Goal: Transaction & Acquisition: Purchase product/service

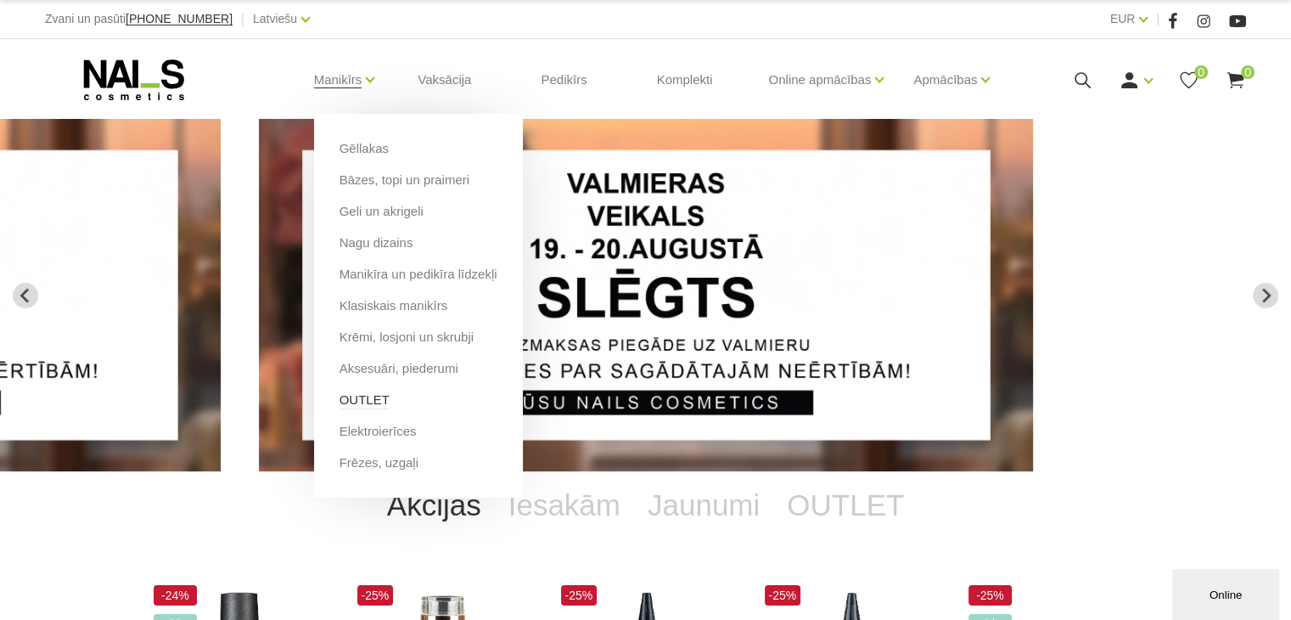
click at [373, 402] on link "OUTLET" at bounding box center [365, 400] width 50 height 19
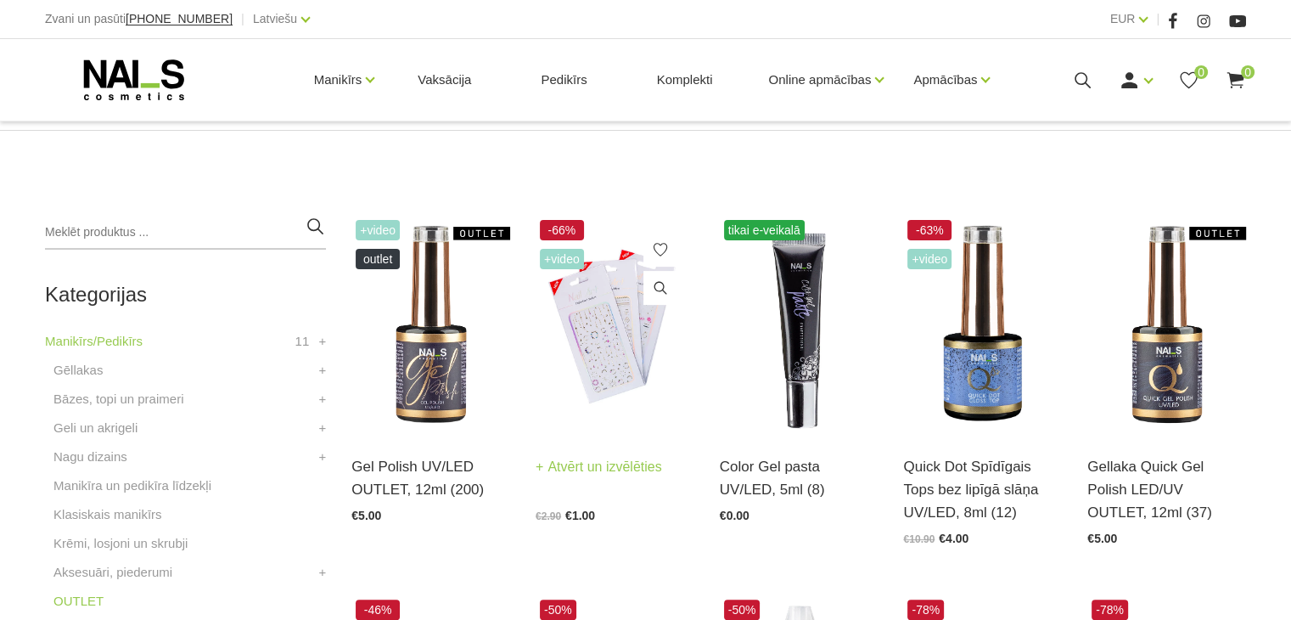
scroll to position [340, 0]
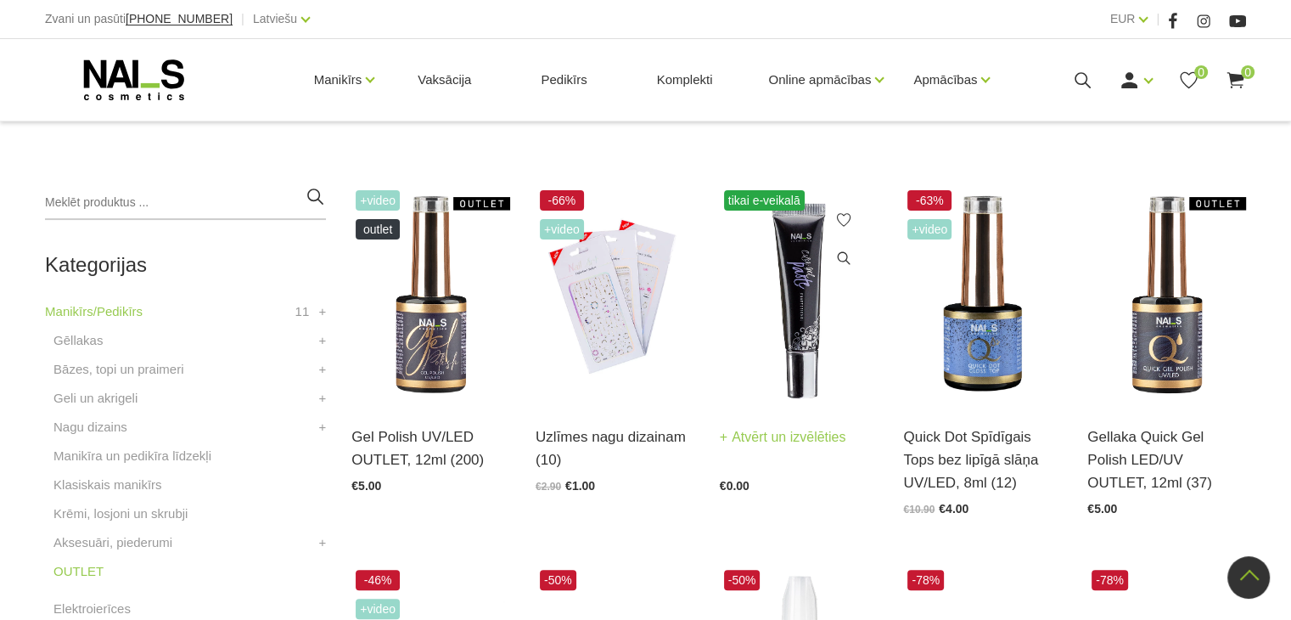
click at [798, 439] on link "Atvērt un izvēlēties" at bounding box center [783, 437] width 127 height 24
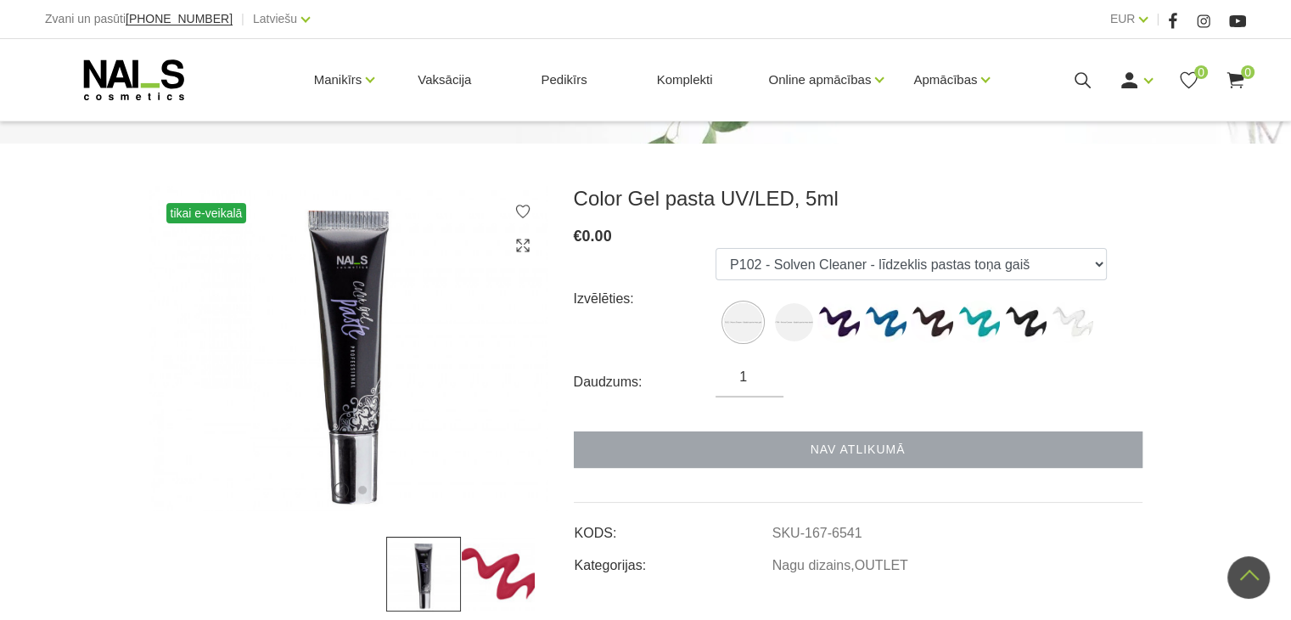
scroll to position [170, 0]
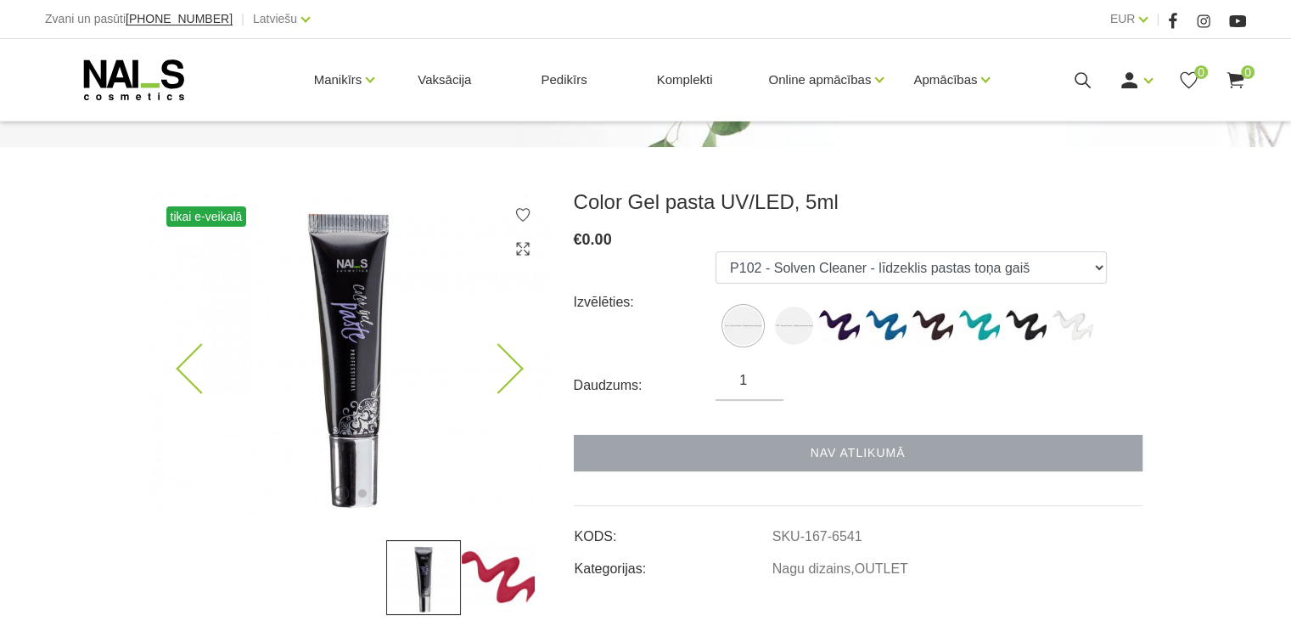
click at [504, 371] on icon at bounding box center [498, 369] width 50 height 50
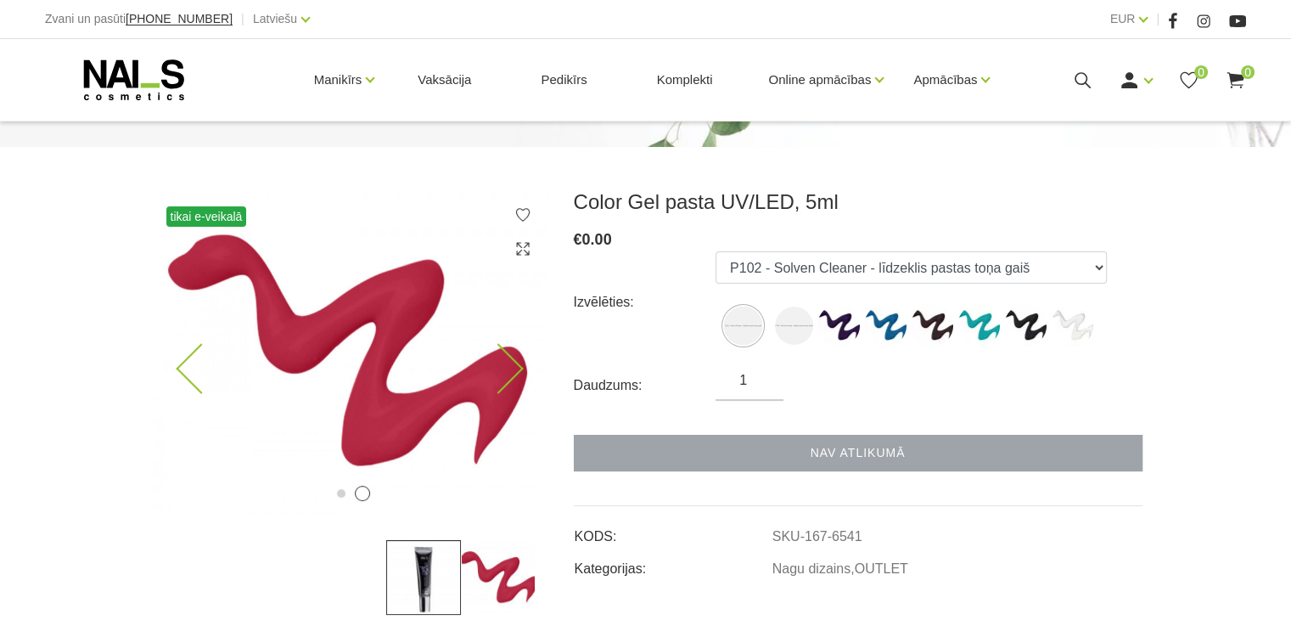
click at [509, 370] on icon at bounding box center [498, 369] width 50 height 50
click at [513, 370] on icon at bounding box center [498, 369] width 50 height 50
click at [204, 371] on icon at bounding box center [201, 369] width 50 height 50
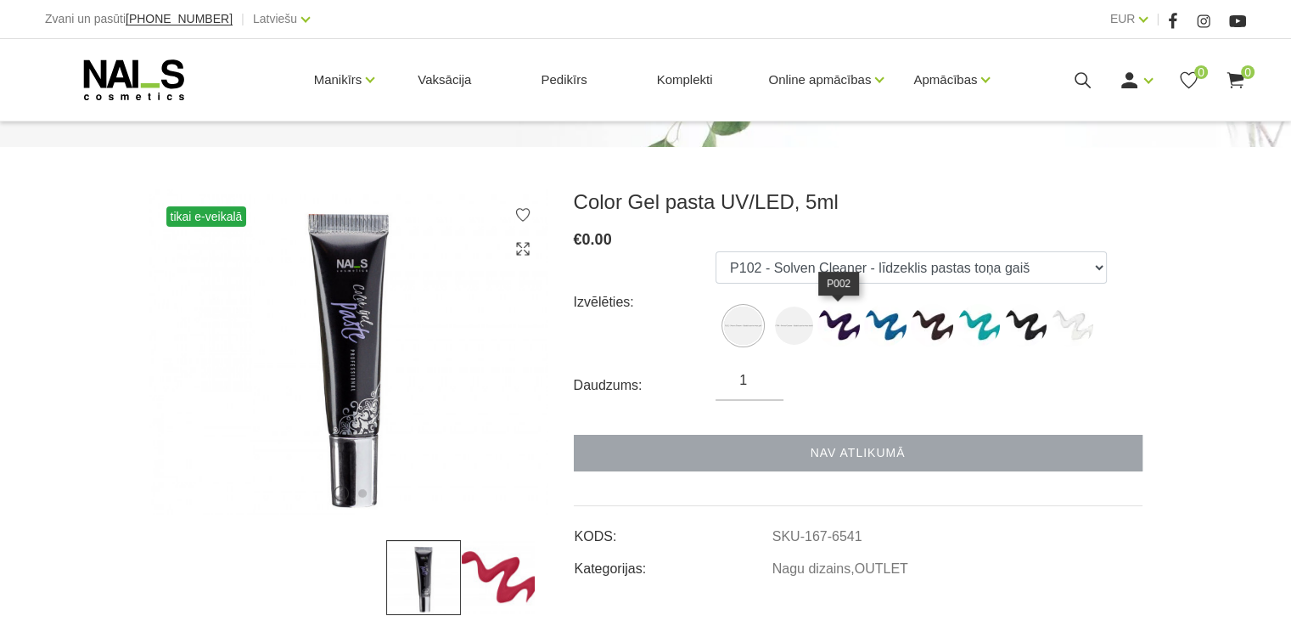
click at [840, 330] on img at bounding box center [839, 325] width 42 height 42
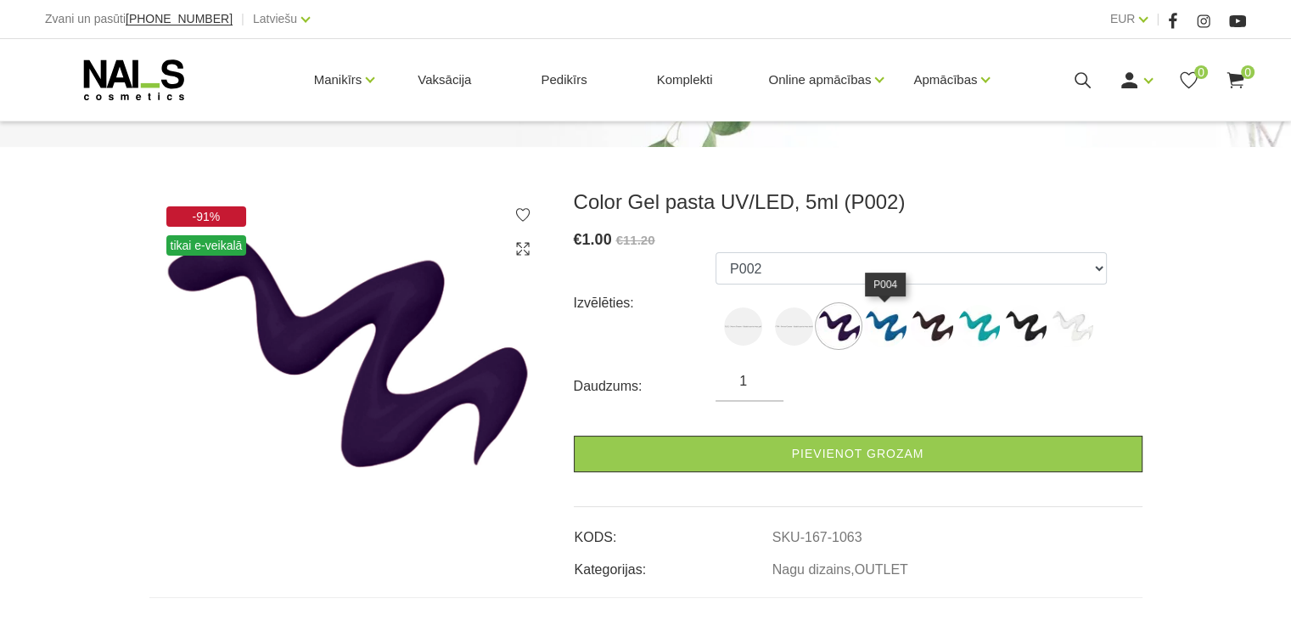
click at [874, 330] on img at bounding box center [885, 326] width 42 height 42
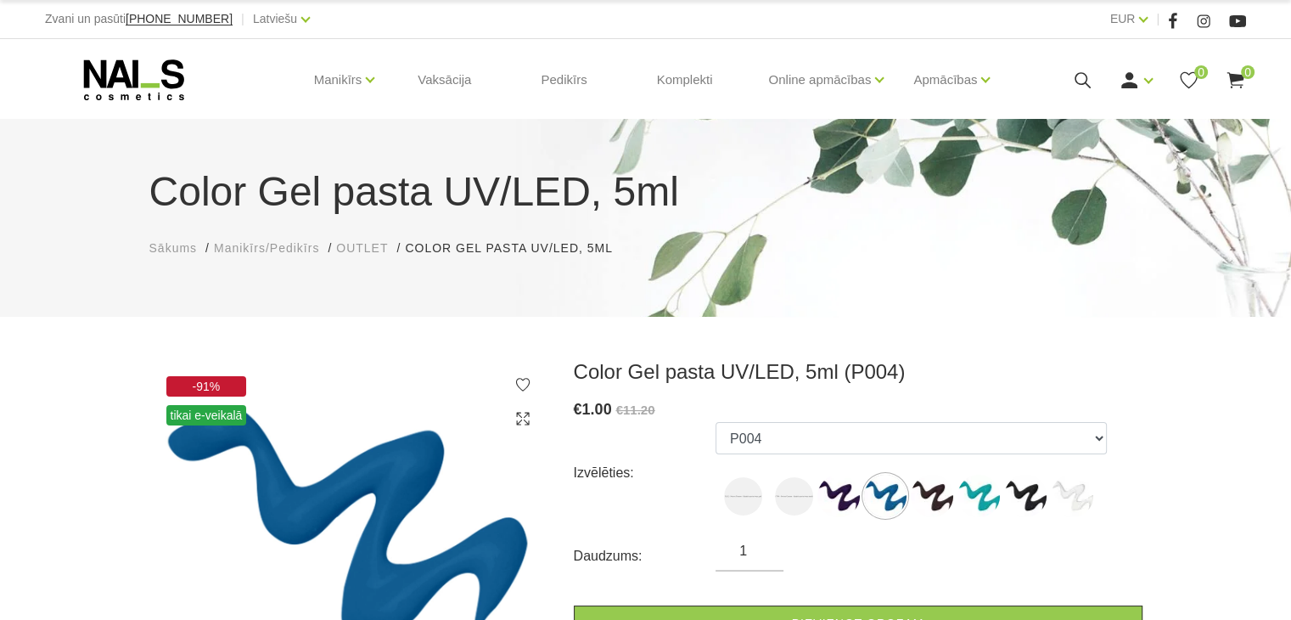
scroll to position [0, 0]
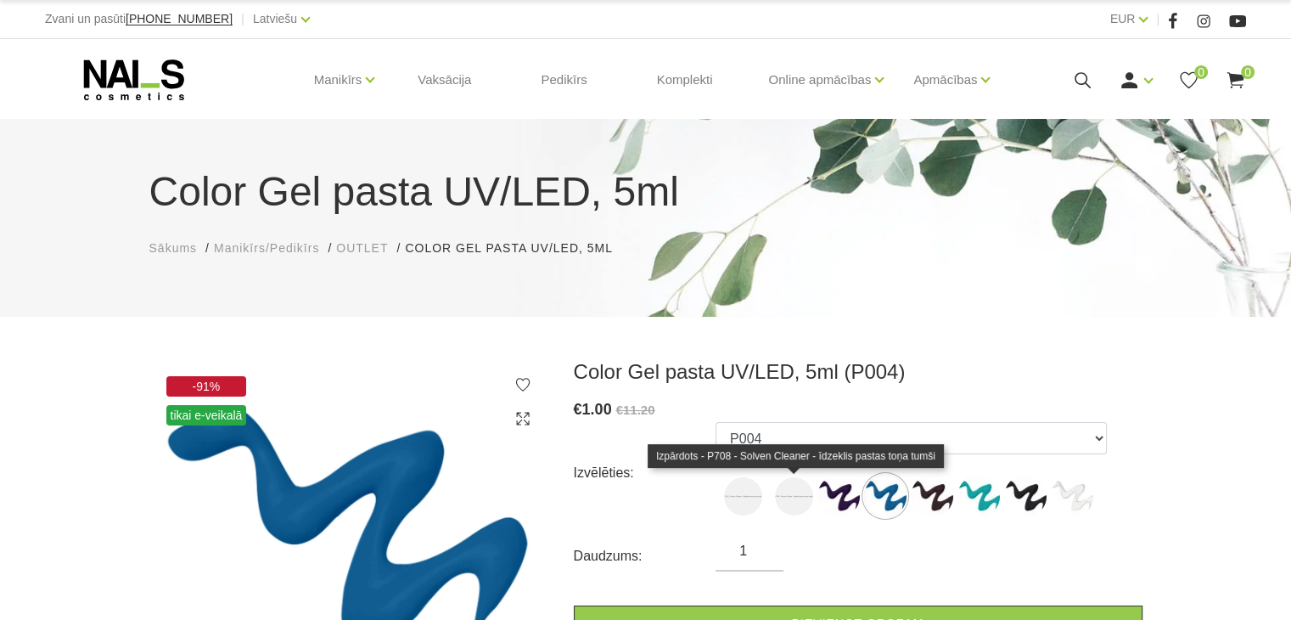
click at [789, 501] on img at bounding box center [794, 496] width 38 height 38
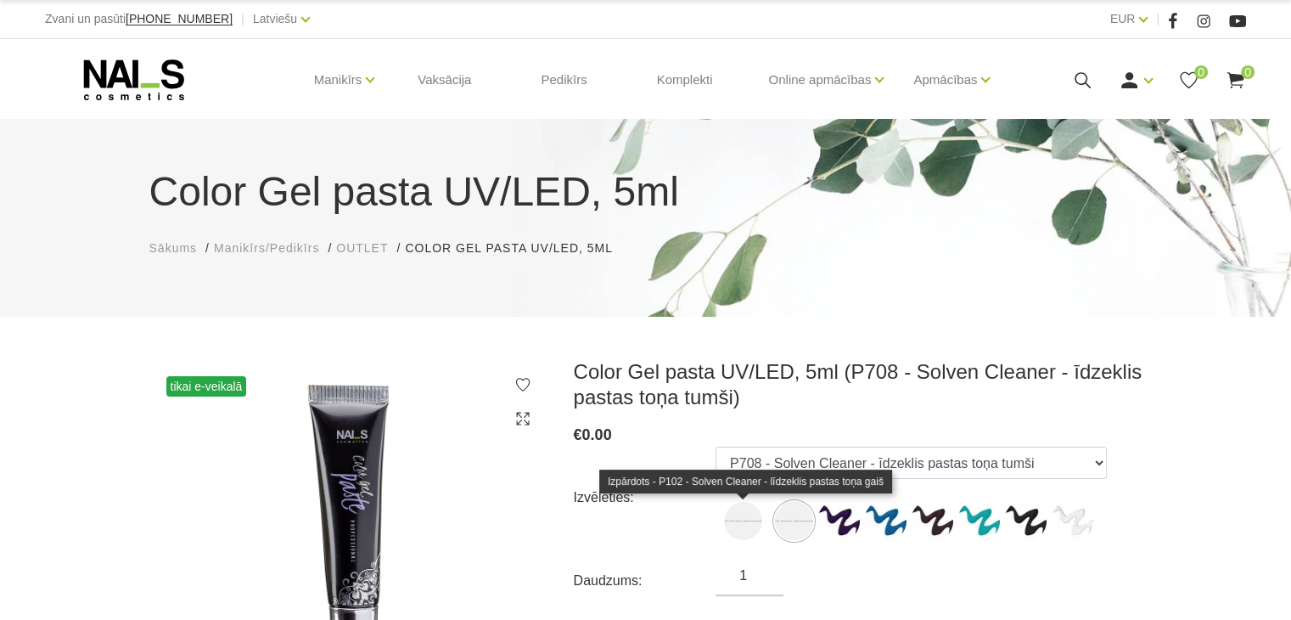
click at [740, 504] on img at bounding box center [743, 521] width 38 height 38
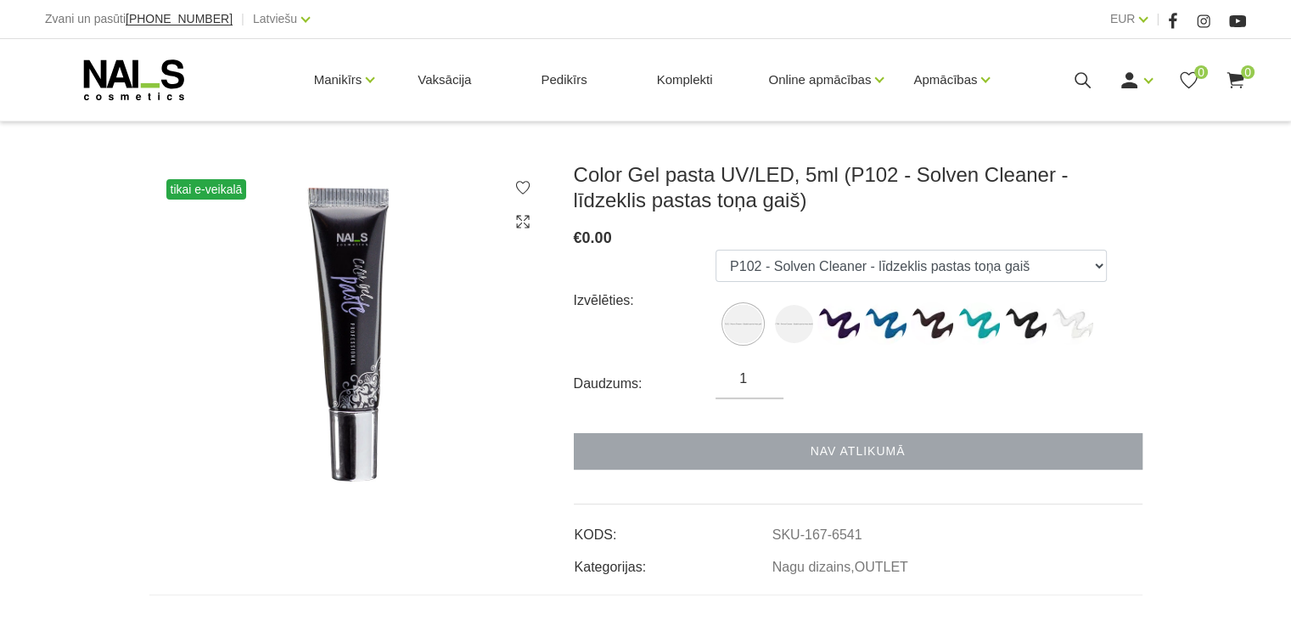
scroll to position [170, 0]
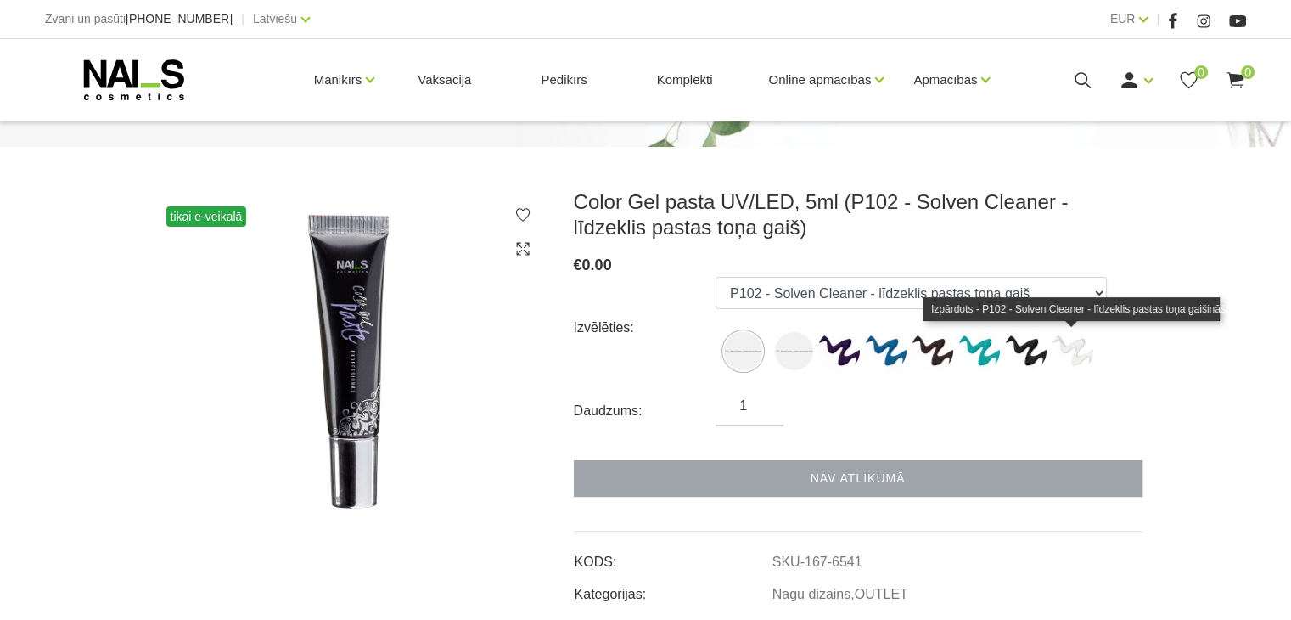
click at [1077, 366] on img at bounding box center [1072, 350] width 42 height 42
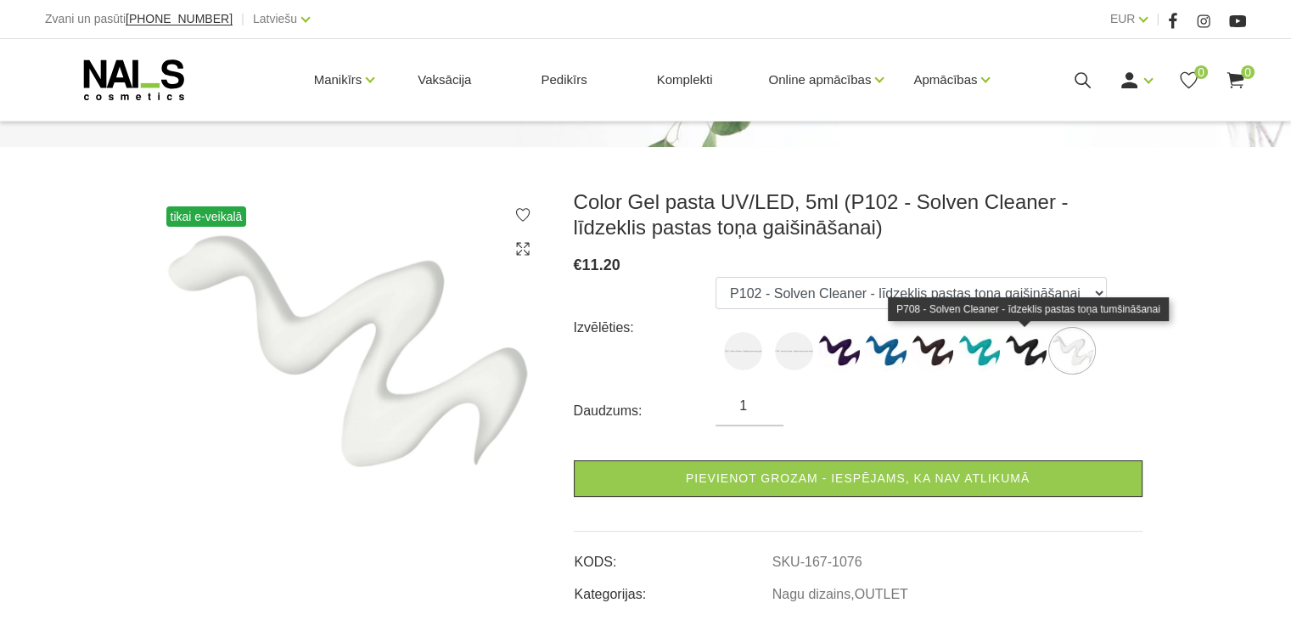
click at [1026, 357] on img at bounding box center [1025, 350] width 42 height 42
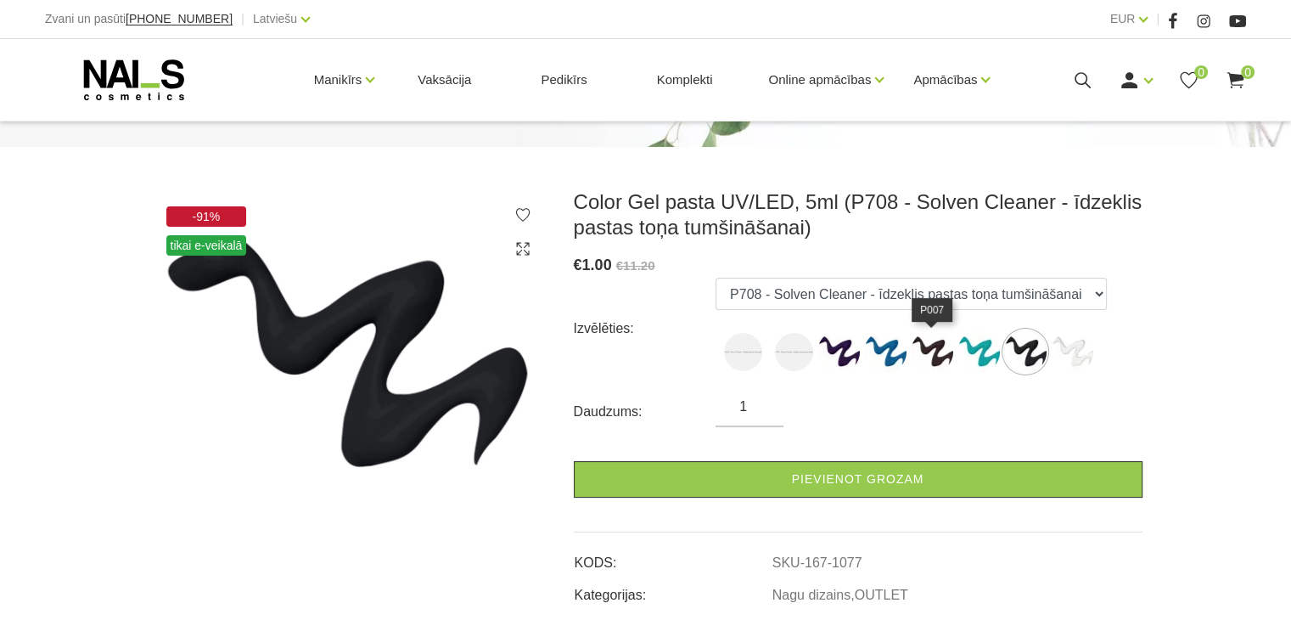
click at [944, 357] on img at bounding box center [932, 351] width 42 height 42
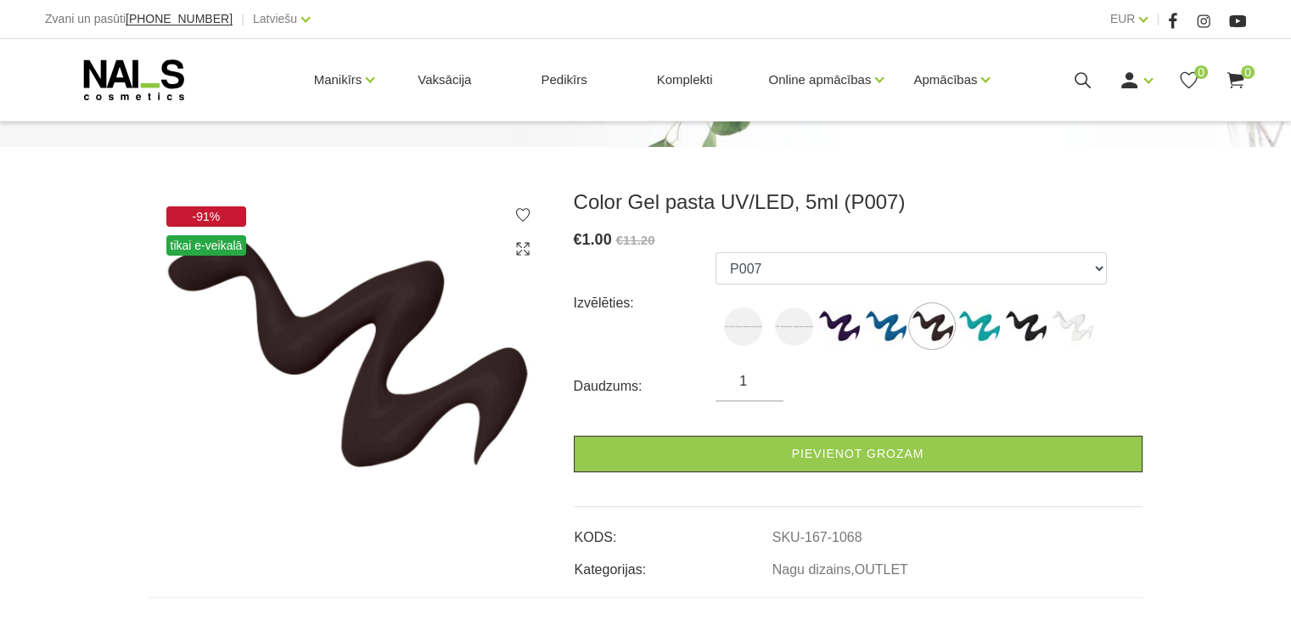
click at [883, 351] on ul "P102 - Solven Cleaner - līdzeklis pastas toņa gaiš P708 - Solven Cleaner - īdze…" at bounding box center [911, 303] width 391 height 102
click at [829, 327] on img at bounding box center [839, 326] width 42 height 42
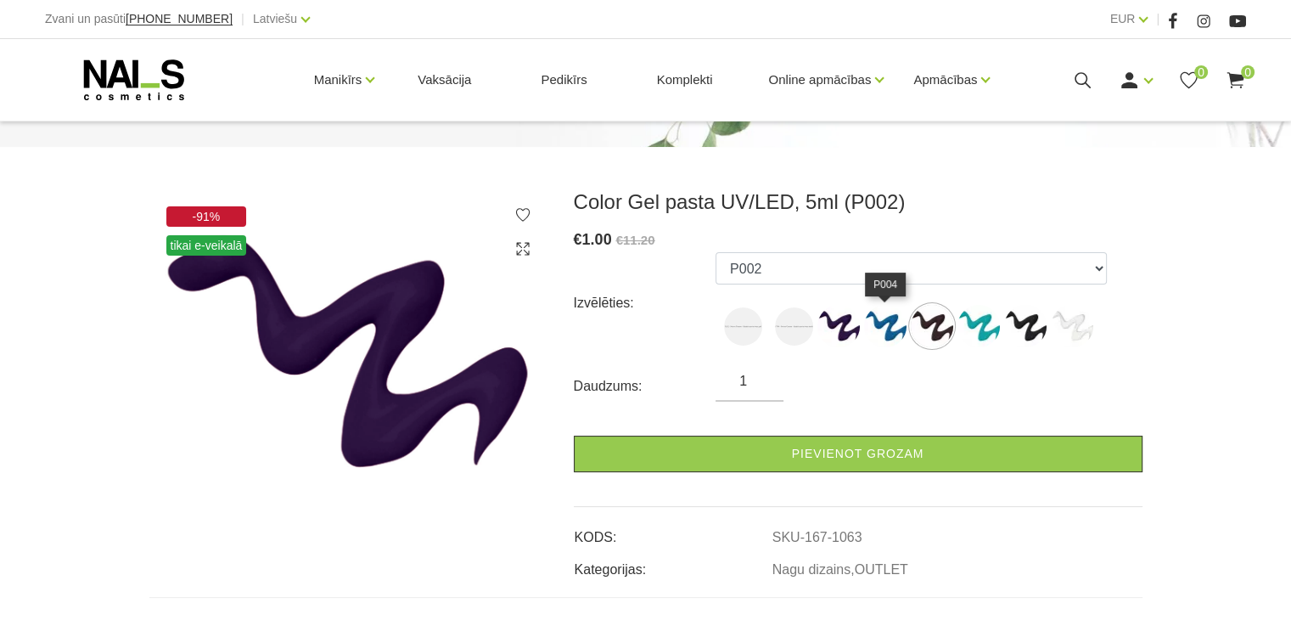
click at [869, 324] on img at bounding box center [885, 326] width 42 height 42
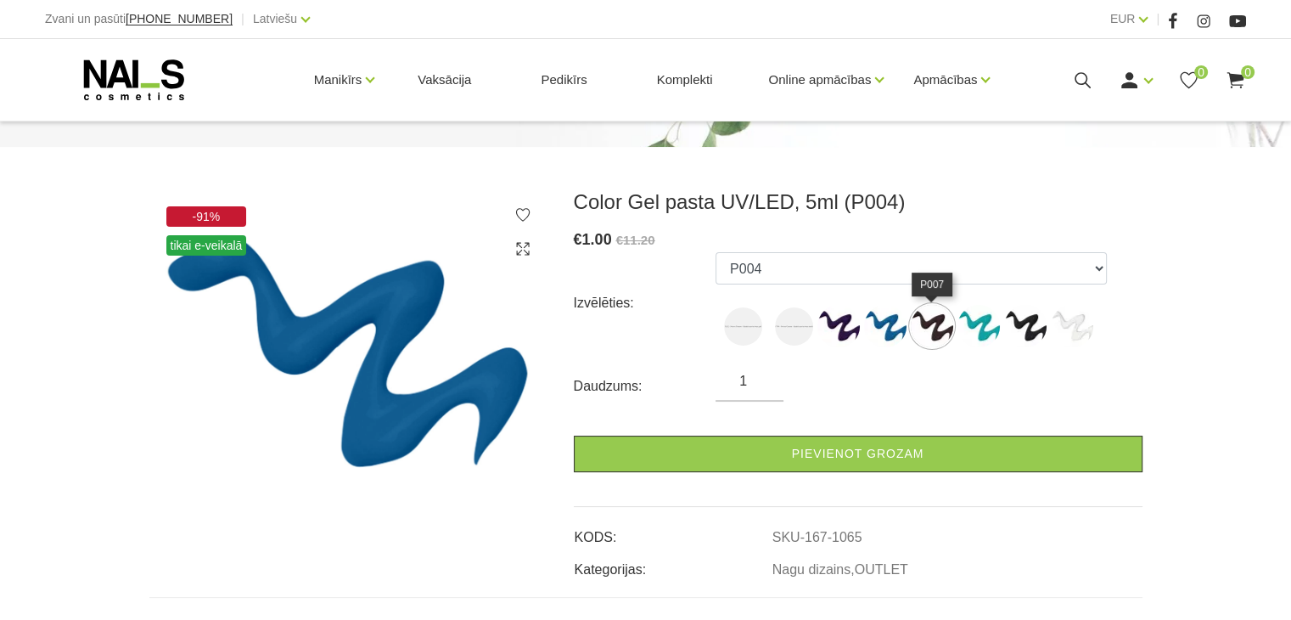
click at [919, 324] on img at bounding box center [932, 326] width 42 height 42
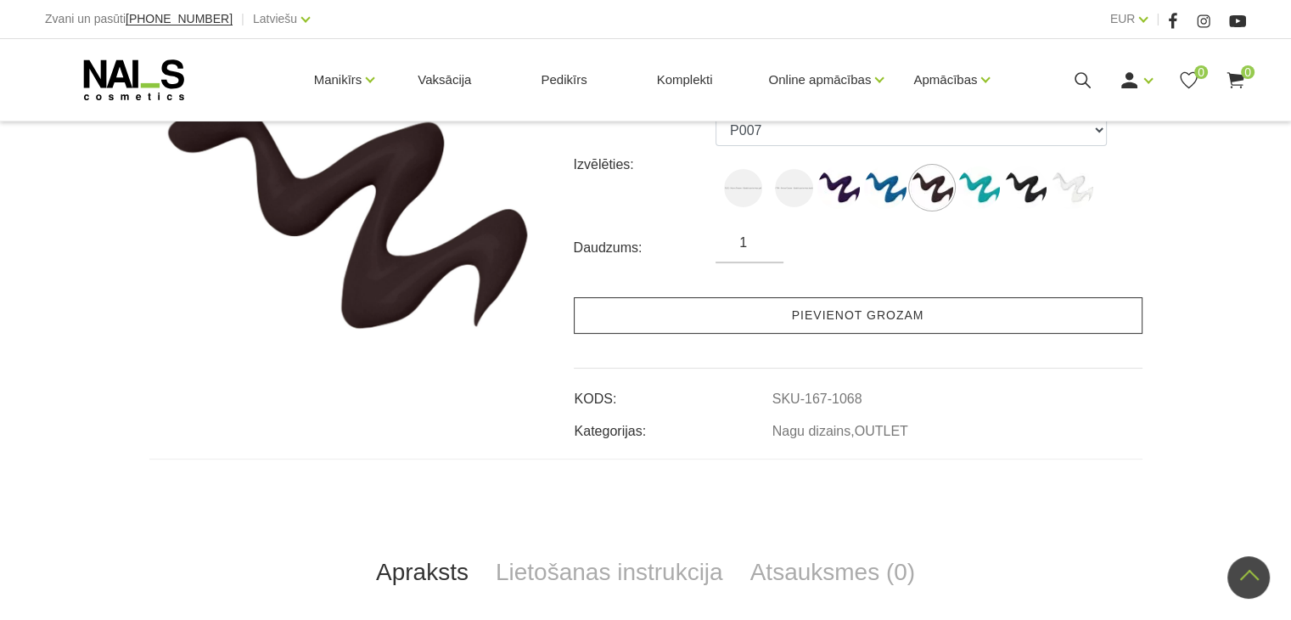
scroll to position [255, 0]
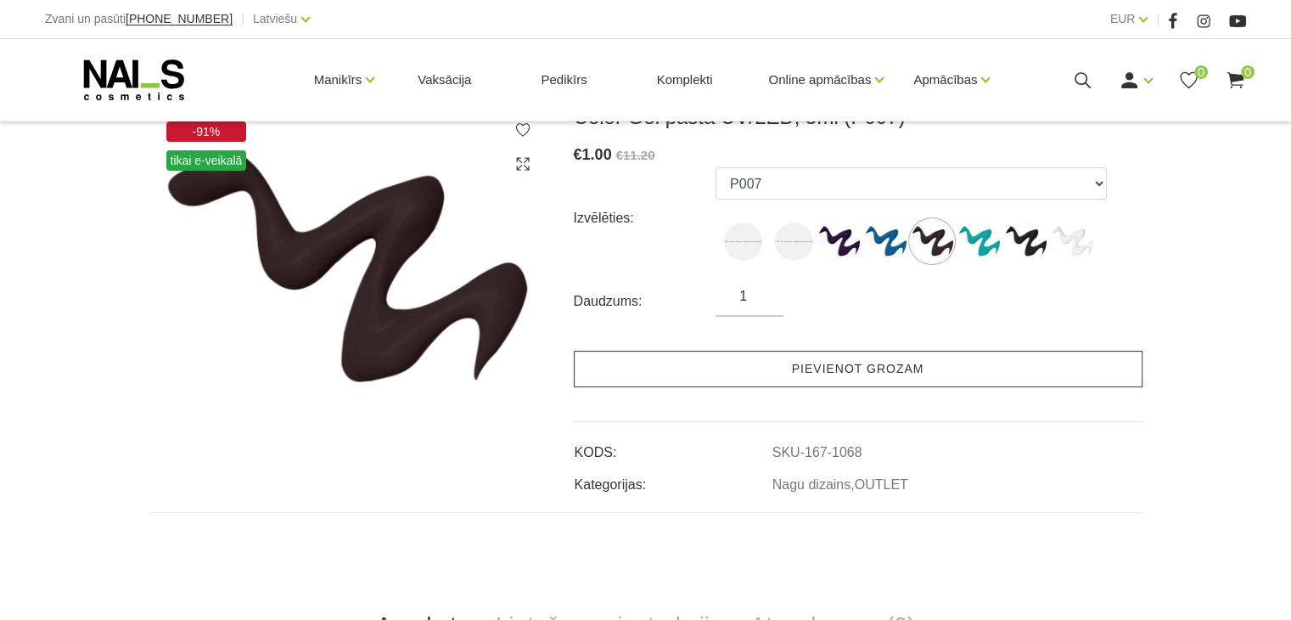
click at [869, 362] on link "Pievienot grozam" at bounding box center [858, 369] width 569 height 37
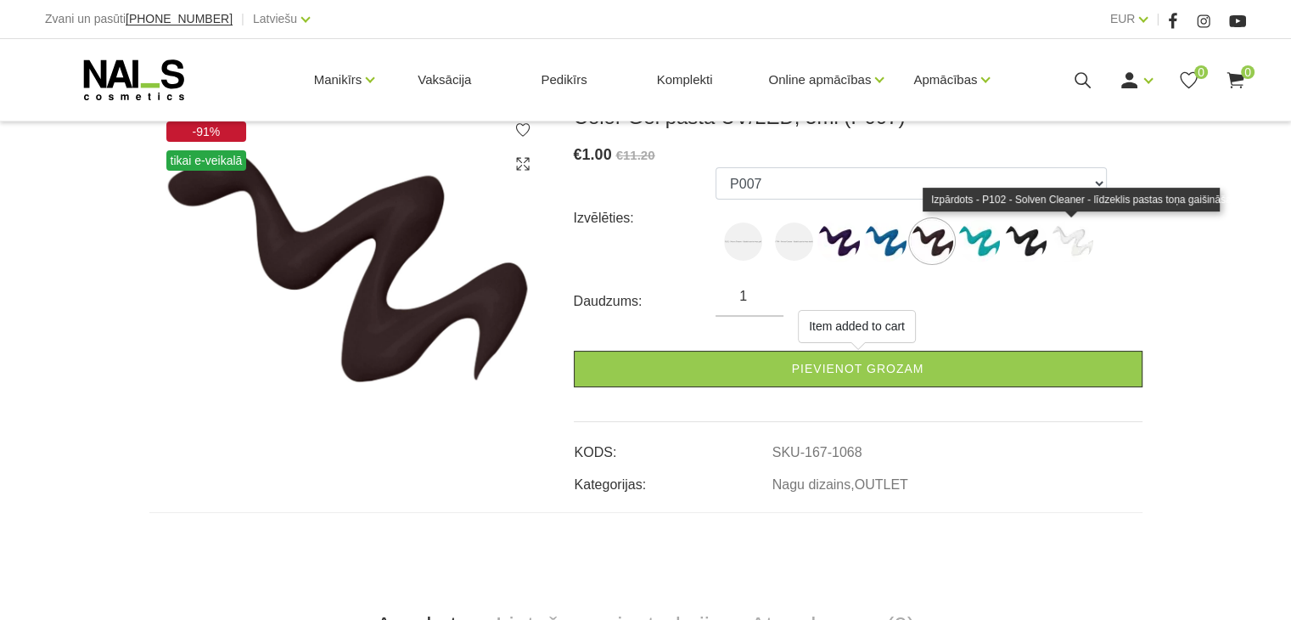
click at [1067, 239] on img at bounding box center [1072, 241] width 42 height 42
select select "1076"
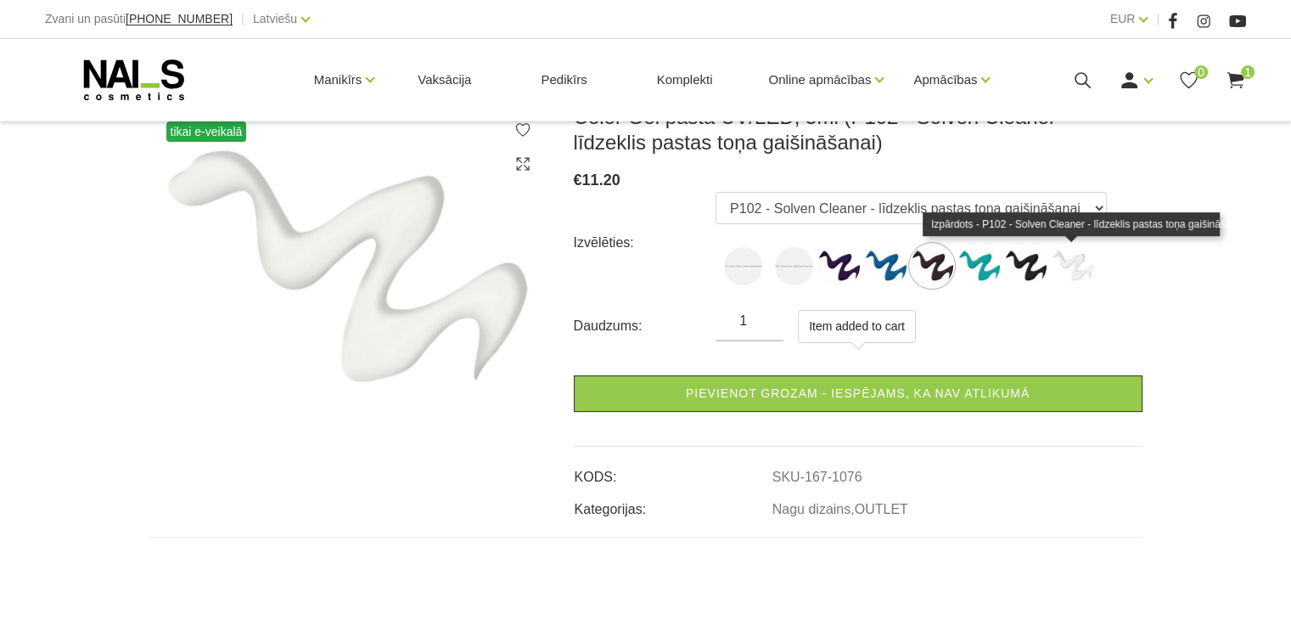
click at [1068, 262] on img at bounding box center [1072, 266] width 42 height 42
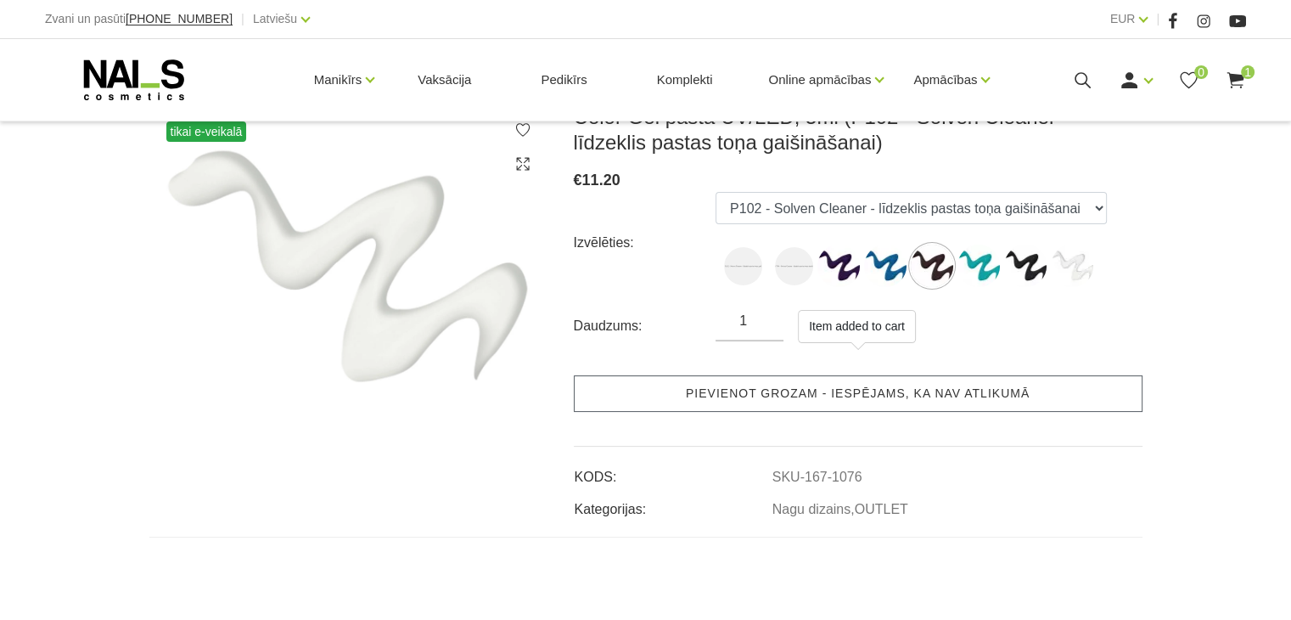
click at [908, 395] on link "Pievienot grozam - iespējams, ka nav atlikumā" at bounding box center [858, 393] width 569 height 37
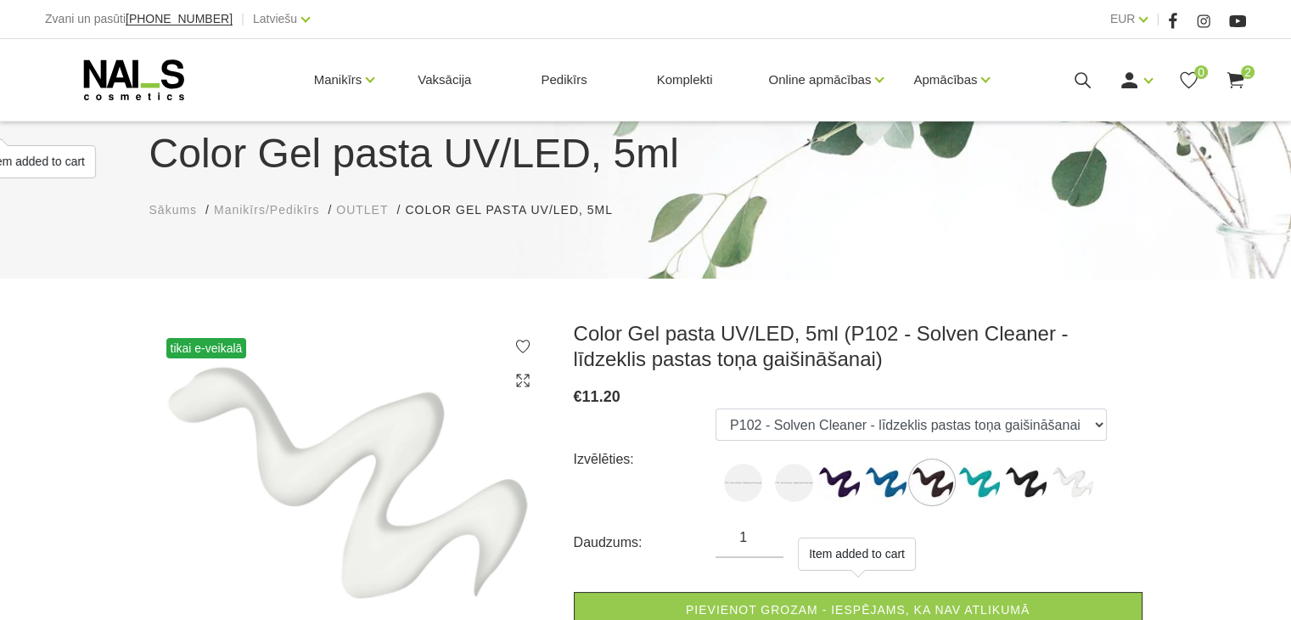
scroll to position [0, 0]
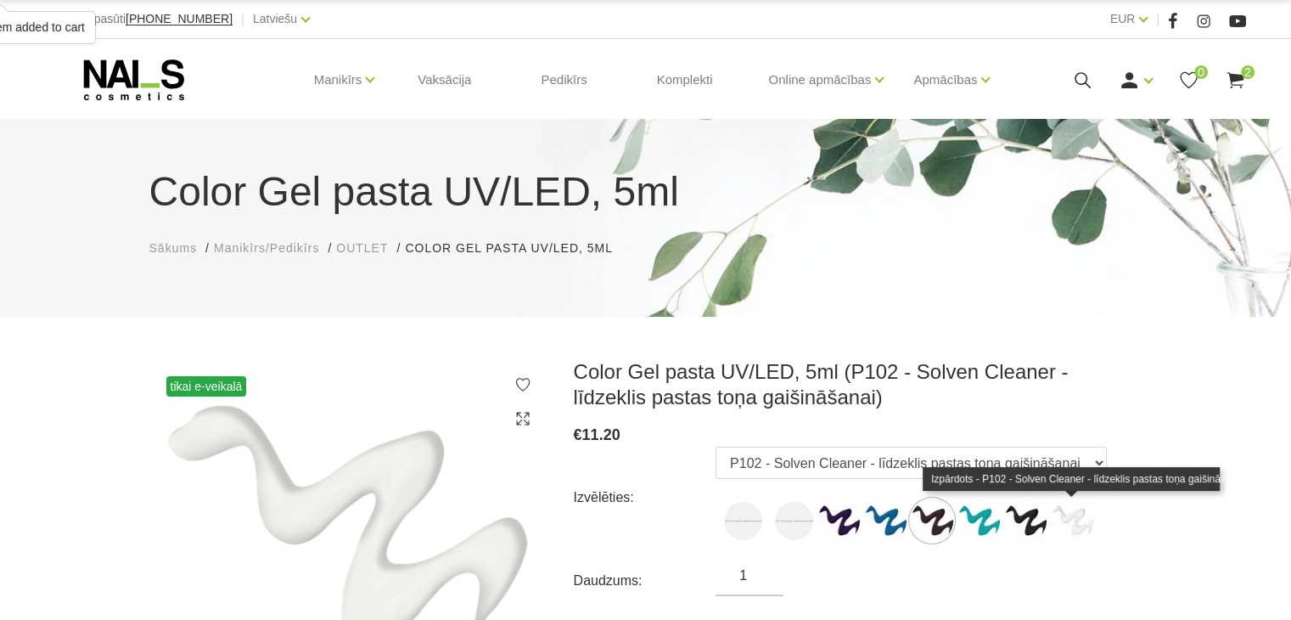
click at [1079, 507] on img at bounding box center [1072, 520] width 42 height 42
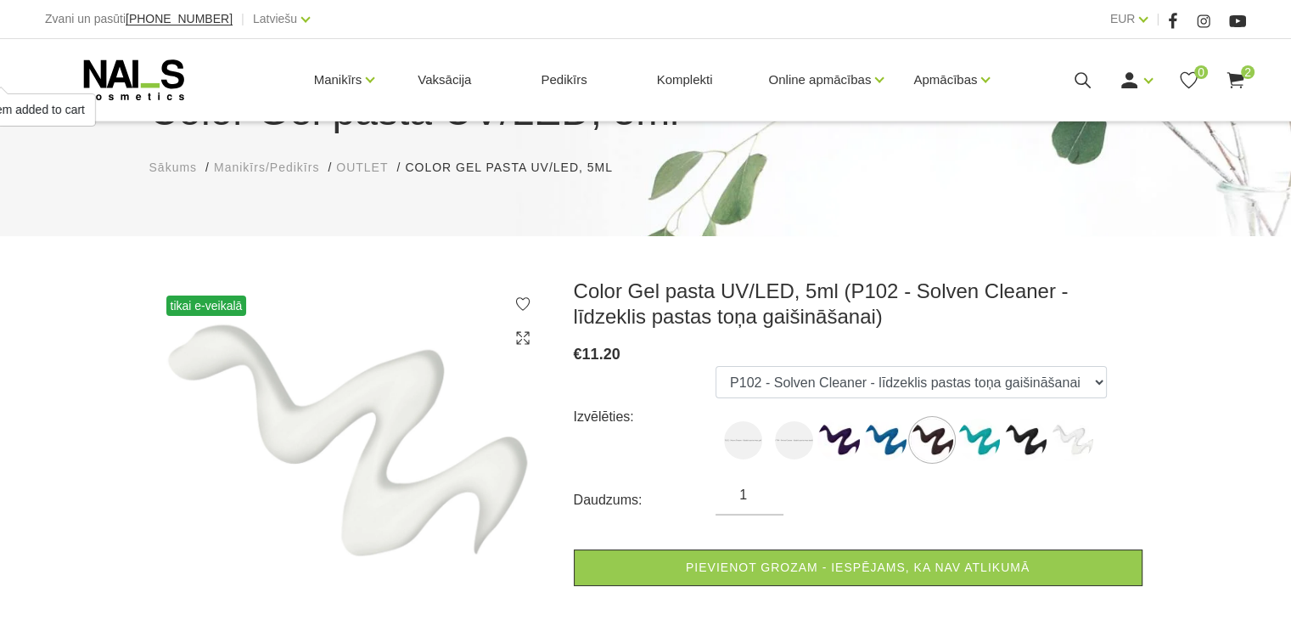
scroll to position [170, 0]
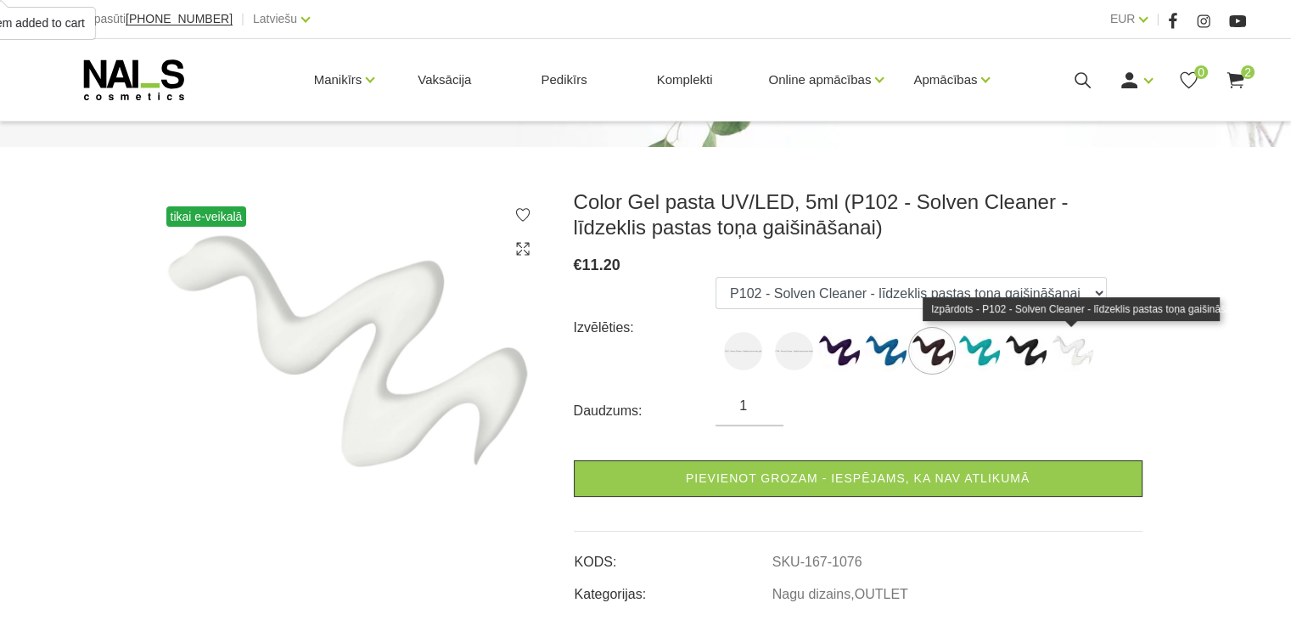
click at [1064, 349] on img at bounding box center [1072, 350] width 42 height 42
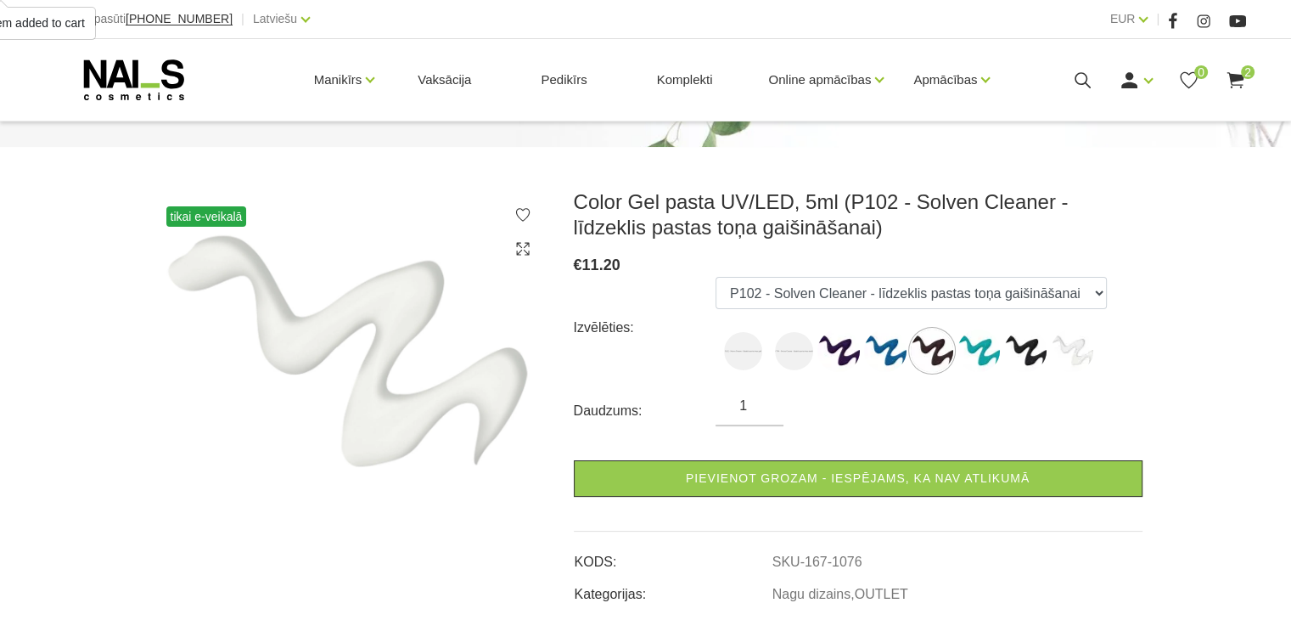
click at [822, 473] on link "Pievienot grozam - iespējams, ka nav atlikumā" at bounding box center [858, 478] width 569 height 37
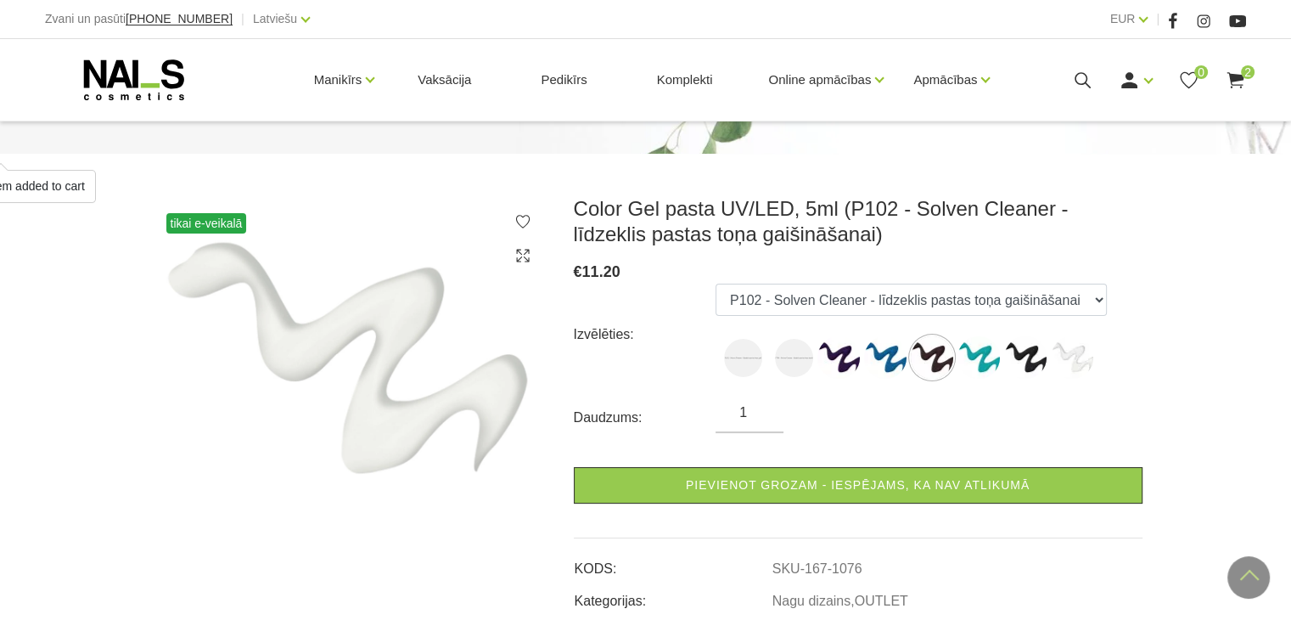
scroll to position [0, 0]
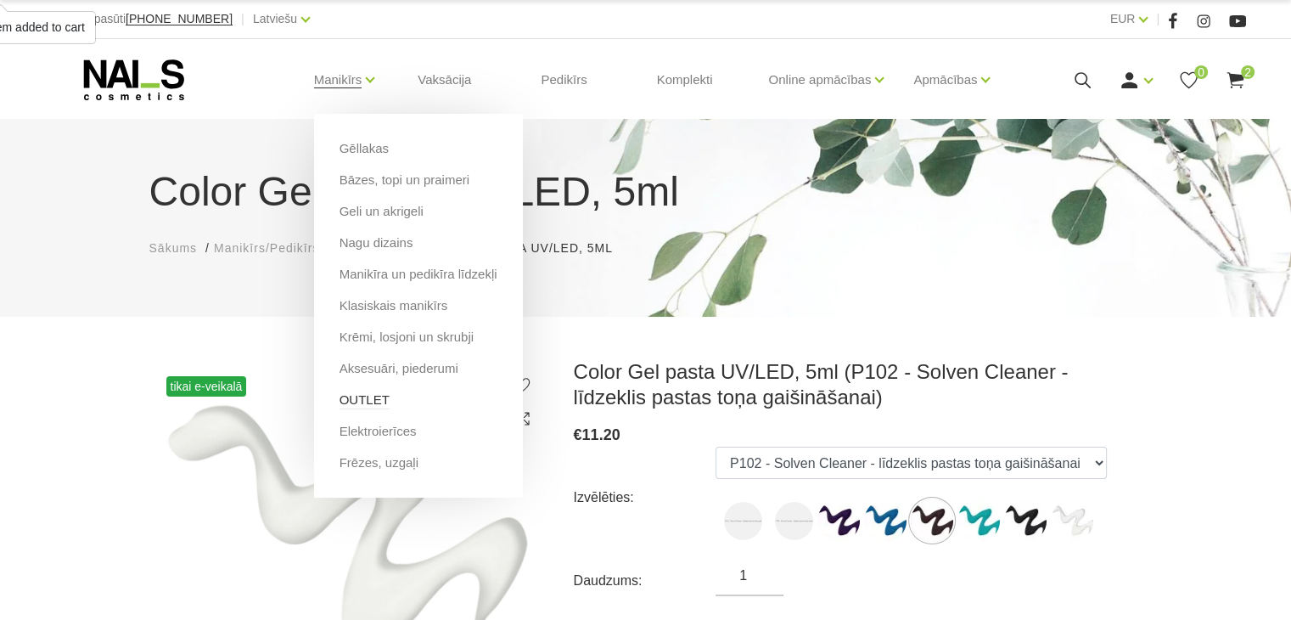
click at [359, 402] on link "OUTLET" at bounding box center [365, 400] width 50 height 19
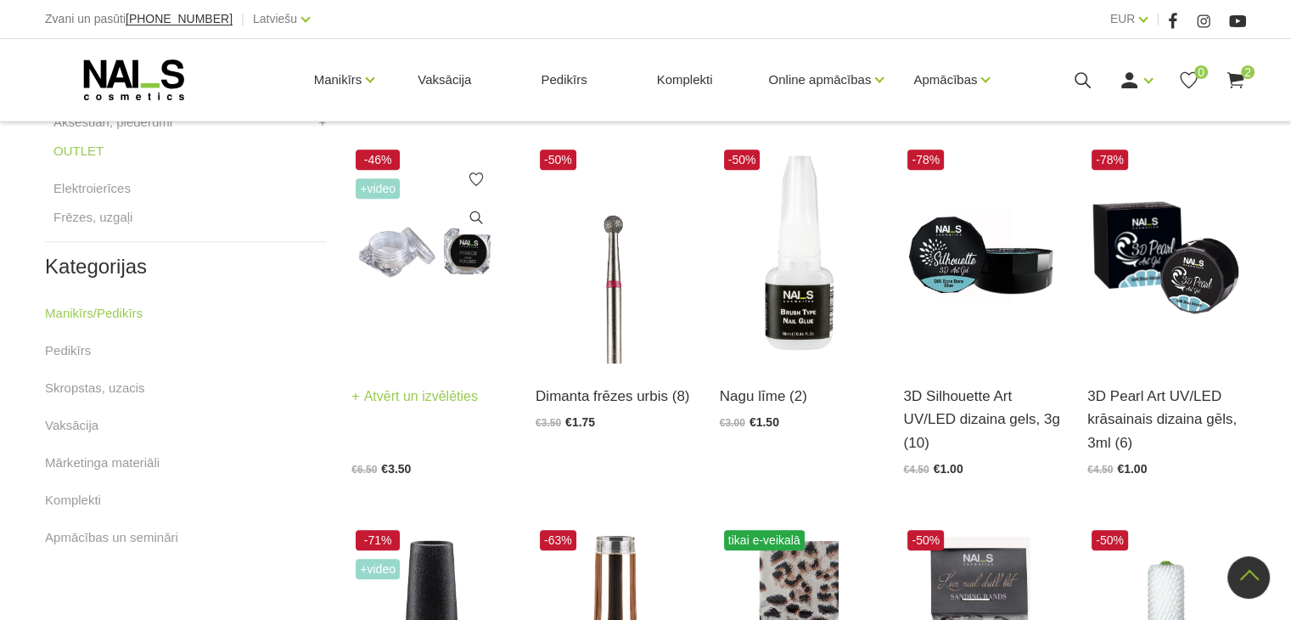
scroll to position [764, 0]
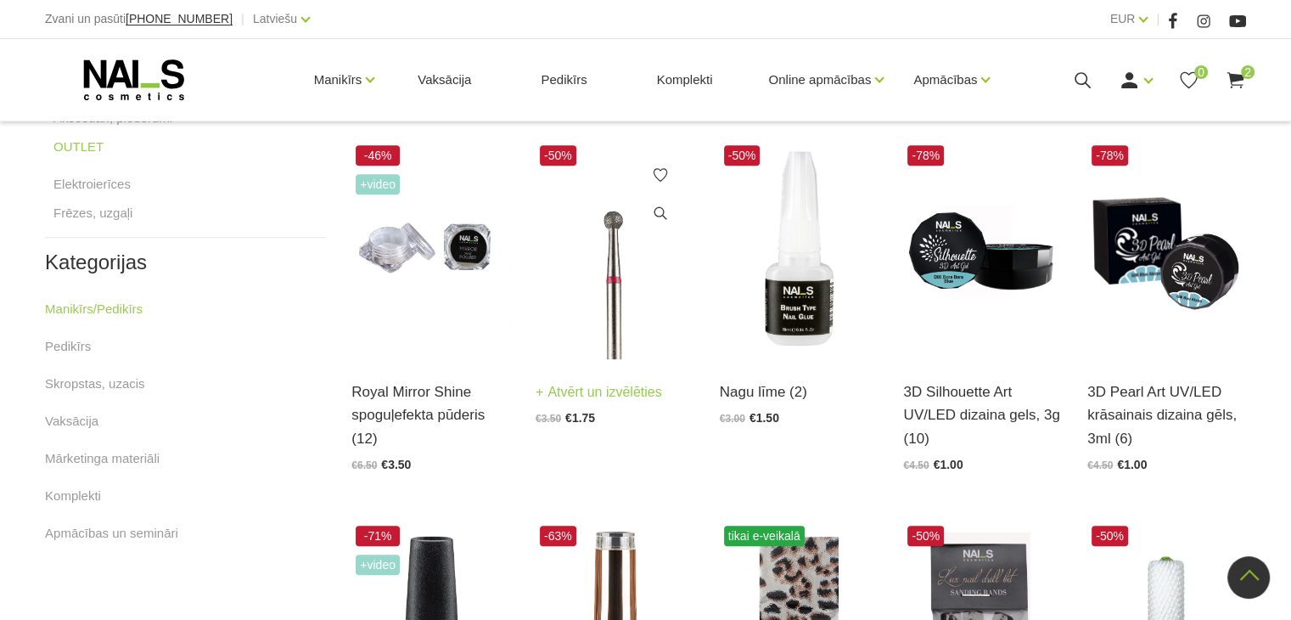
click at [625, 340] on img at bounding box center [615, 250] width 159 height 218
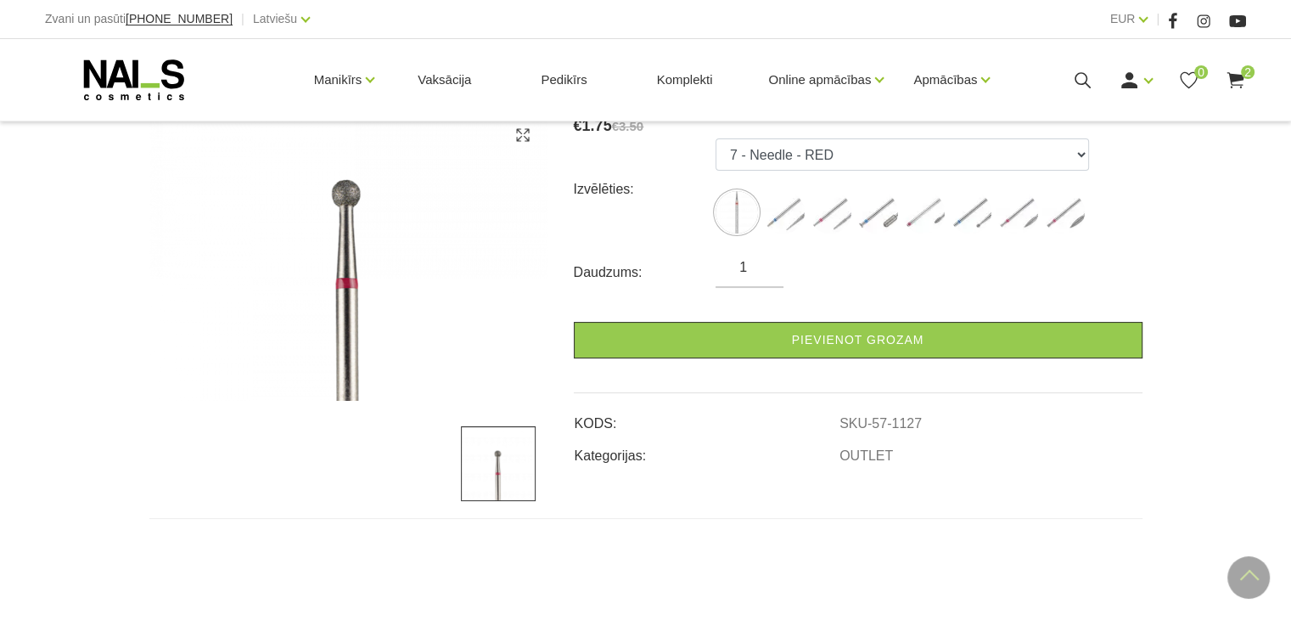
scroll to position [255, 0]
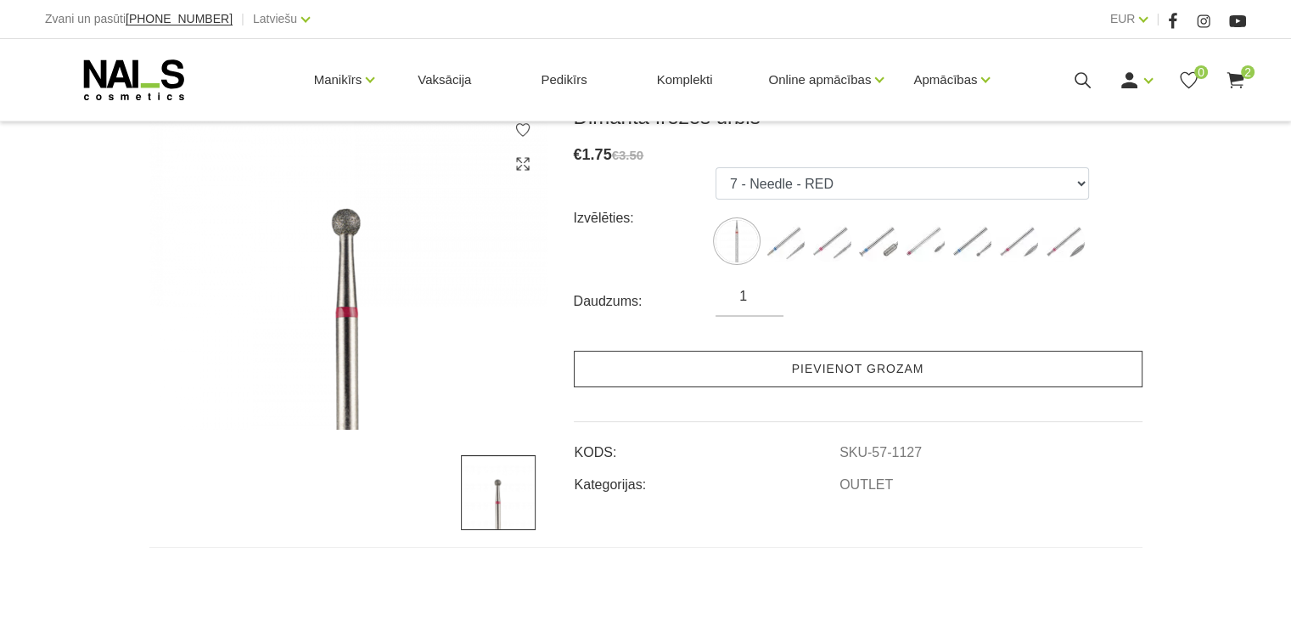
click at [720, 371] on link "Pievienot grozam" at bounding box center [858, 369] width 569 height 37
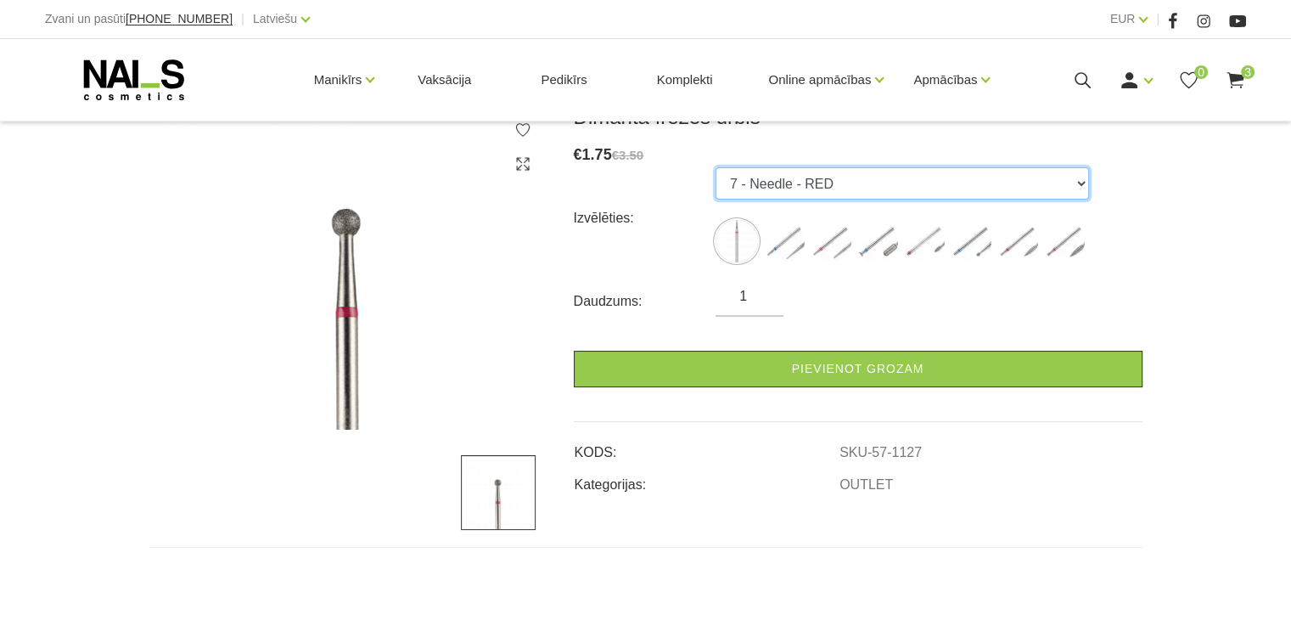
click at [1080, 182] on select "7 - Needle - RED 8 - Needle - BLUE 11 - Round Cone Small - RED 12 - Rounded Cyl…" at bounding box center [903, 183] width 374 height 32
click at [716, 167] on select "7 - Needle - RED 8 - Needle - BLUE 11 - Round Cone Small - RED 12 - Rounded Cyl…" at bounding box center [903, 183] width 374 height 32
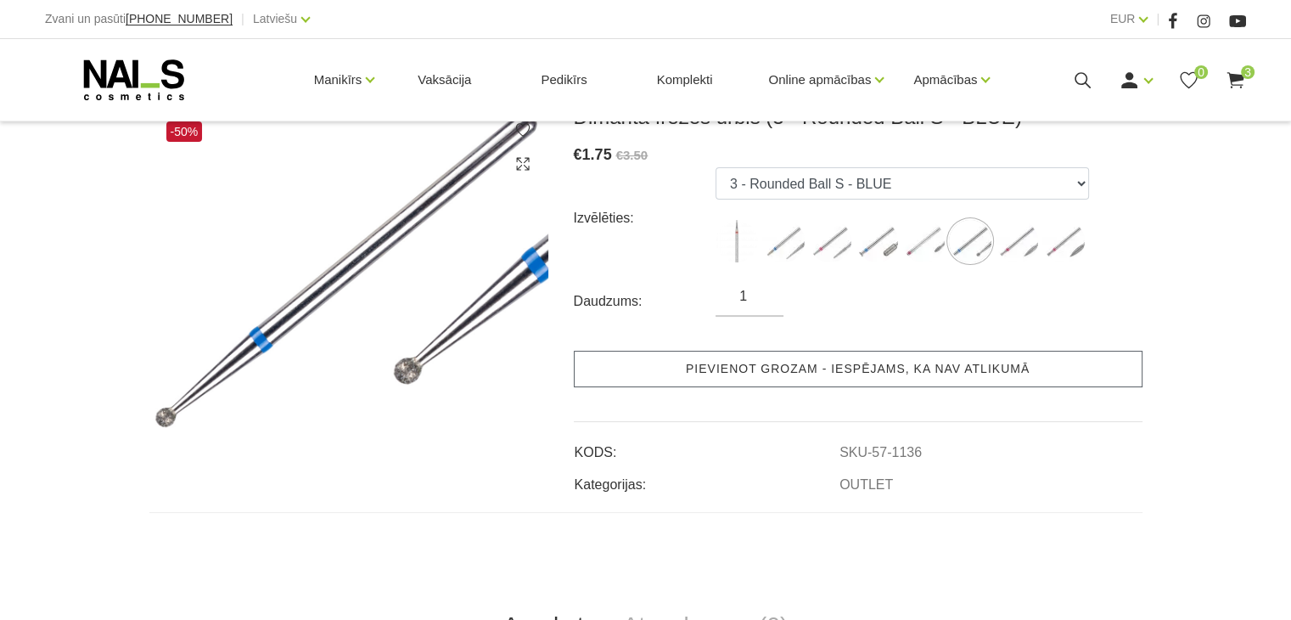
click at [795, 374] on link "Pievienot grozam - iespējams, ka nav atlikumā" at bounding box center [858, 369] width 569 height 37
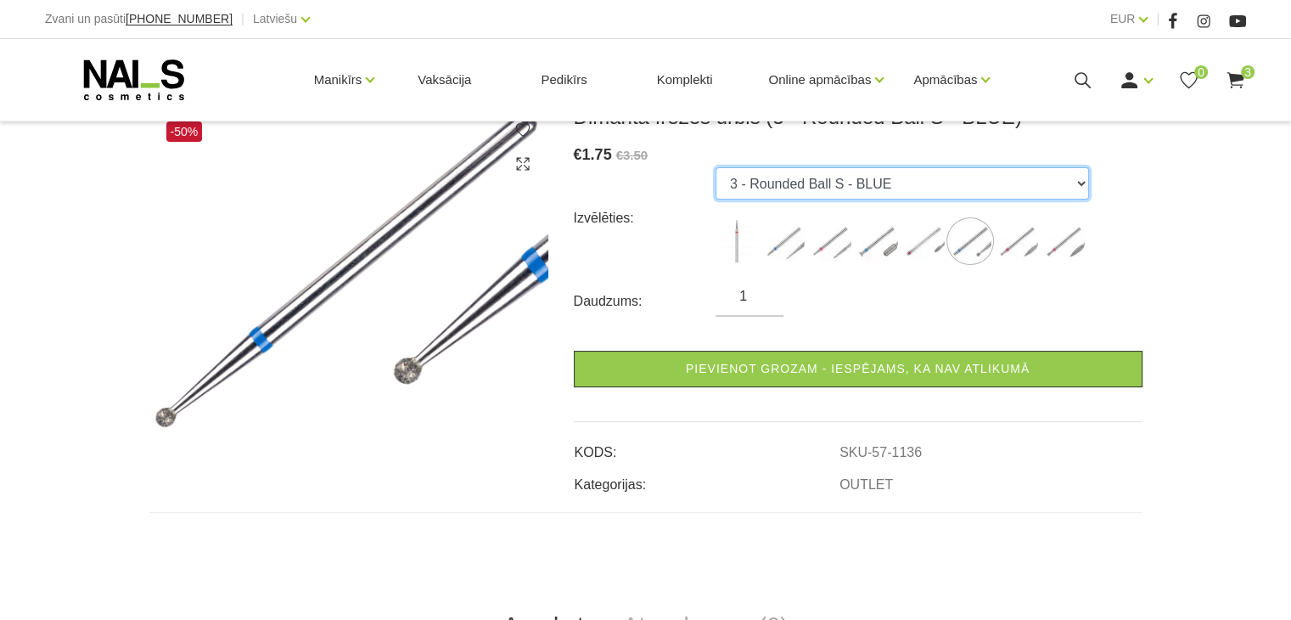
click at [951, 188] on select "7 - Needle - RED 8 - Needle - BLUE 11 - Round Cone Small - RED 12 - Rounded Cyl…" at bounding box center [903, 183] width 374 height 32
click at [716, 167] on select "7 - Needle - RED 8 - Needle - BLUE 11 - Round Cone Small - RED 12 - Rounded Cyl…" at bounding box center [903, 183] width 374 height 32
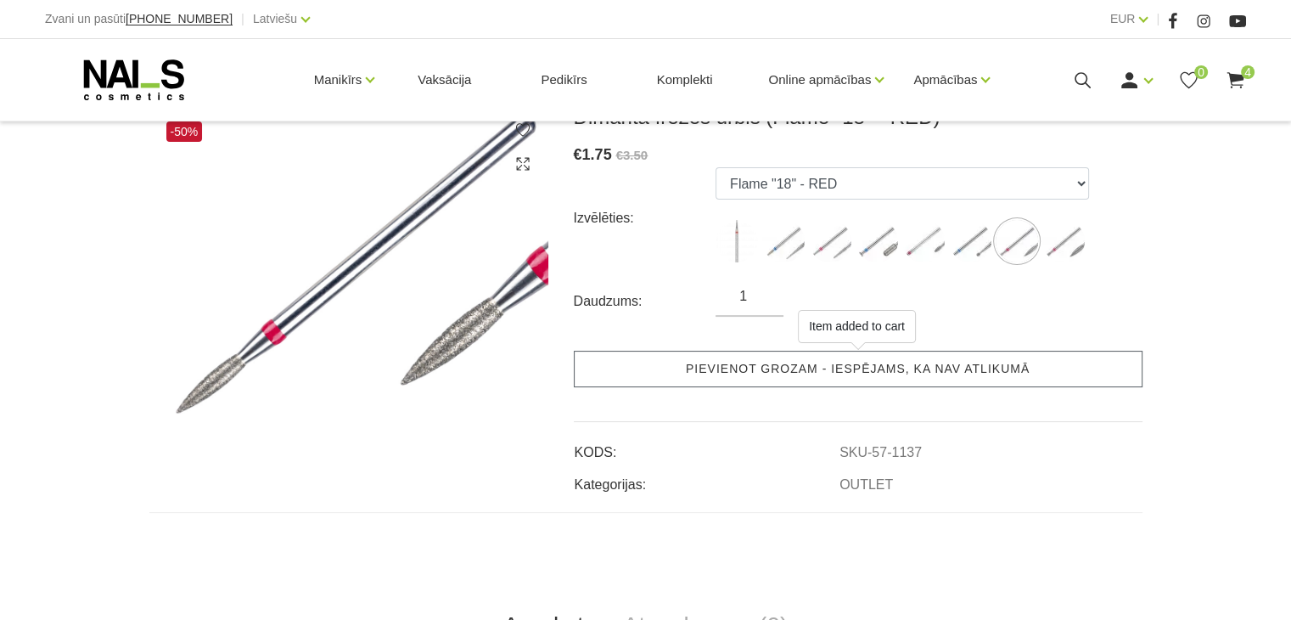
click at [822, 362] on link "Pievienot grozam - iespējams, ka nav atlikumā" at bounding box center [858, 369] width 569 height 37
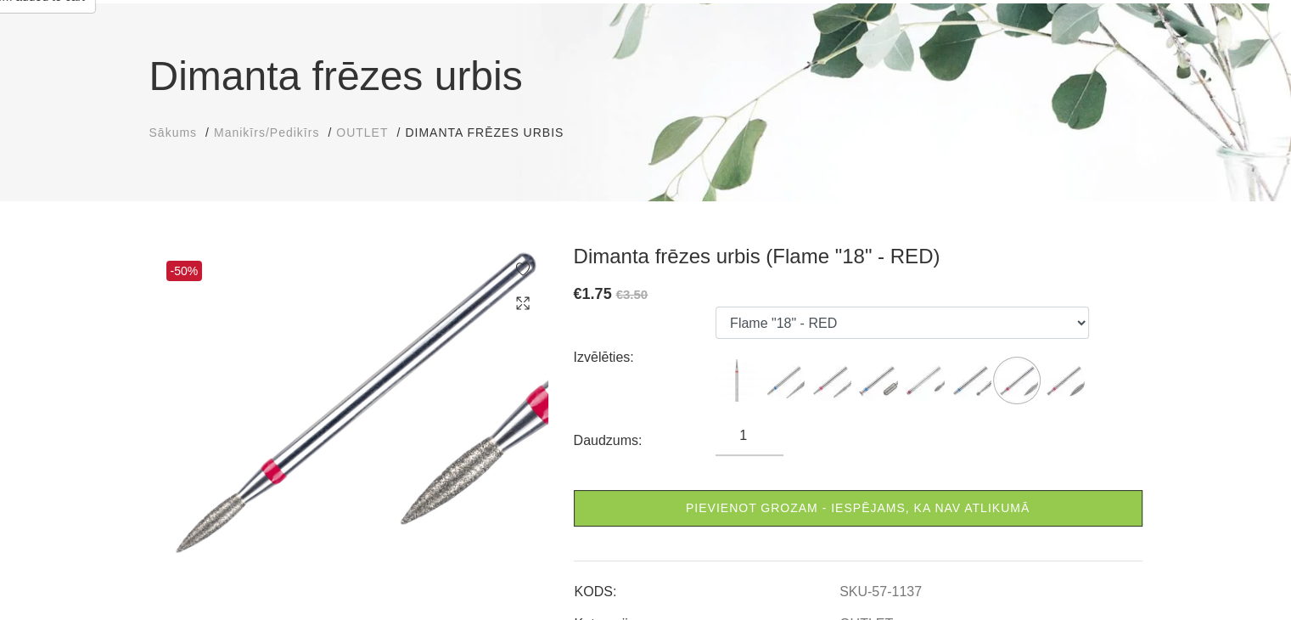
scroll to position [170, 0]
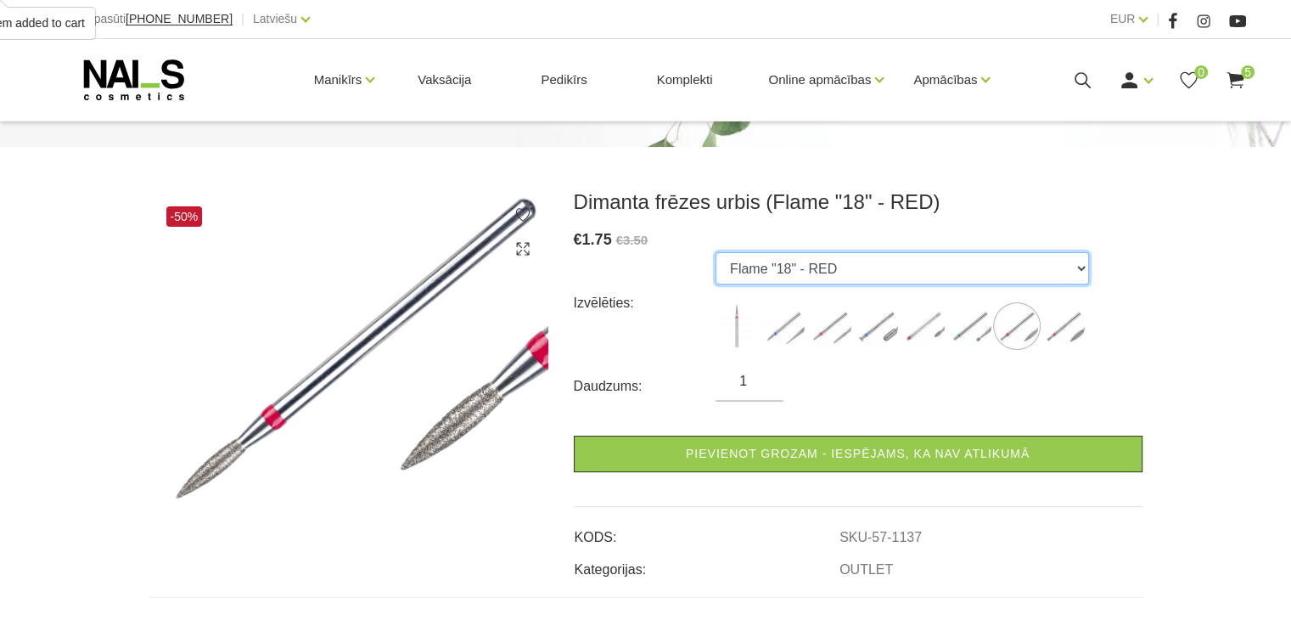
click at [869, 256] on select "7 - Needle - RED 8 - Needle - BLUE 11 - Round Cone Small - RED 12 - Rounded Cyl…" at bounding box center [903, 268] width 374 height 32
click at [716, 252] on select "7 - Needle - RED 8 - Needle - BLUE 11 - Round Cone Small - RED 12 - Rounded Cyl…" at bounding box center [903, 268] width 374 height 32
click at [928, 262] on select "7 - Needle - RED 8 - Needle - BLUE 11 - Round Cone Small - RED 12 - Rounded Cyl…" at bounding box center [903, 268] width 374 height 32
click at [716, 252] on select "7 - Needle - RED 8 - Needle - BLUE 11 - Round Cone Small - RED 12 - Rounded Cyl…" at bounding box center [903, 268] width 374 height 32
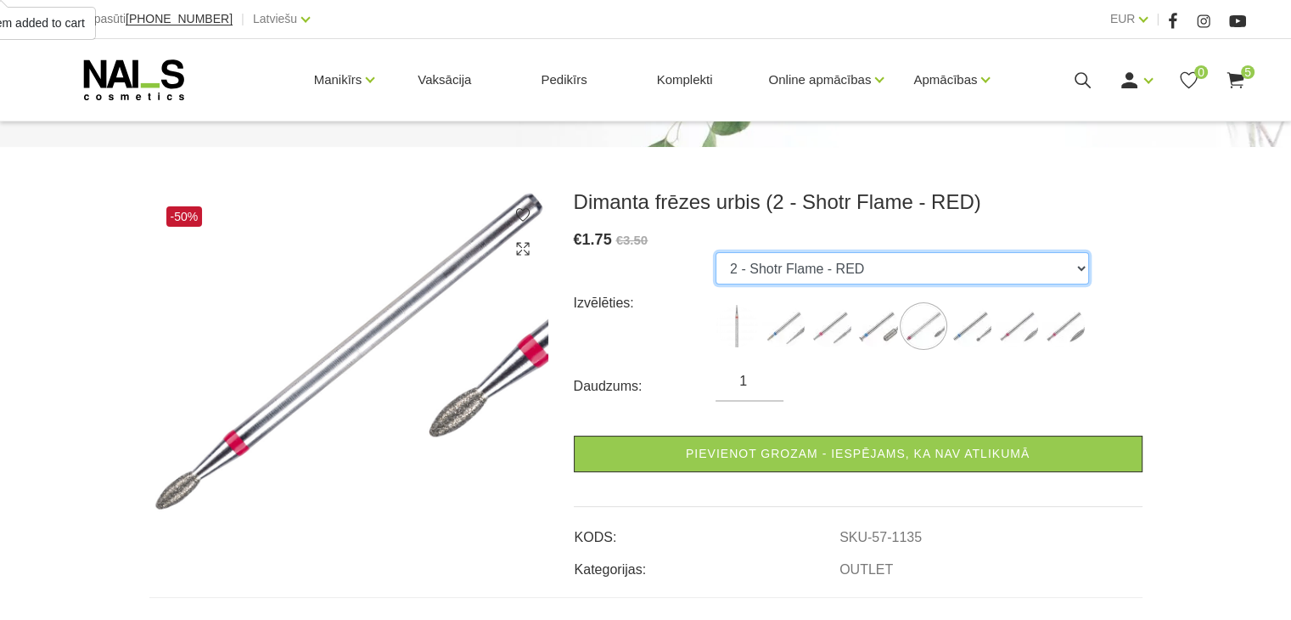
click at [900, 259] on select "7 - Needle - RED 8 - Needle - BLUE 11 - Round Cone Small - RED 12 - Rounded Cyl…" at bounding box center [903, 268] width 374 height 32
click at [716, 252] on select "7 - Needle - RED 8 - Needle - BLUE 11 - Round Cone Small - RED 12 - Rounded Cyl…" at bounding box center [903, 268] width 374 height 32
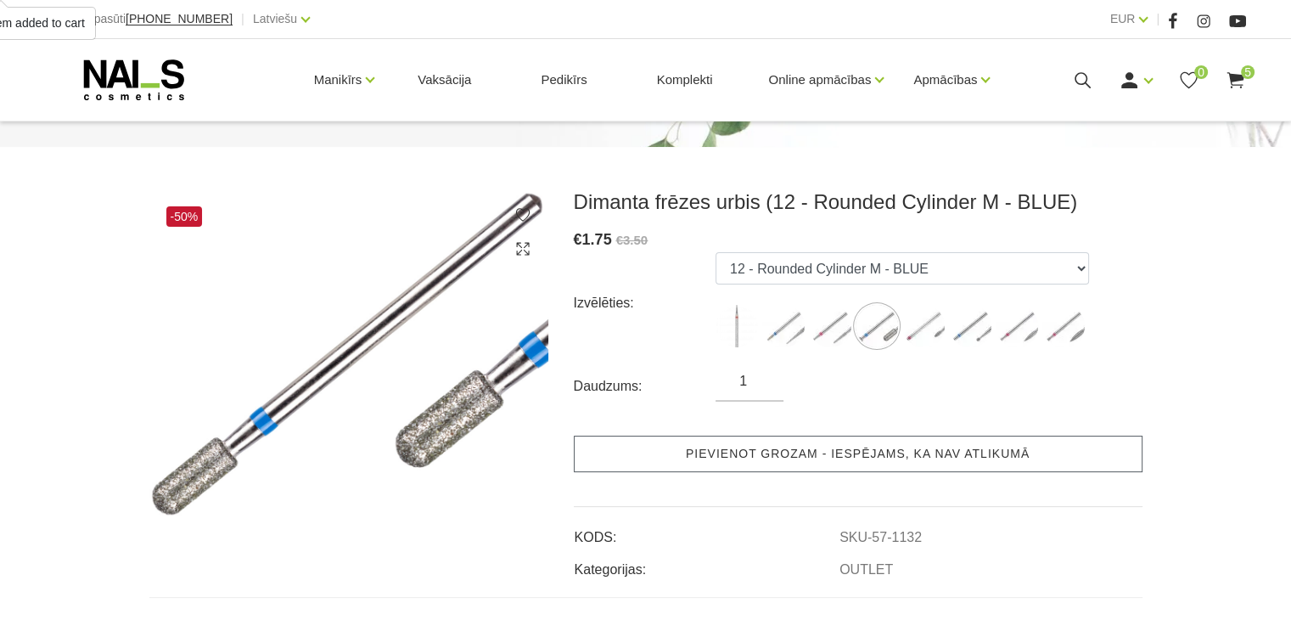
click at [839, 446] on link "Pievienot grozam - iespējams, ka nav atlikumā" at bounding box center [858, 454] width 569 height 37
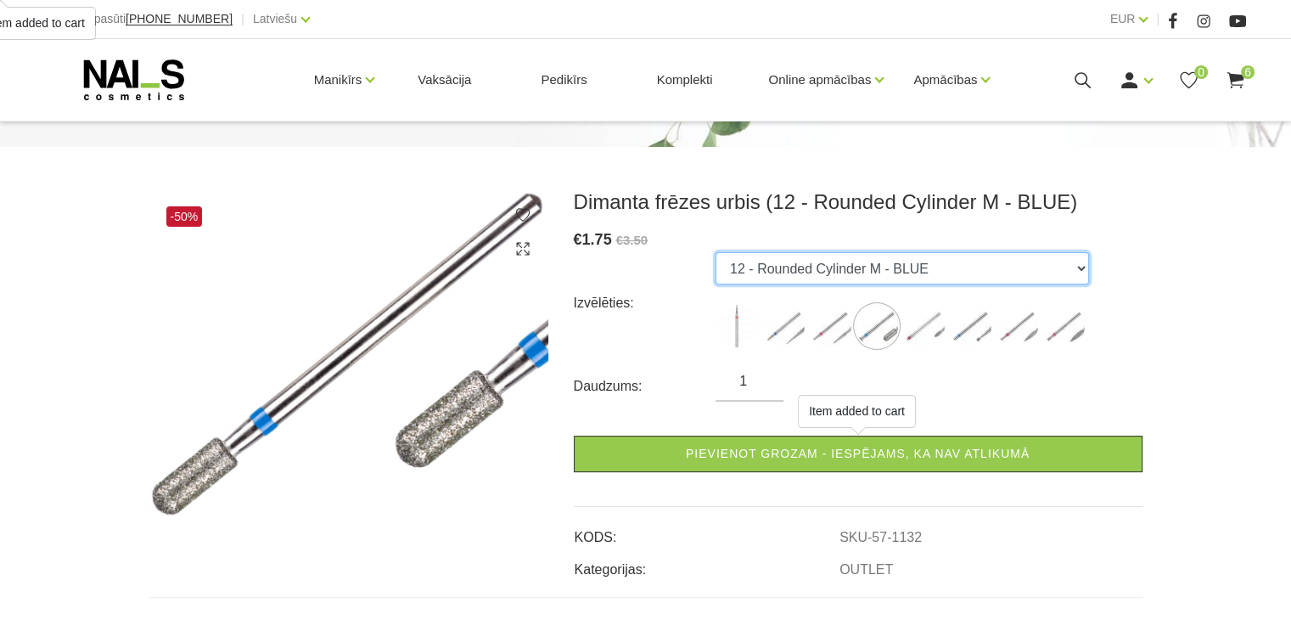
click at [904, 267] on select "7 - Needle - RED 8 - Needle - BLUE 11 - Round Cone Small - RED 12 - Rounded Cyl…" at bounding box center [903, 268] width 374 height 32
select select "1131"
click at [716, 252] on select "7 - Needle - RED 8 - Needle - BLUE 11 - Round Cone Small - RED 12 - Rounded Cyl…" at bounding box center [903, 268] width 374 height 32
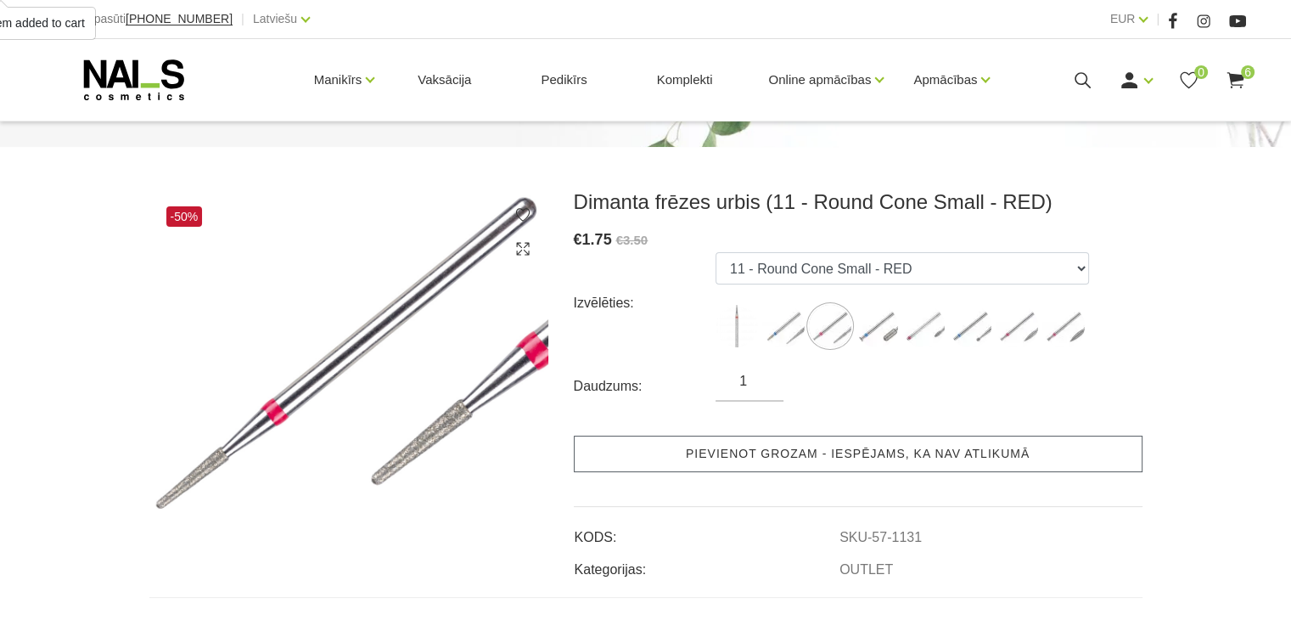
click at [886, 442] on link "Pievienot grozam - iespējams, ka nav atlikumā" at bounding box center [858, 454] width 569 height 37
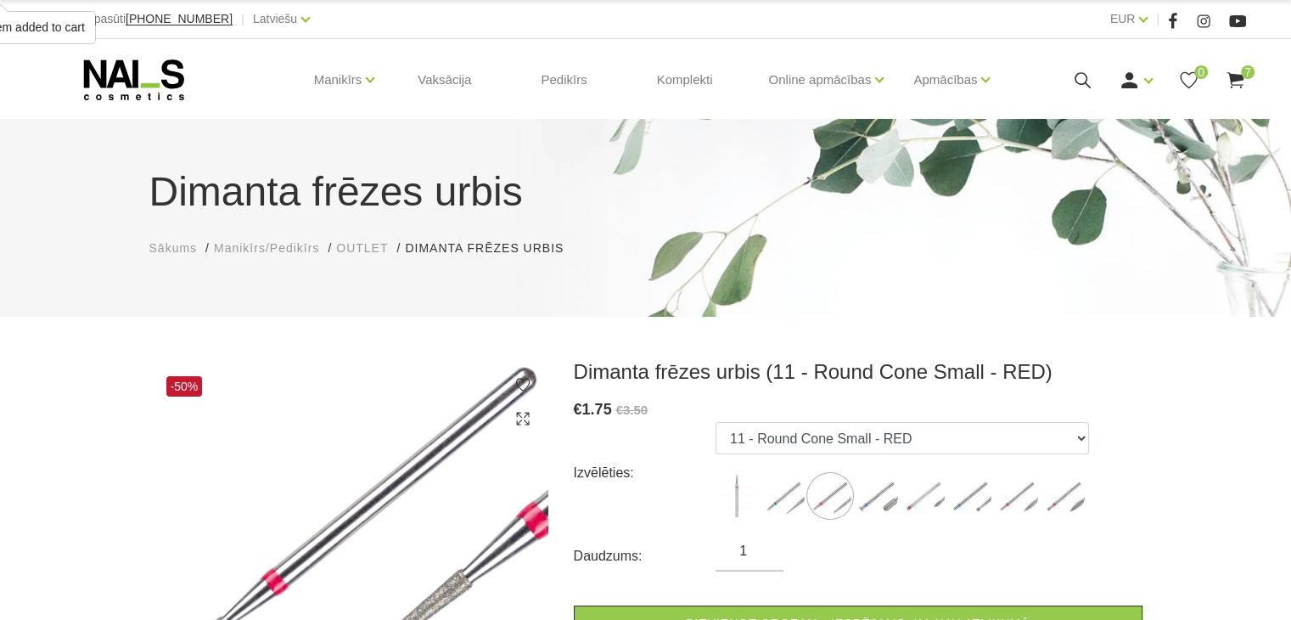
scroll to position [0, 0]
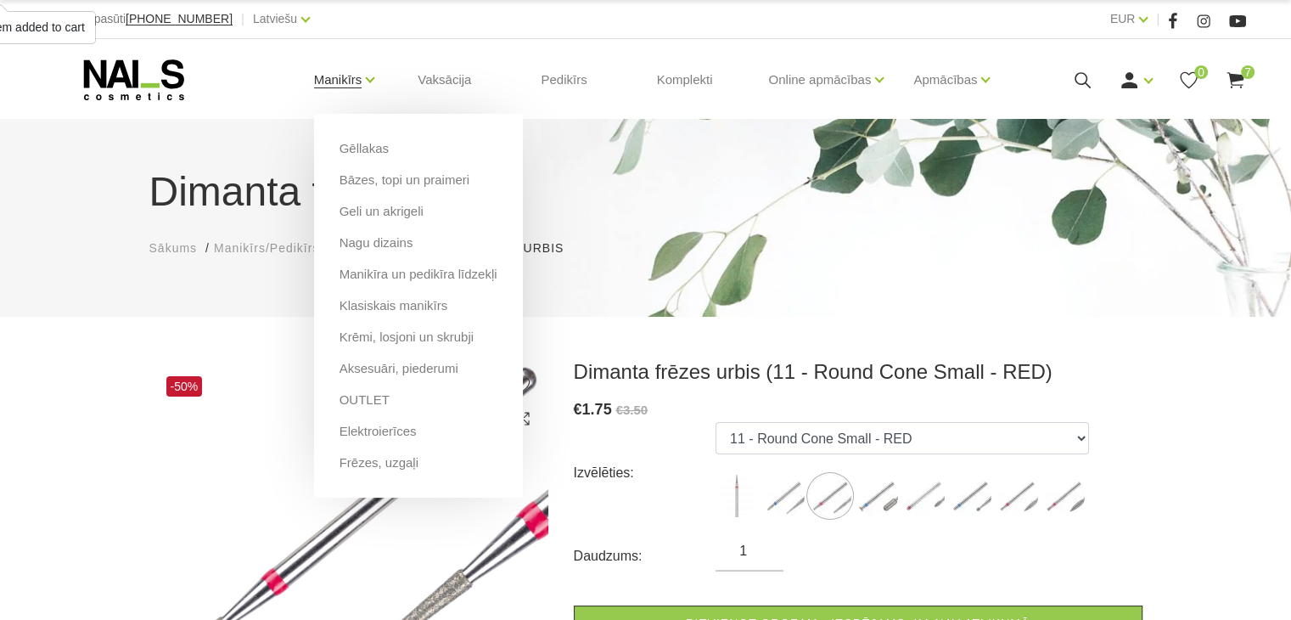
click at [353, 83] on link "Manikīrs" at bounding box center [338, 80] width 48 height 68
click at [356, 407] on link "OUTLET" at bounding box center [365, 400] width 50 height 19
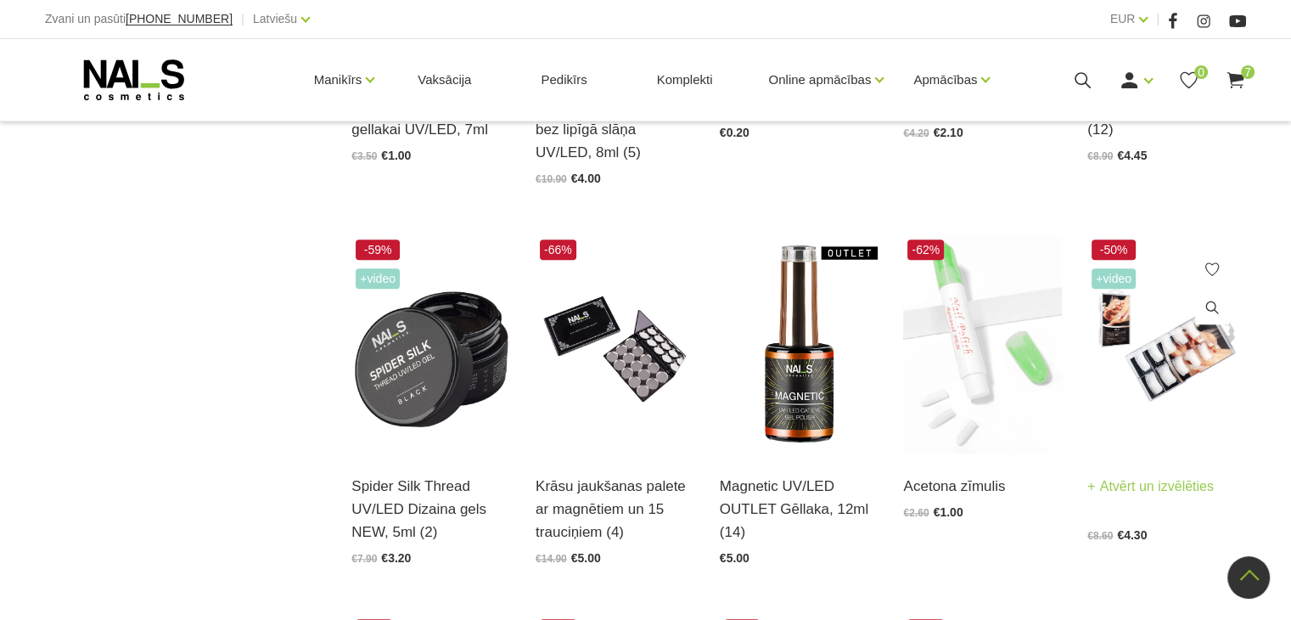
scroll to position [1528, 0]
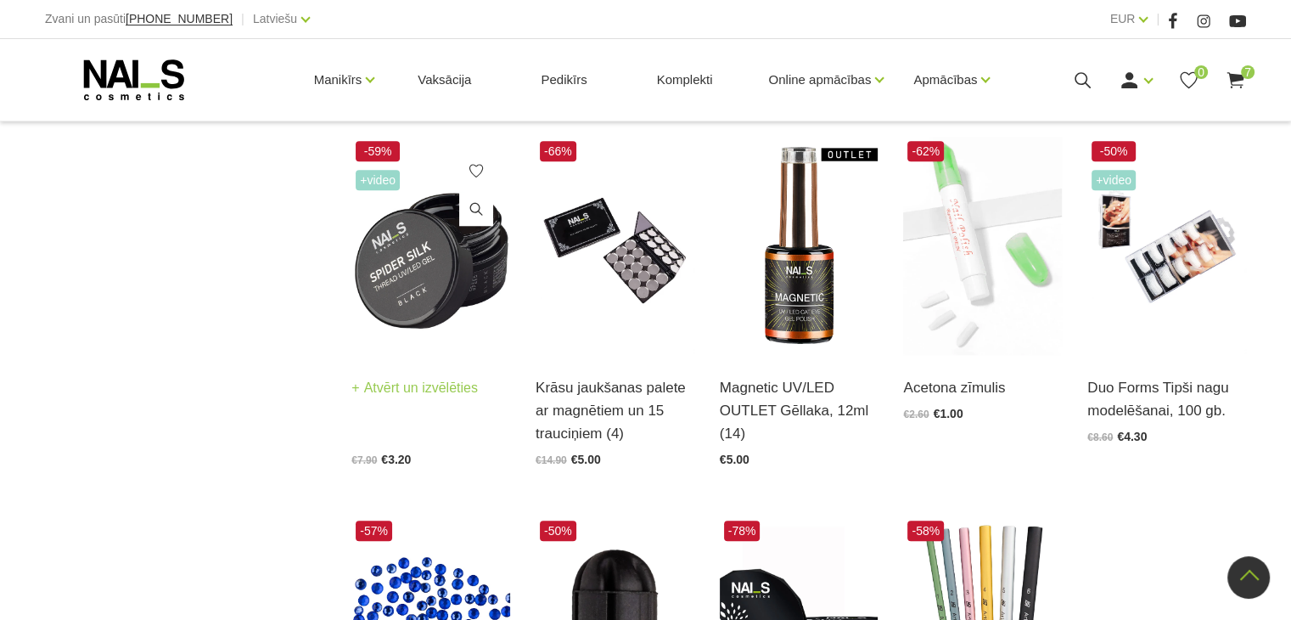
click at [418, 404] on link "Spider Silk Thread UV/LED Dizaina gels NEW, 5ml (2)" at bounding box center [430, 370] width 159 height 70
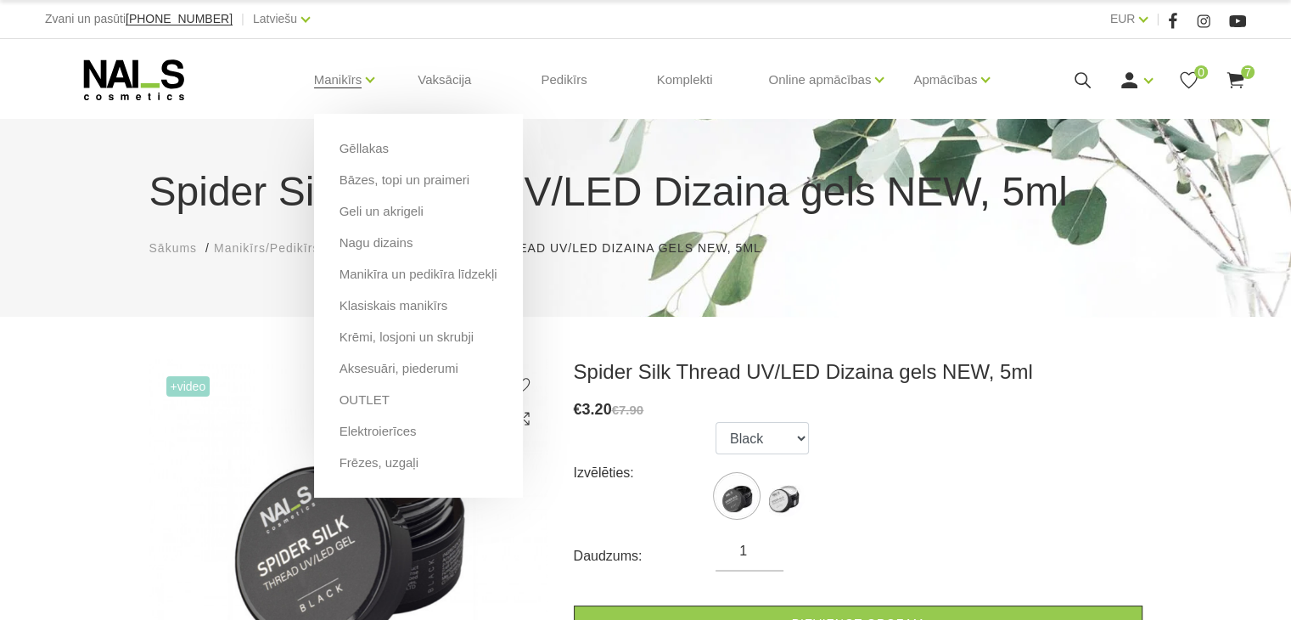
click at [383, 406] on li "OUTLET" at bounding box center [419, 406] width 158 height 31
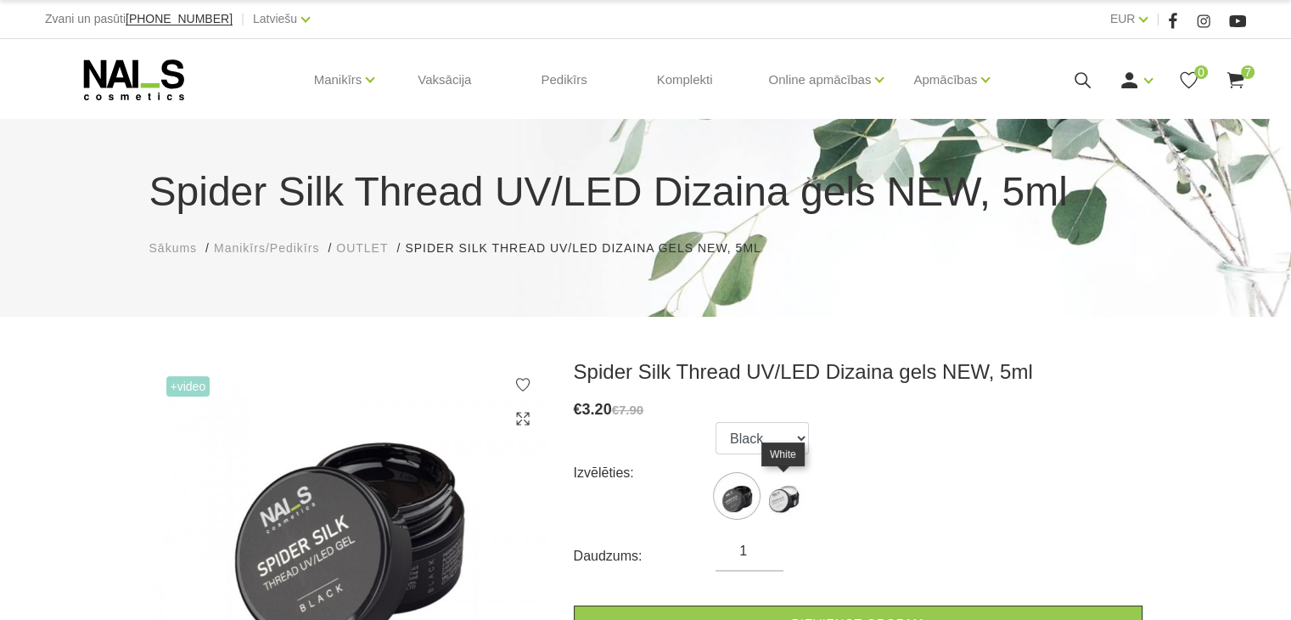
click at [783, 505] on img at bounding box center [783, 496] width 42 height 42
select select "5204"
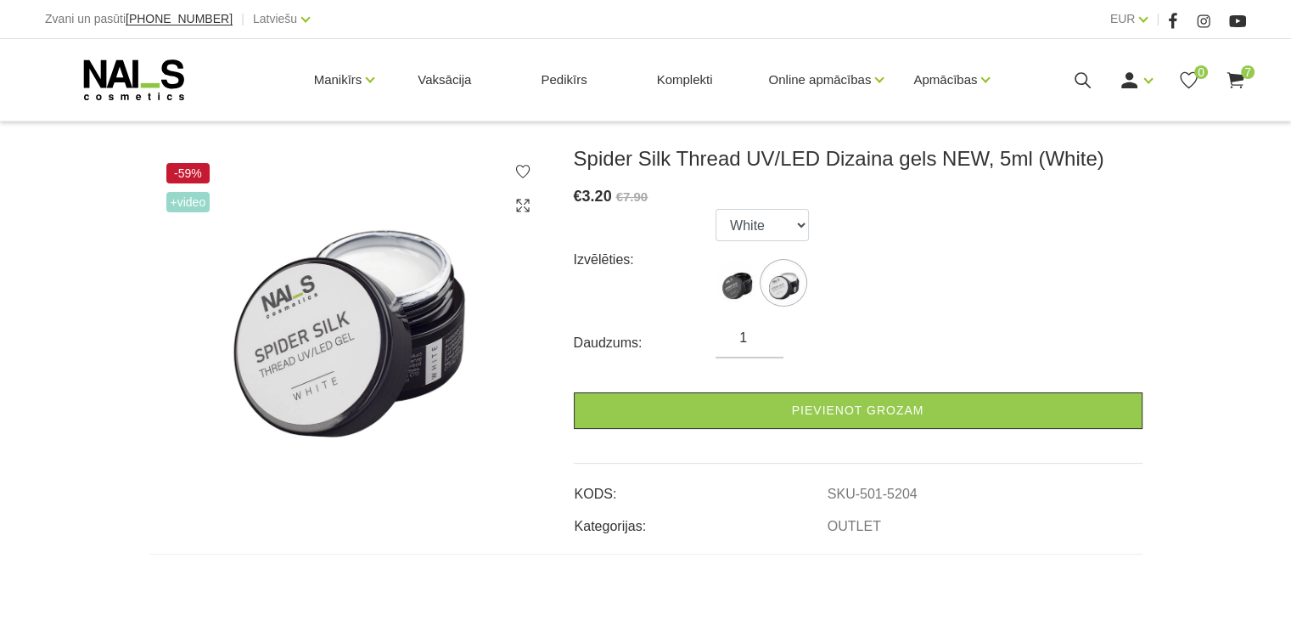
scroll to position [255, 0]
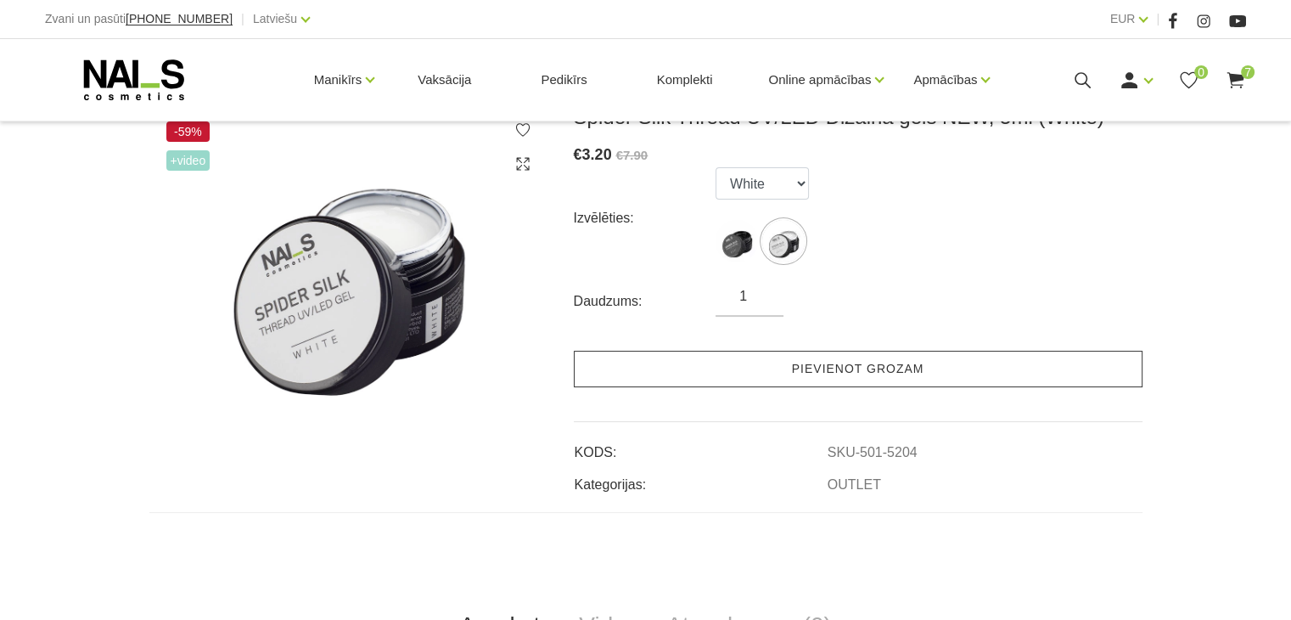
click at [810, 378] on link "Pievienot grozam" at bounding box center [858, 369] width 569 height 37
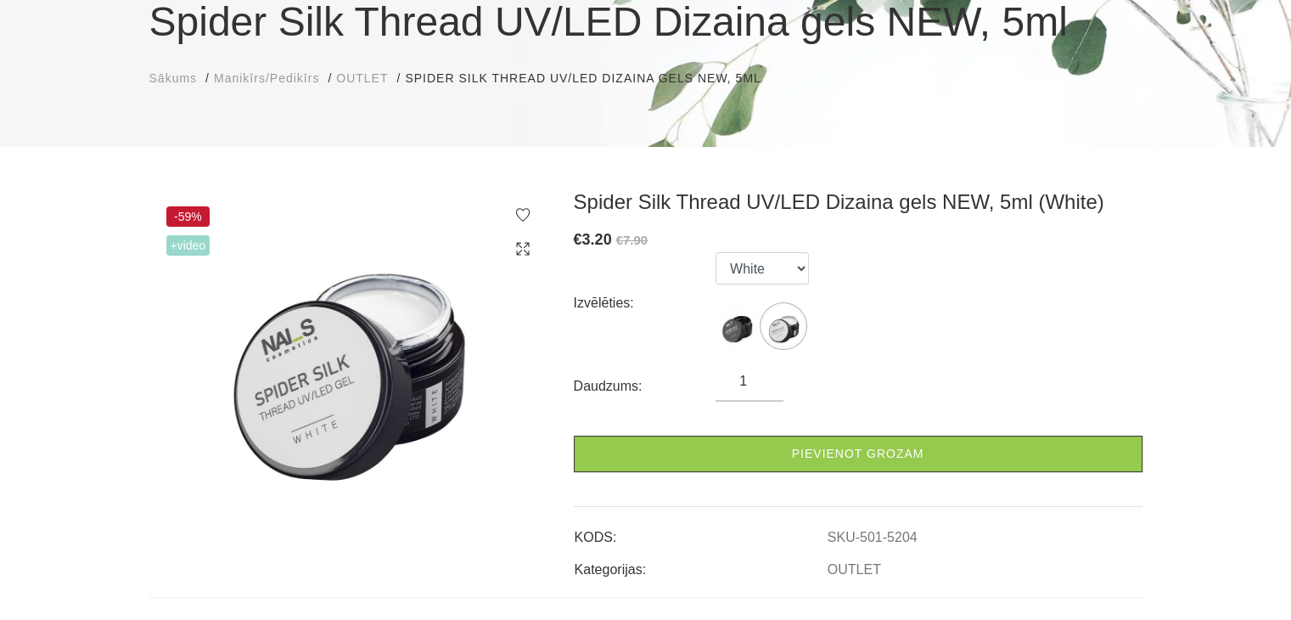
scroll to position [85, 0]
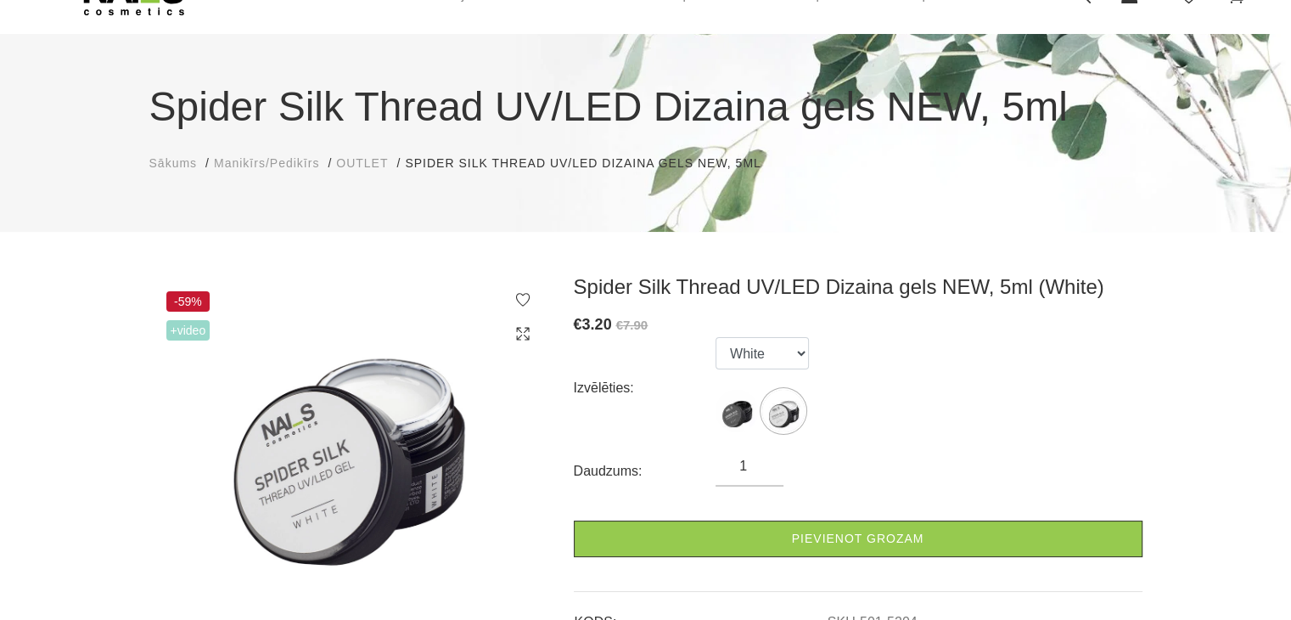
click at [368, 166] on span "OUTLET" at bounding box center [362, 163] width 52 height 14
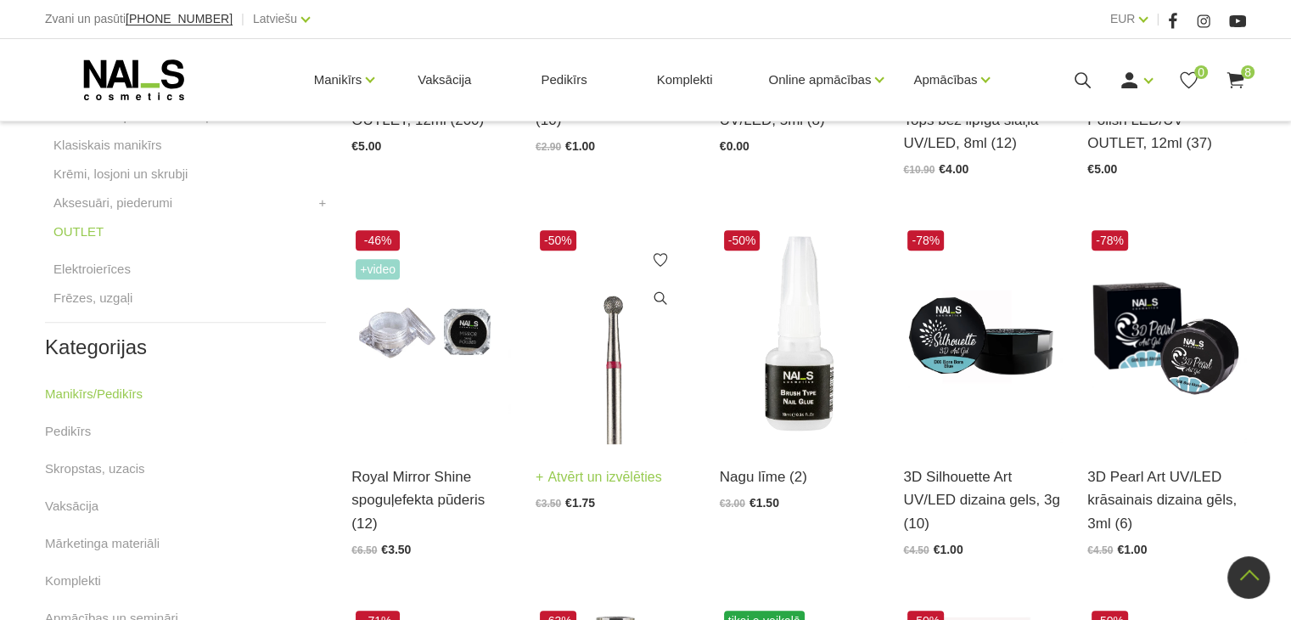
scroll to position [849, 0]
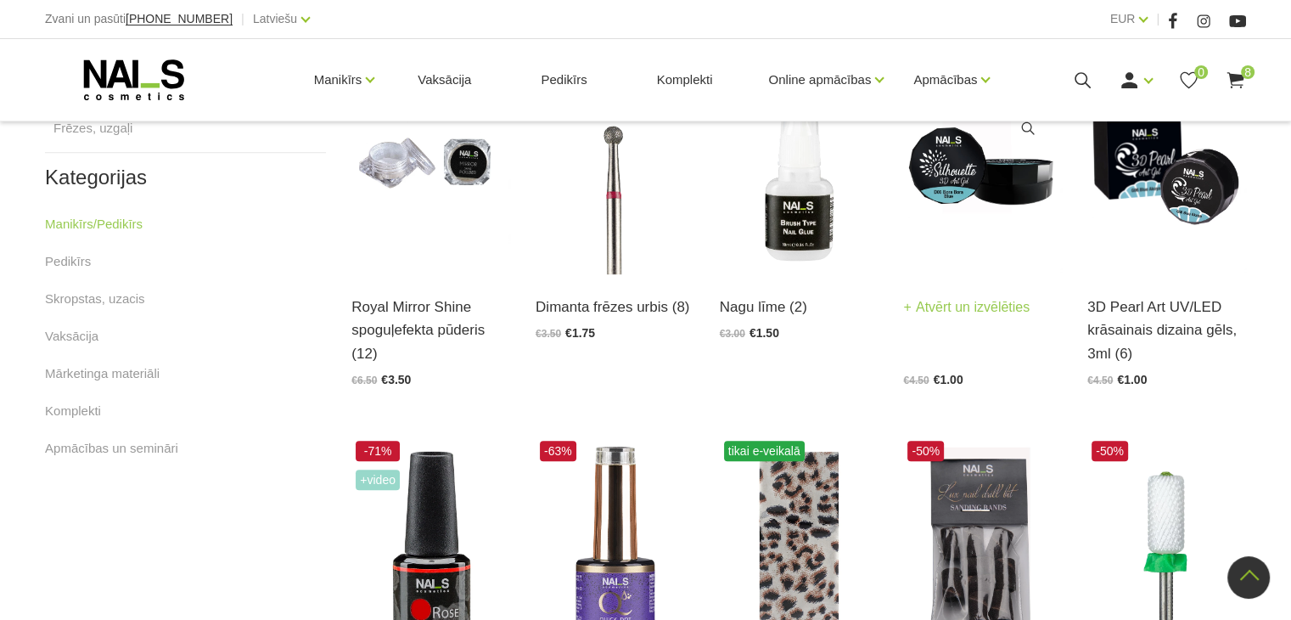
click at [1009, 316] on link "Atvērt un izvēlēties" at bounding box center [966, 307] width 127 height 24
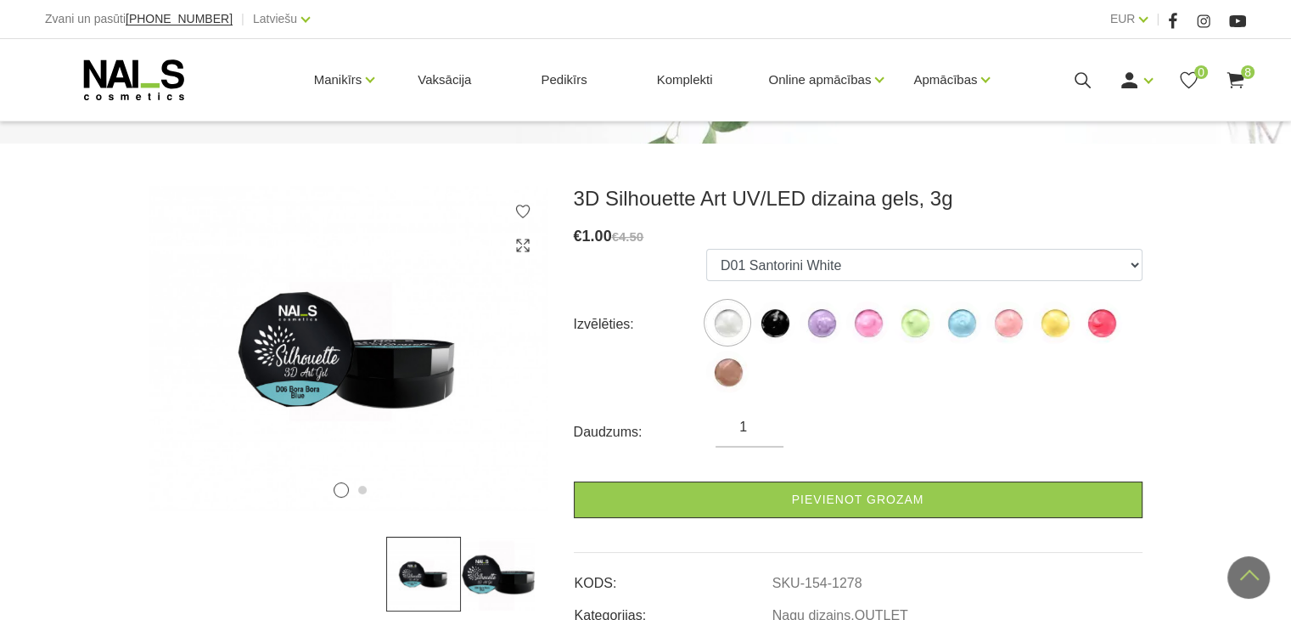
scroll to position [170, 0]
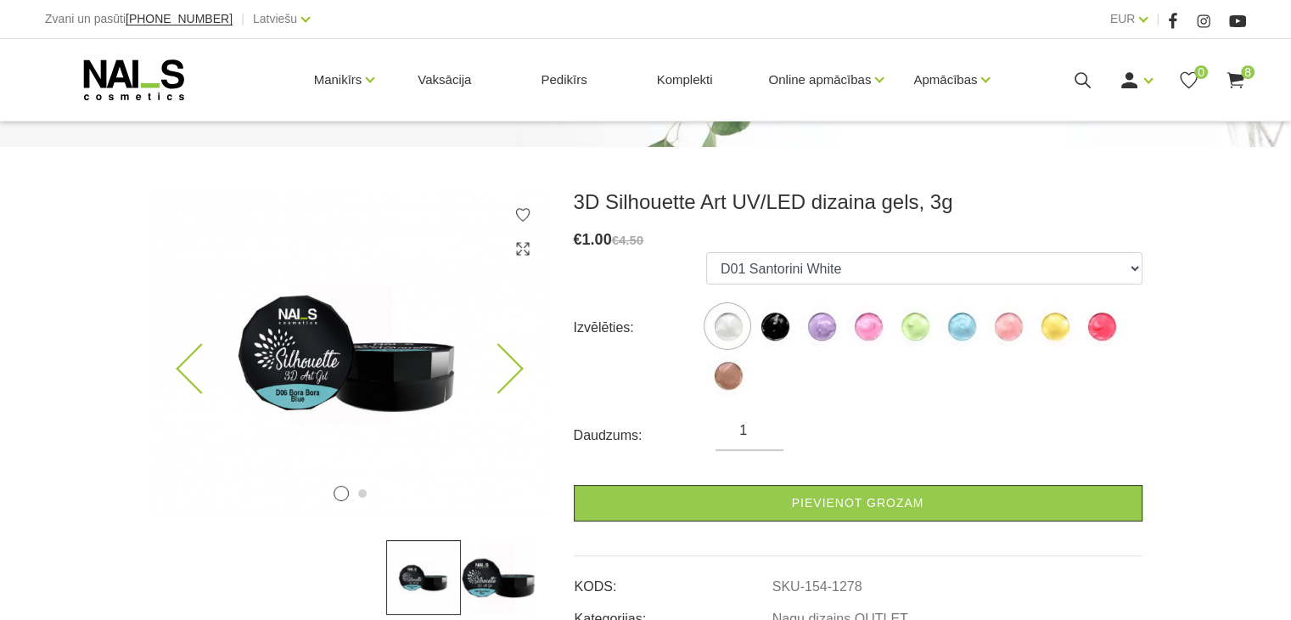
click at [520, 364] on img at bounding box center [348, 351] width 399 height 325
click at [515, 369] on icon at bounding box center [498, 369] width 50 height 50
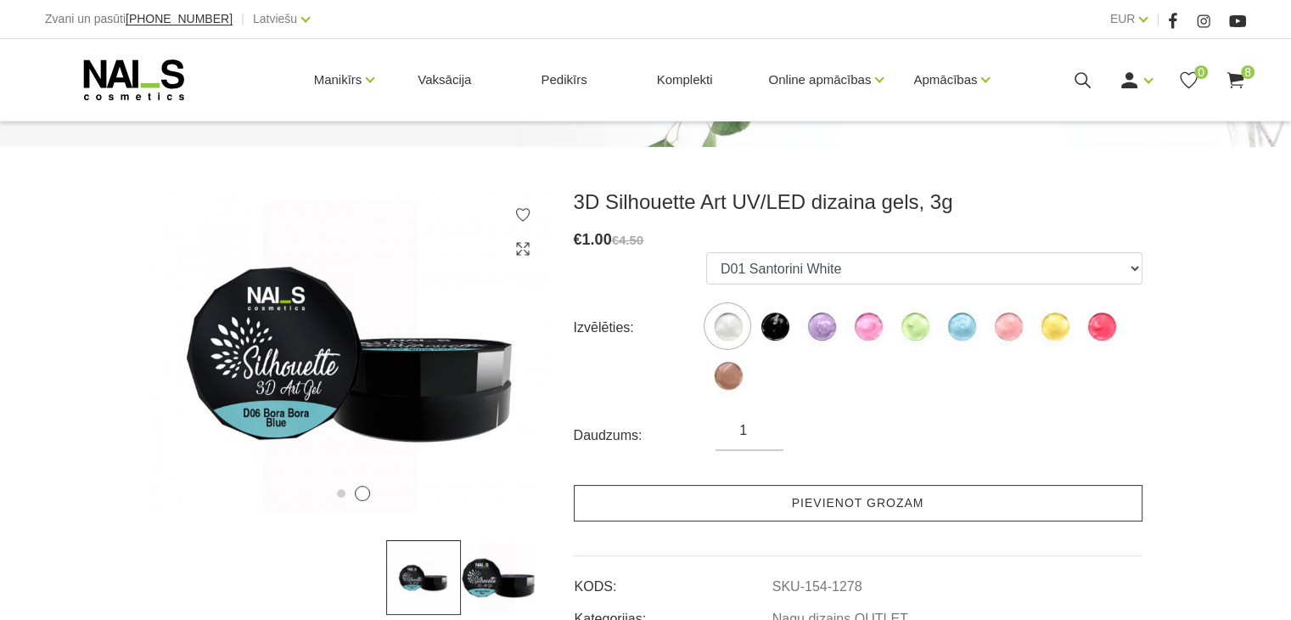
click at [864, 509] on link "Pievienot grozam" at bounding box center [858, 503] width 569 height 37
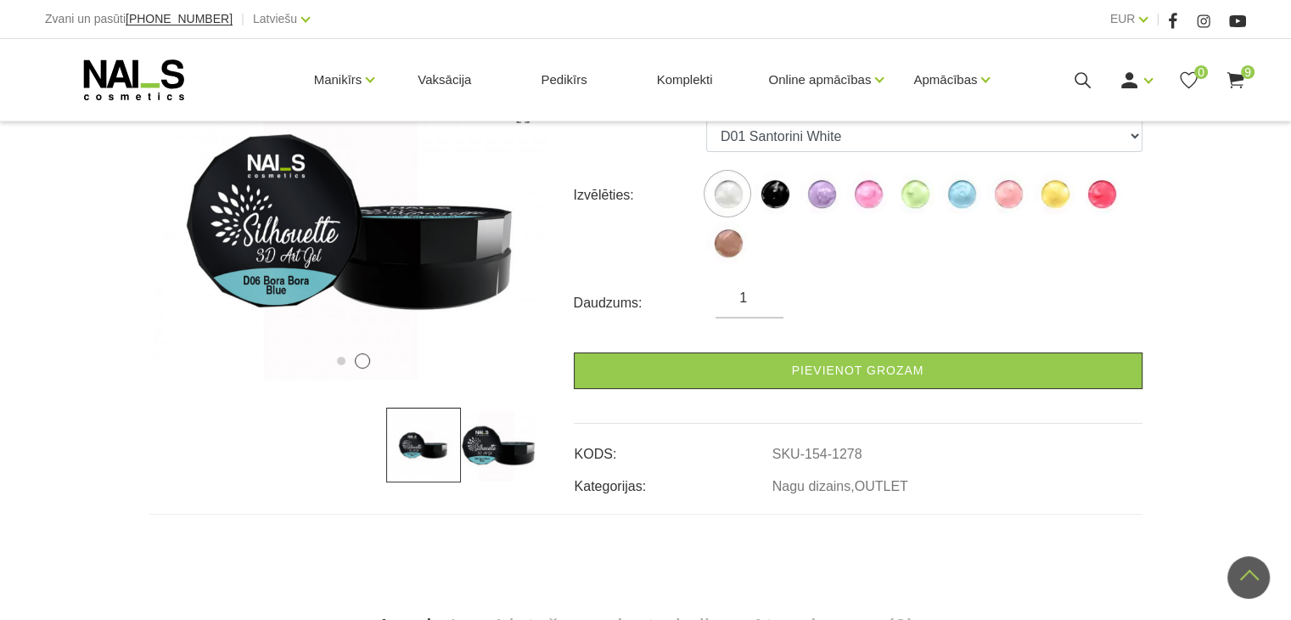
scroll to position [255, 0]
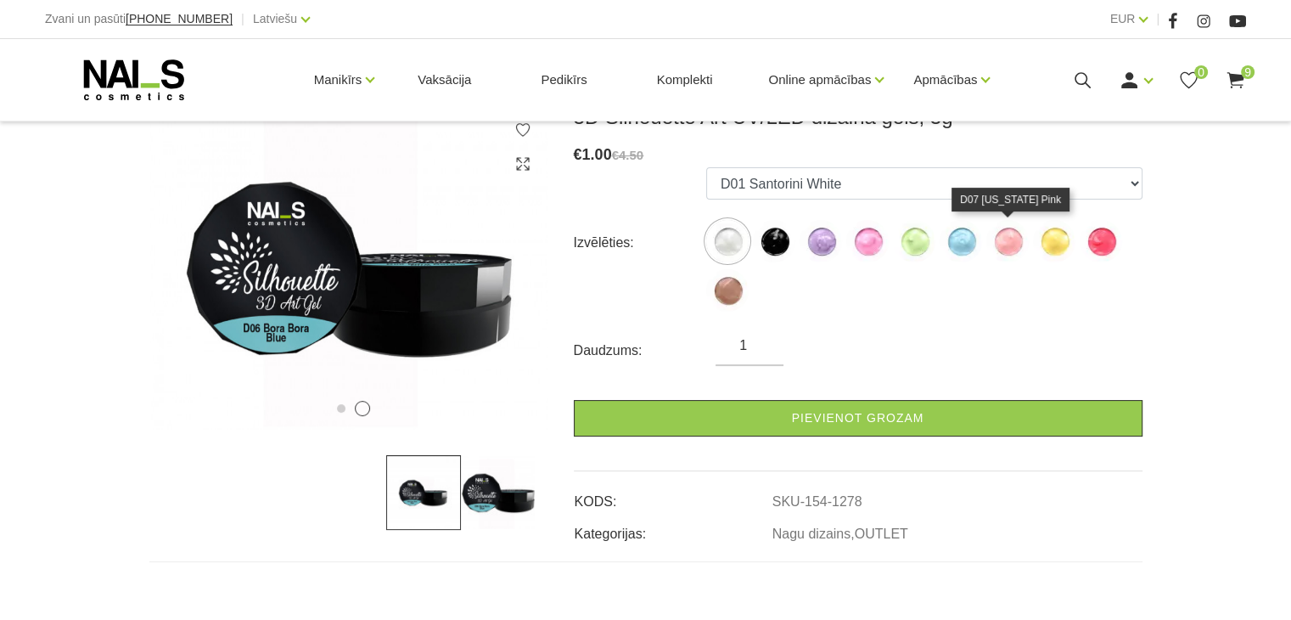
click at [1001, 246] on img at bounding box center [1008, 241] width 42 height 42
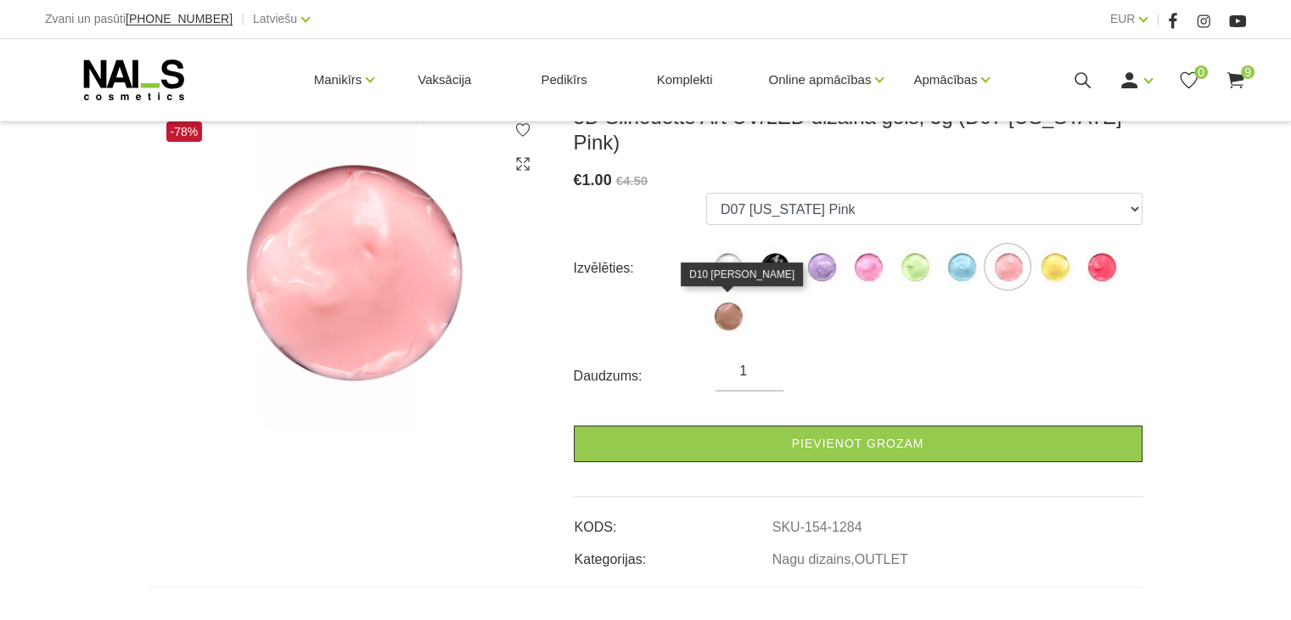
click at [726, 317] on img at bounding box center [727, 316] width 42 height 42
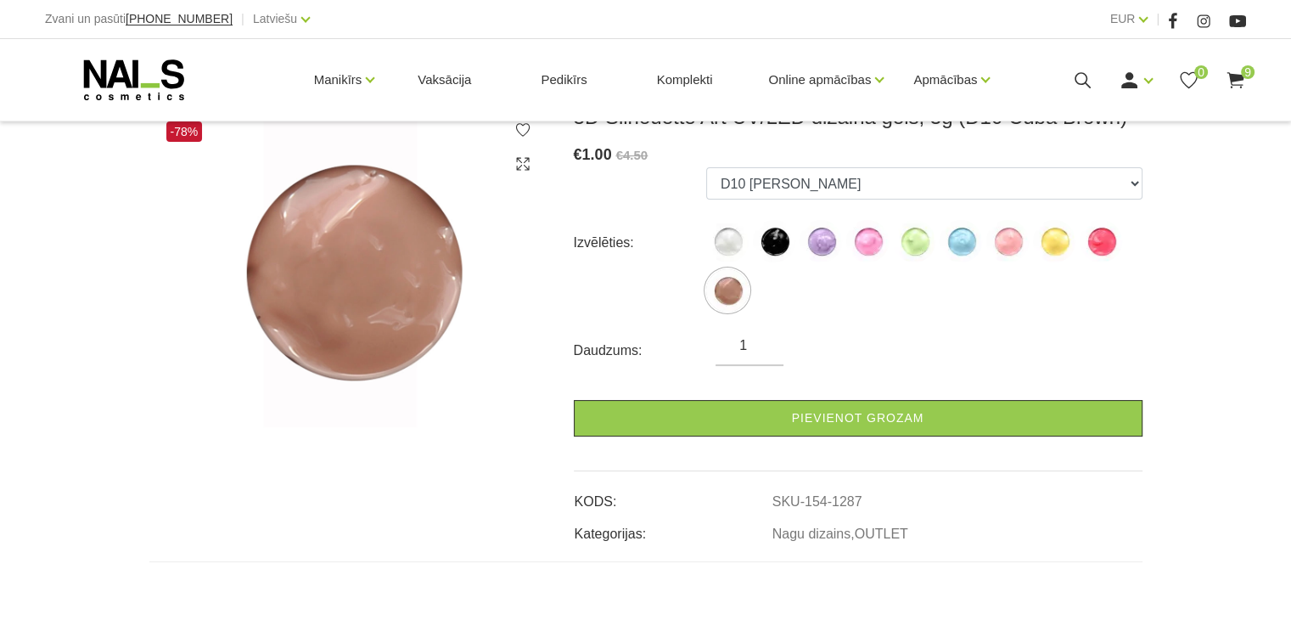
click at [844, 242] on ul "D01 Santorini White D02 Hawaii Black D03 Bermuda Purple D04 Fiji Pink D05 Jamai…" at bounding box center [924, 242] width 436 height 151
click at [829, 242] on img at bounding box center [821, 241] width 42 height 42
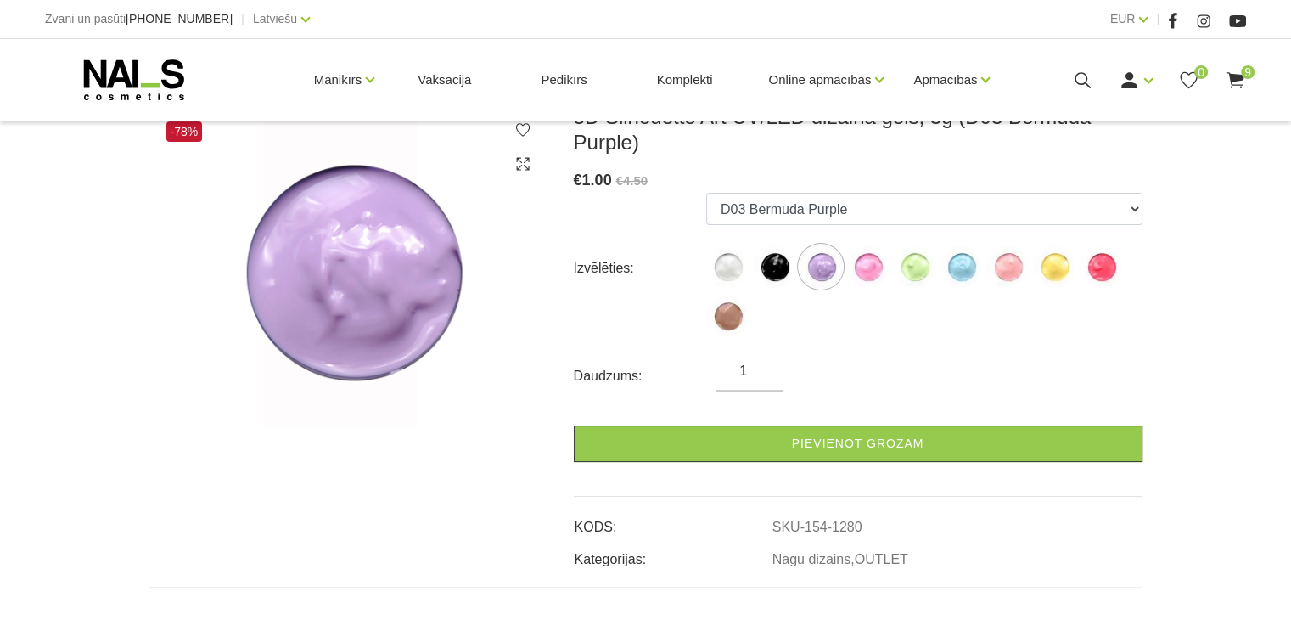
click at [874, 239] on ul "D01 Santorini White D02 Hawaii Black D03 Bermuda Purple D04 Fiji Pink D05 Jamai…" at bounding box center [924, 268] width 436 height 151
click at [874, 269] on img at bounding box center [867, 266] width 42 height 42
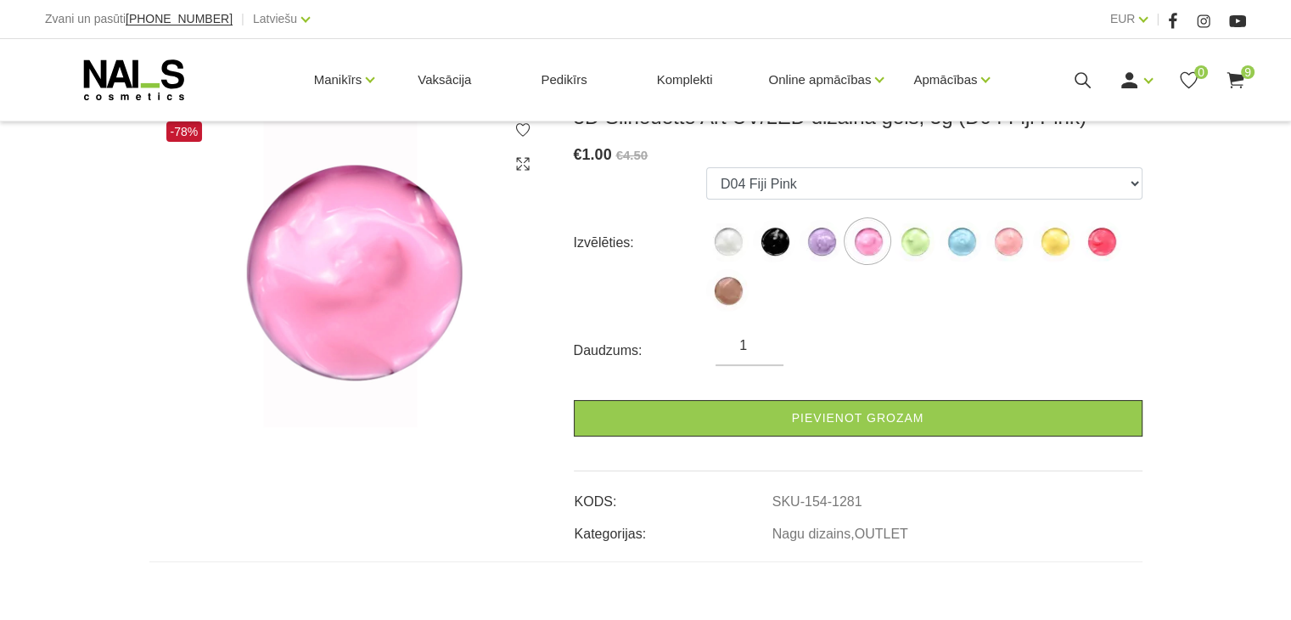
click at [924, 276] on ul "D01 Santorini White D02 Hawaii Black D03 Bermuda Purple D04 Fiji Pink D05 Jamai…" at bounding box center [924, 242] width 436 height 151
click at [920, 253] on img at bounding box center [914, 241] width 42 height 42
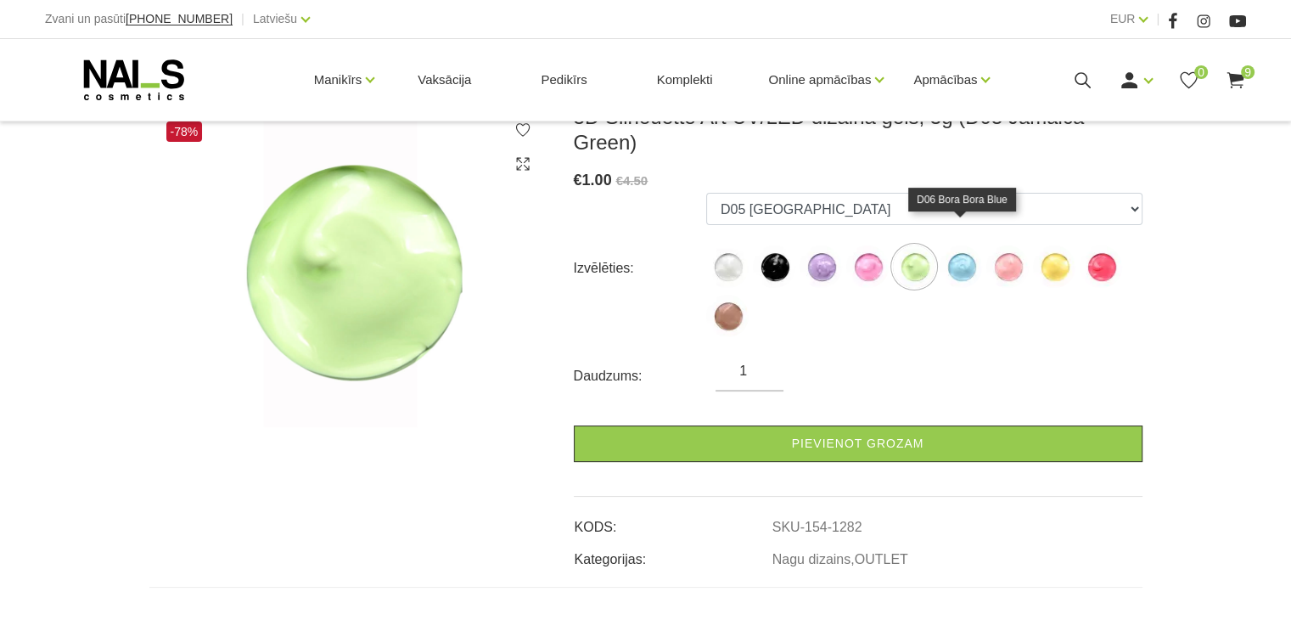
click at [958, 250] on img at bounding box center [961, 266] width 42 height 42
select select "1283"
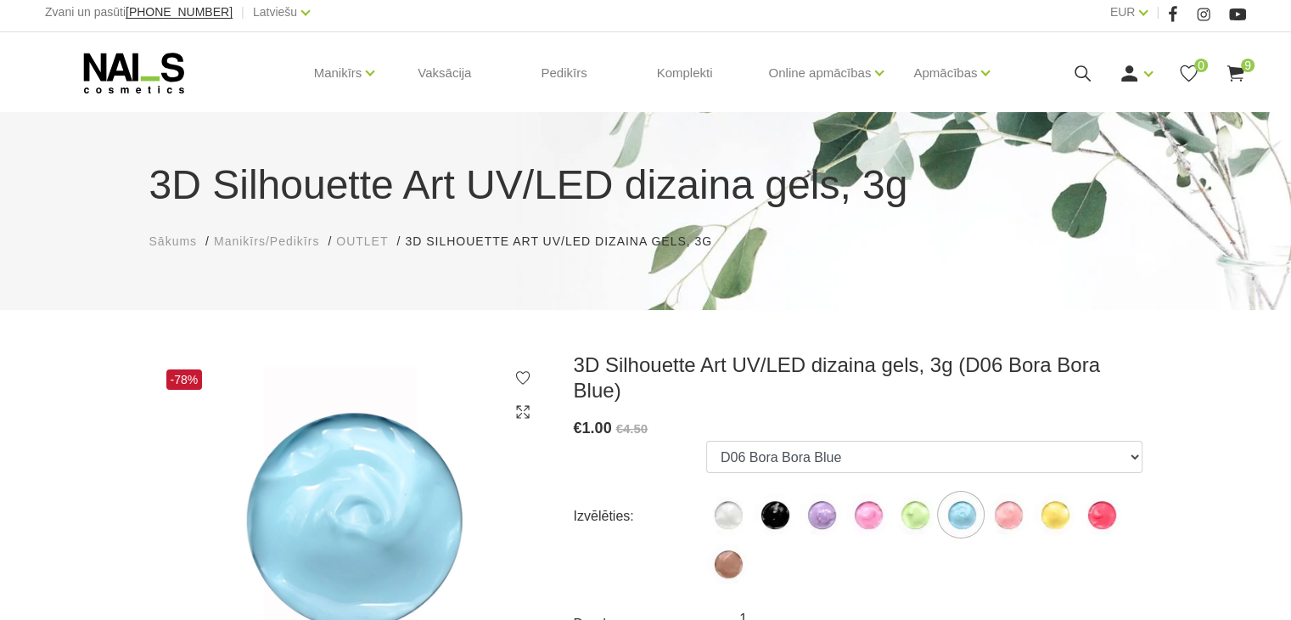
scroll to position [0, 0]
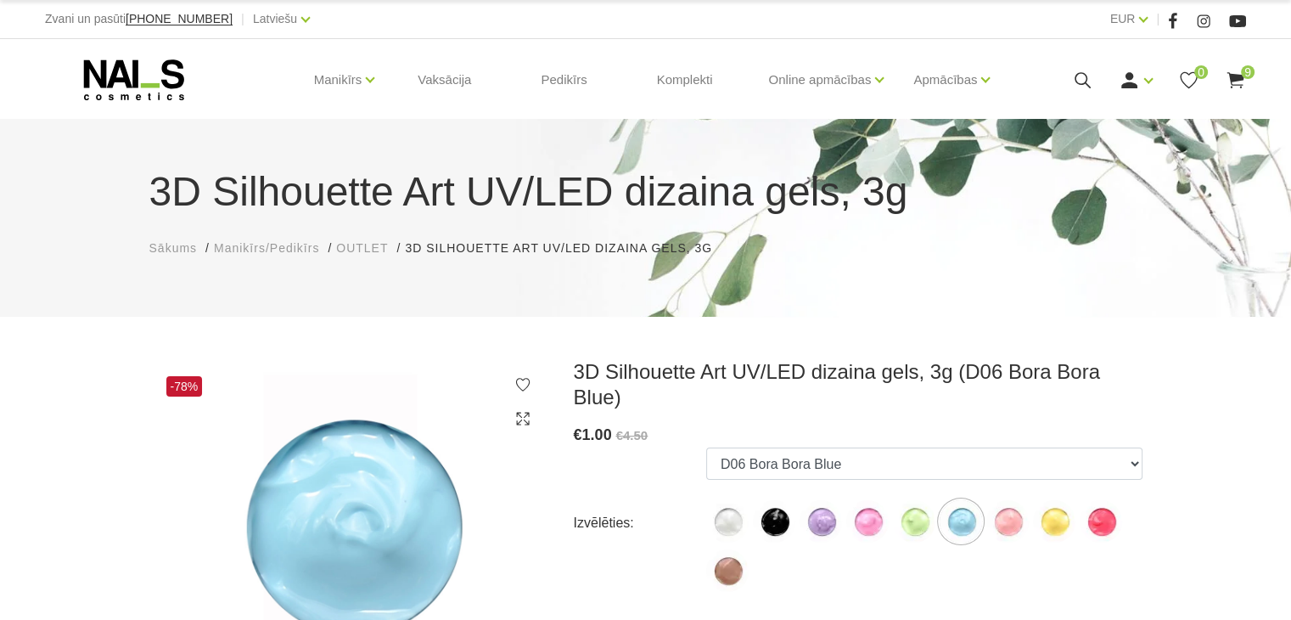
click at [364, 252] on span "OUTLET" at bounding box center [362, 248] width 52 height 14
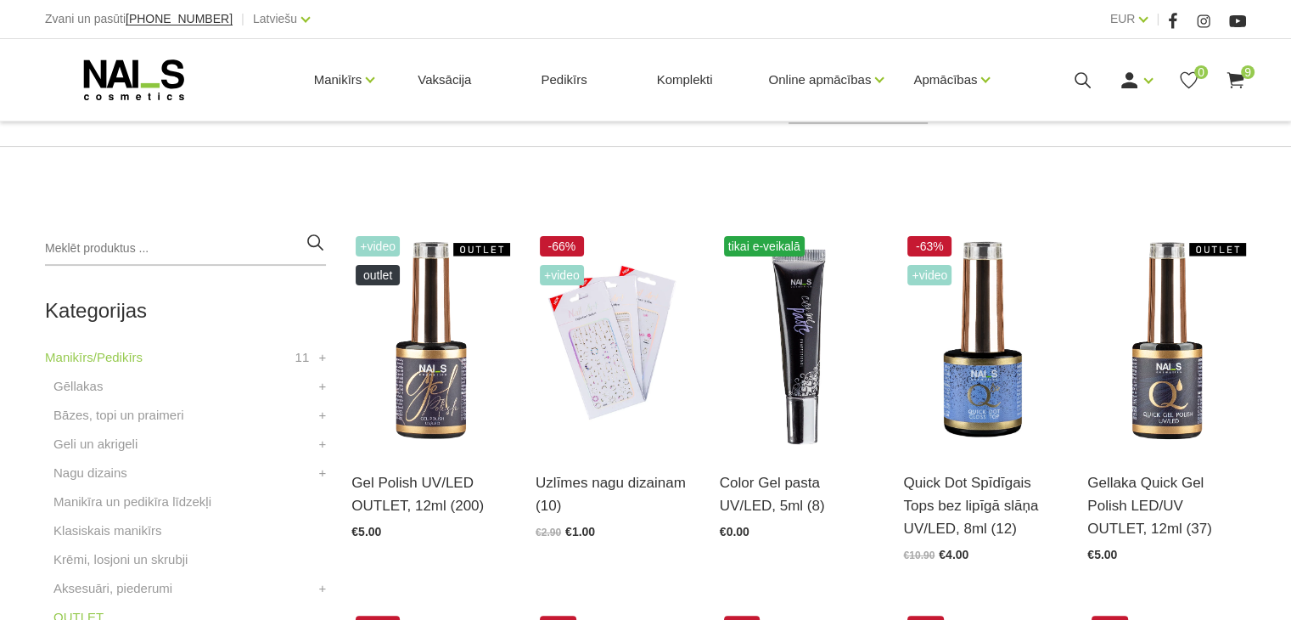
scroll to position [340, 0]
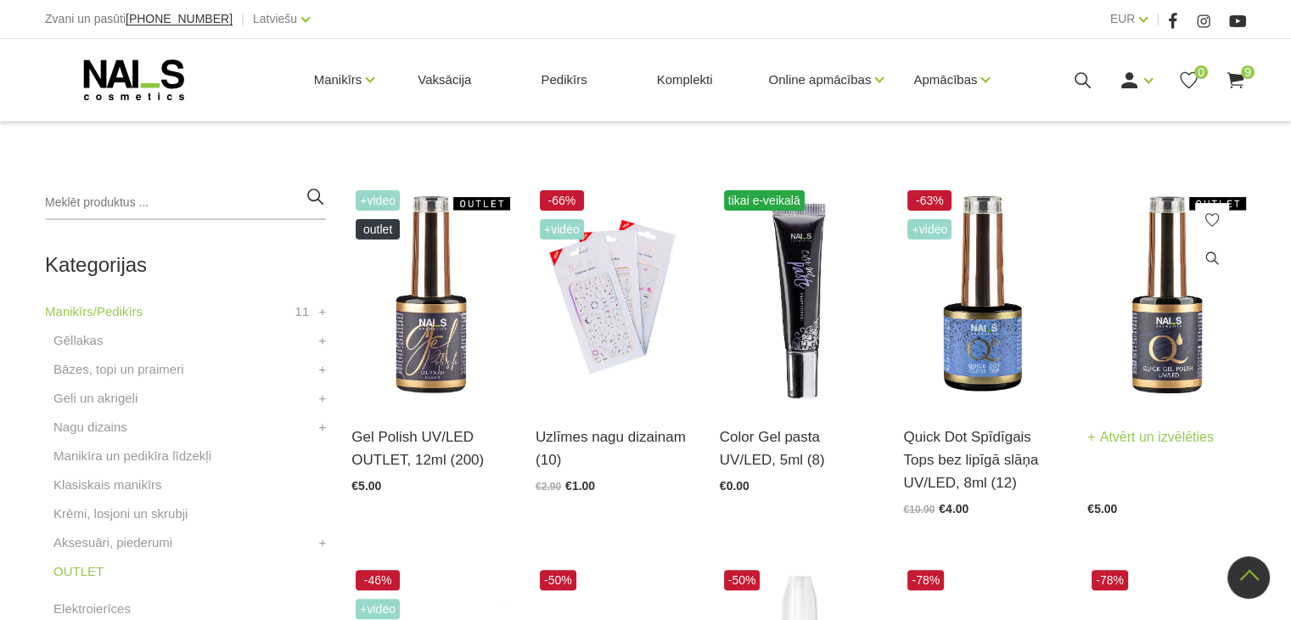
click at [1189, 446] on link "Atvērt un izvēlēties" at bounding box center [1151, 437] width 127 height 24
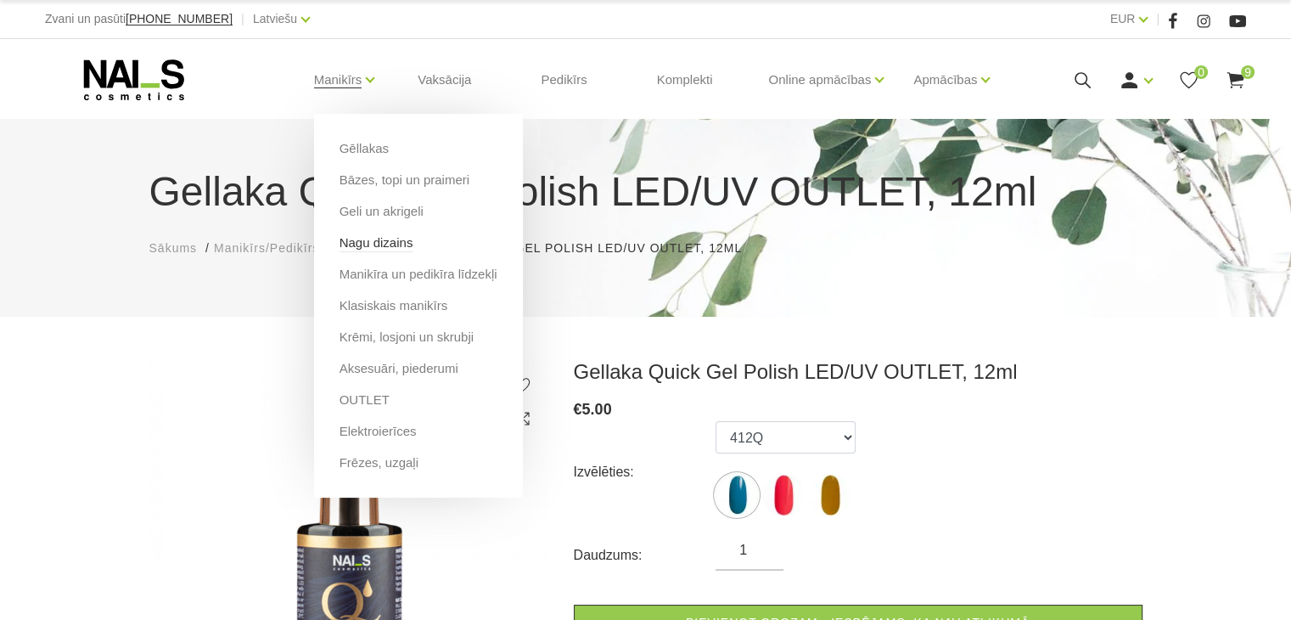
click at [375, 243] on link "Nagu dizains" at bounding box center [377, 242] width 74 height 19
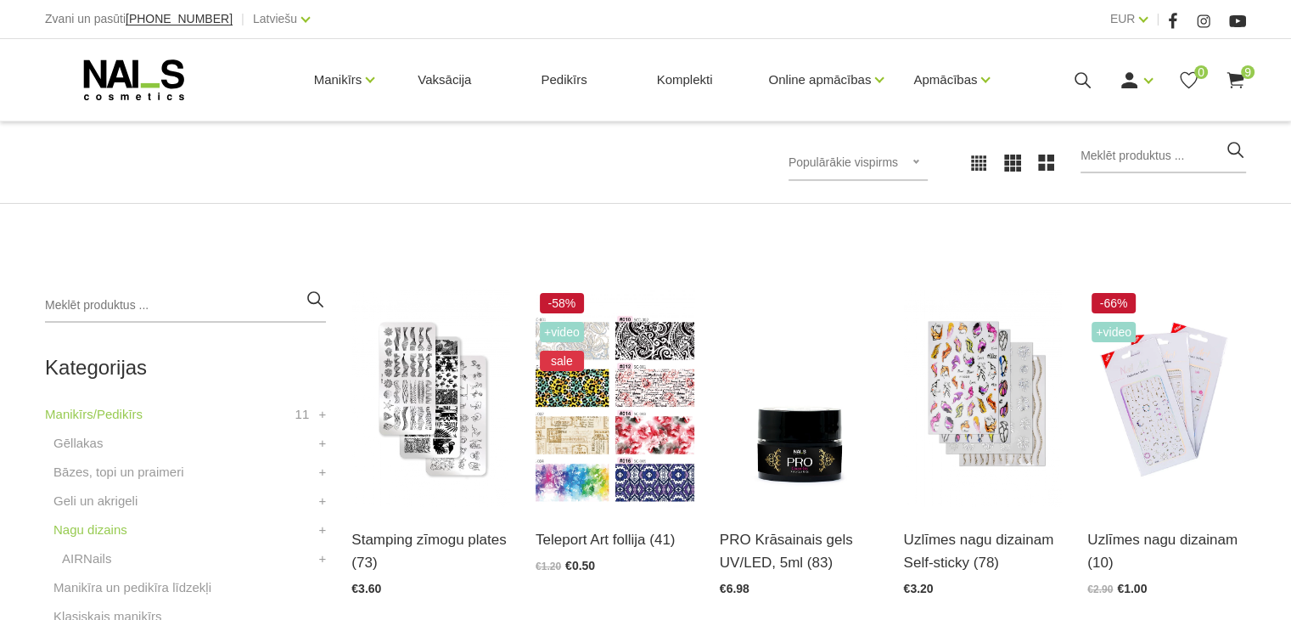
scroll to position [340, 0]
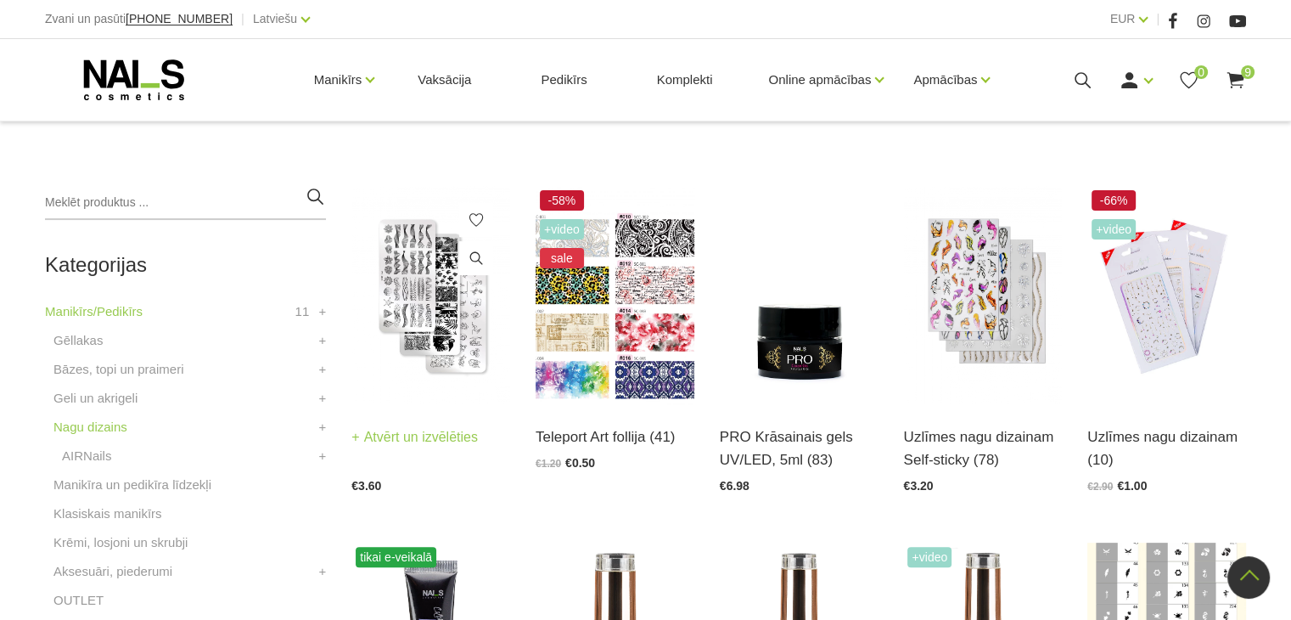
click at [475, 439] on link "Atvērt un izvēlēties" at bounding box center [414, 437] width 127 height 24
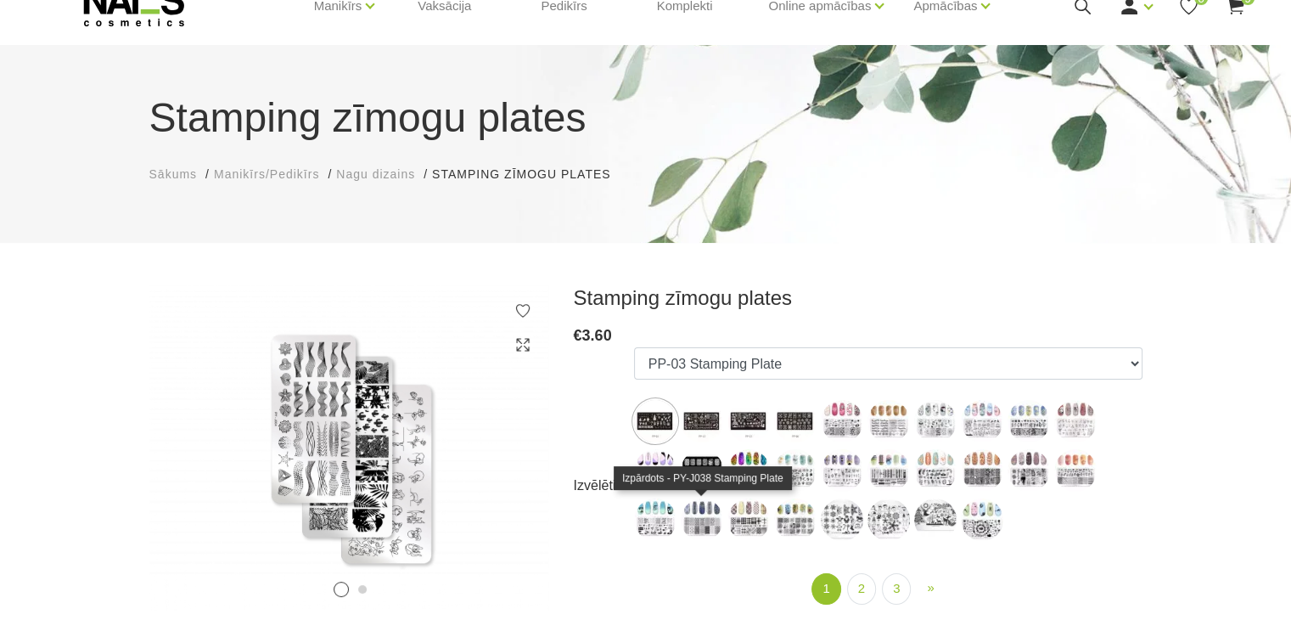
scroll to position [255, 0]
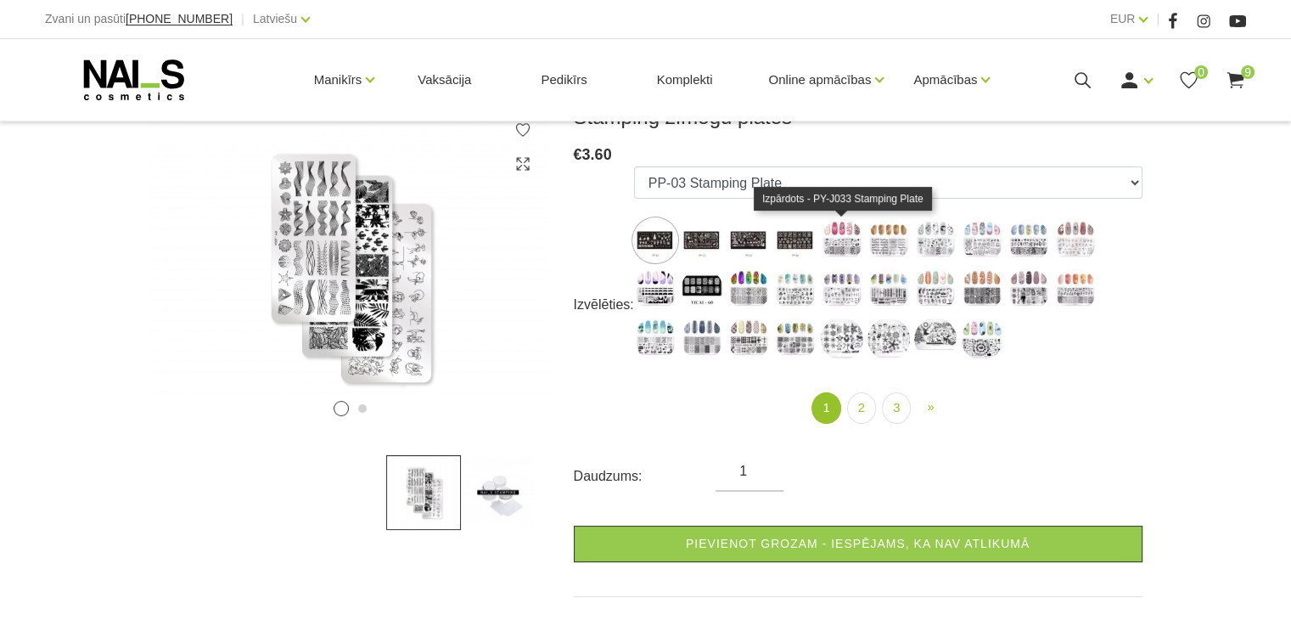
click at [829, 242] on img at bounding box center [842, 240] width 42 height 42
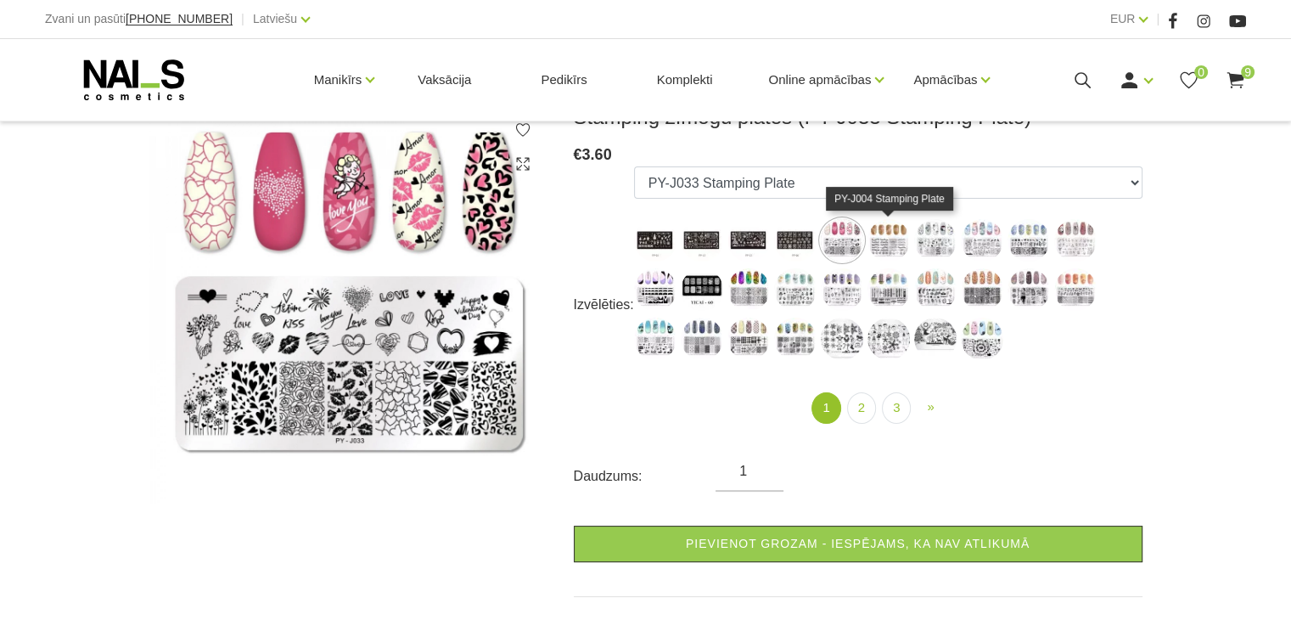
click at [883, 246] on img at bounding box center [889, 240] width 42 height 42
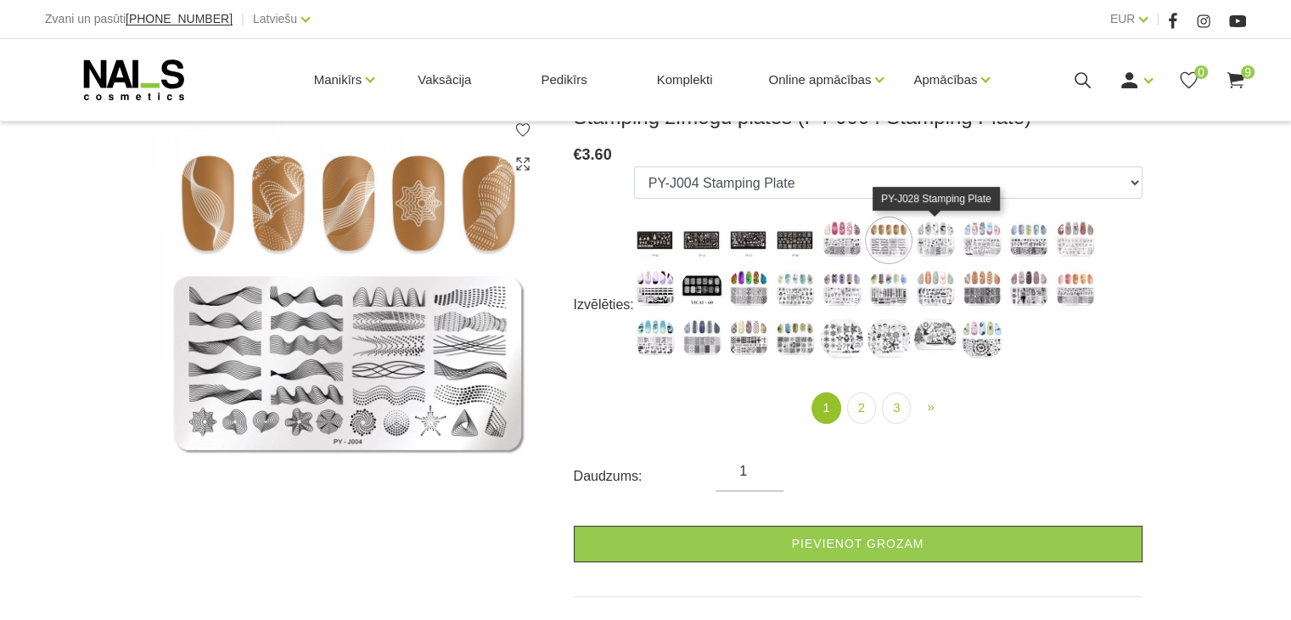
click at [925, 230] on img at bounding box center [935, 240] width 42 height 42
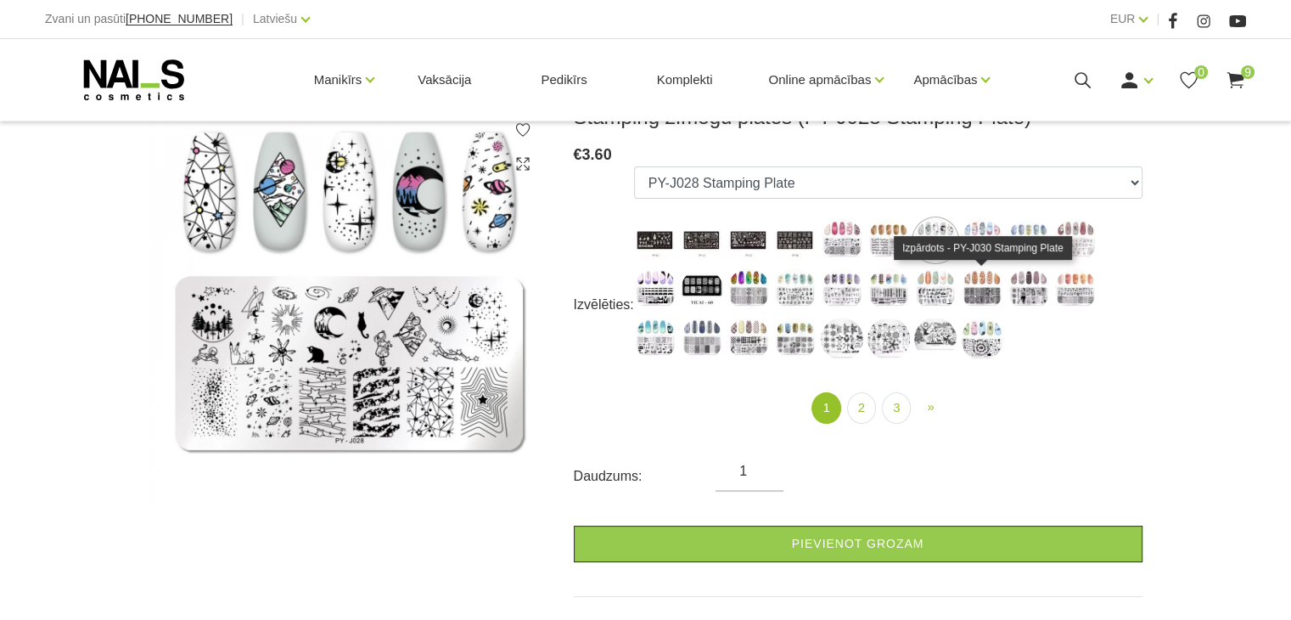
click at [978, 296] on img at bounding box center [982, 289] width 42 height 42
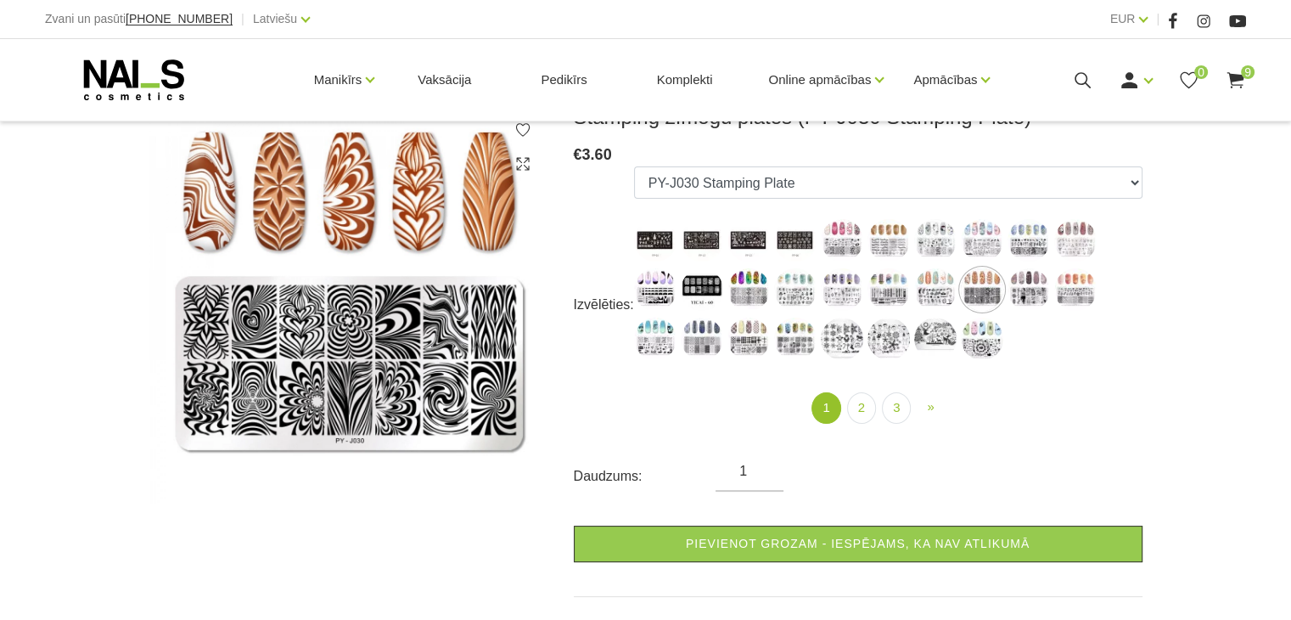
click at [723, 354] on ul "PP-03 Stamping Plate PP-13 Stamping Plate PP-23 Stamping Plate PP-08 Stamping P…" at bounding box center [888, 266] width 509 height 200
click at [700, 350] on img at bounding box center [702, 339] width 42 height 42
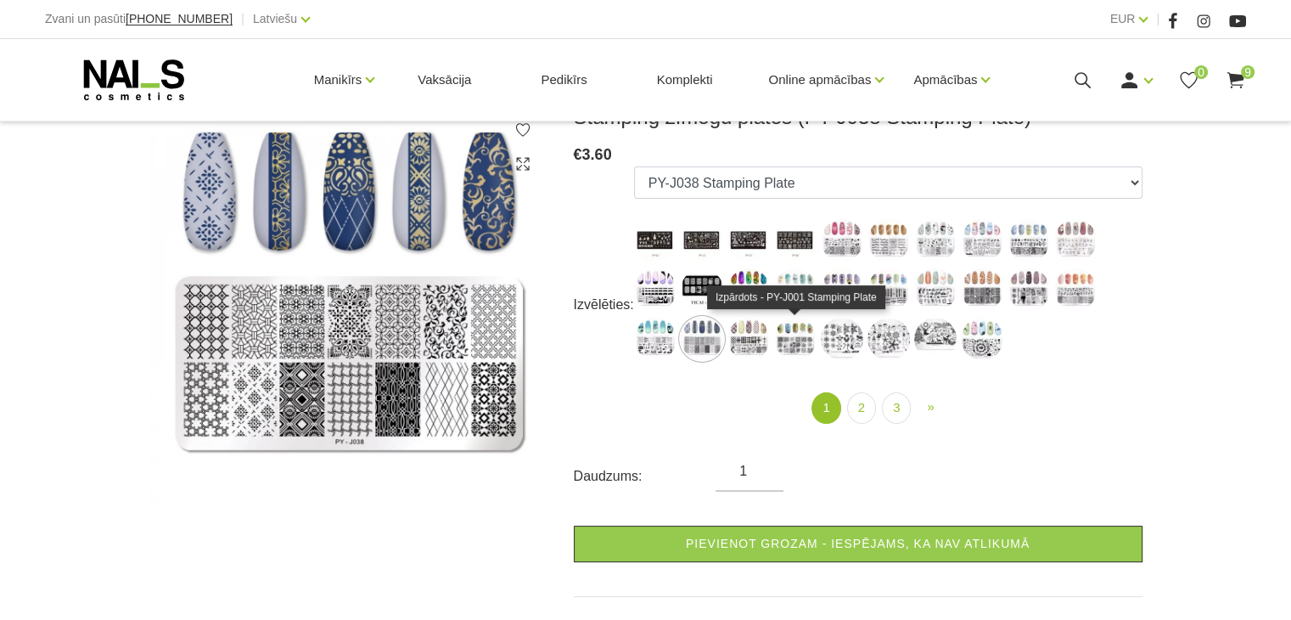
click at [805, 337] on img at bounding box center [795, 339] width 42 height 42
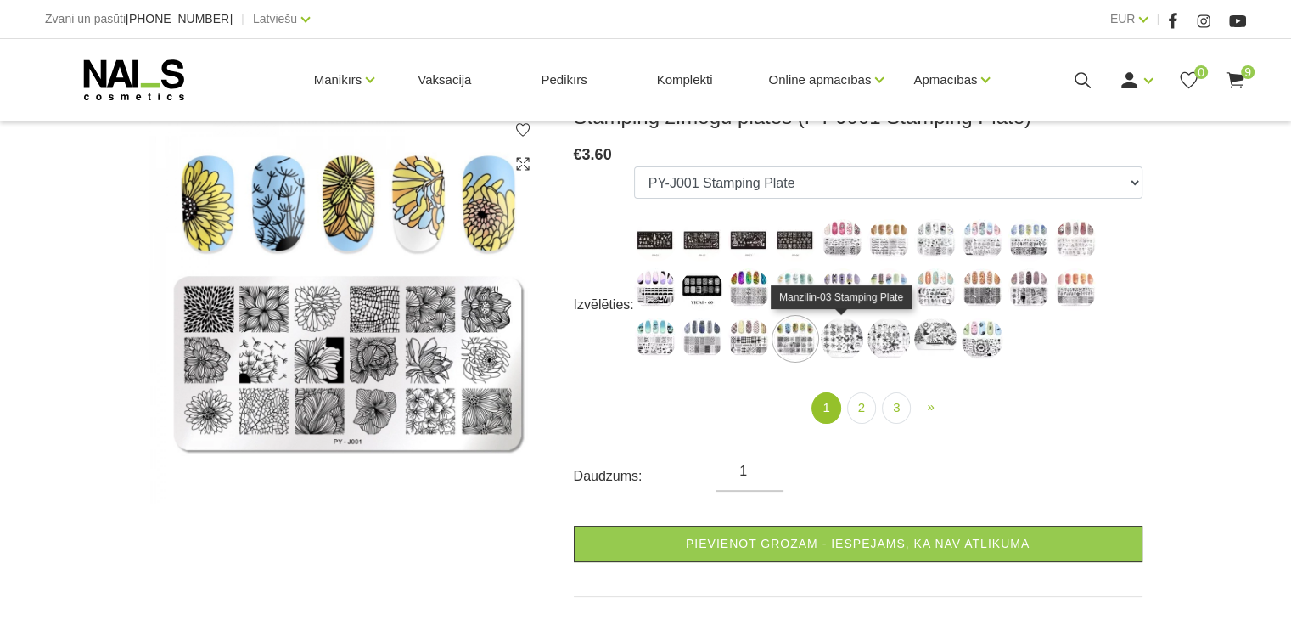
click at [852, 343] on img at bounding box center [842, 339] width 42 height 42
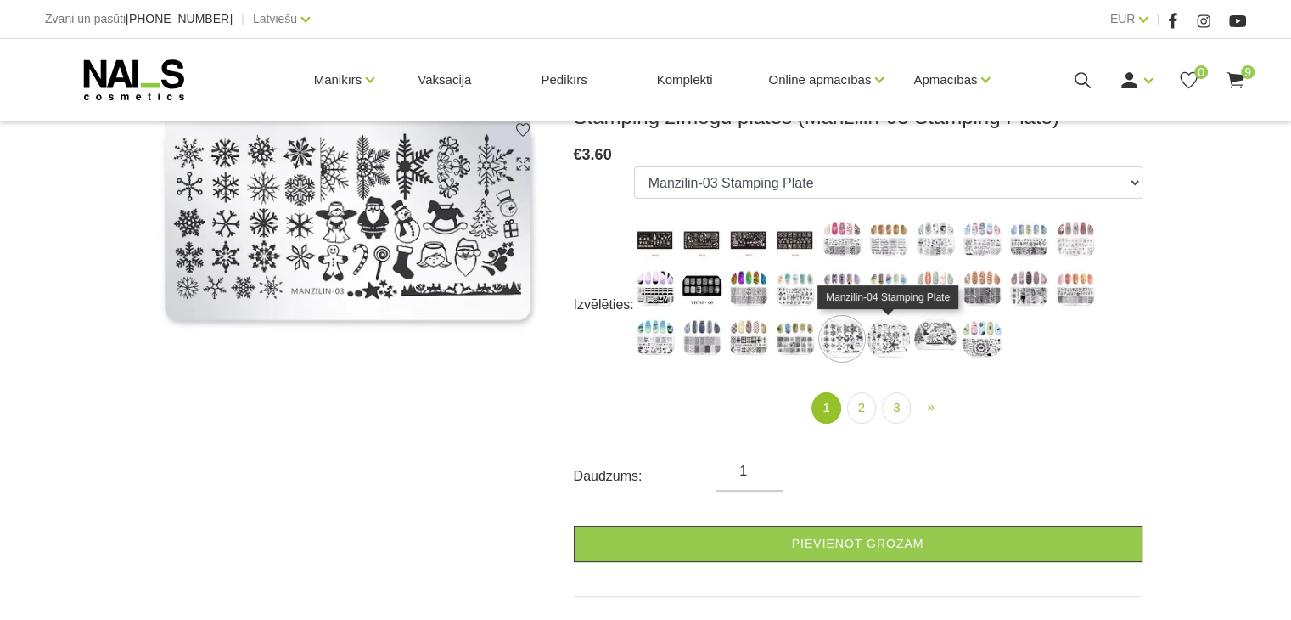
click at [885, 342] on img at bounding box center [889, 339] width 42 height 42
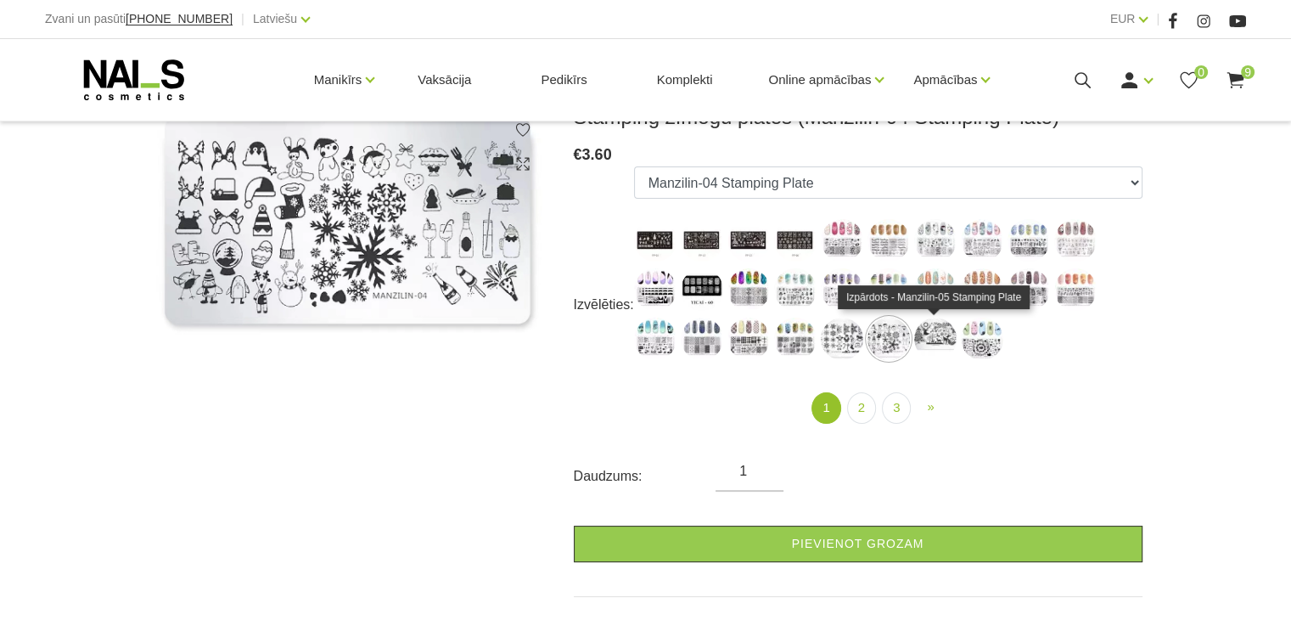
click at [919, 337] on img at bounding box center [935, 339] width 42 height 42
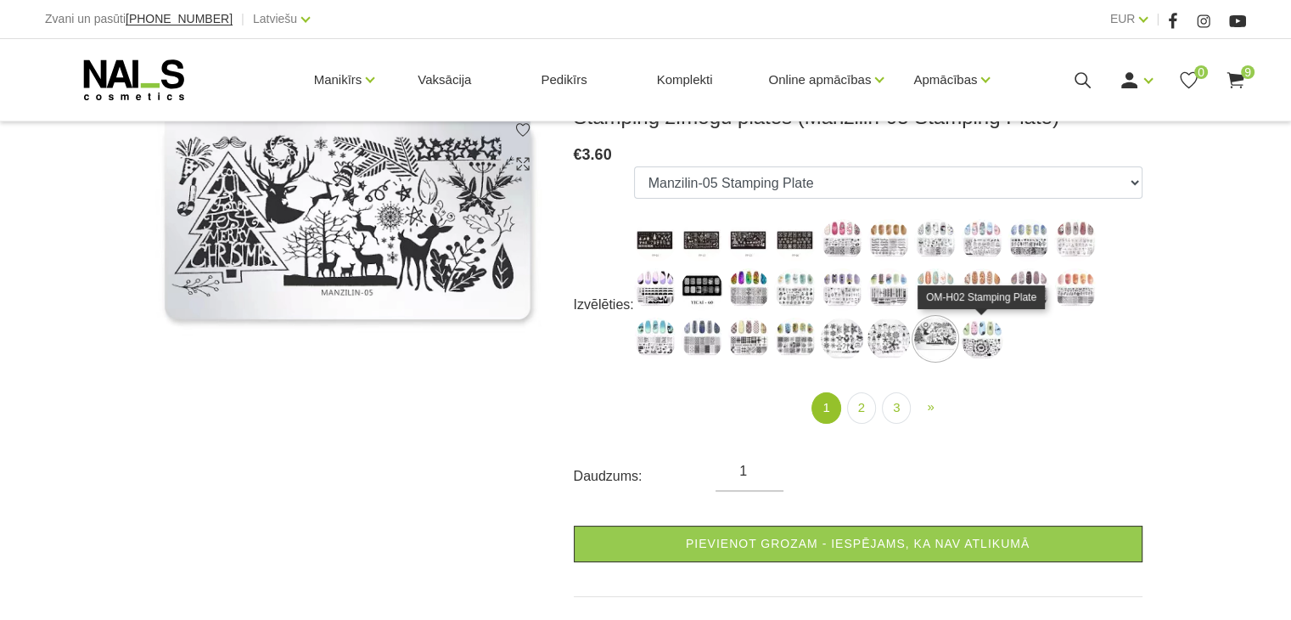
click at [998, 335] on img at bounding box center [982, 339] width 42 height 42
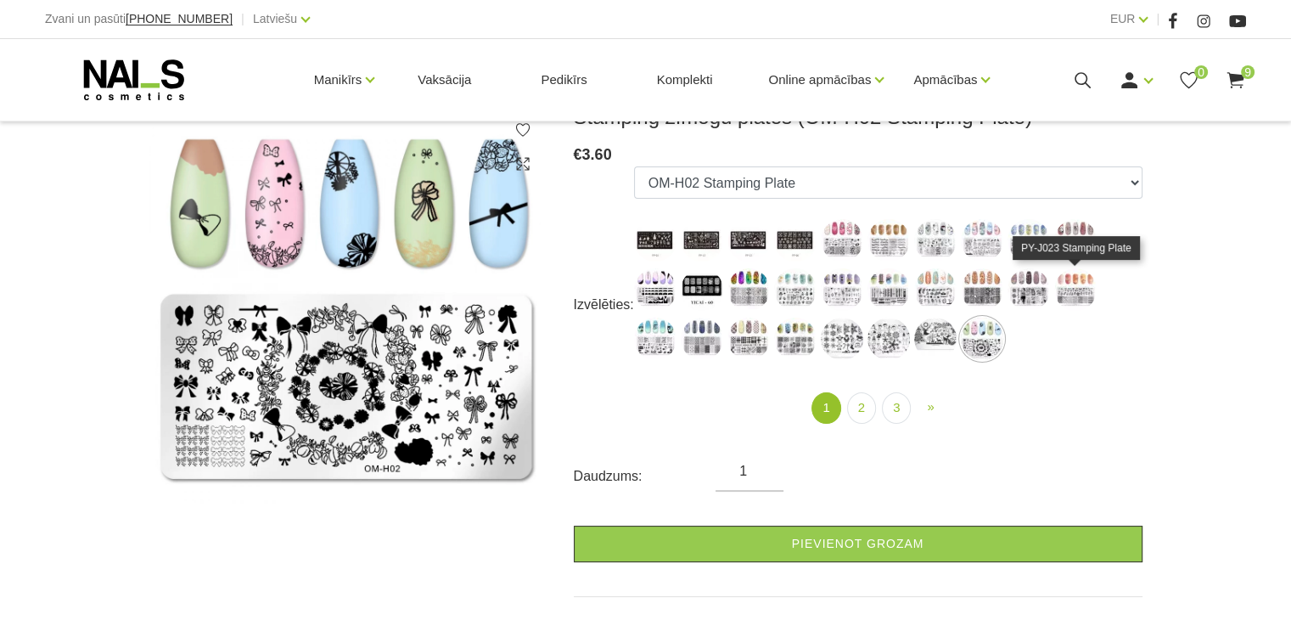
click at [1082, 293] on img at bounding box center [1075, 289] width 42 height 42
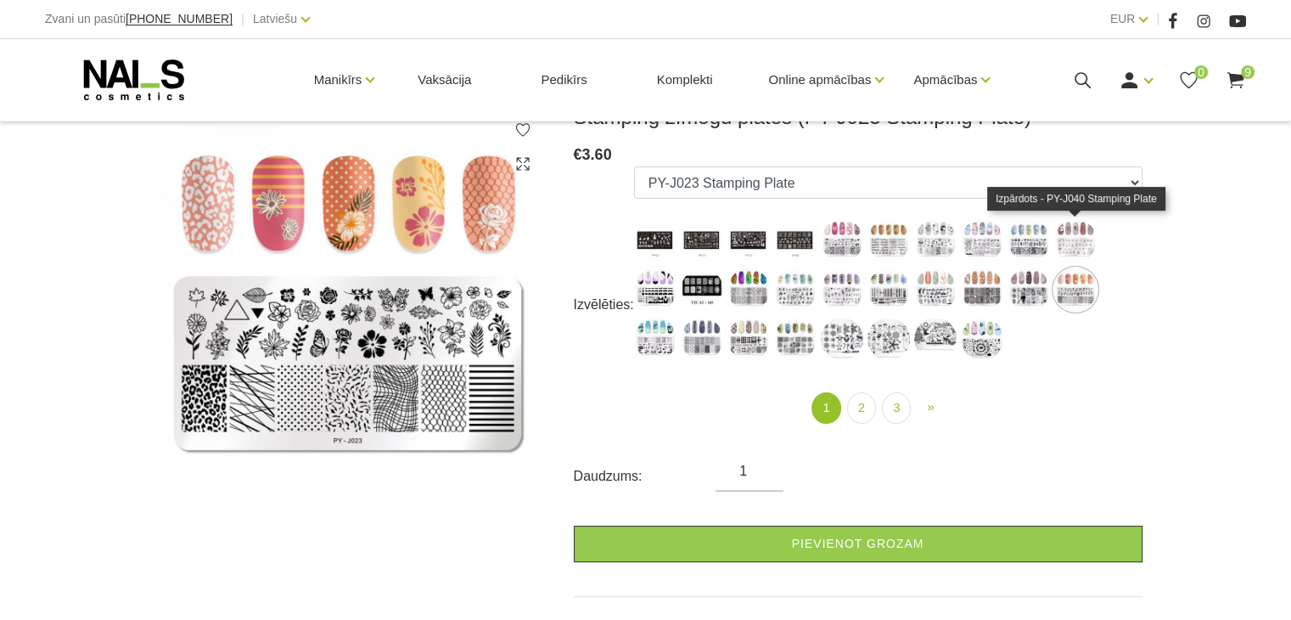
click at [1094, 239] on img at bounding box center [1075, 240] width 42 height 42
select select "5174"
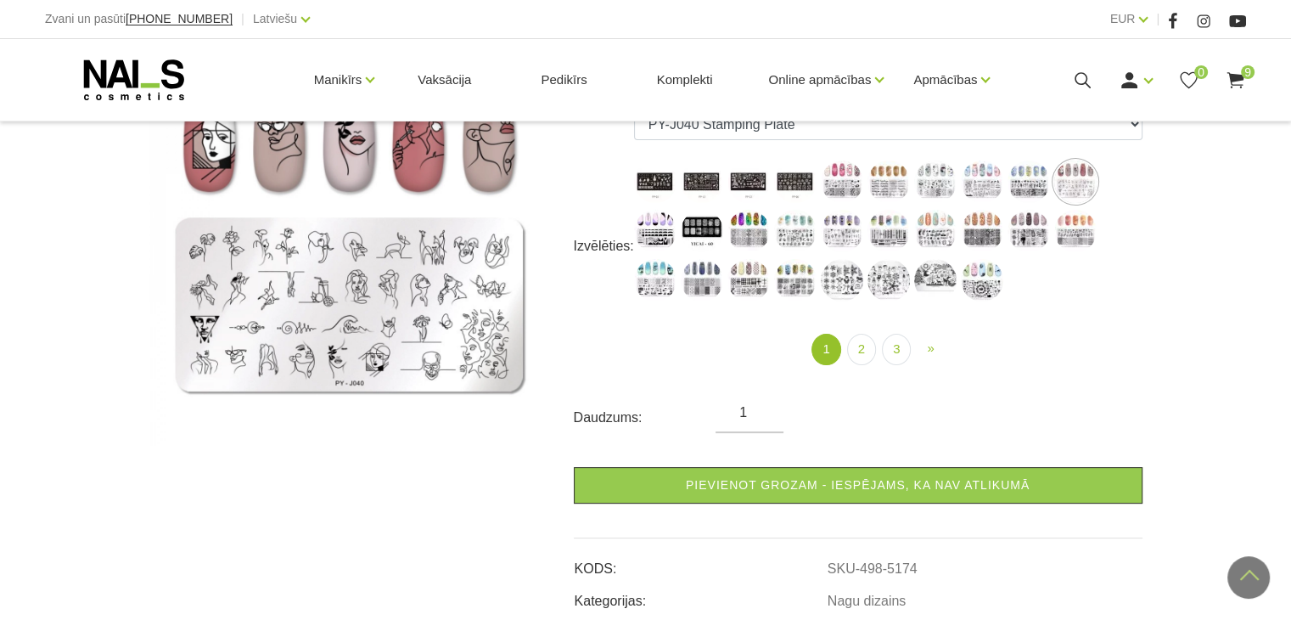
scroll to position [59, 0]
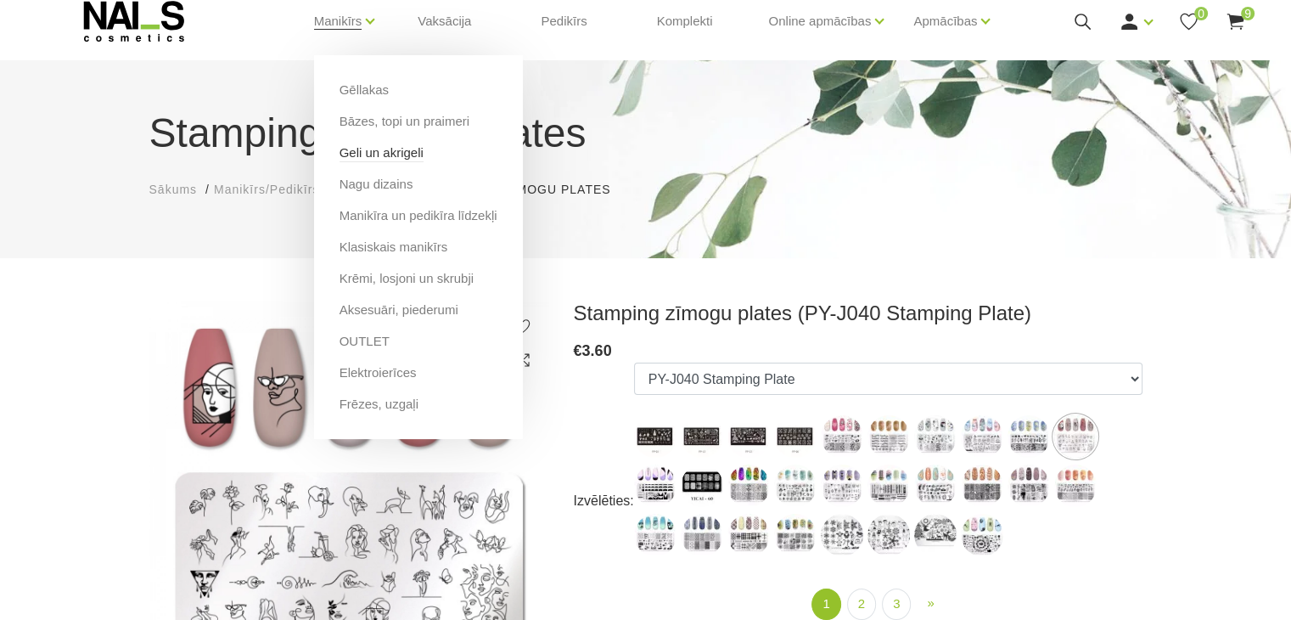
click at [401, 147] on link "Geli un akrigeli" at bounding box center [382, 152] width 84 height 19
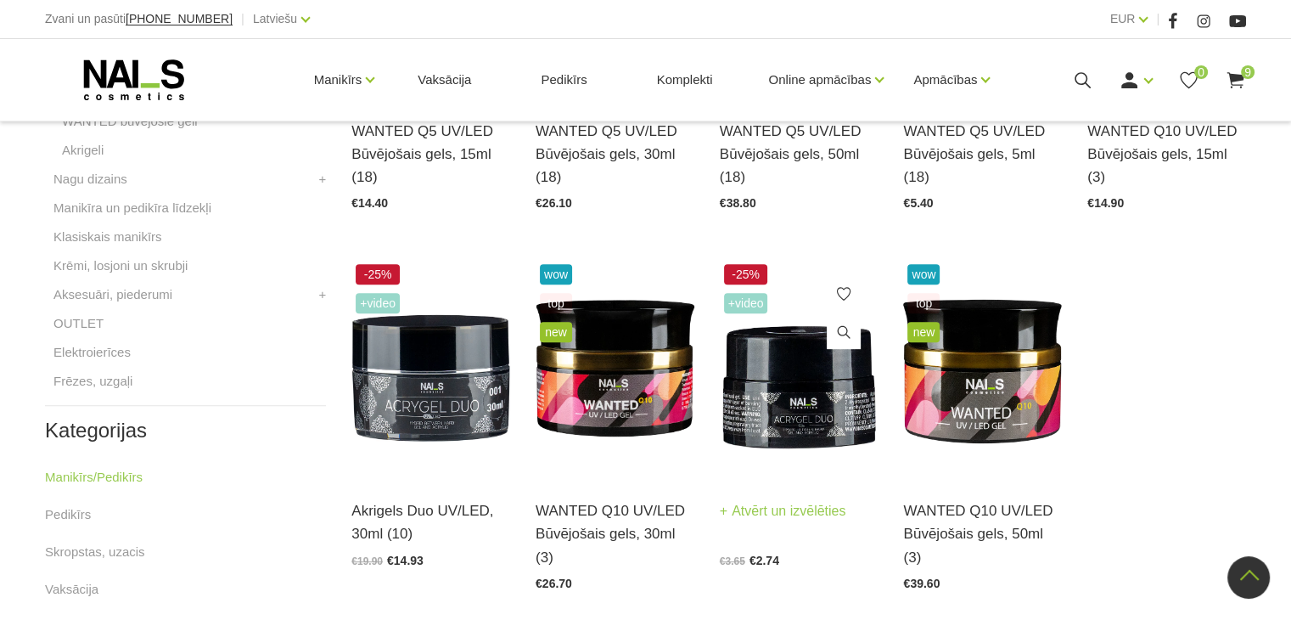
scroll to position [679, 0]
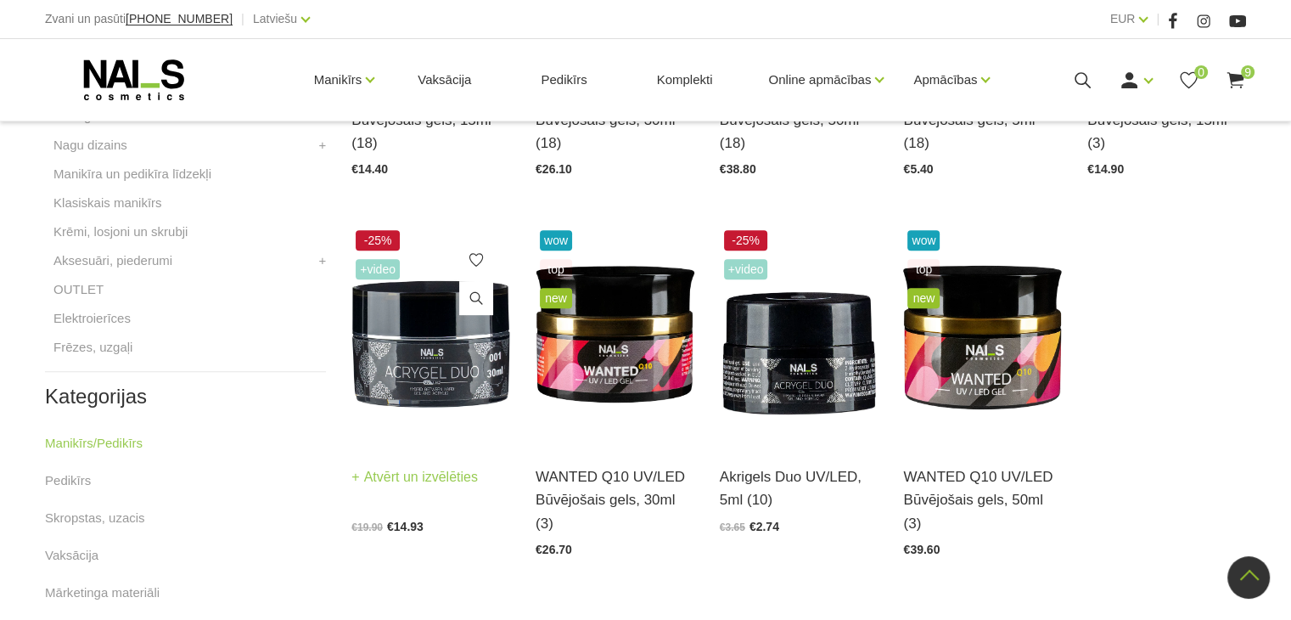
click at [434, 475] on link "Atvērt un izvēlēties" at bounding box center [414, 477] width 127 height 24
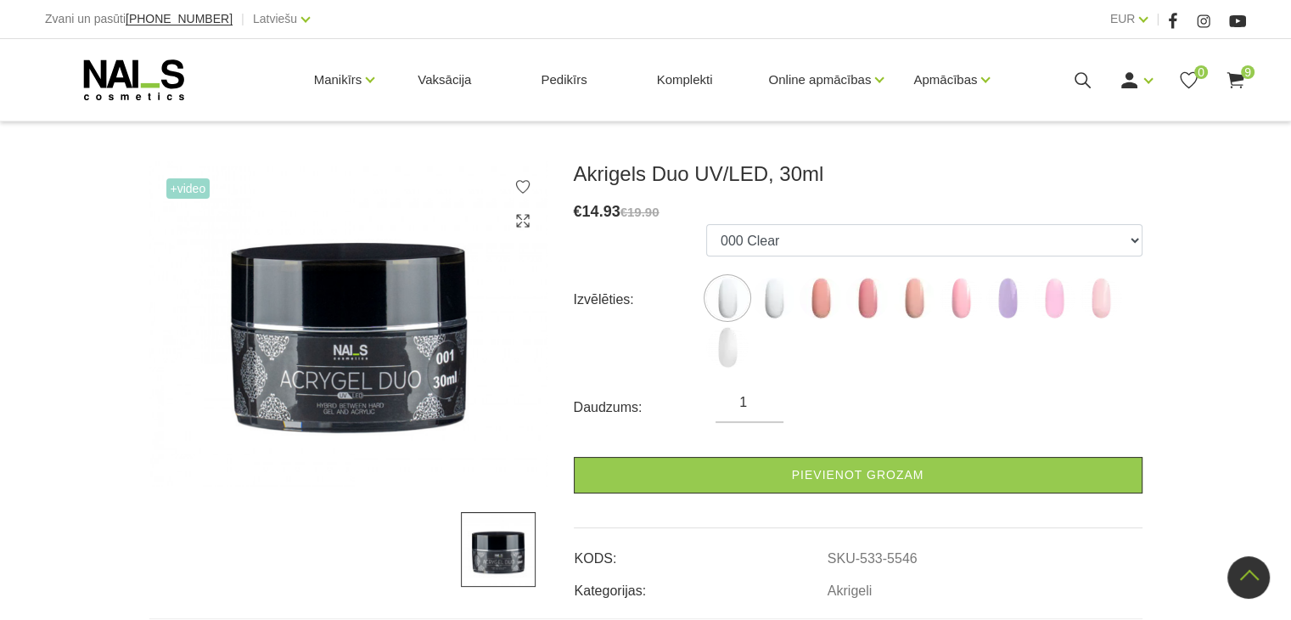
scroll to position [192, 0]
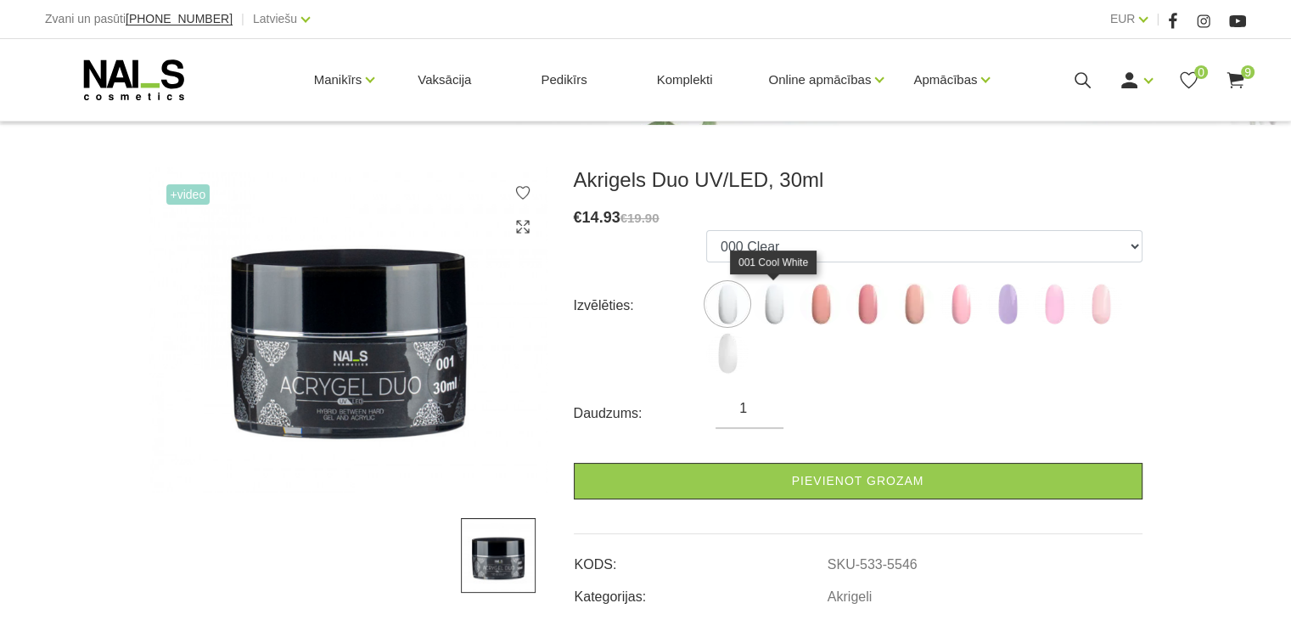
click at [774, 293] on img at bounding box center [774, 304] width 42 height 42
click at [740, 301] on img at bounding box center [727, 304] width 42 height 42
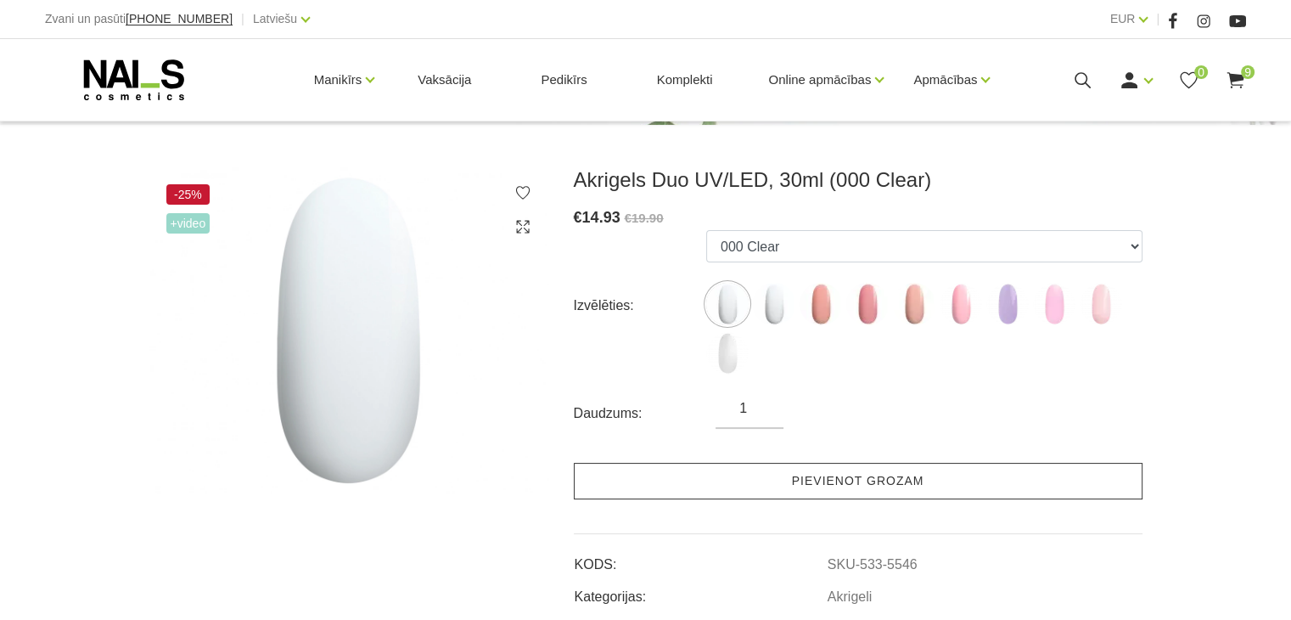
click at [792, 473] on link "Pievienot grozam" at bounding box center [858, 481] width 569 height 37
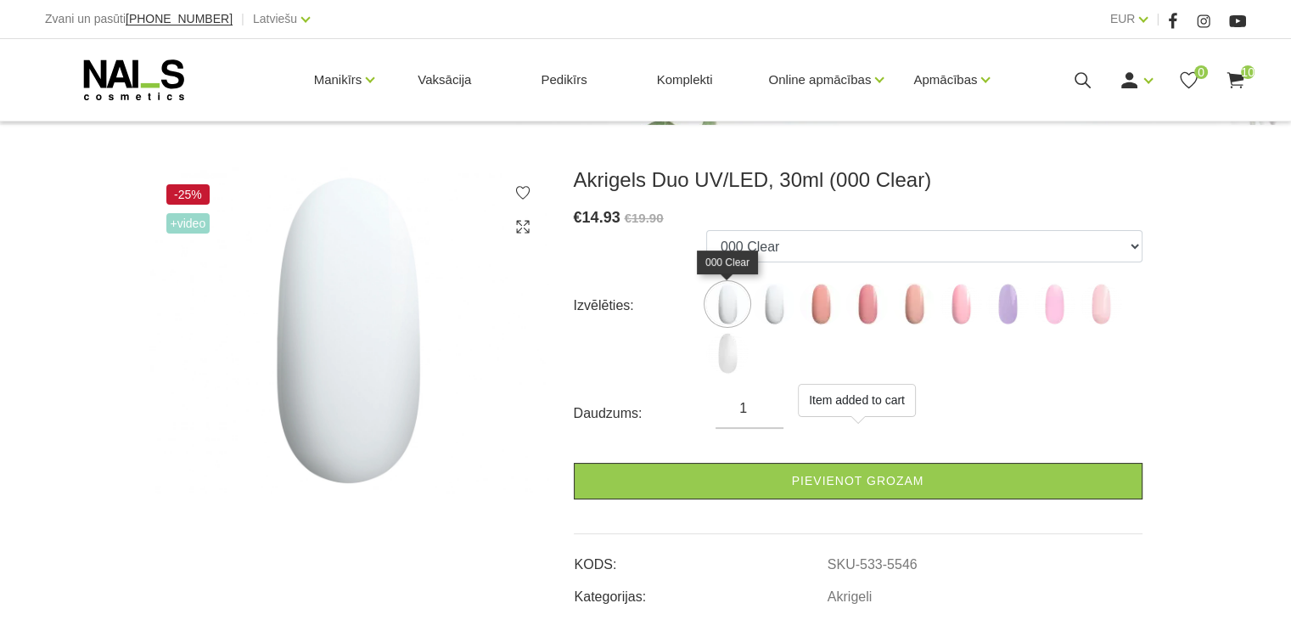
click at [722, 293] on img at bounding box center [727, 304] width 42 height 42
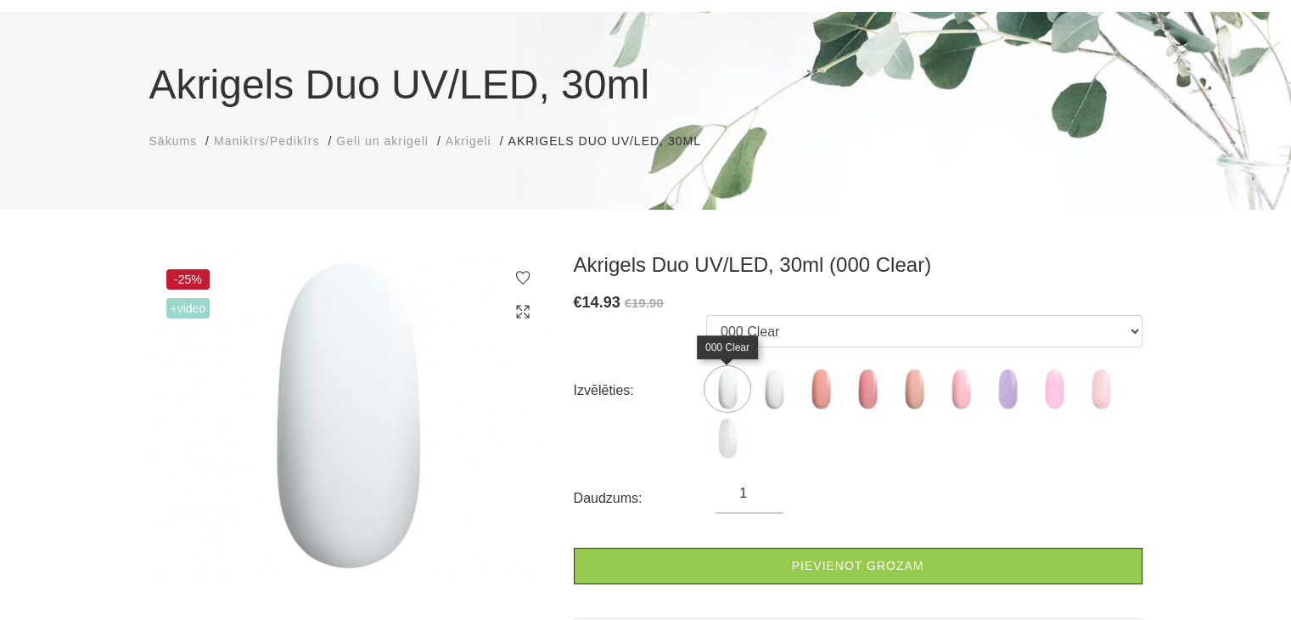
click at [734, 402] on img at bounding box center [727, 389] width 42 height 42
click at [736, 444] on img at bounding box center [727, 438] width 42 height 42
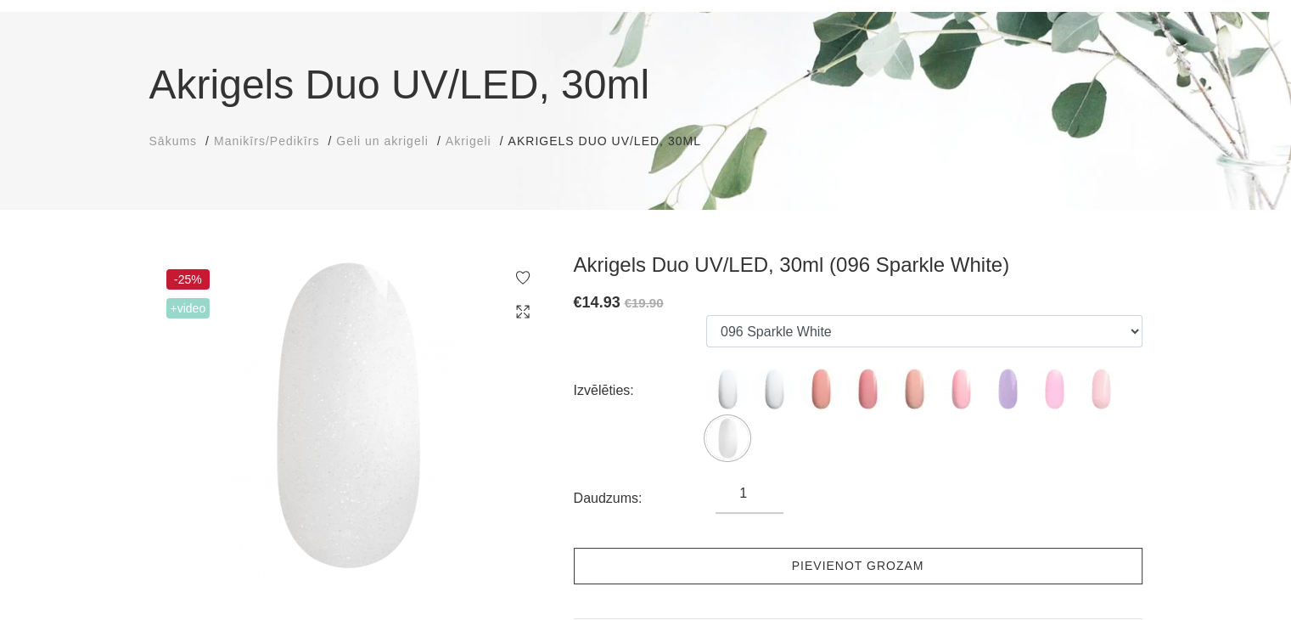
click at [779, 554] on link "Pievienot grozam" at bounding box center [858, 566] width 569 height 37
click at [784, 566] on link "Pievienot grozam" at bounding box center [858, 566] width 569 height 37
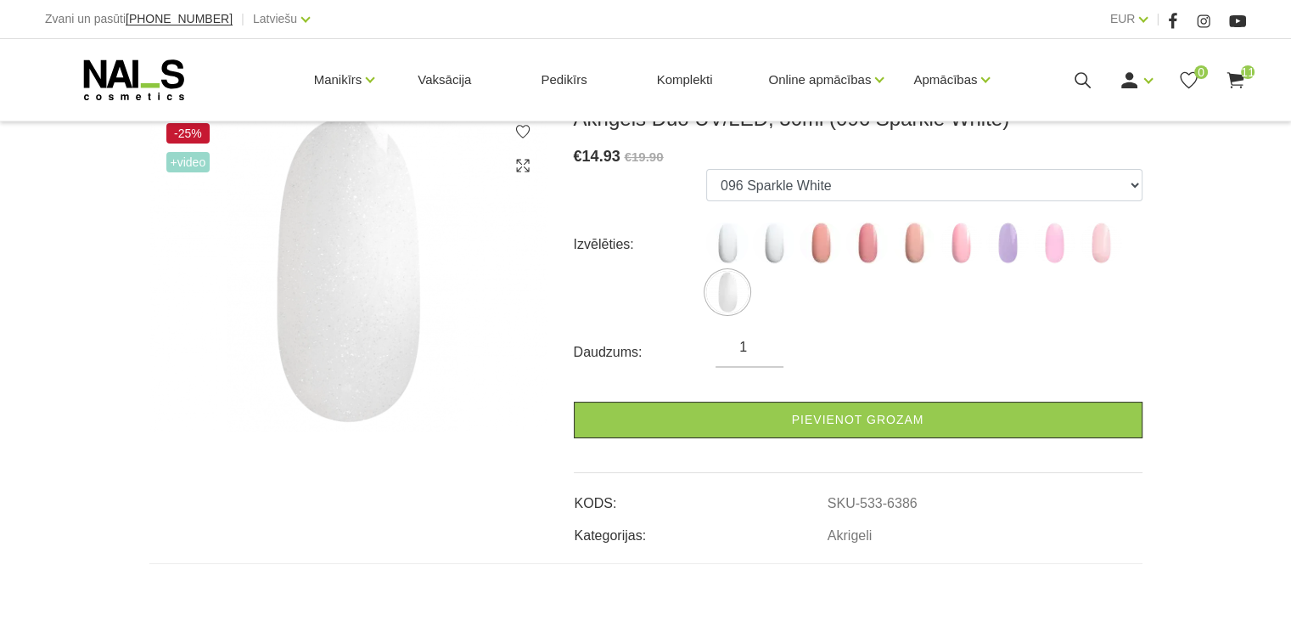
scroll to position [255, 0]
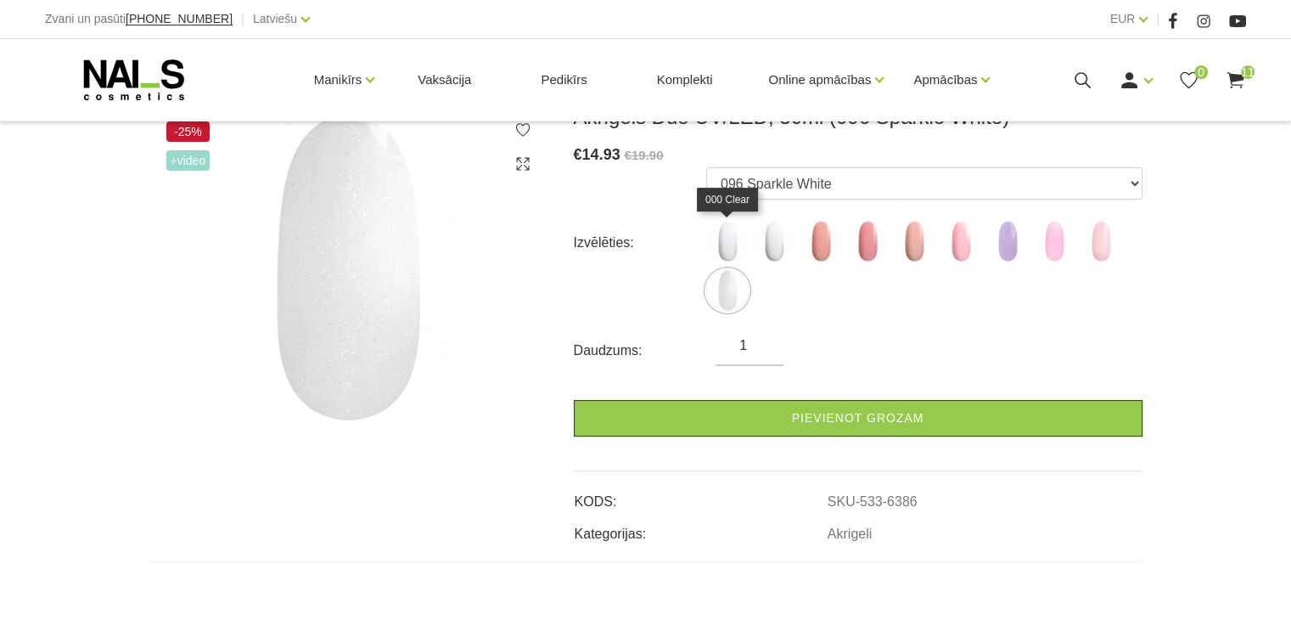
click at [728, 250] on img at bounding box center [727, 241] width 42 height 42
select select "5546"
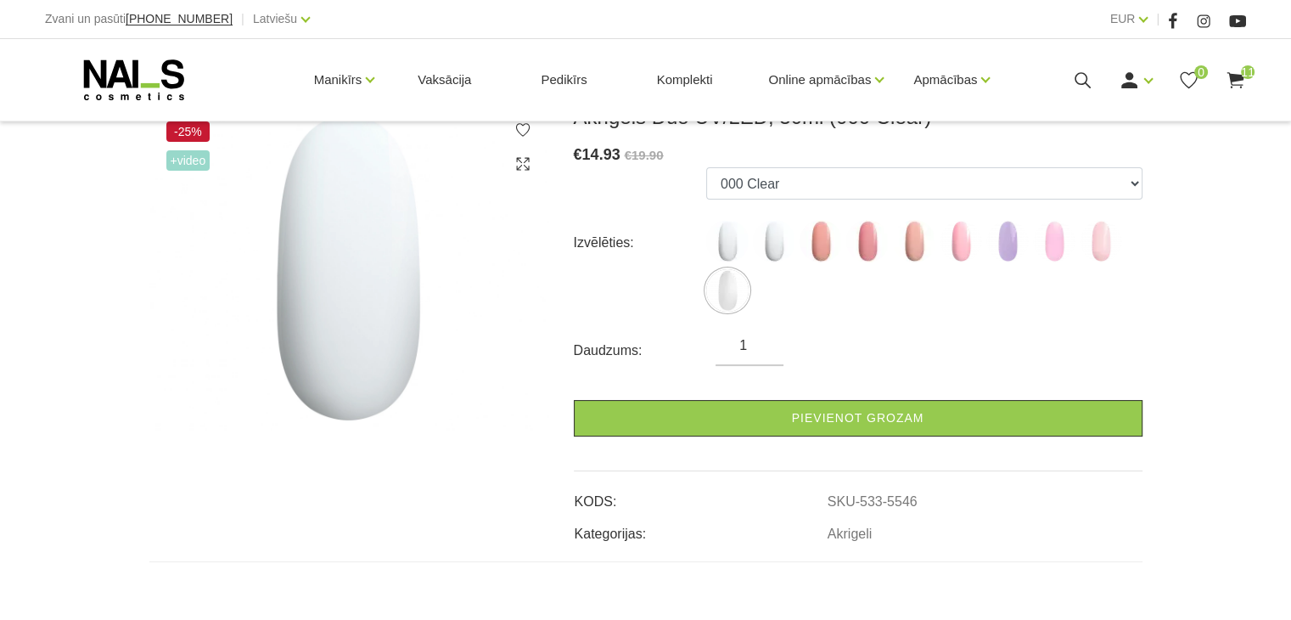
click at [728, 249] on img at bounding box center [727, 241] width 42 height 42
click at [724, 254] on img at bounding box center [727, 241] width 42 height 42
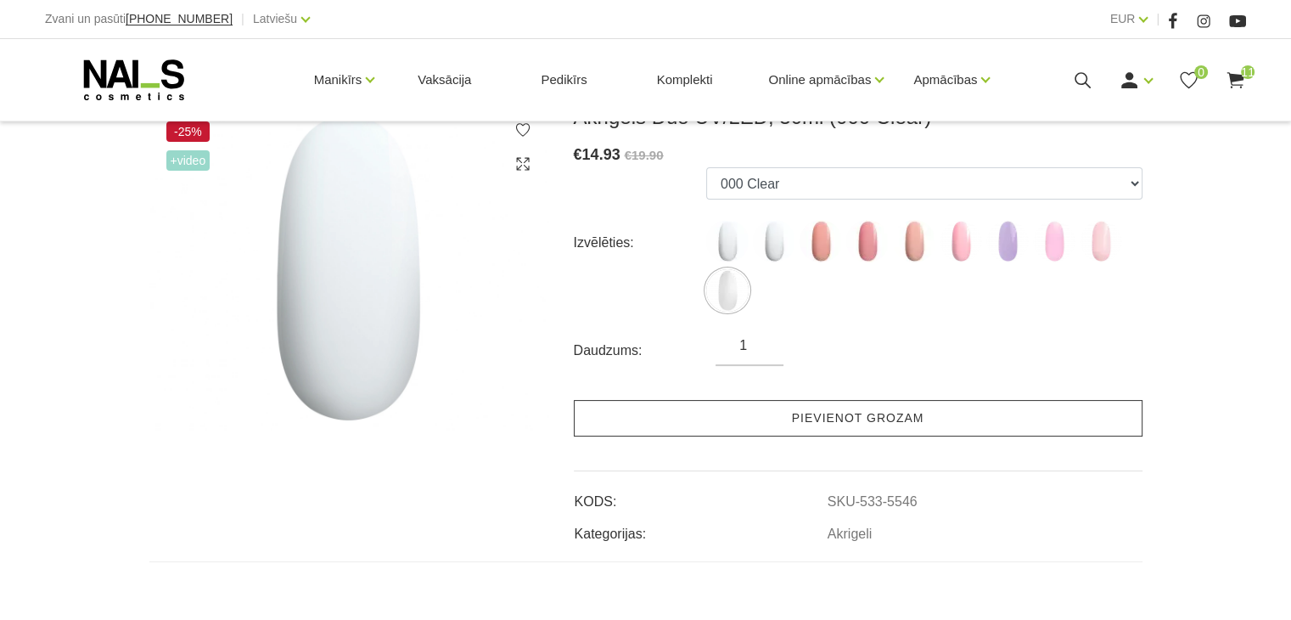
click at [782, 425] on link "Pievienot grozam" at bounding box center [858, 418] width 569 height 37
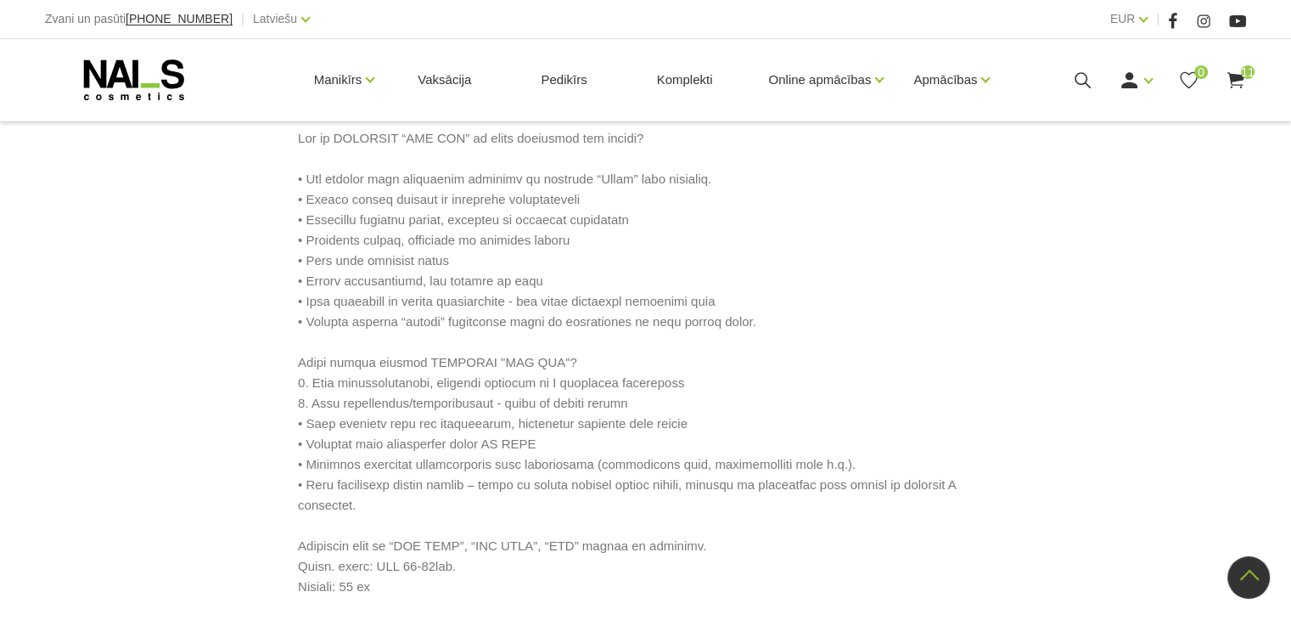
scroll to position [362, 0]
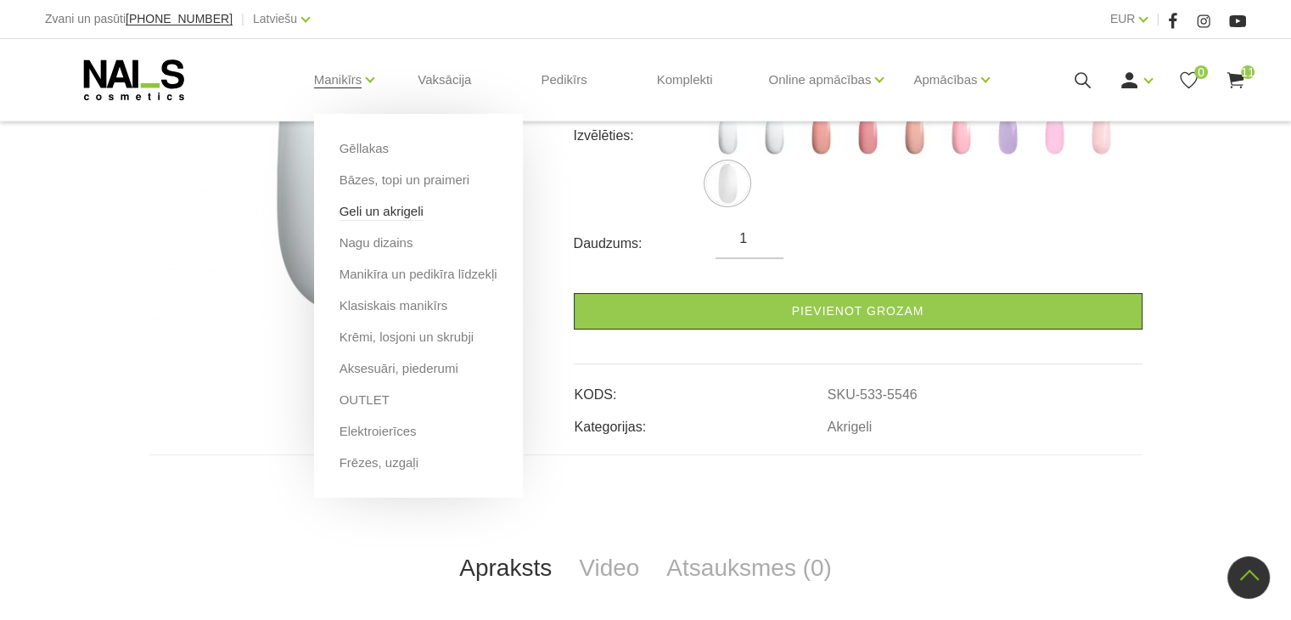
click at [370, 208] on link "Geli un akrigeli" at bounding box center [382, 211] width 84 height 19
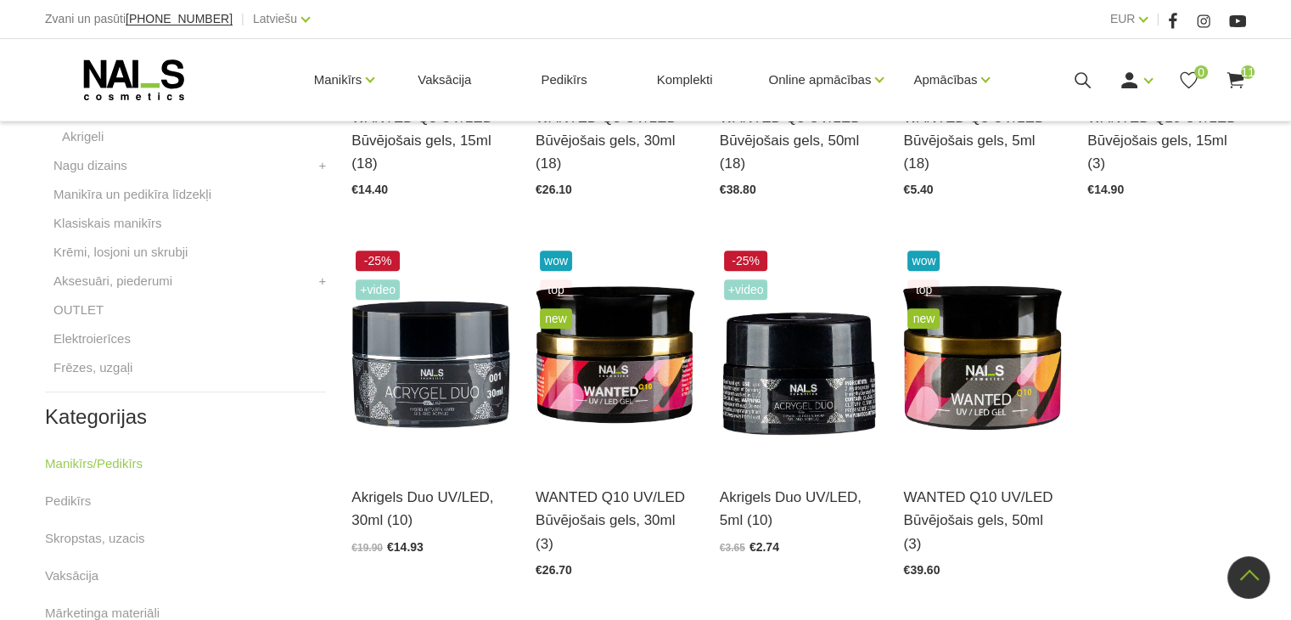
scroll to position [684, 0]
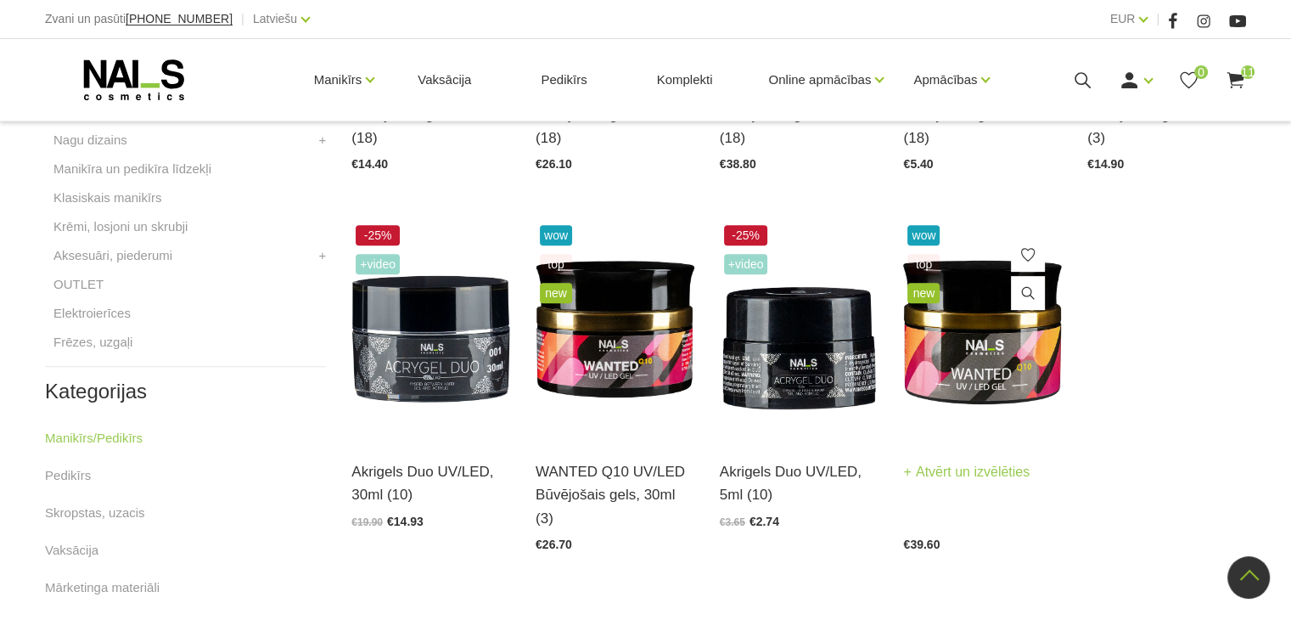
click at [979, 476] on link "Atvērt un izvēlēties" at bounding box center [966, 472] width 127 height 24
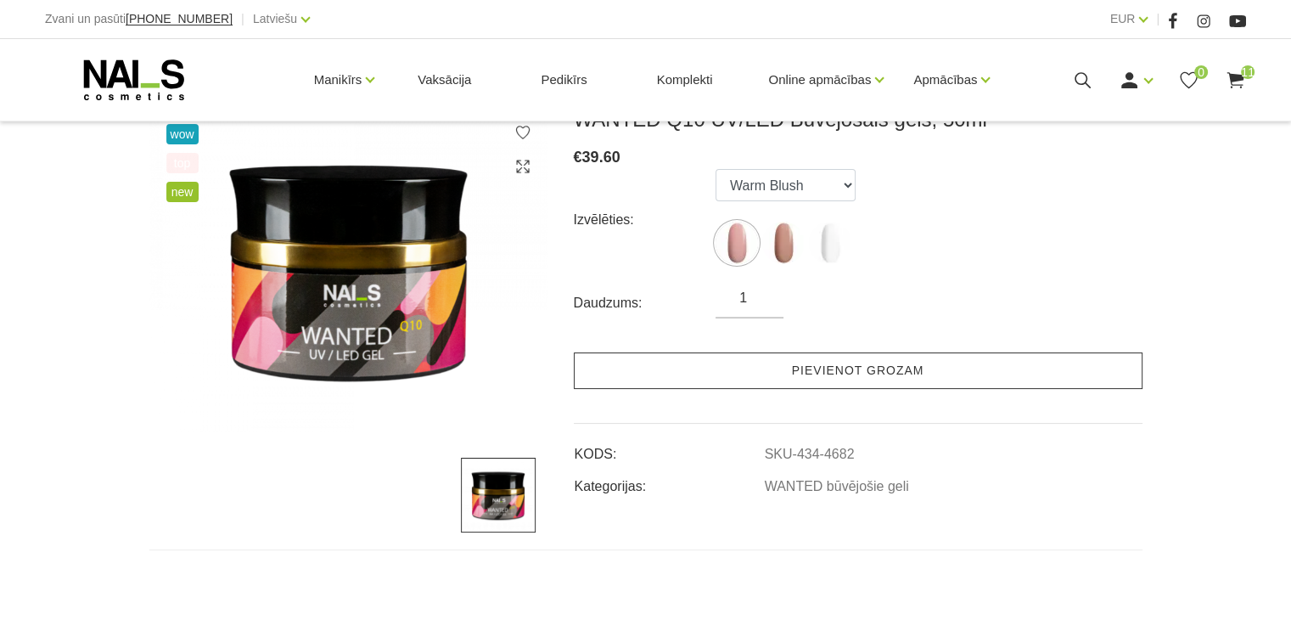
scroll to position [255, 0]
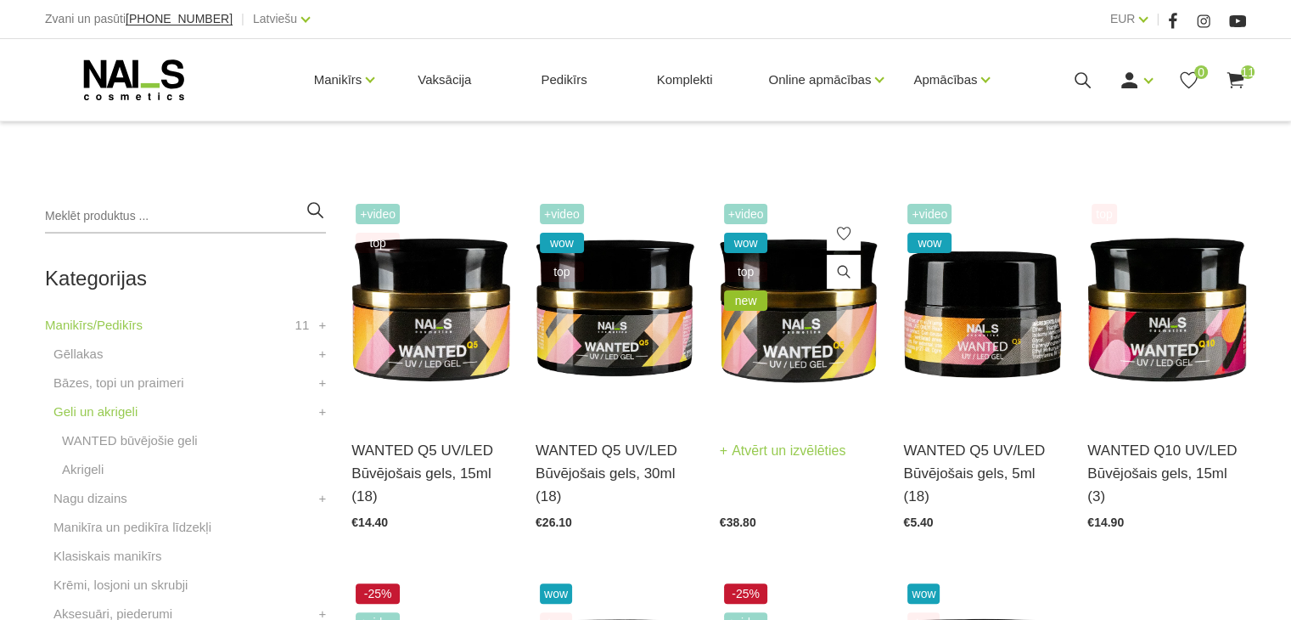
scroll to position [338, 0]
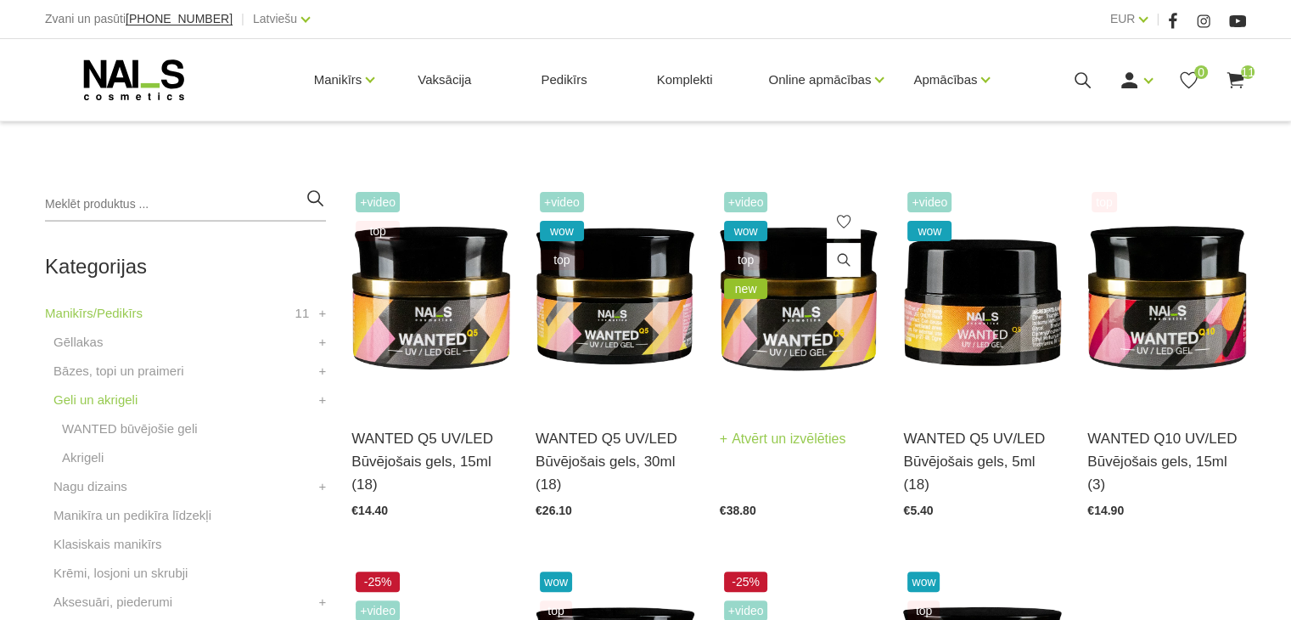
click at [784, 439] on link "Atvērt un izvēlēties" at bounding box center [783, 439] width 127 height 24
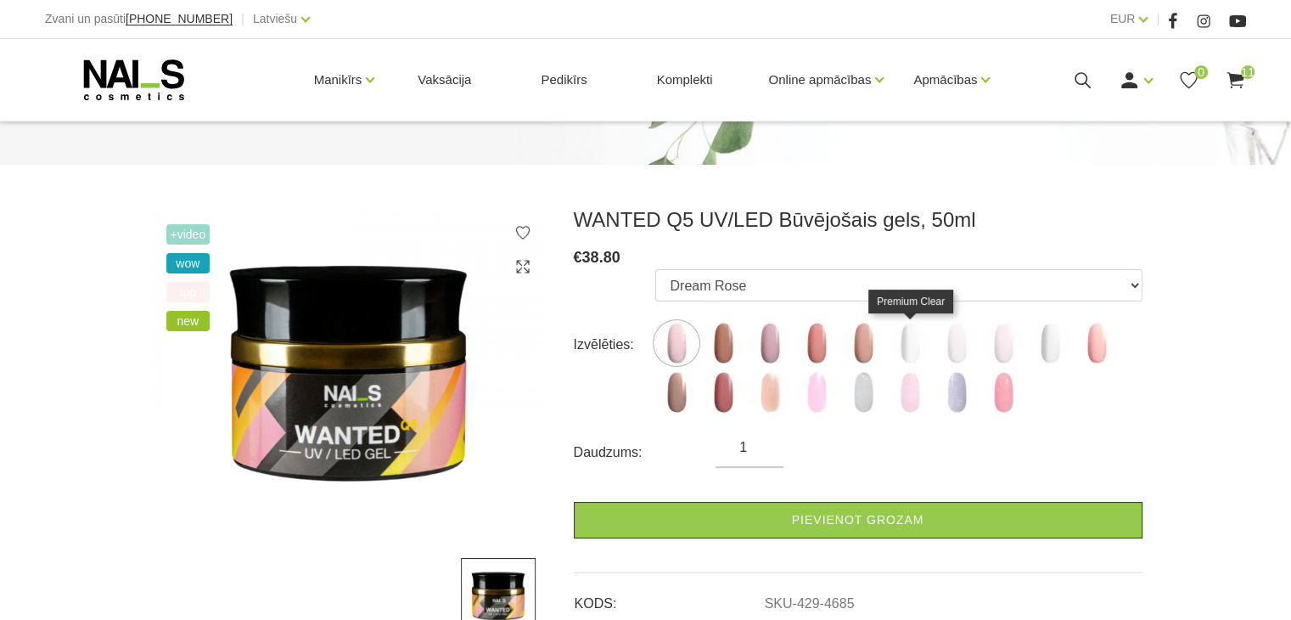
scroll to position [170, 0]
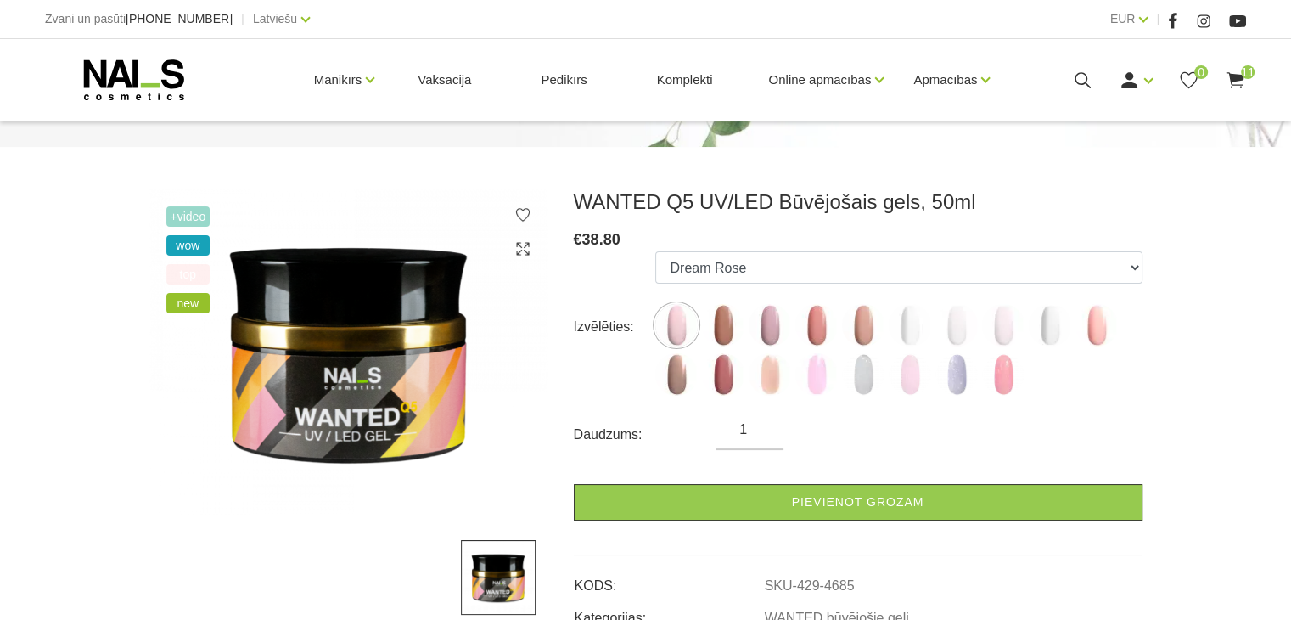
click at [741, 337] on label at bounding box center [723, 325] width 42 height 42
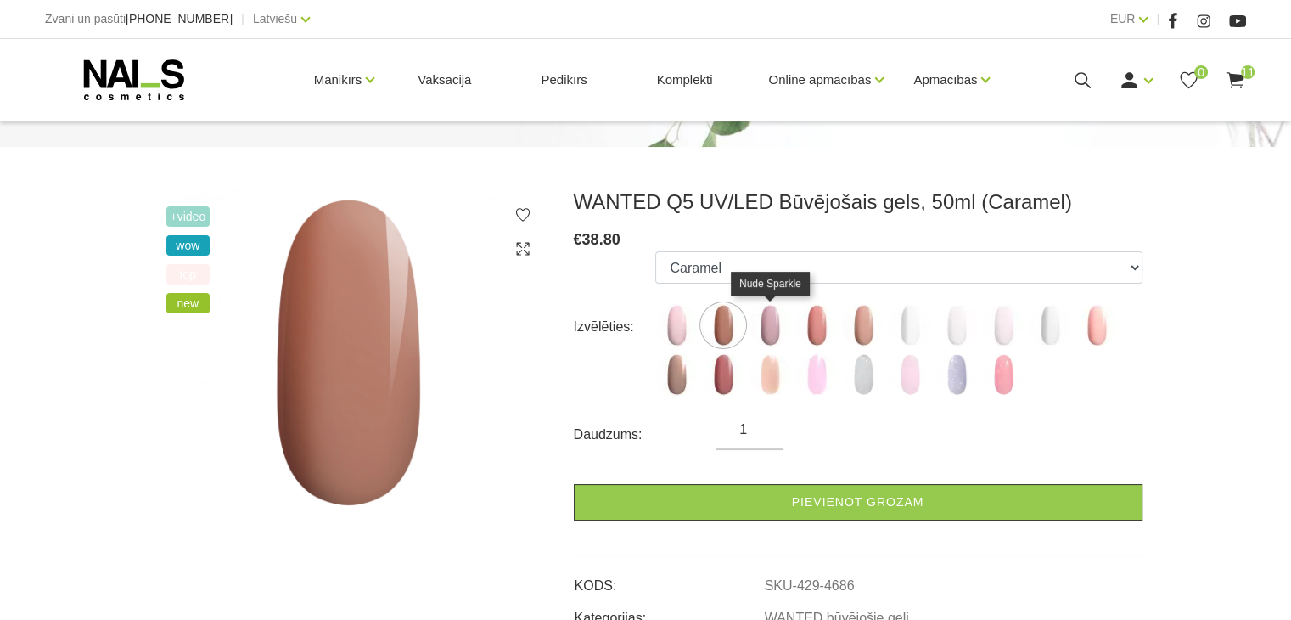
click at [764, 331] on img at bounding box center [770, 325] width 42 height 42
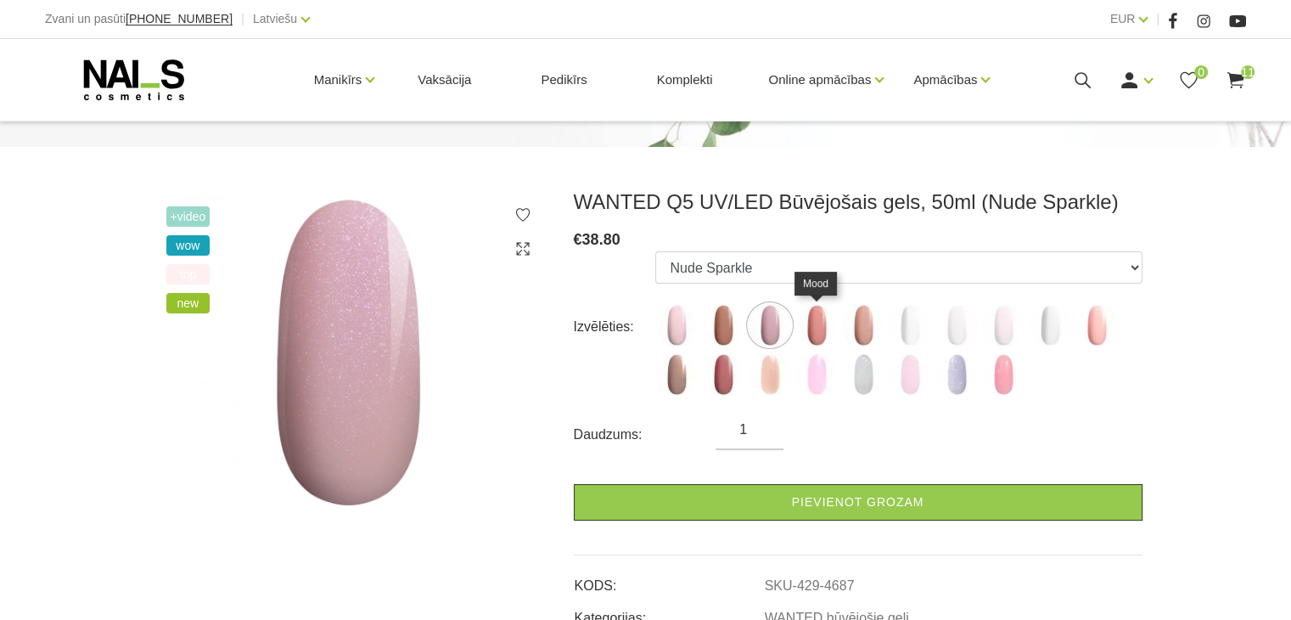
click at [823, 333] on img at bounding box center [817, 325] width 42 height 42
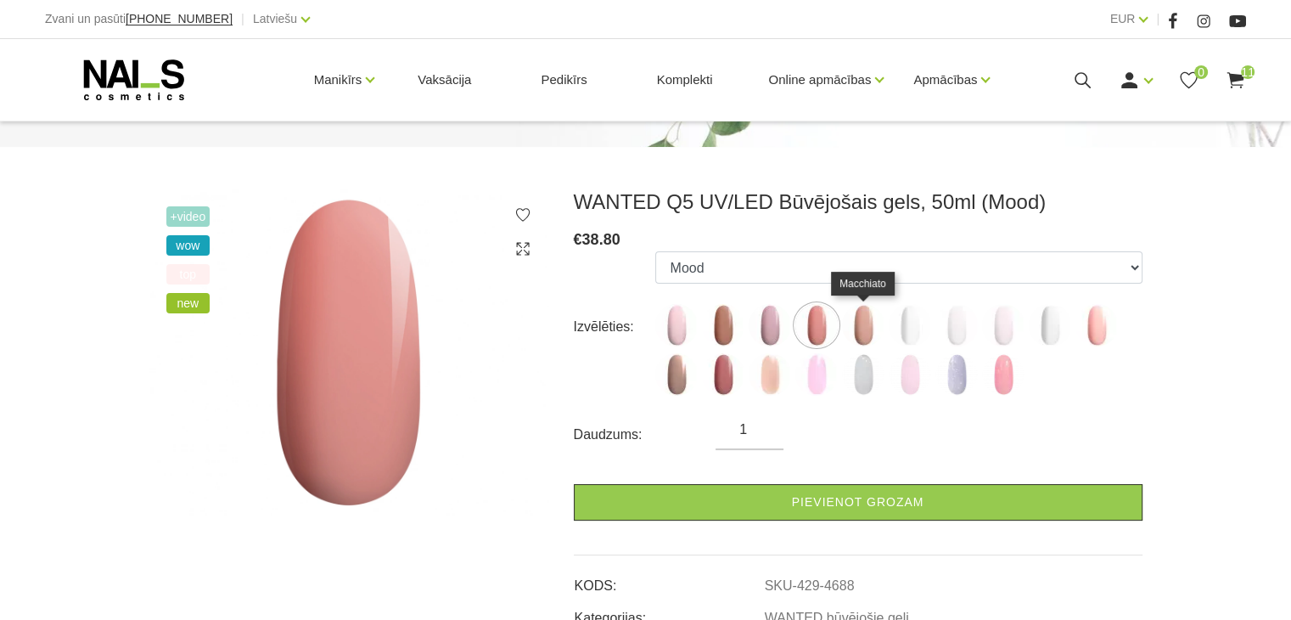
click at [873, 331] on img at bounding box center [863, 325] width 42 height 42
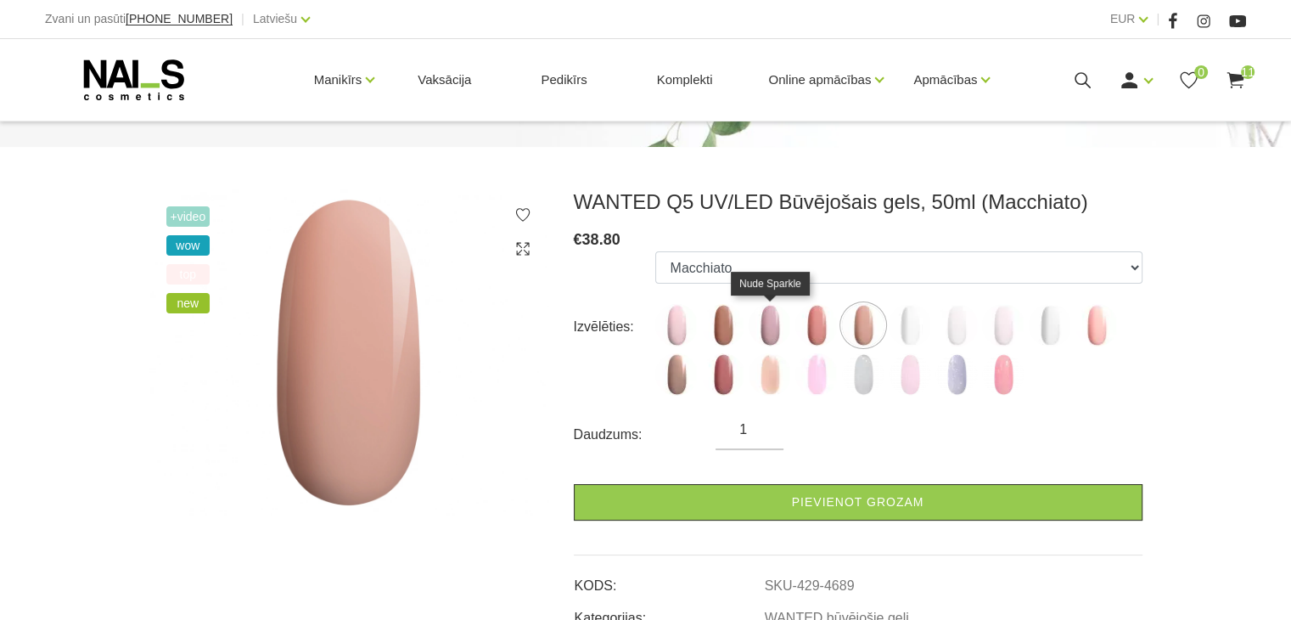
click at [783, 331] on img at bounding box center [770, 325] width 42 height 42
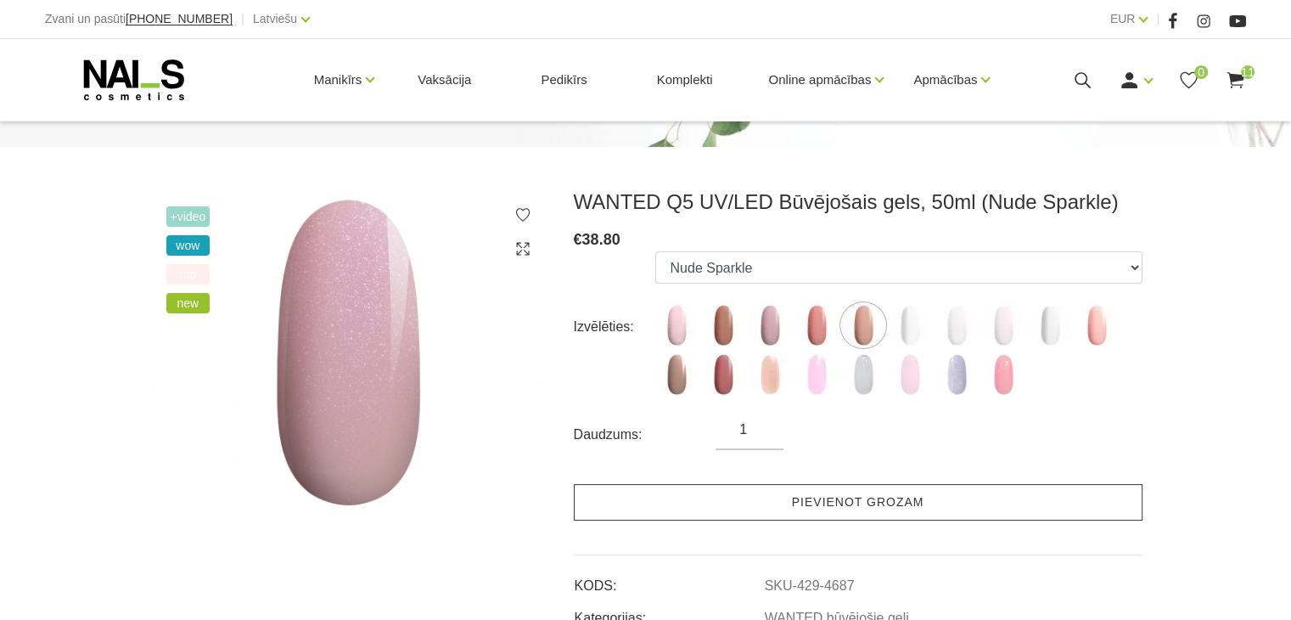
click at [865, 503] on link "Pievienot grozam" at bounding box center [858, 502] width 569 height 37
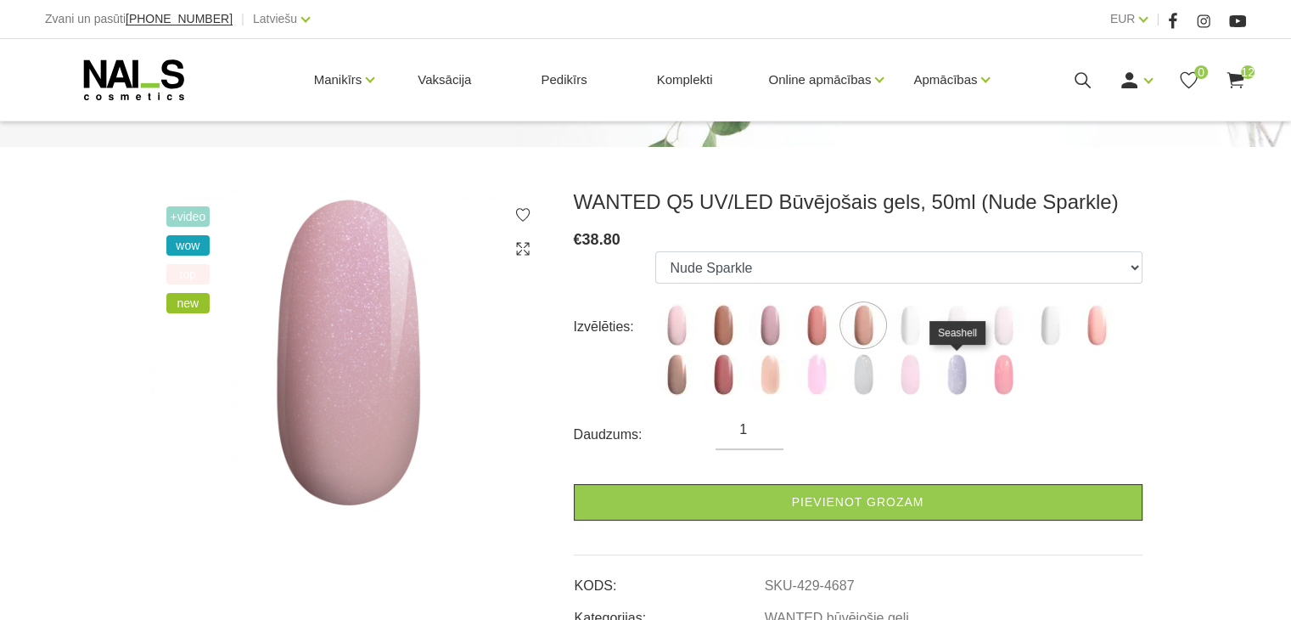
click at [973, 373] on img at bounding box center [957, 374] width 42 height 42
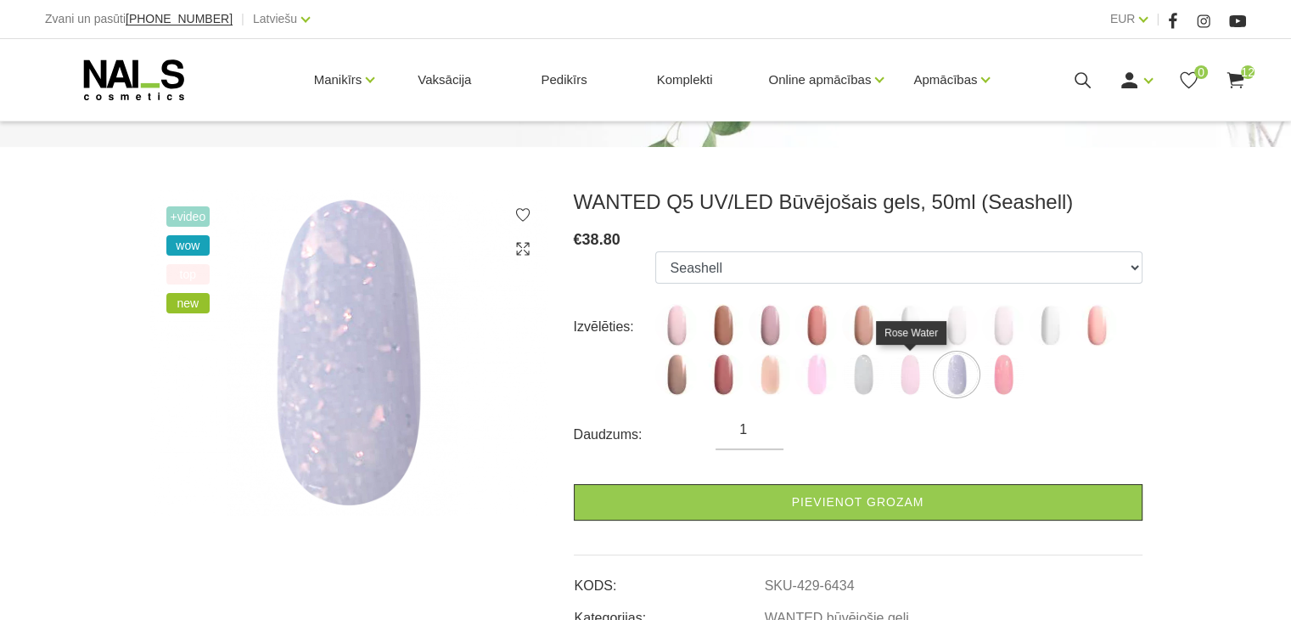
click at [925, 371] on img at bounding box center [910, 374] width 42 height 42
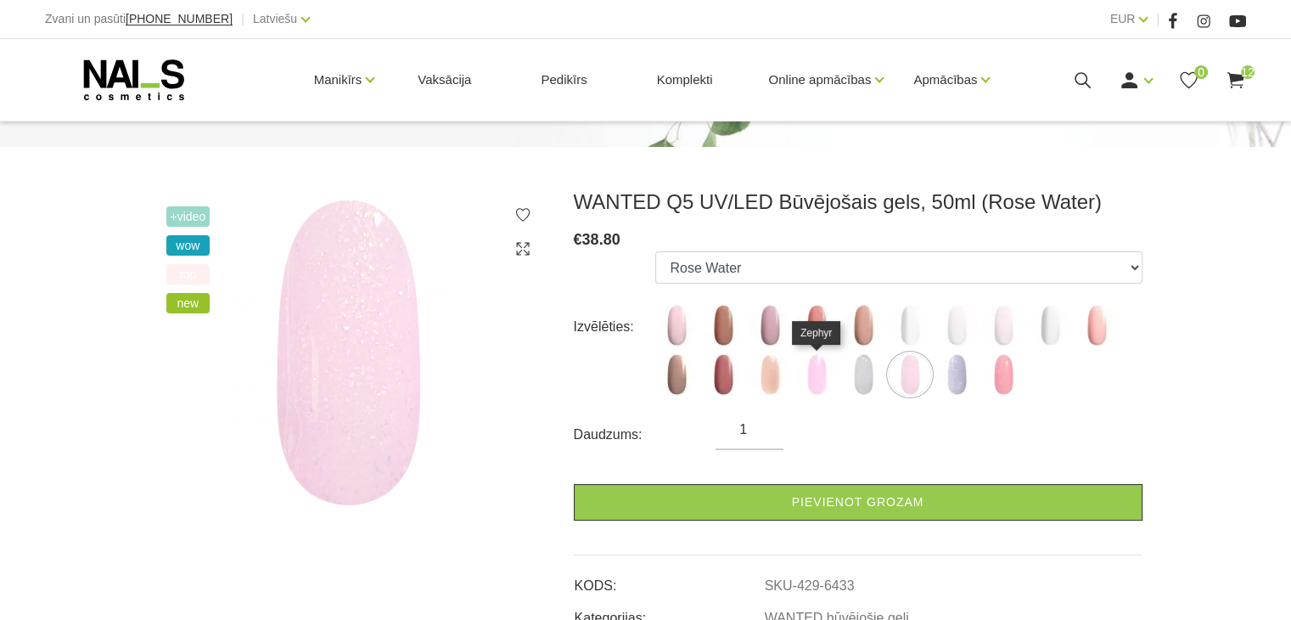
click at [831, 376] on img at bounding box center [817, 374] width 42 height 42
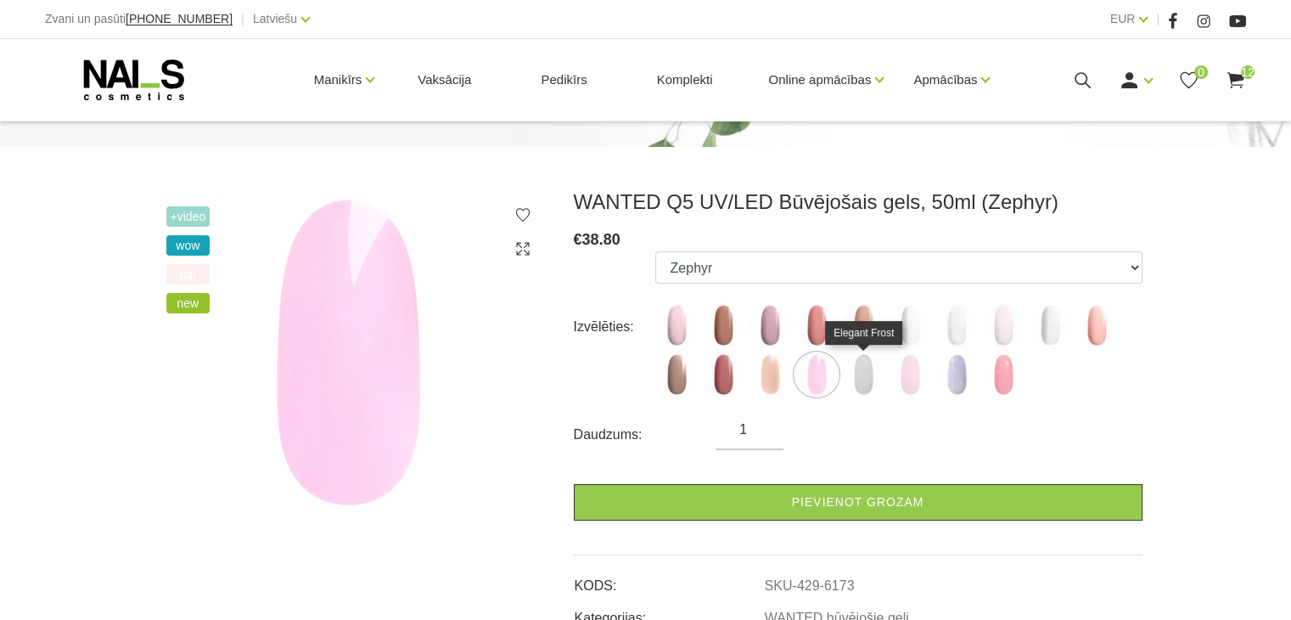
click at [858, 376] on img at bounding box center [863, 374] width 42 height 42
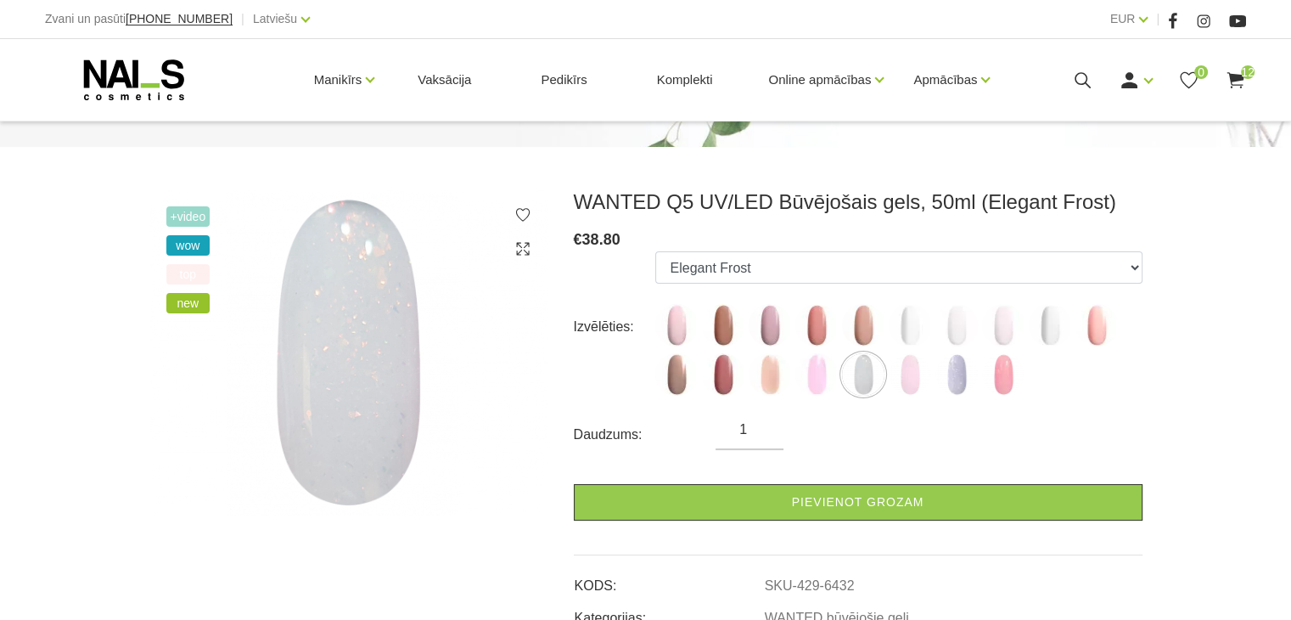
click at [839, 374] on ul "Dream Rose Caramel Nude Sparkle Mood Macchiato Premium Clear Pastel Porcelain B…" at bounding box center [898, 326] width 486 height 151
click at [817, 376] on img at bounding box center [817, 374] width 42 height 42
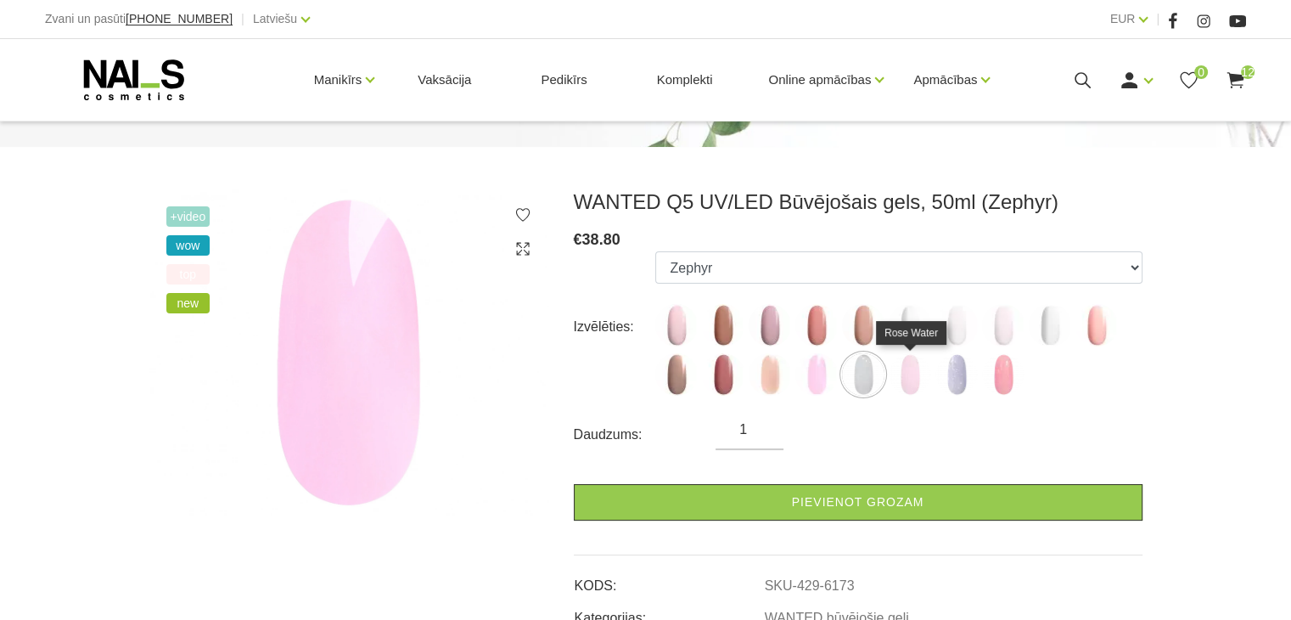
click at [903, 373] on img at bounding box center [910, 374] width 42 height 42
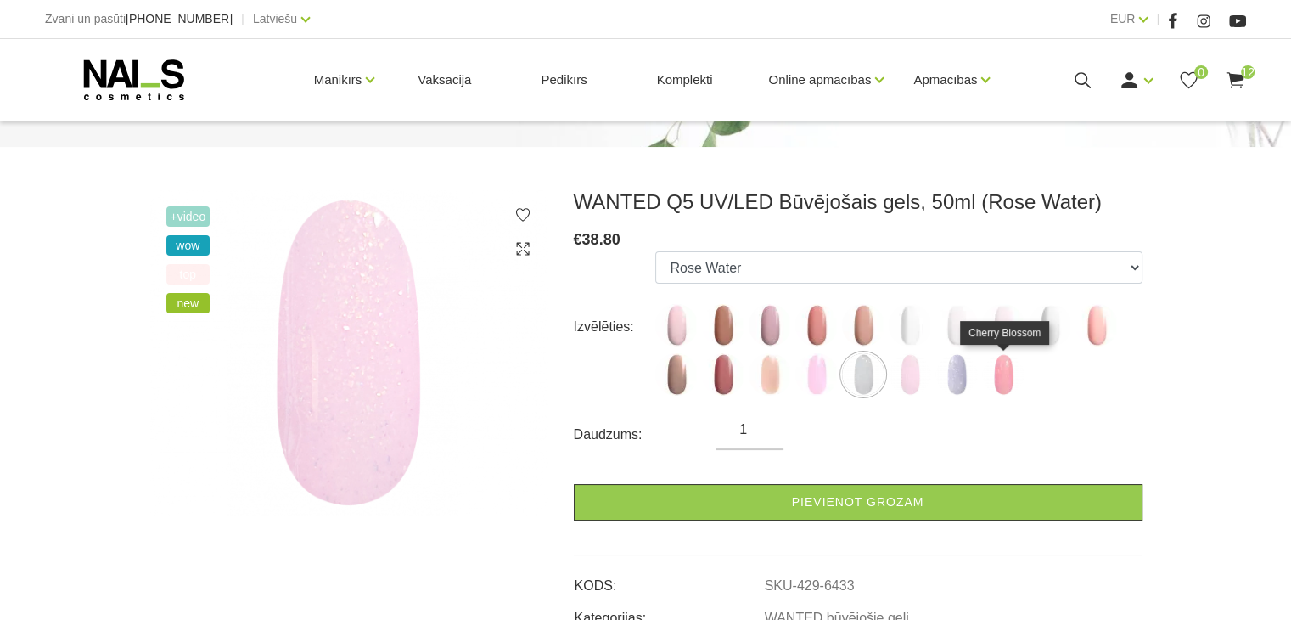
click at [1002, 372] on img at bounding box center [1003, 374] width 42 height 42
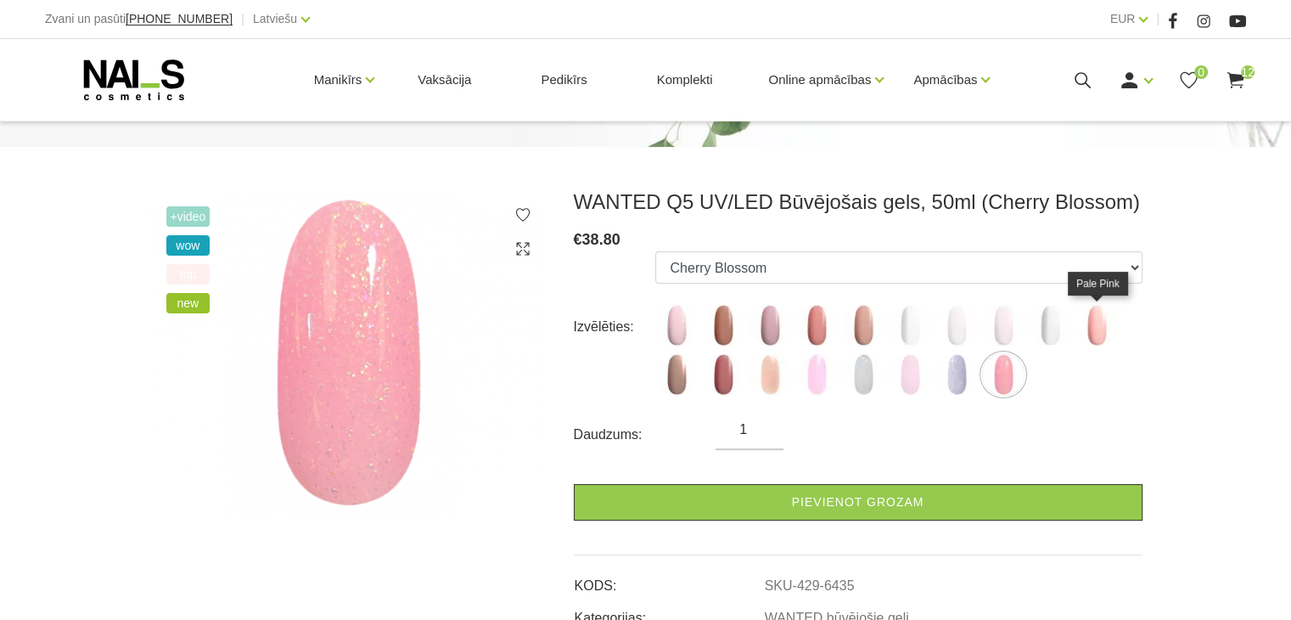
click at [1111, 324] on img at bounding box center [1097, 325] width 42 height 42
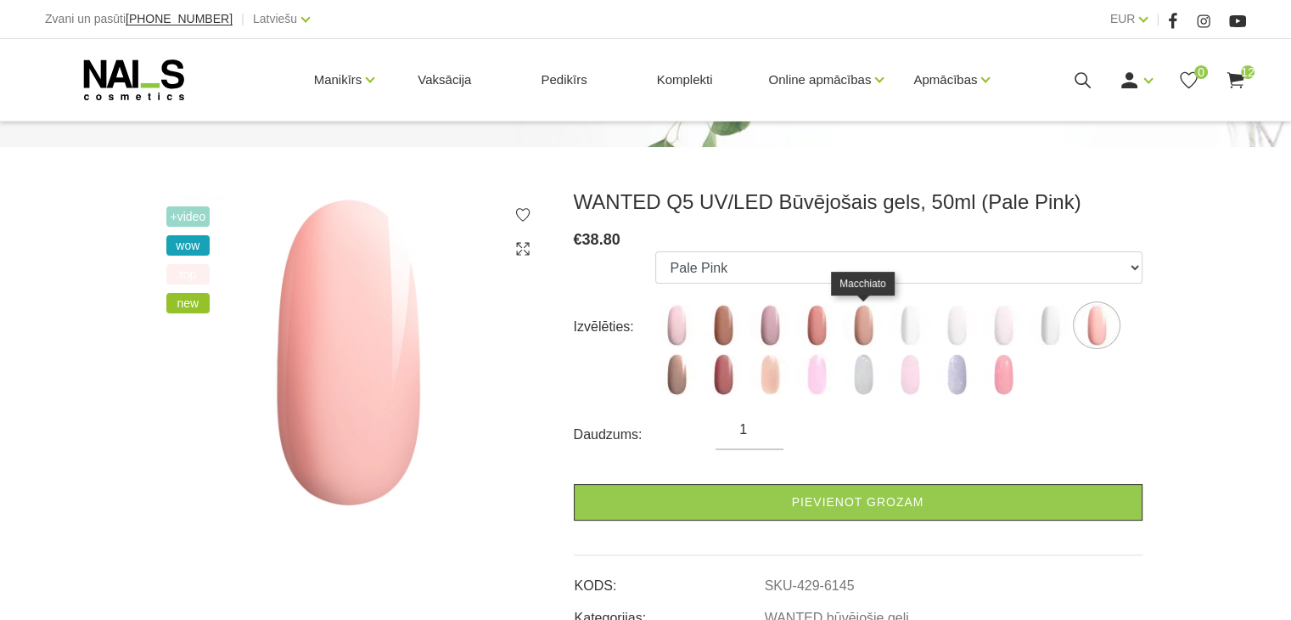
click at [859, 321] on img at bounding box center [863, 325] width 42 height 42
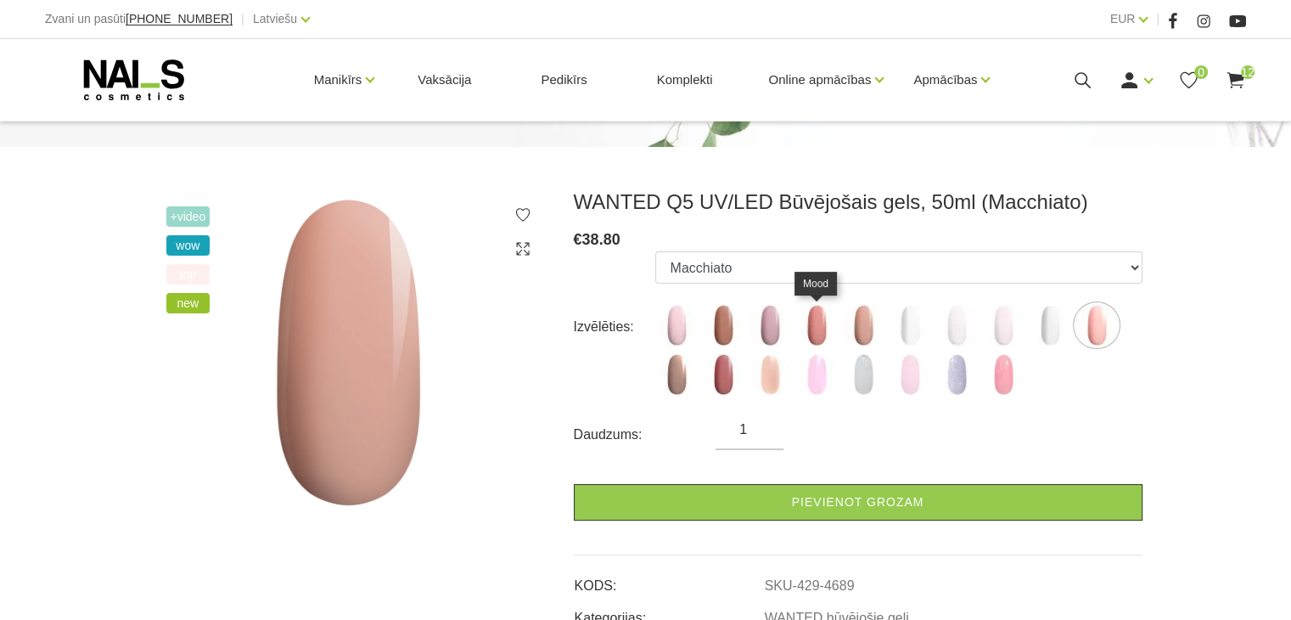
click at [815, 326] on img at bounding box center [817, 325] width 42 height 42
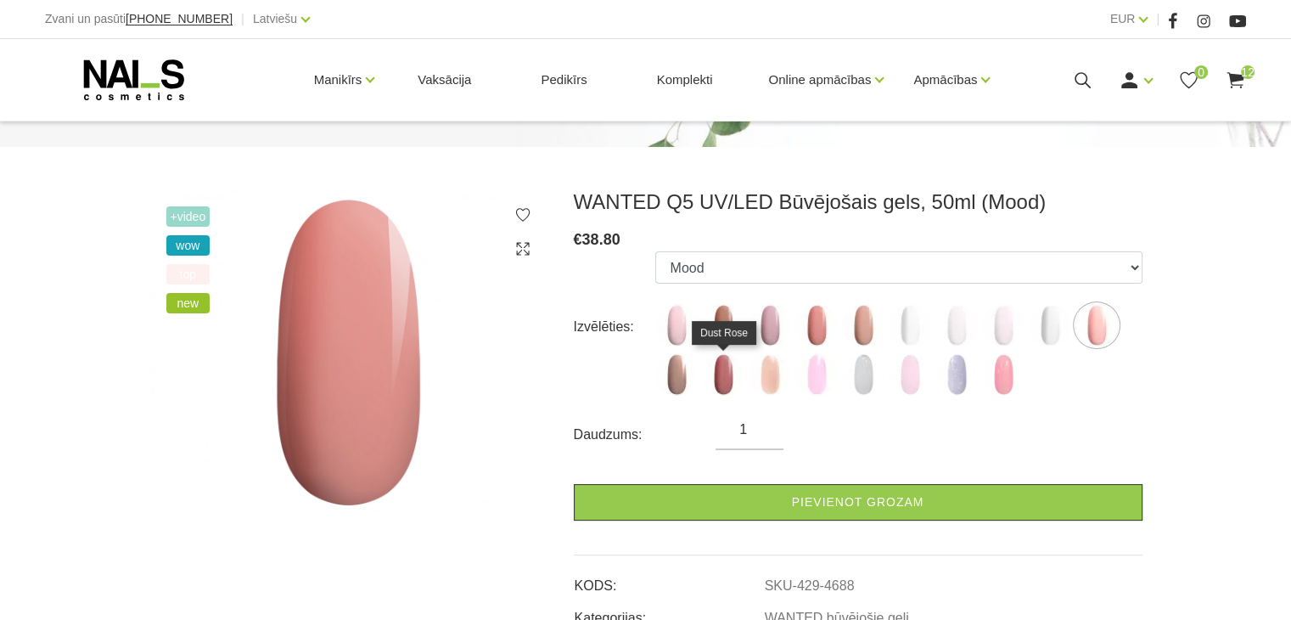
click at [720, 374] on img at bounding box center [723, 374] width 42 height 42
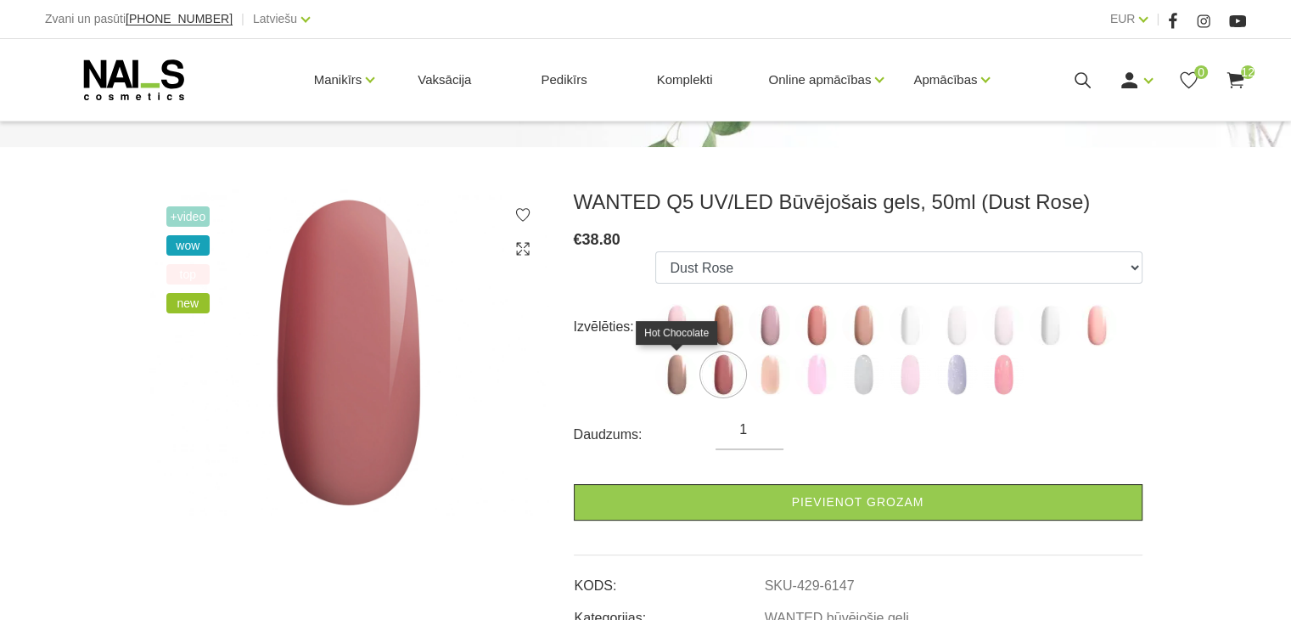
click at [682, 379] on img at bounding box center [676, 374] width 42 height 42
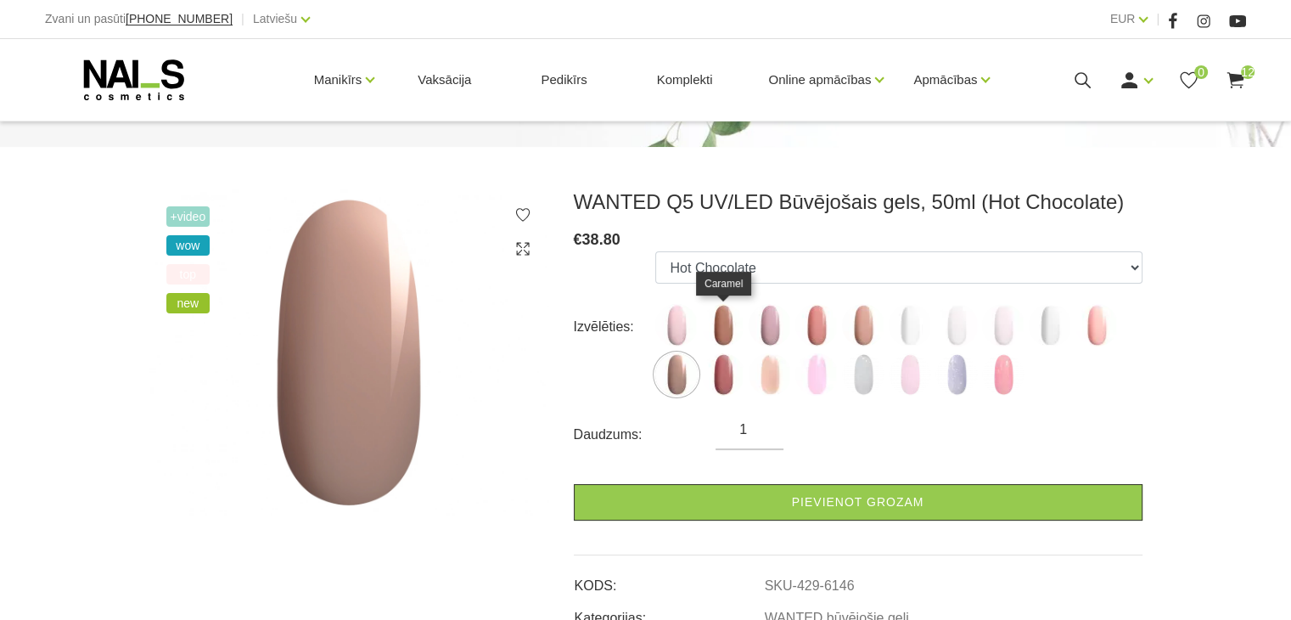
click at [720, 330] on img at bounding box center [723, 325] width 42 height 42
select select "4686"
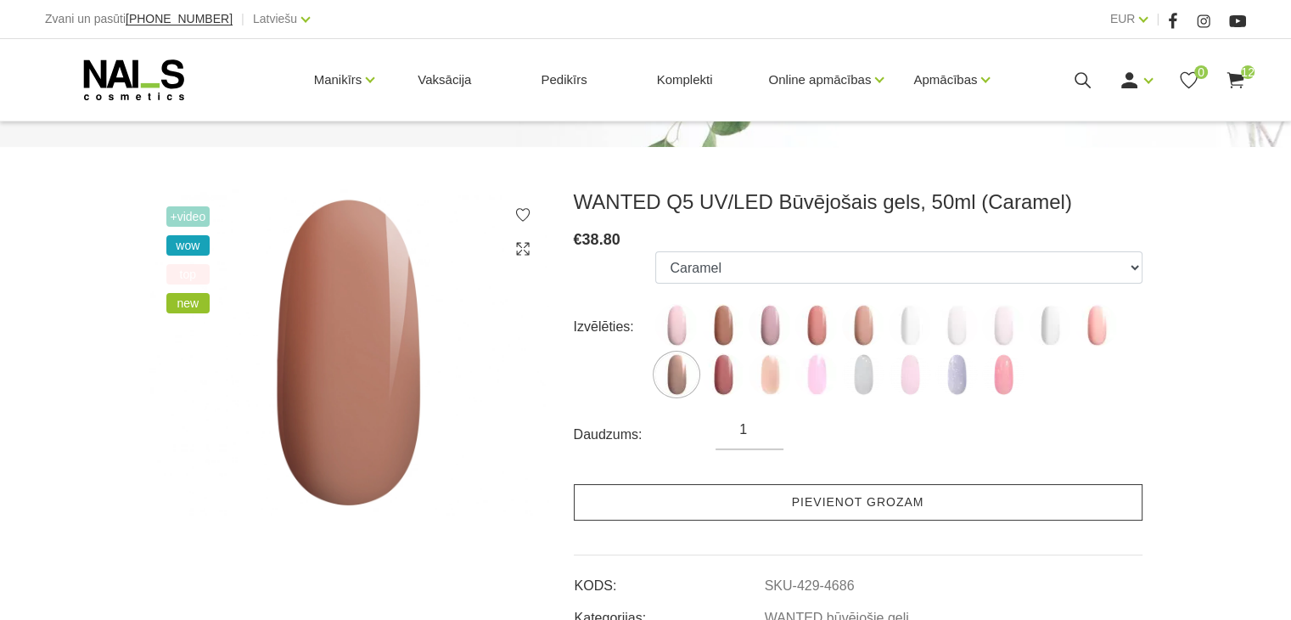
click at [814, 504] on link "Pievienot grozam" at bounding box center [858, 502] width 569 height 37
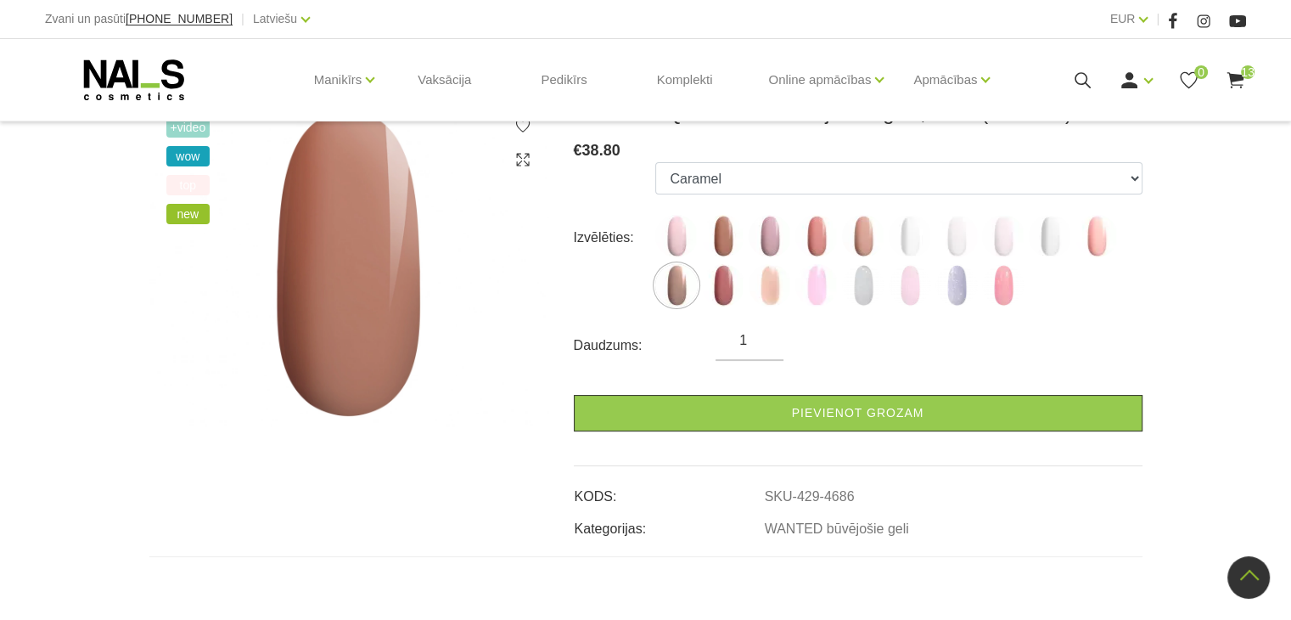
scroll to position [255, 0]
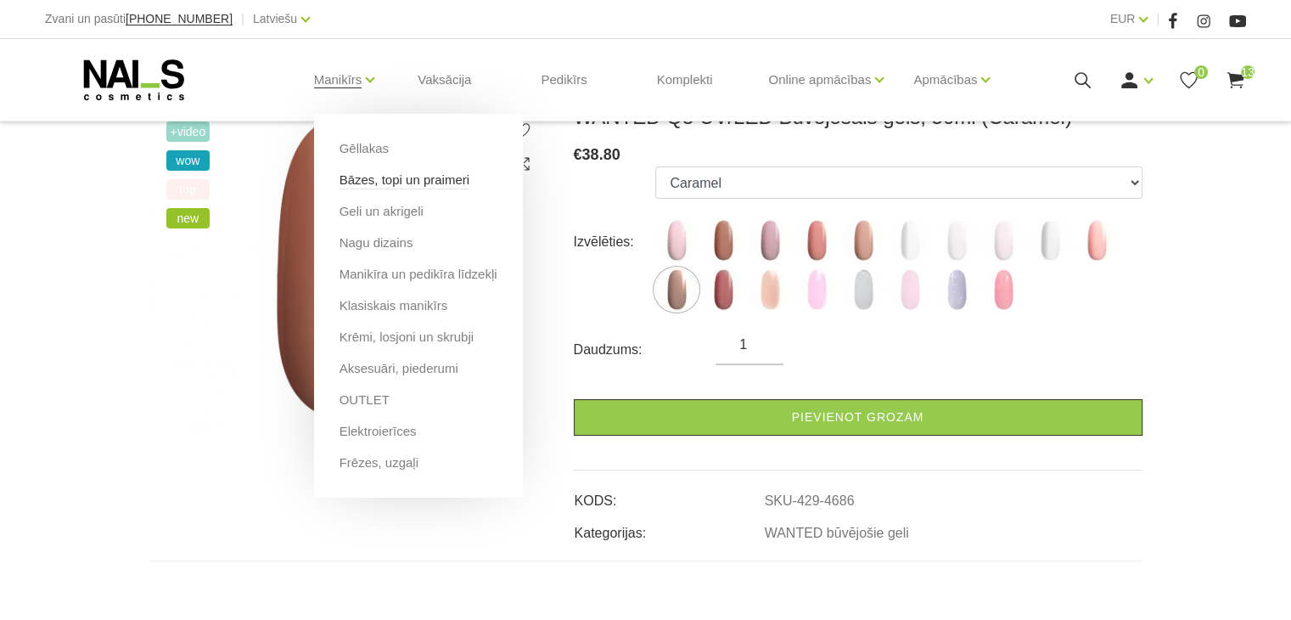
click at [378, 178] on link "Bāzes, topi un praimeri" at bounding box center [405, 180] width 130 height 19
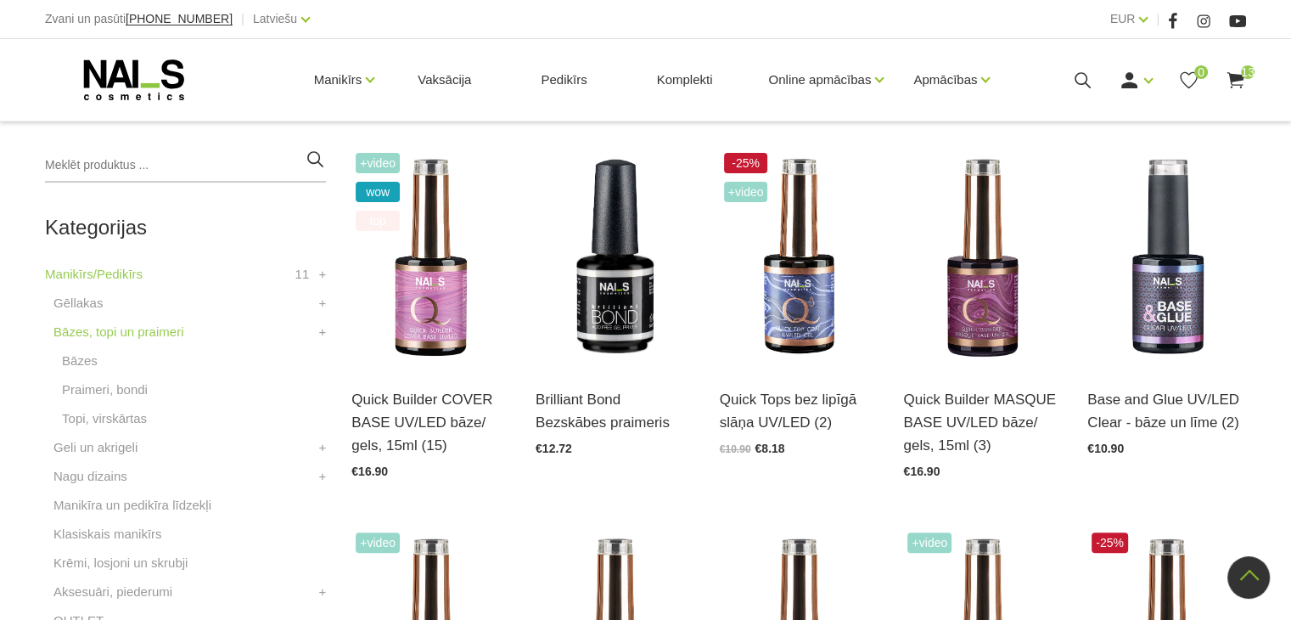
scroll to position [340, 0]
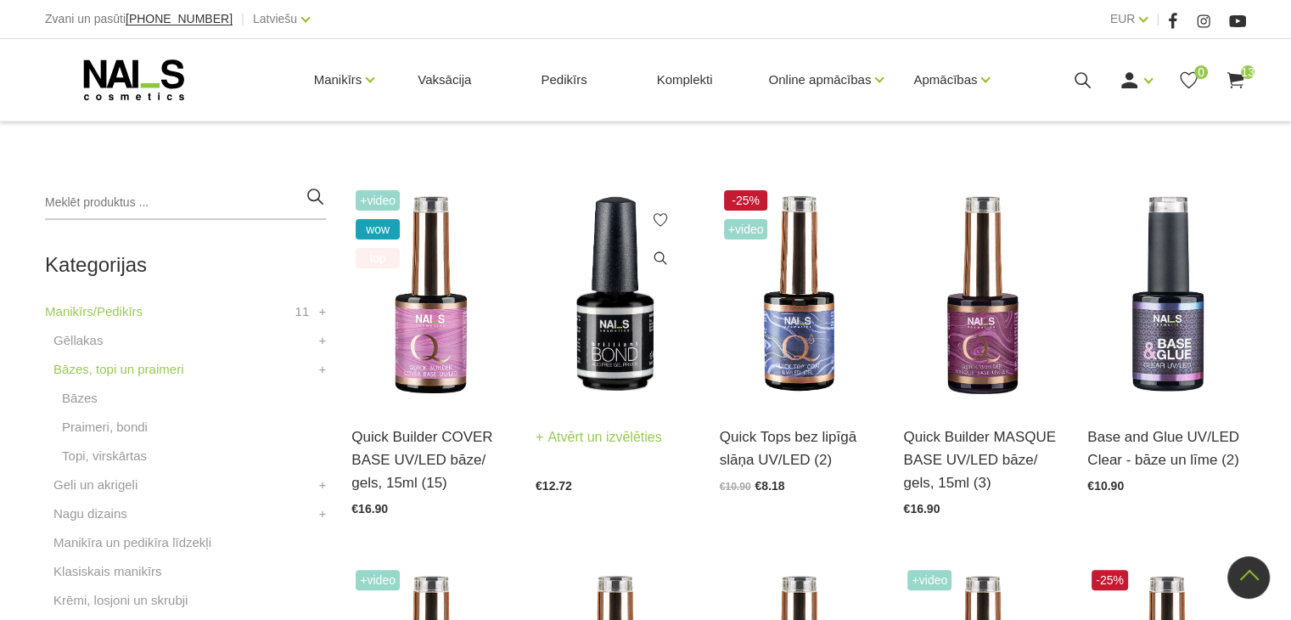
click at [611, 440] on link "Atvērt un izvēlēties" at bounding box center [599, 437] width 127 height 24
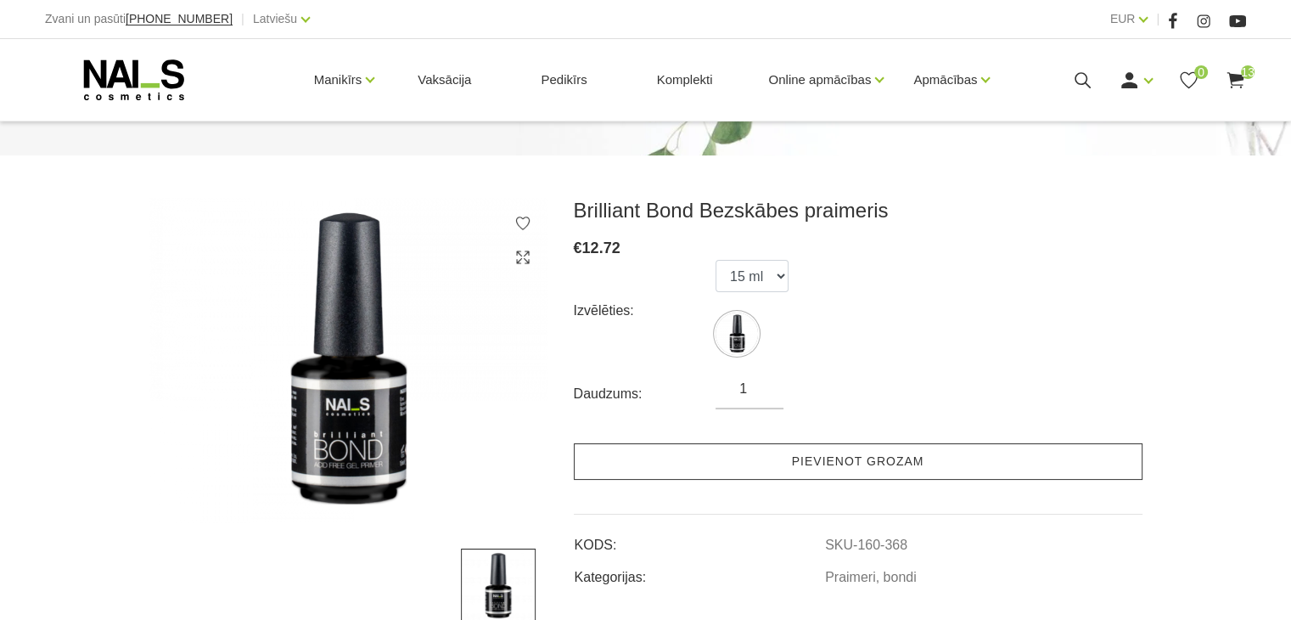
scroll to position [170, 0]
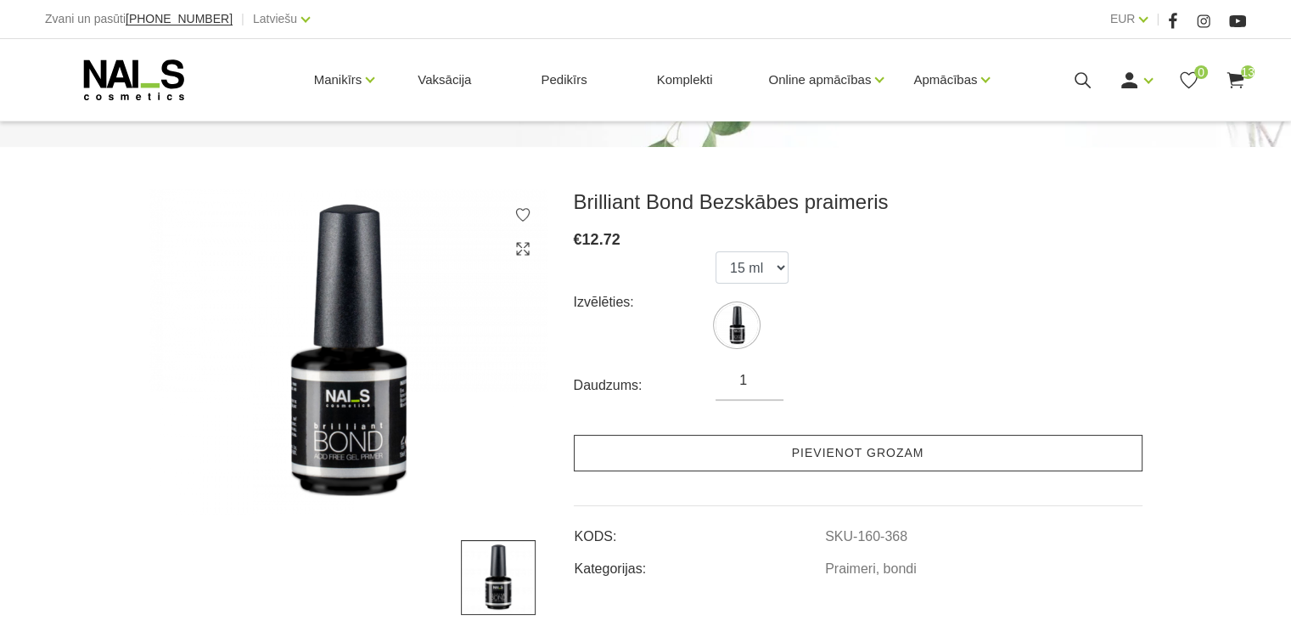
click at [768, 454] on link "Pievienot grozam" at bounding box center [858, 453] width 569 height 37
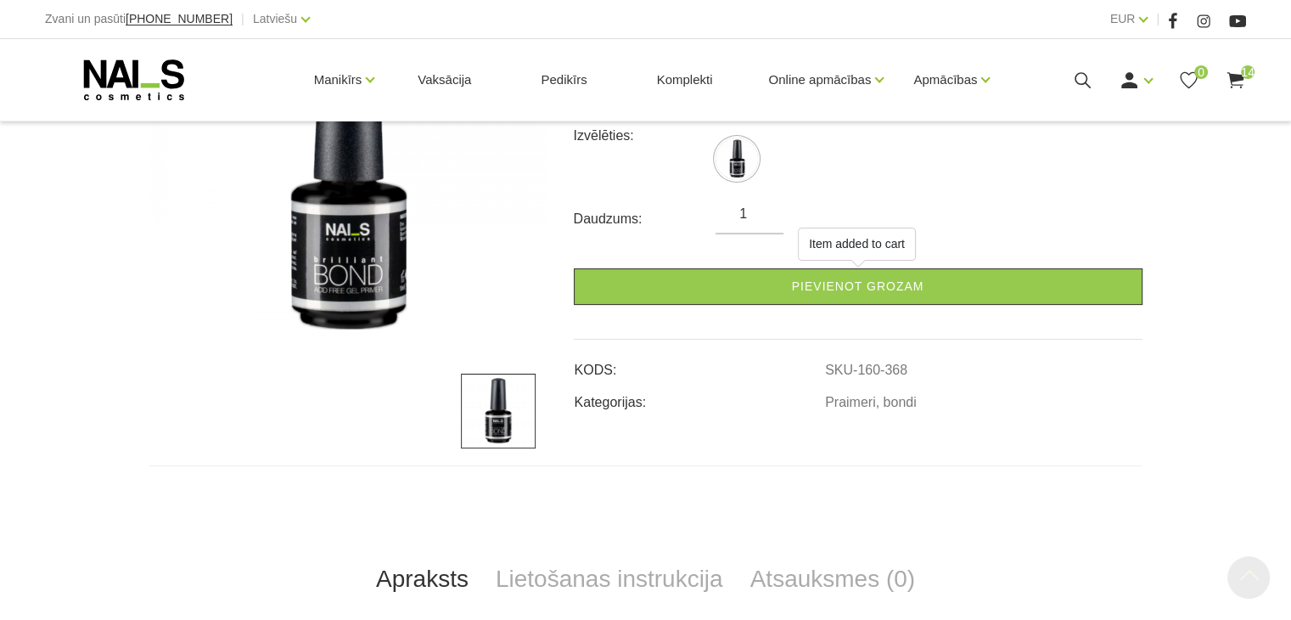
scroll to position [340, 0]
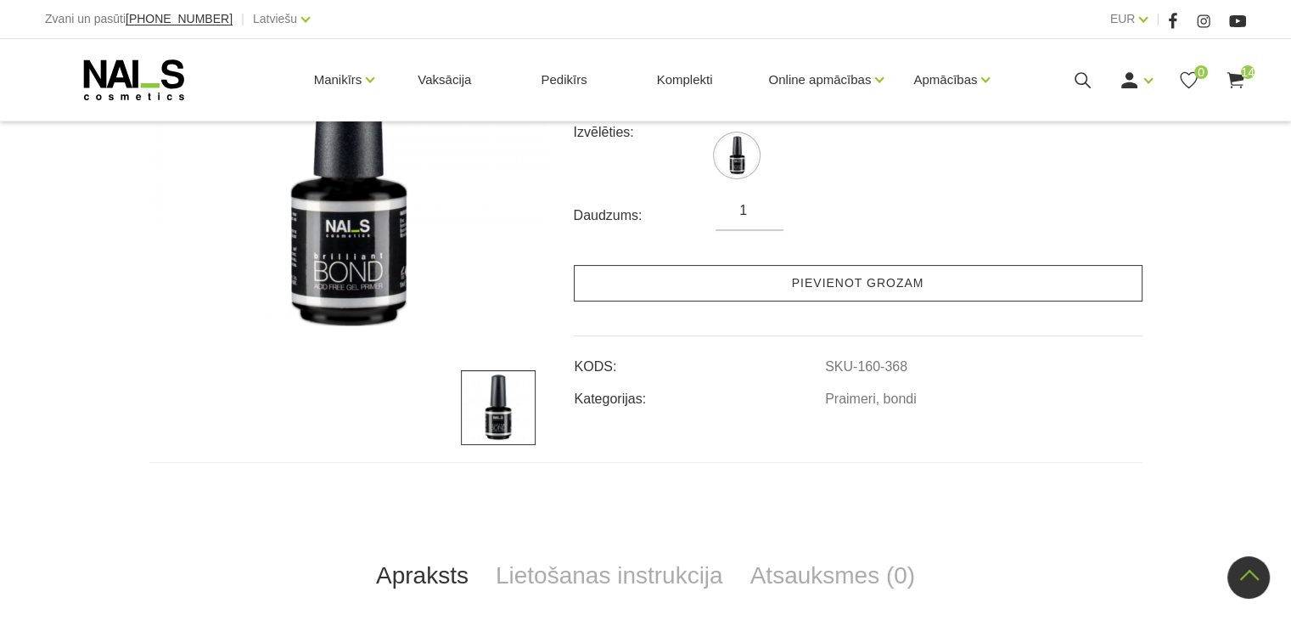
click at [835, 294] on link "Pievienot grozam" at bounding box center [858, 283] width 569 height 37
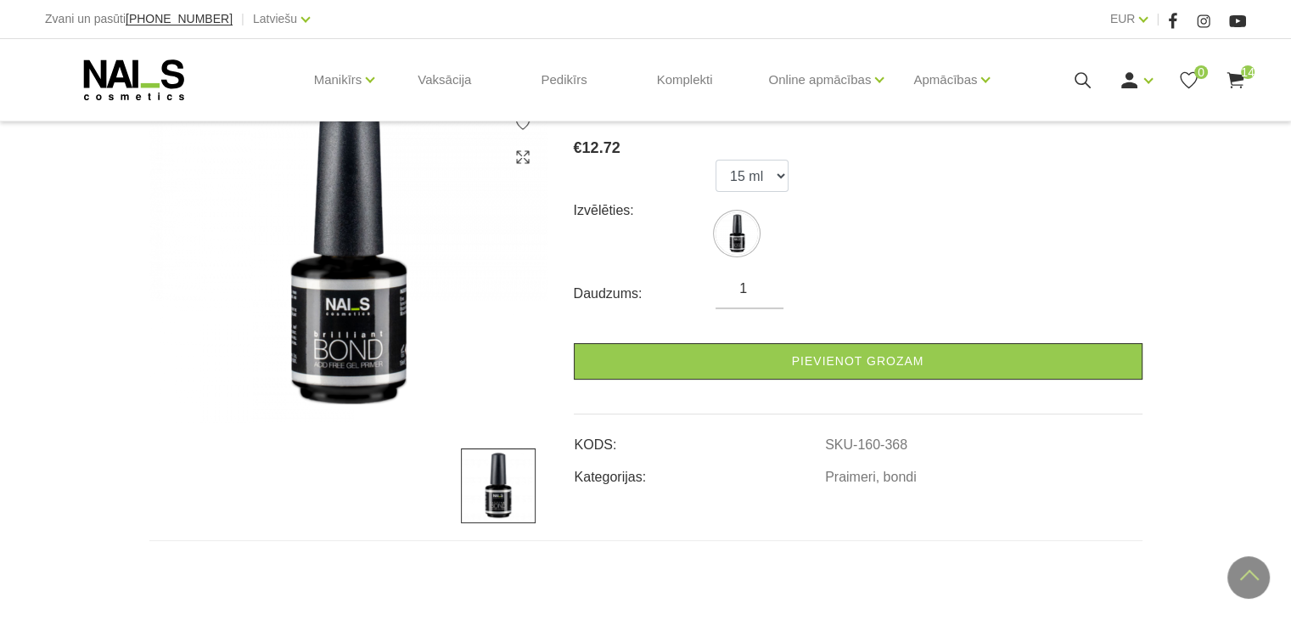
scroll to position [170, 0]
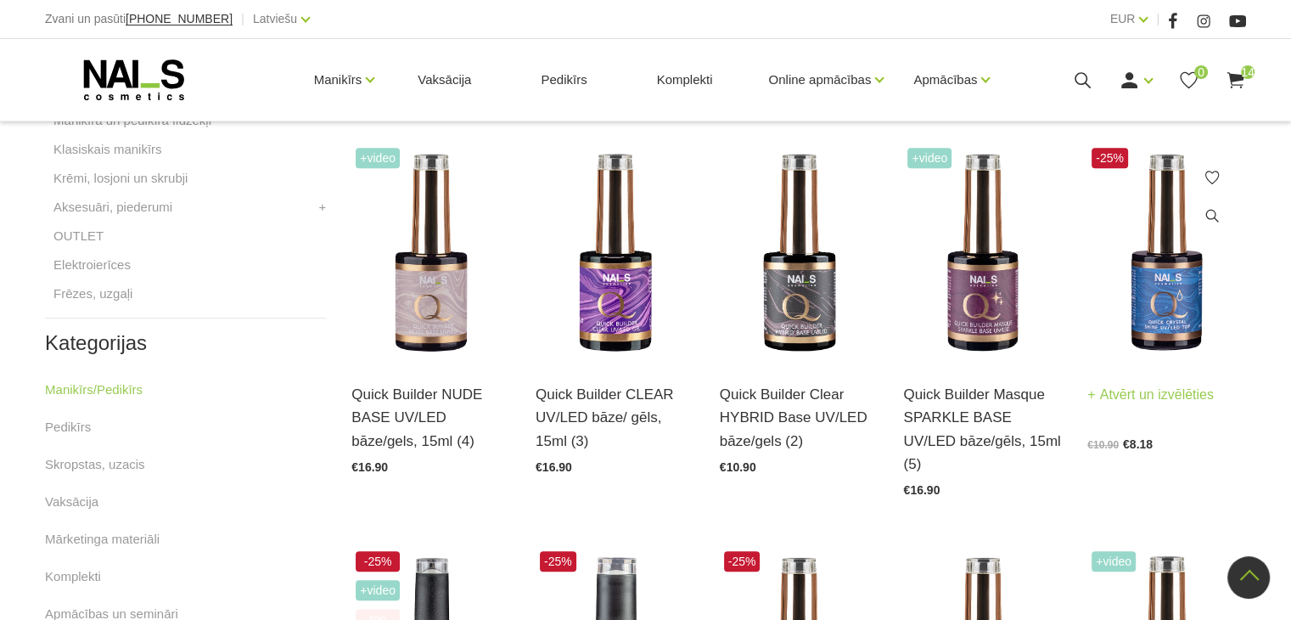
scroll to position [764, 0]
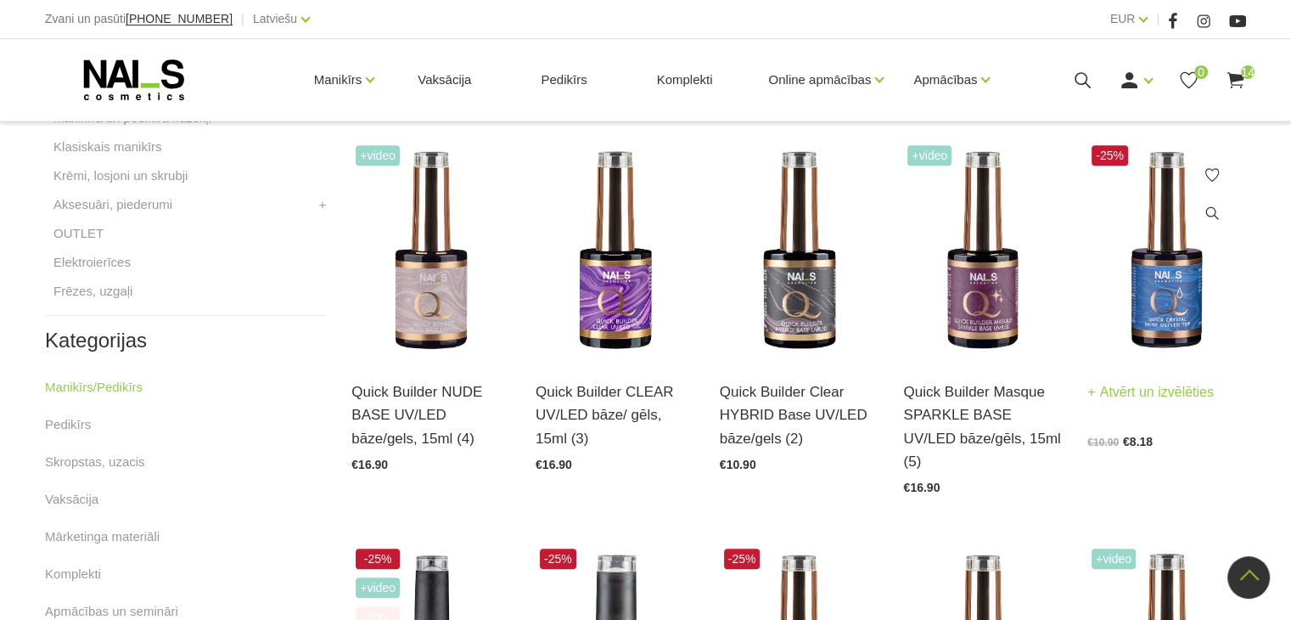
click at [1178, 413] on h3 "Quick Crystal Shine bez lipīgā slāņa UV/LED (2)" at bounding box center [1167, 403] width 159 height 46
click at [1178, 395] on link "Atvērt un izvēlēties" at bounding box center [1151, 392] width 127 height 24
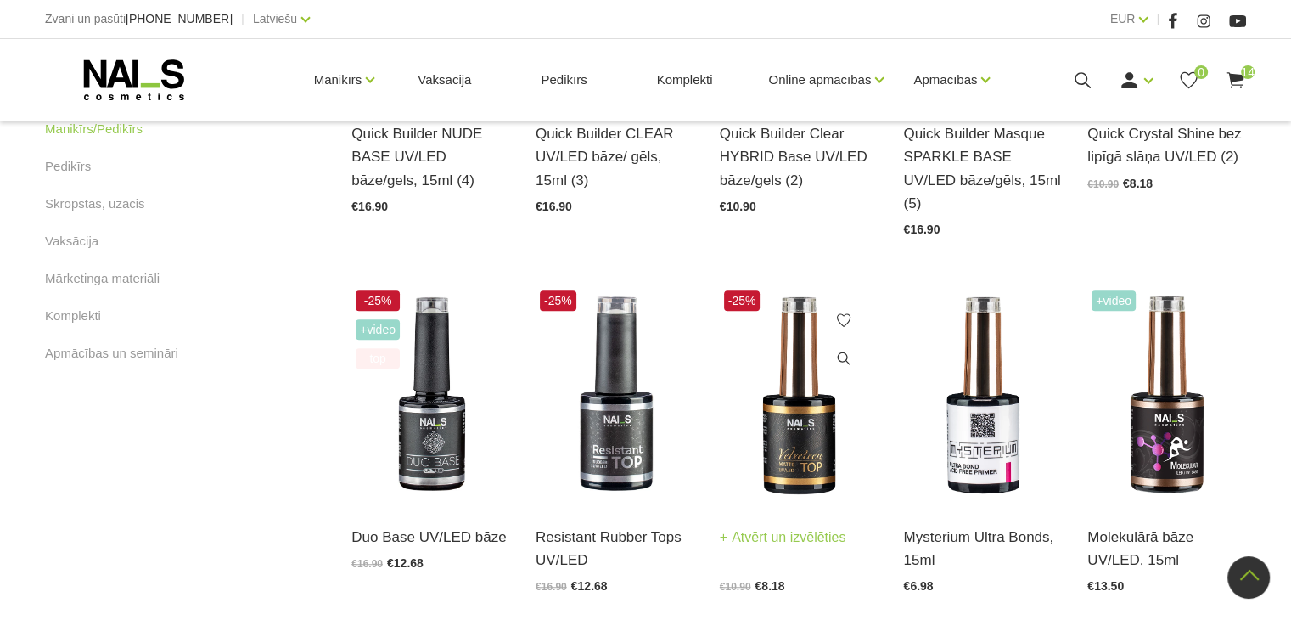
scroll to position [1104, 0]
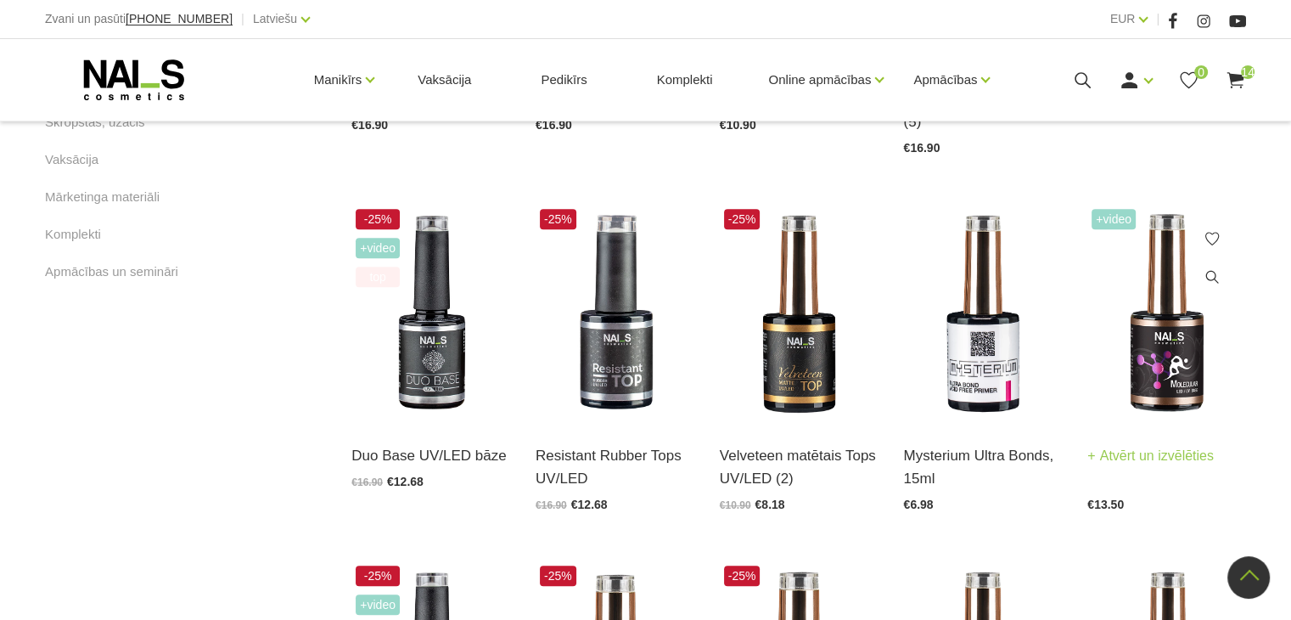
click at [1156, 444] on link "Atvērt un izvēlēties" at bounding box center [1151, 456] width 127 height 24
click at [437, 444] on link "Atvērt un izvēlēties" at bounding box center [414, 456] width 127 height 24
click at [859, 424] on link "Velveteen matētais Tops UV/LED (2)" at bounding box center [799, 439] width 159 height 46
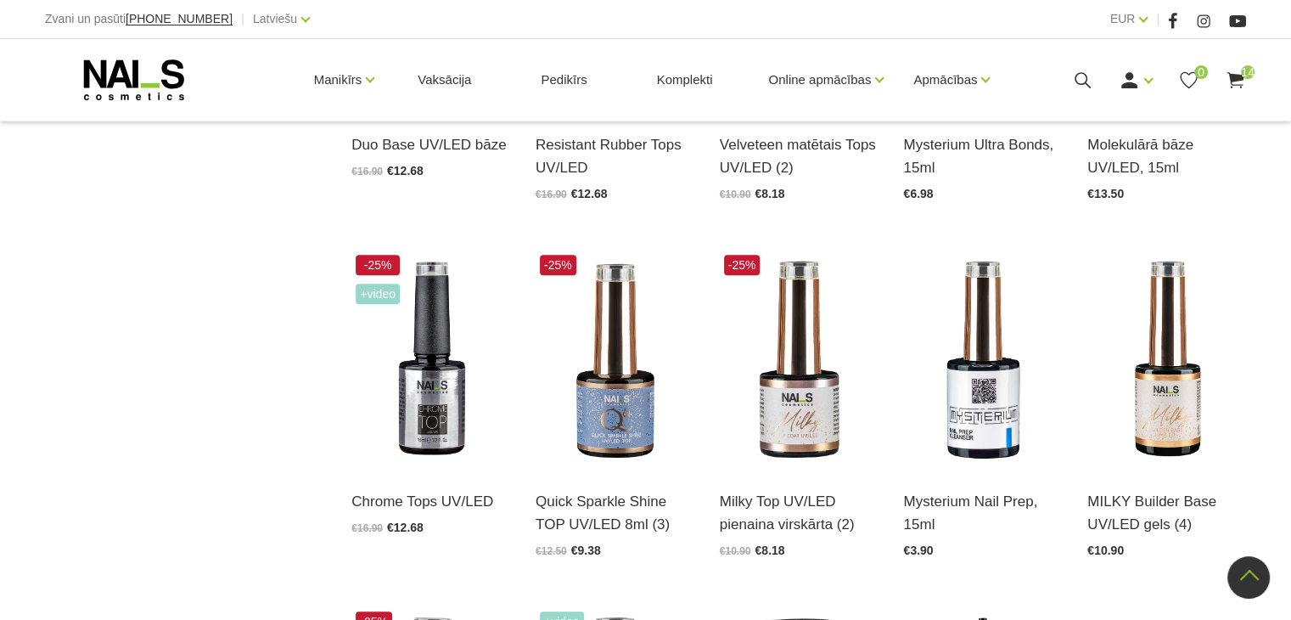
scroll to position [1443, 0]
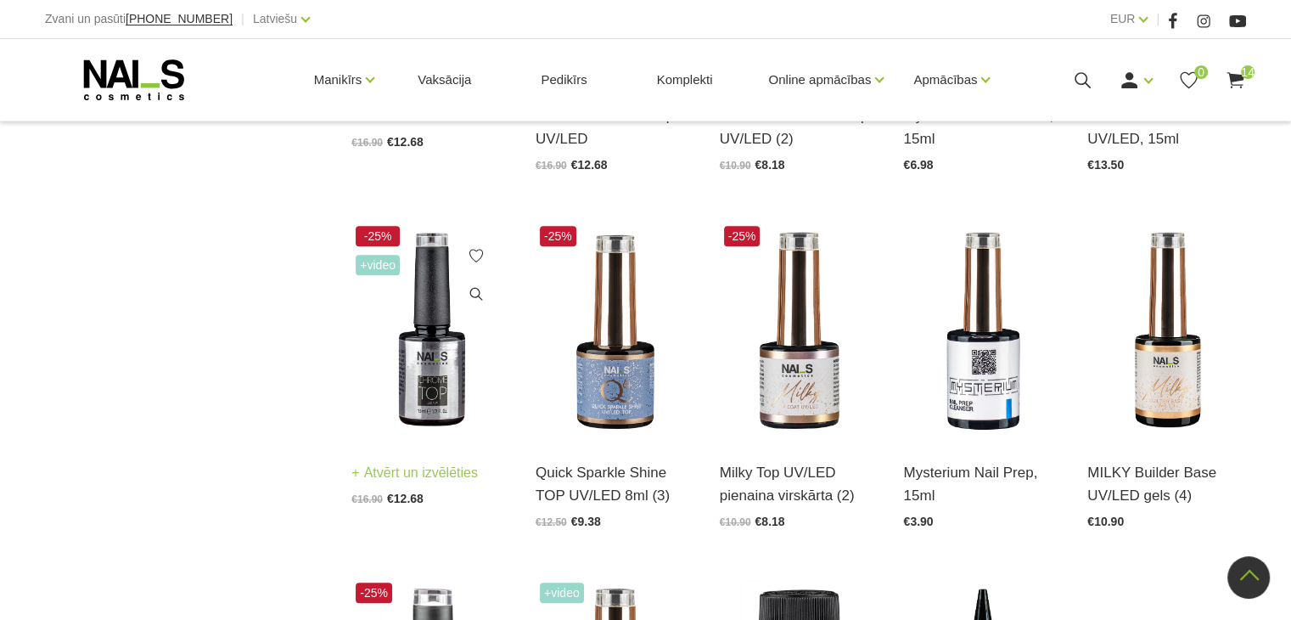
click at [456, 461] on link "Atvērt un izvēlēties" at bounding box center [414, 473] width 127 height 24
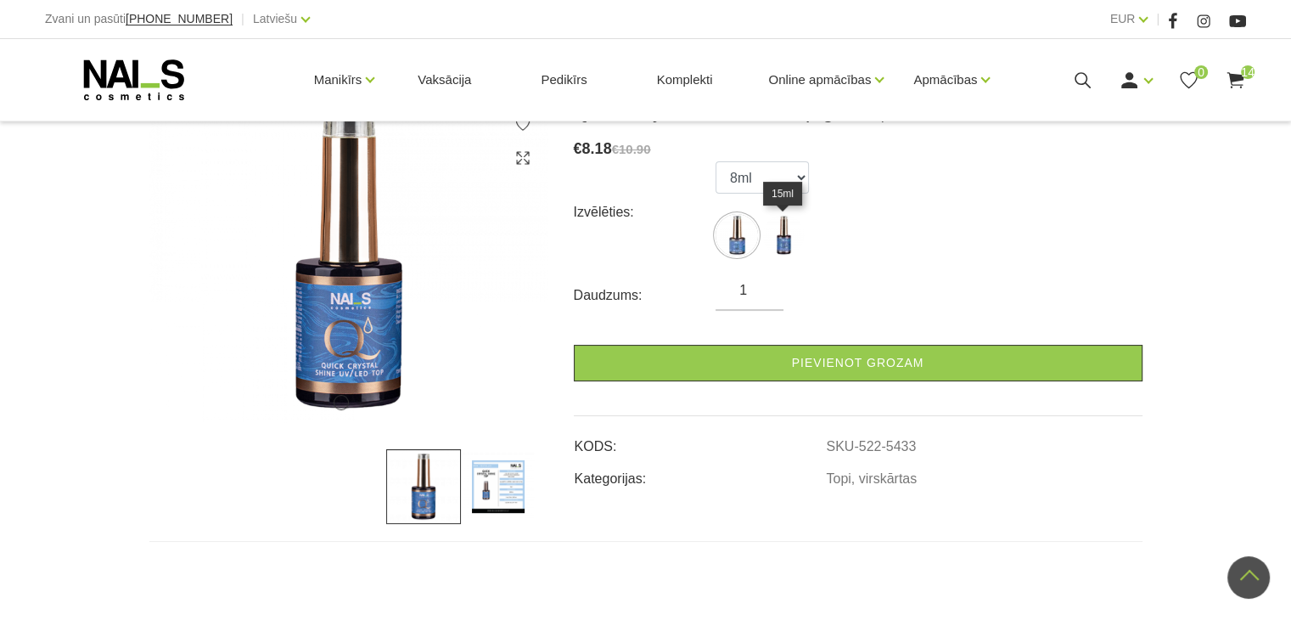
scroll to position [170, 0]
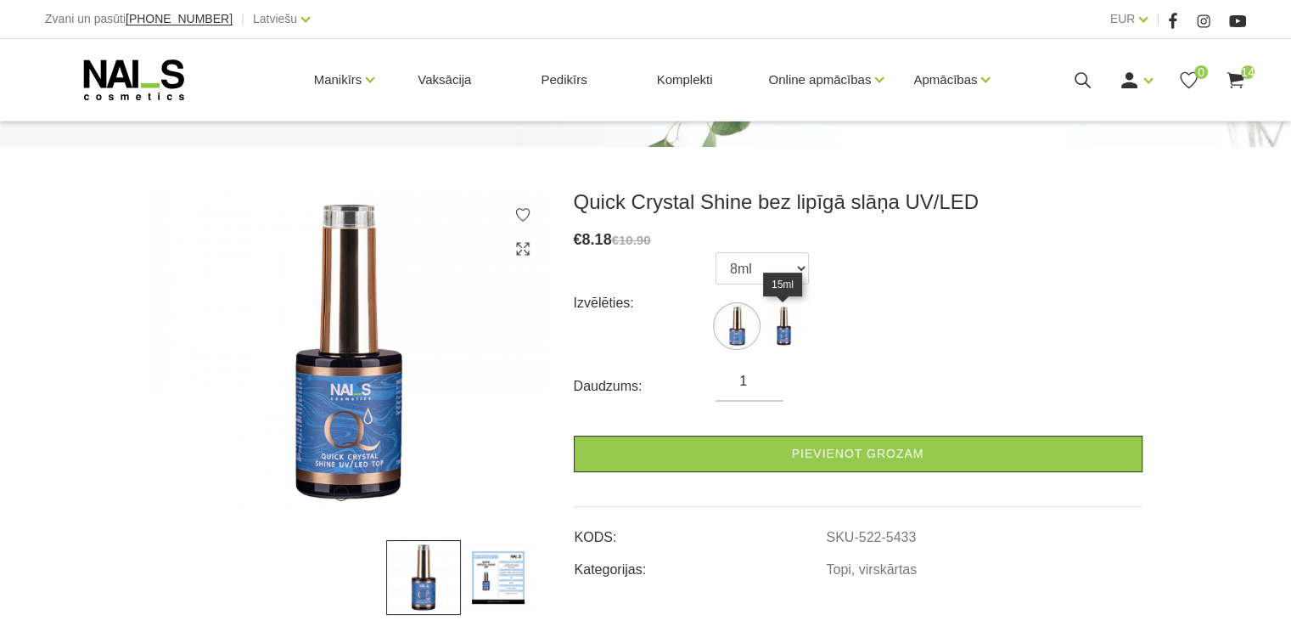
click at [788, 327] on img at bounding box center [783, 326] width 42 height 42
select select "5434"
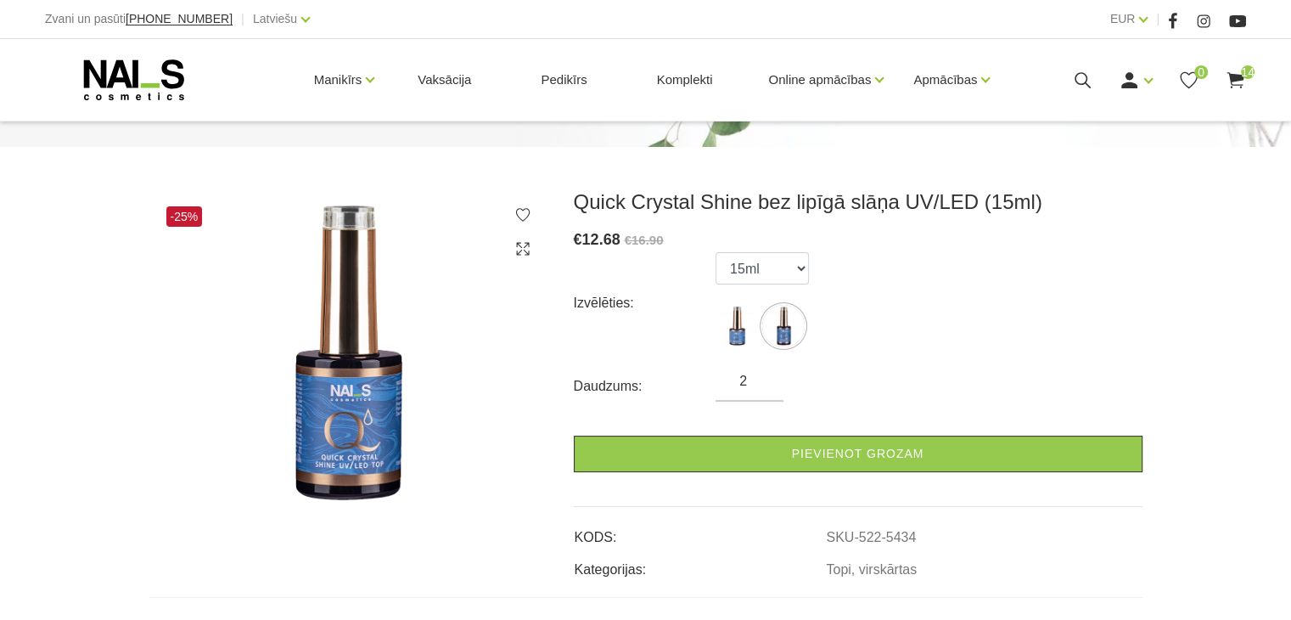
type input "2"
click at [757, 379] on input "2" at bounding box center [750, 381] width 68 height 20
click at [810, 433] on form "Izvēlēties: 8ml 15ml Daudzums: 2 Pievienot grozam" at bounding box center [858, 362] width 569 height 220
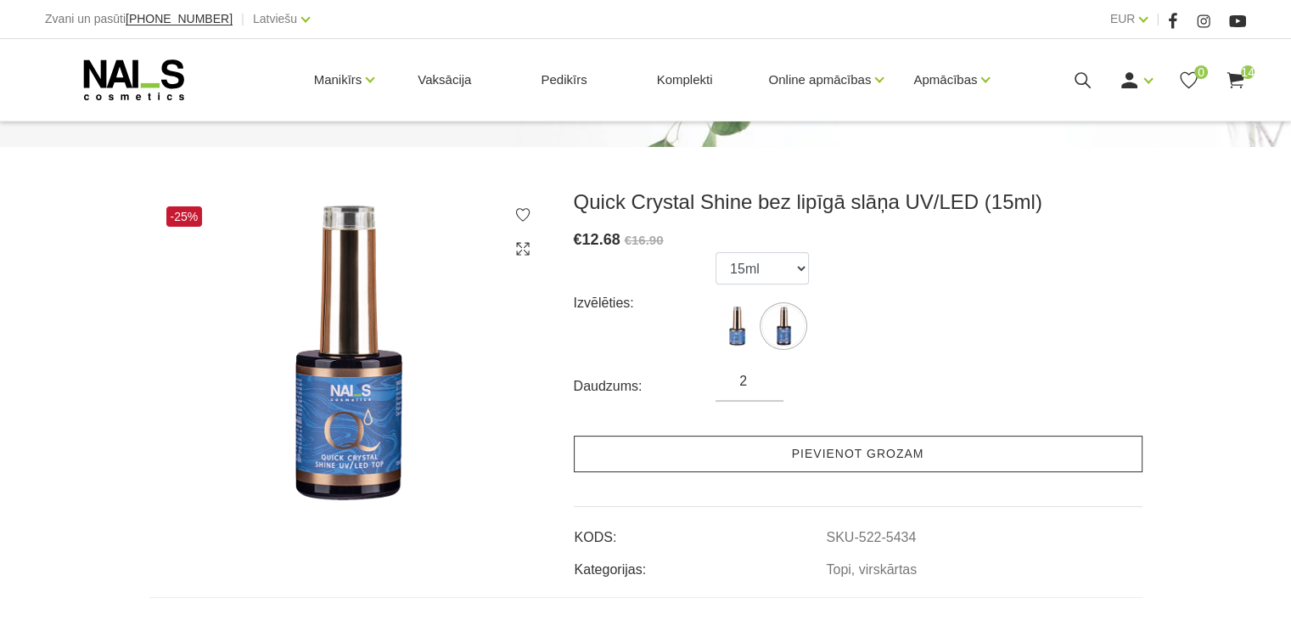
click at [812, 447] on link "Pievienot grozam" at bounding box center [858, 454] width 569 height 37
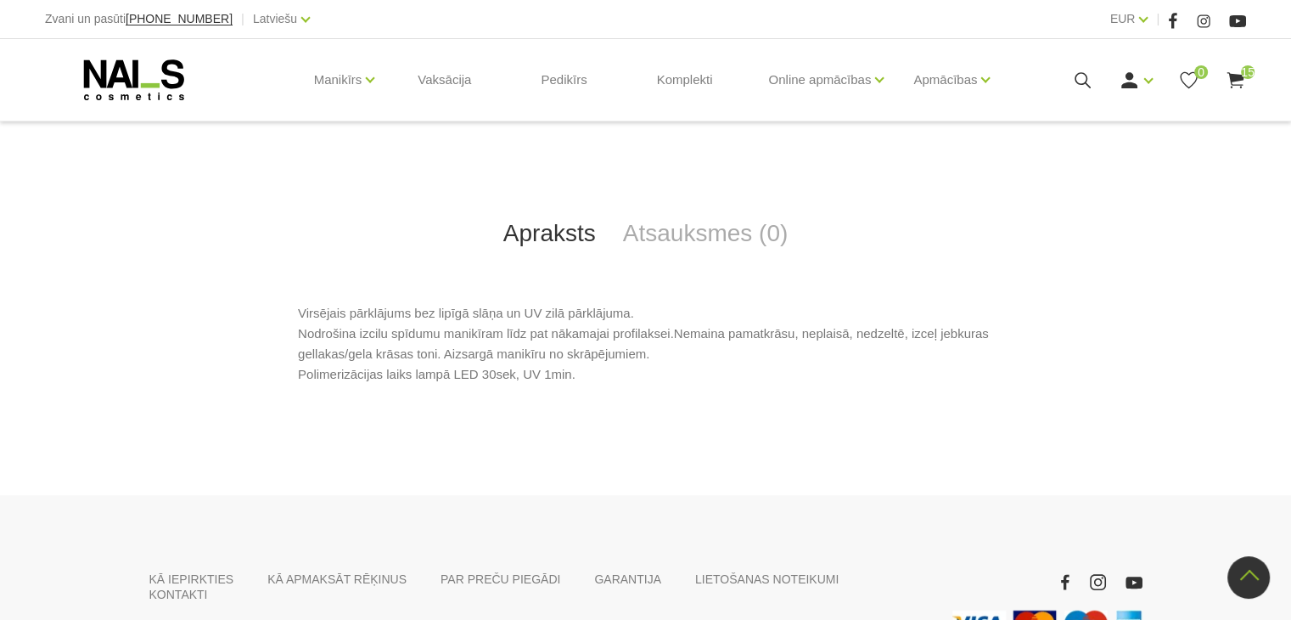
scroll to position [509, 0]
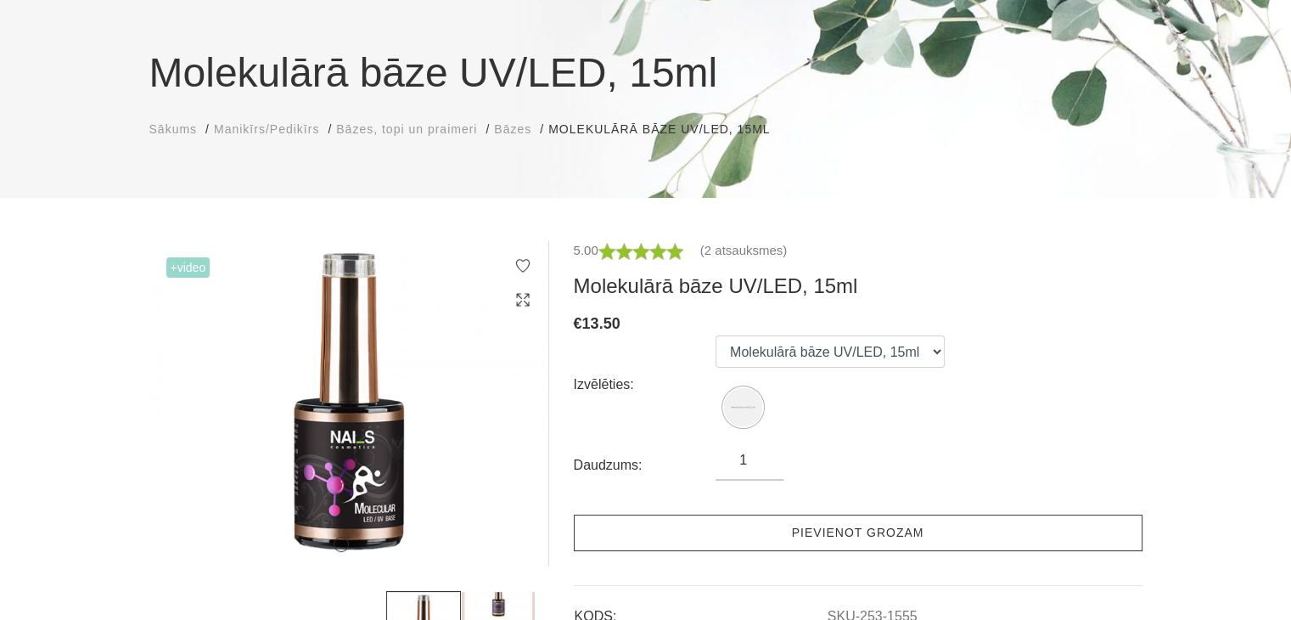
scroll to position [255, 0]
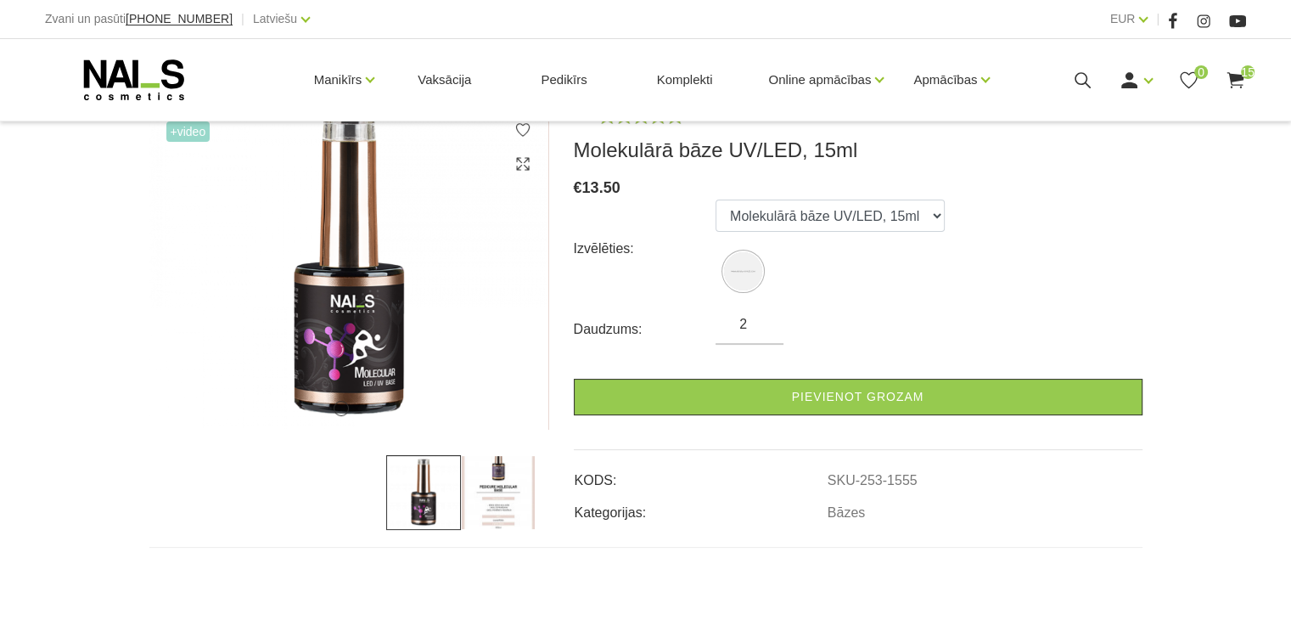
type input "2"
click at [769, 318] on input "2" at bounding box center [750, 324] width 68 height 20
drag, startPoint x: 887, startPoint y: 217, endPoint x: 891, endPoint y: 229, distance: 12.6
click at [887, 217] on select "Molekulārā bāze UV/LED, 15ml" at bounding box center [830, 216] width 229 height 32
click at [997, 308] on form "Izvēlēties: Molekulārā bāze UV/LED, 15ml Daudzums: 2 Pievienot grozam" at bounding box center [858, 308] width 569 height 216
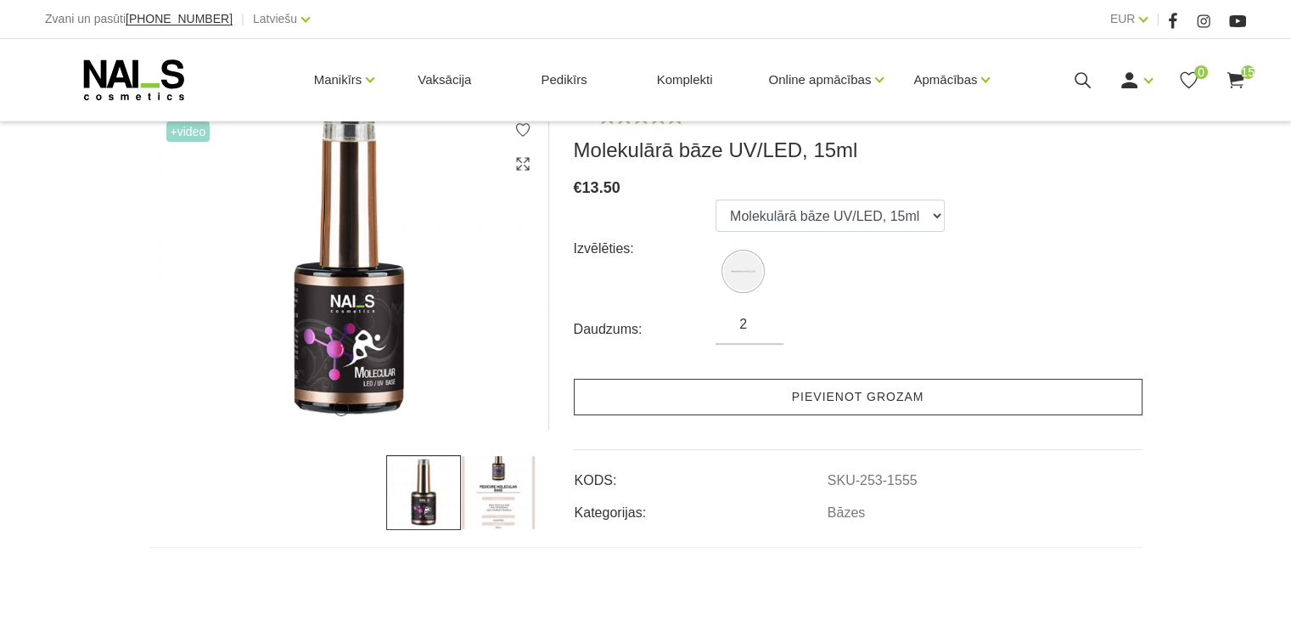
click at [905, 404] on link "Pievienot grozam" at bounding box center [858, 397] width 569 height 37
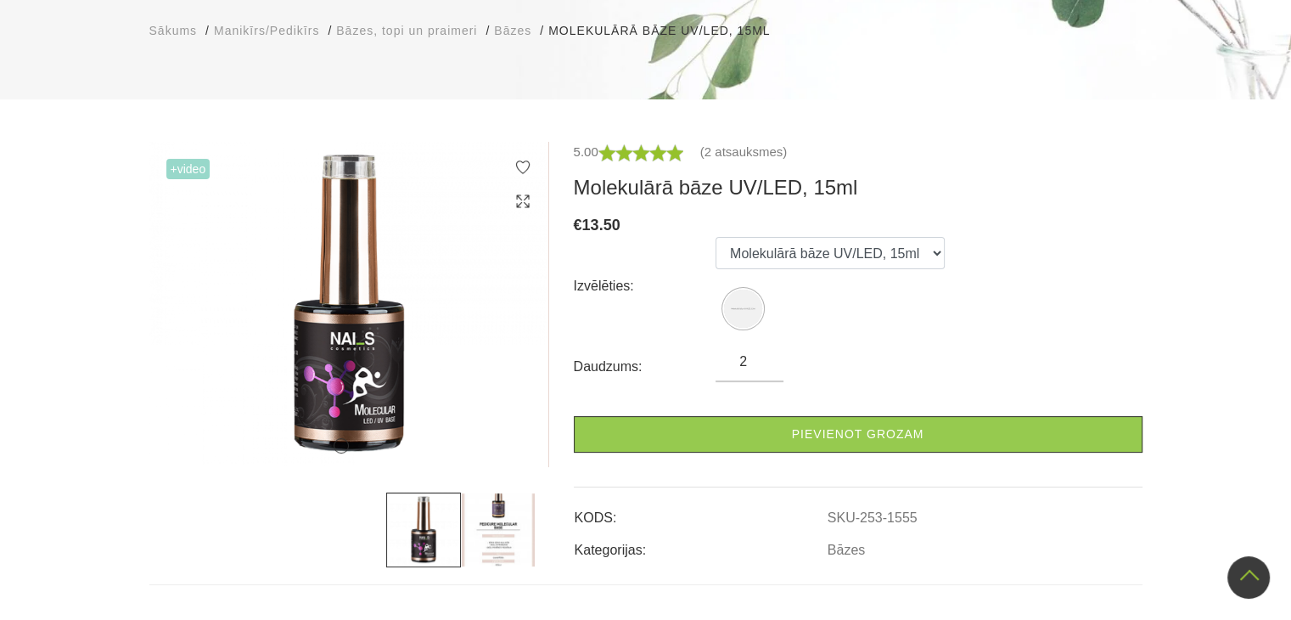
scroll to position [85, 0]
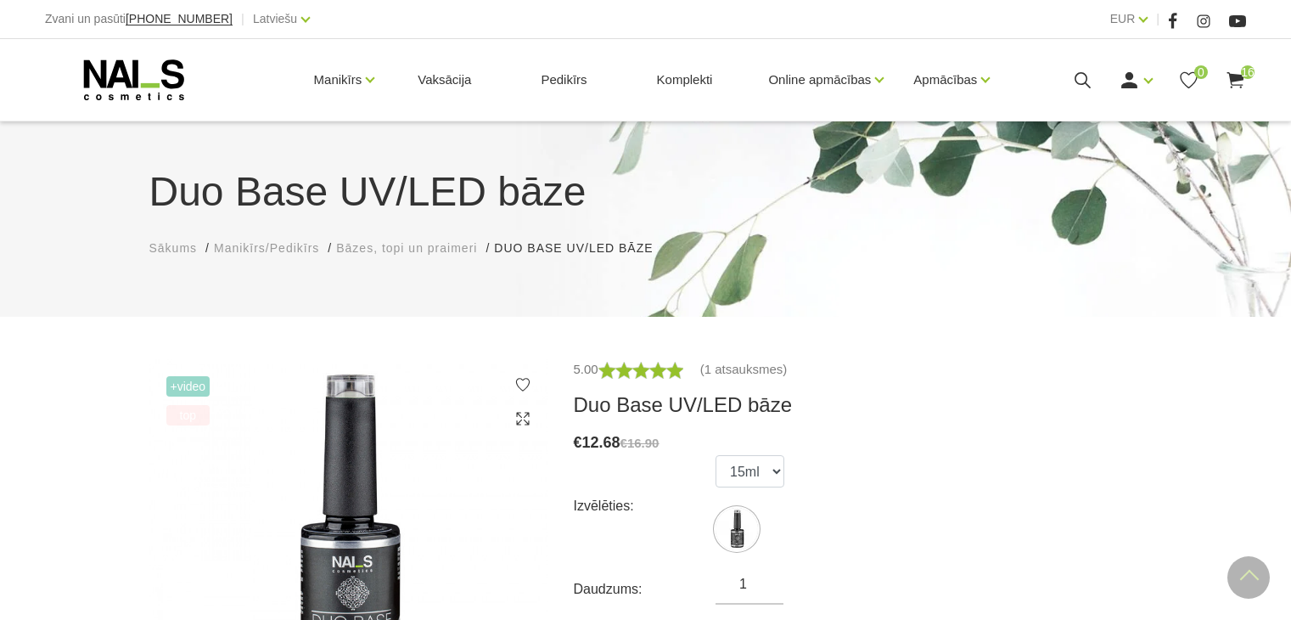
scroll to position [340, 0]
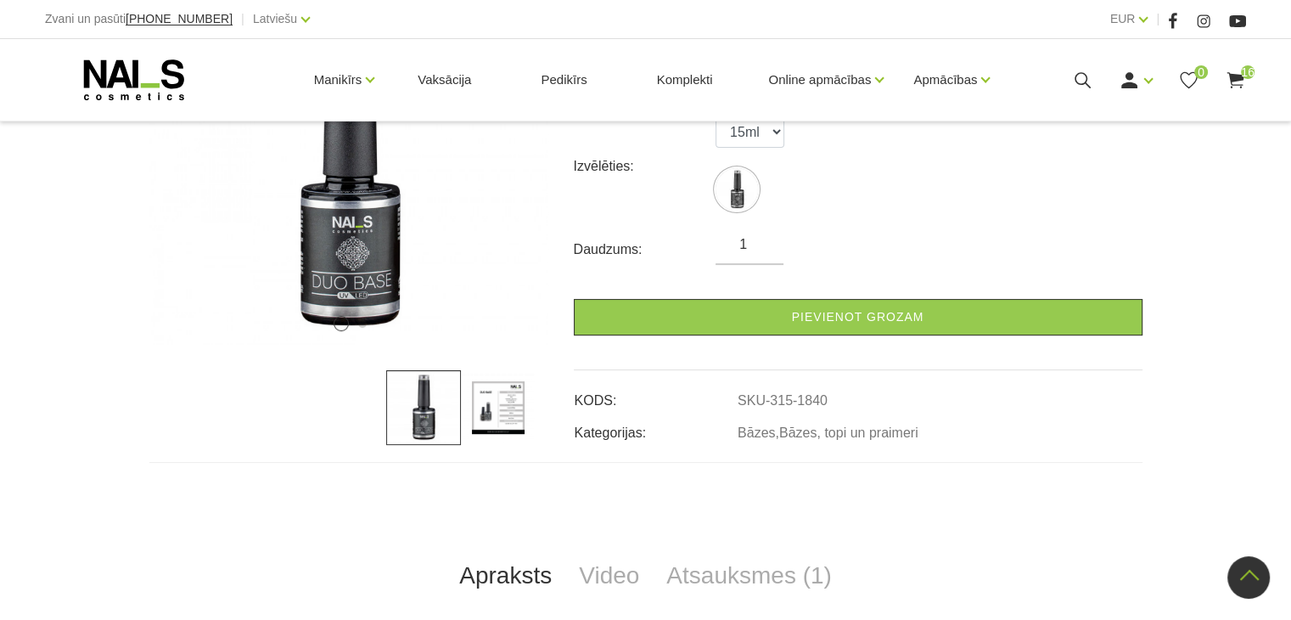
click at [751, 249] on input "1" at bounding box center [750, 244] width 68 height 20
type input "2"
click at [768, 242] on input "2" at bounding box center [750, 244] width 68 height 20
click at [790, 295] on form "Izvēlēties: 15ml Daudzums: 2 Pievienot grozam" at bounding box center [858, 225] width 569 height 220
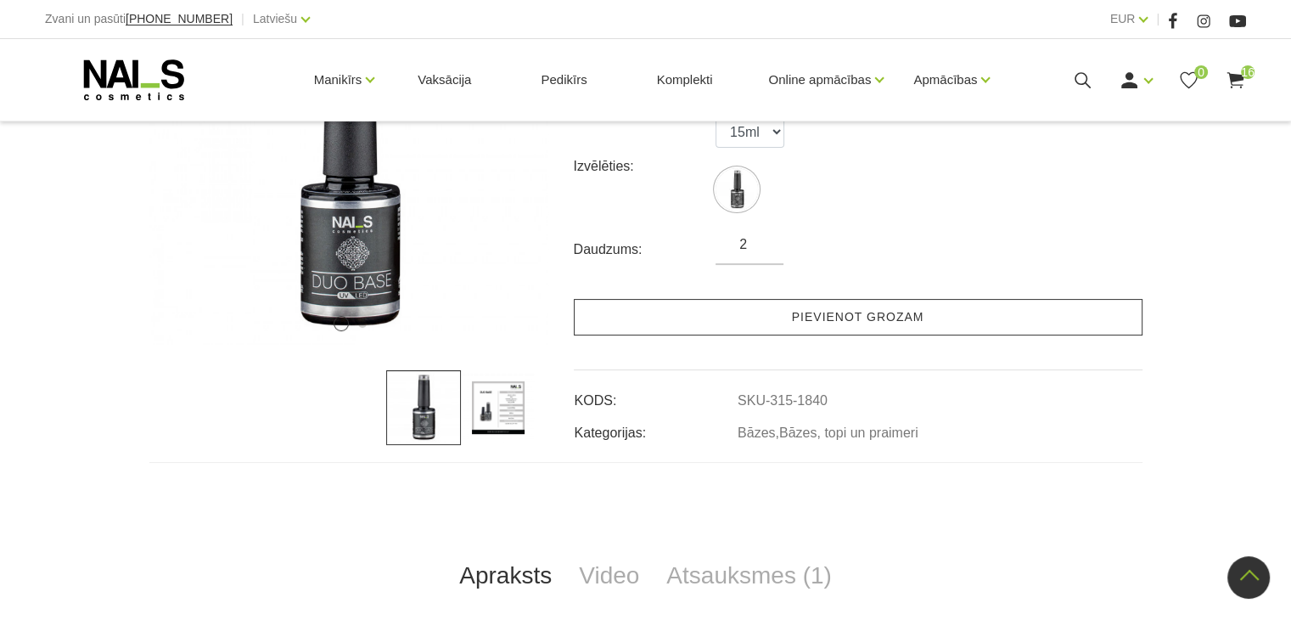
click at [796, 306] on link "Pievienot grozam" at bounding box center [858, 317] width 569 height 37
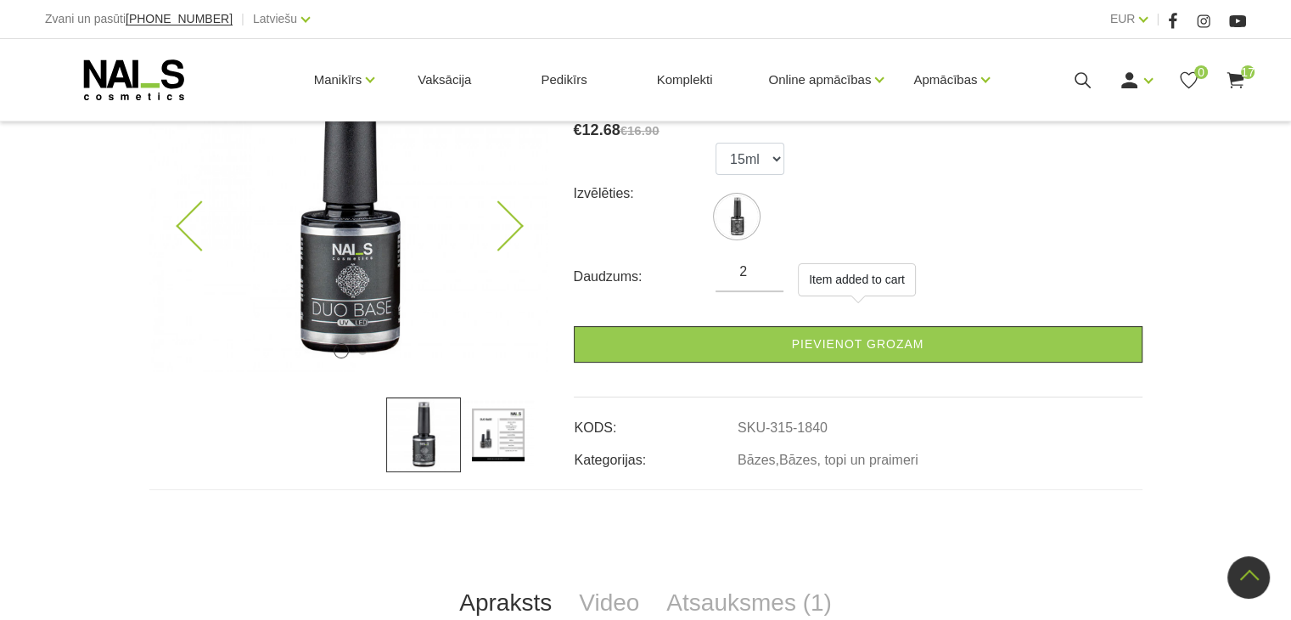
scroll to position [85, 0]
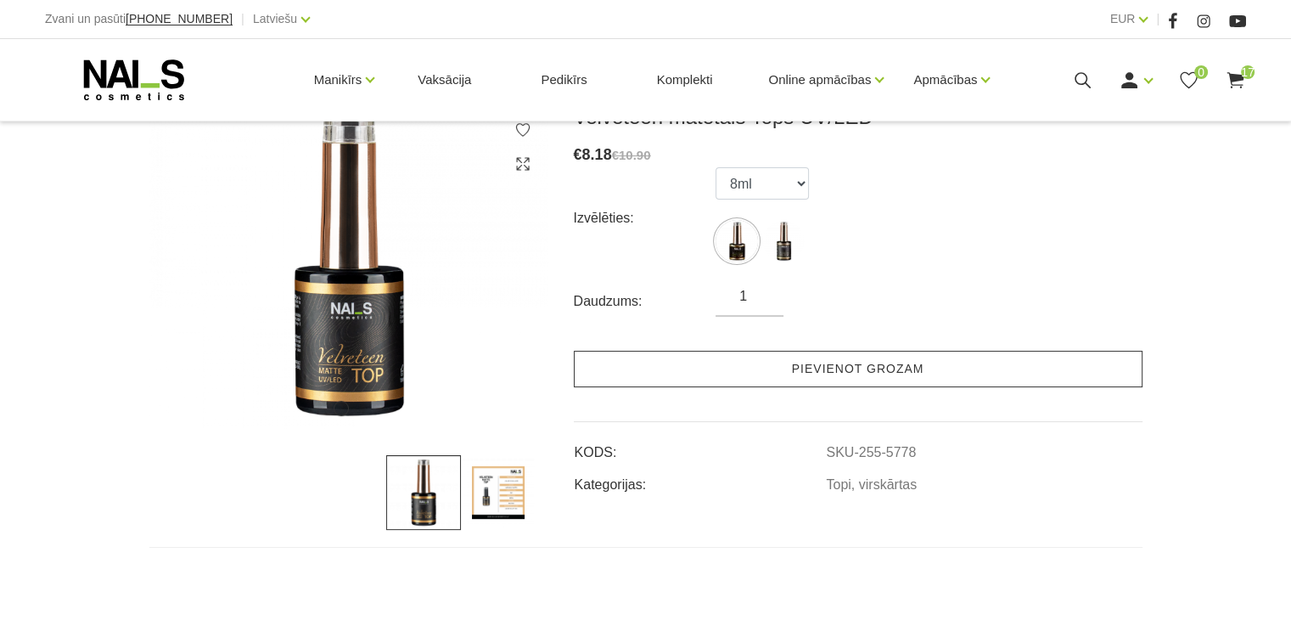
scroll to position [255, 0]
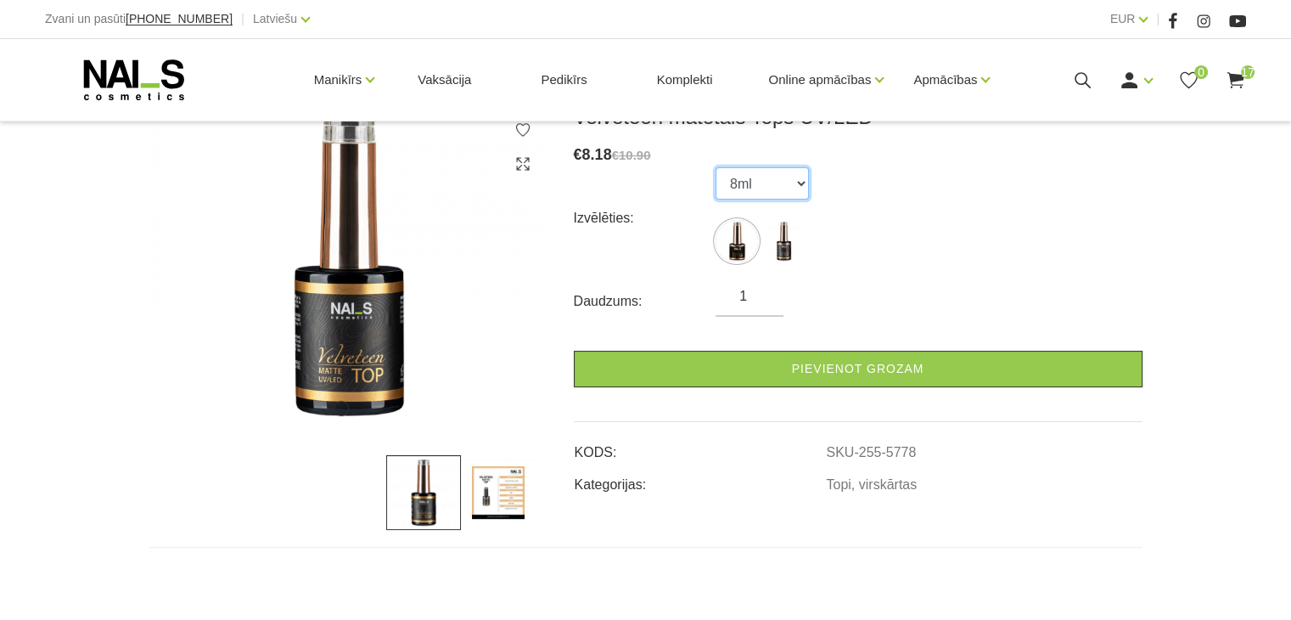
click at [781, 185] on select "8ml 15ml" at bounding box center [762, 183] width 93 height 32
select select "5791"
click at [716, 167] on select "8ml 15ml" at bounding box center [762, 183] width 93 height 32
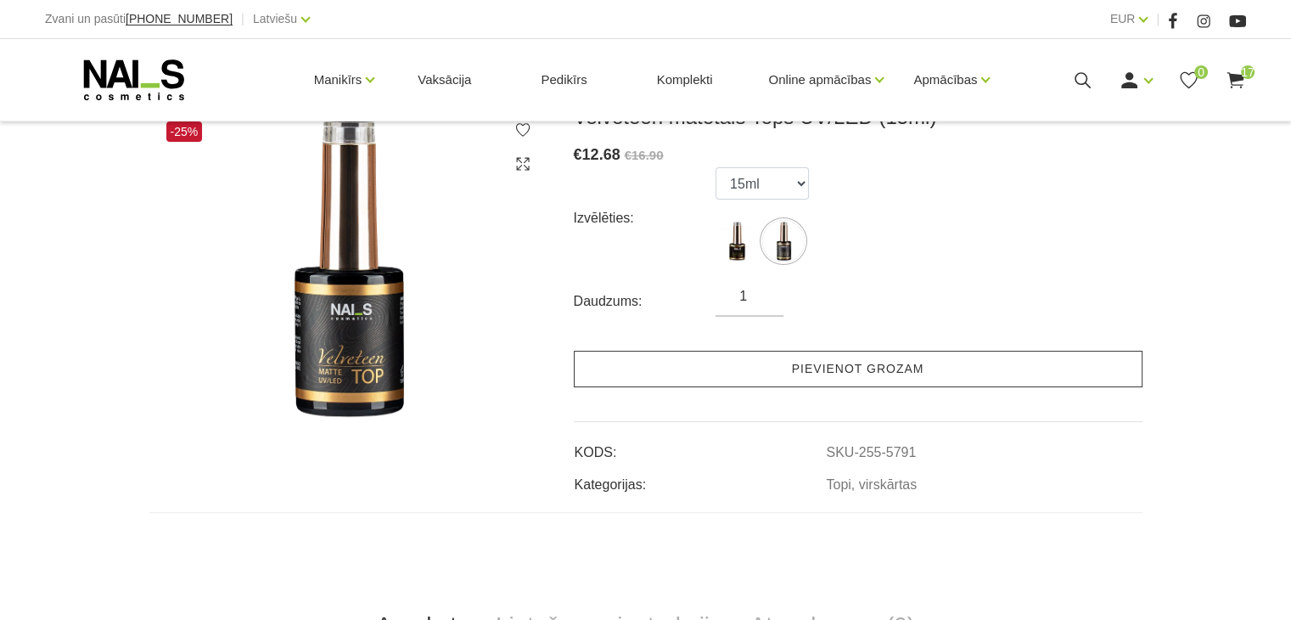
click at [845, 363] on link "Pievienot grozam" at bounding box center [858, 369] width 569 height 37
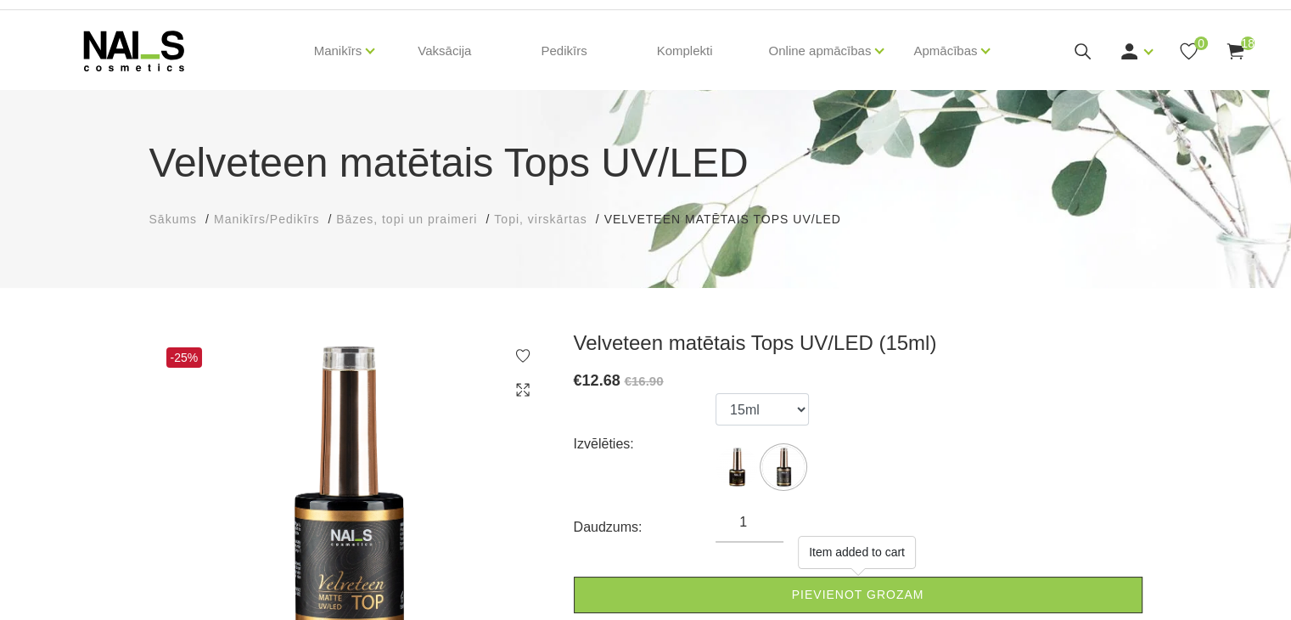
scroll to position [0, 0]
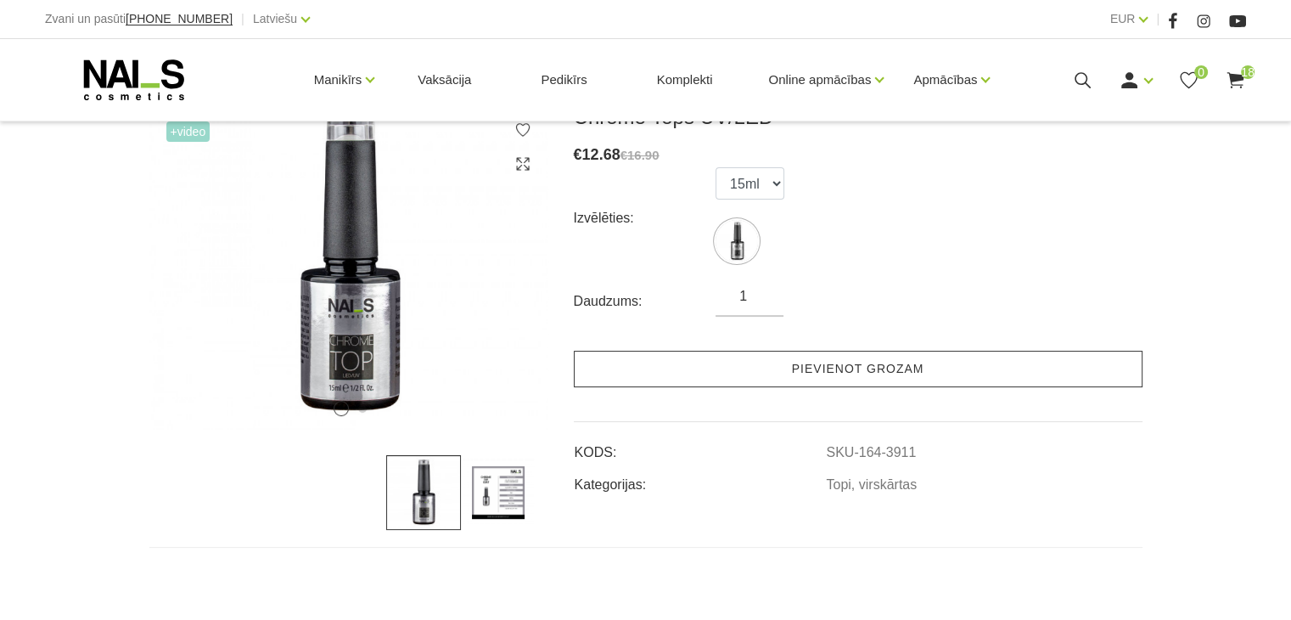
scroll to position [255, 0]
click at [782, 371] on link "Pievienot grozam" at bounding box center [858, 369] width 569 height 37
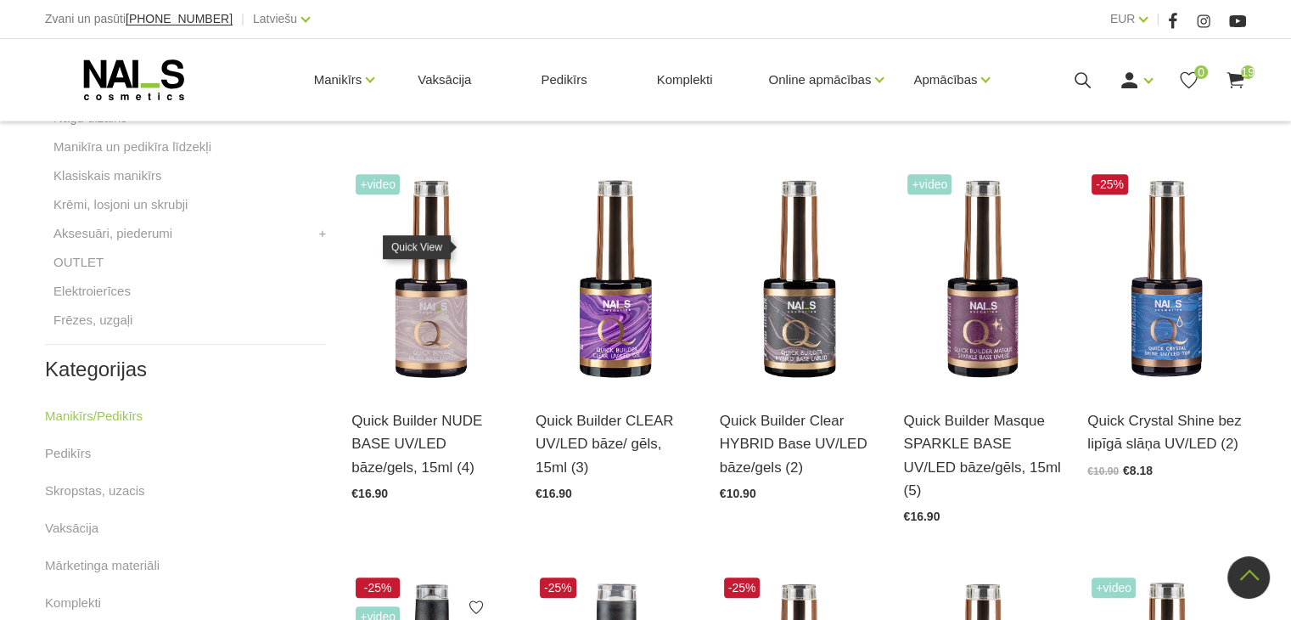
scroll to position [423, 0]
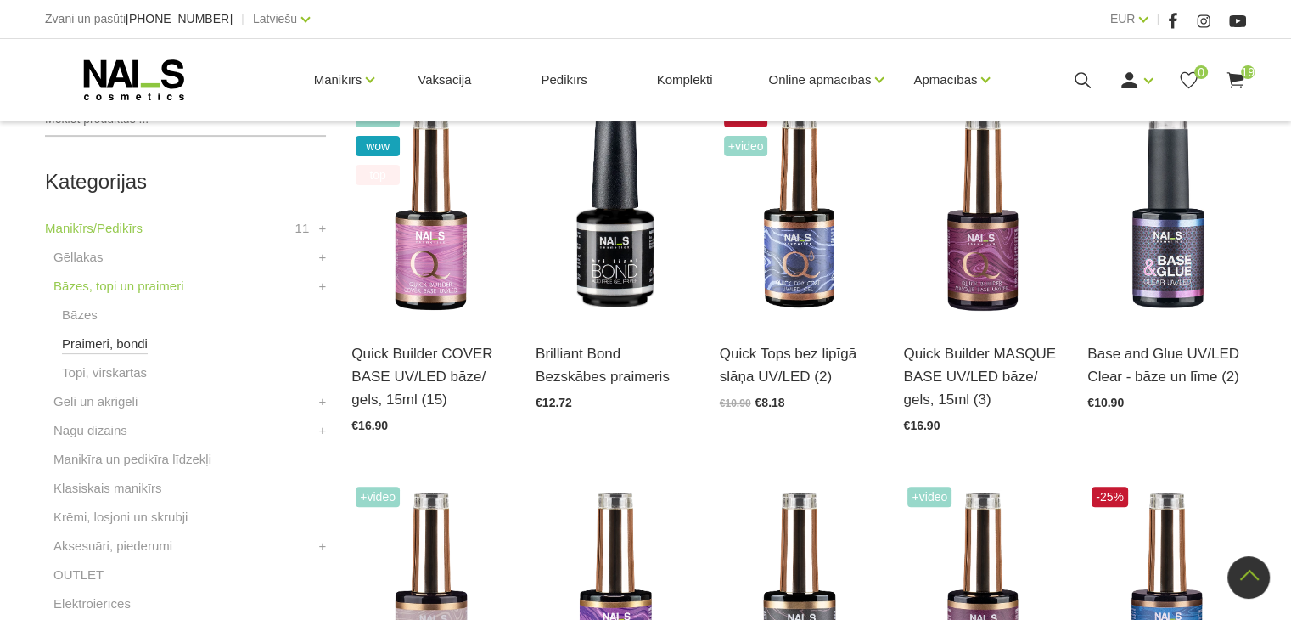
click at [113, 345] on link "Praimeri, bondi" at bounding box center [105, 344] width 86 height 20
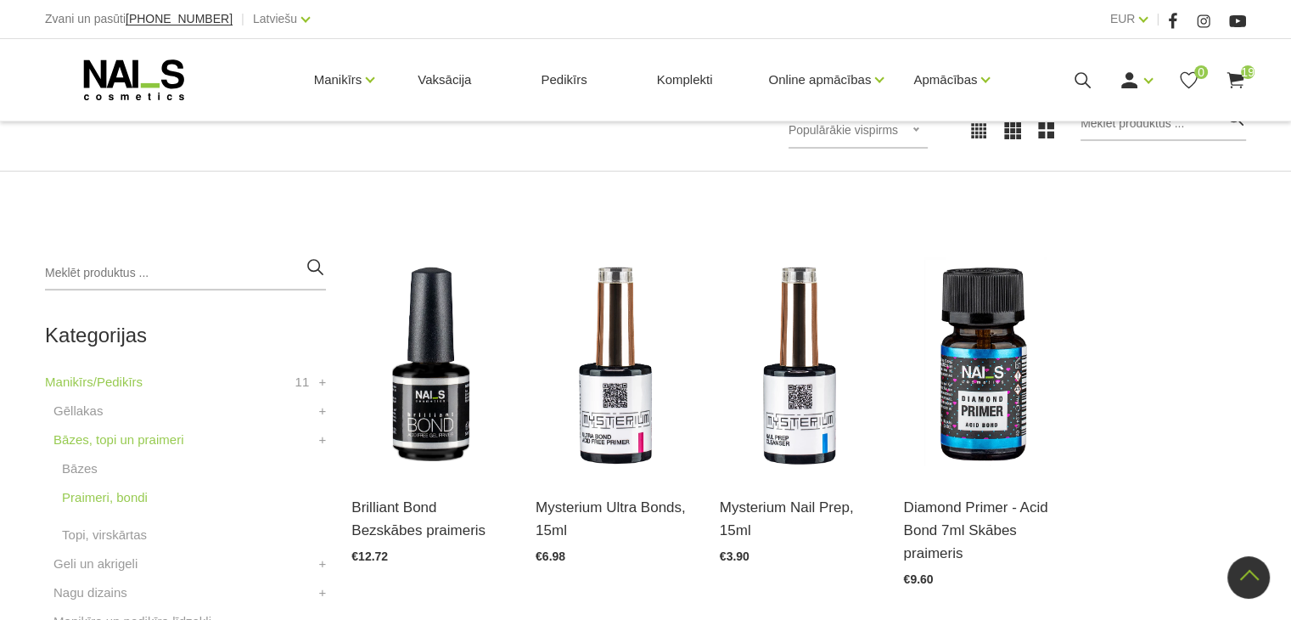
scroll to position [255, 0]
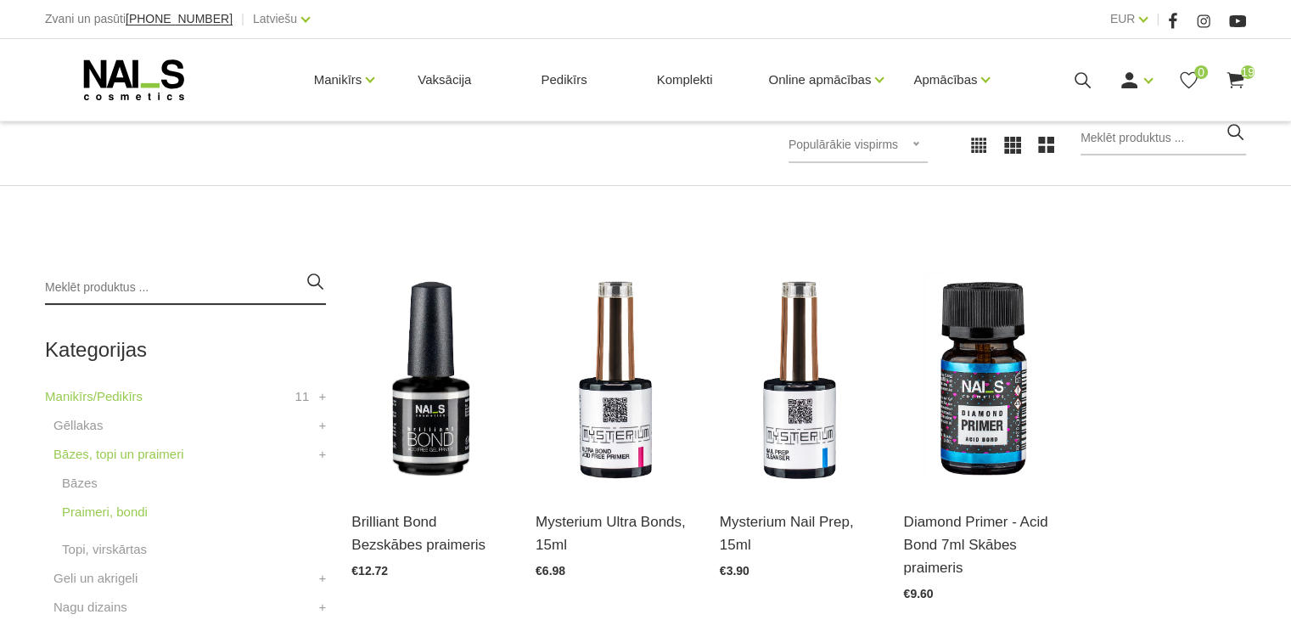
click at [93, 296] on input "search" at bounding box center [185, 288] width 281 height 34
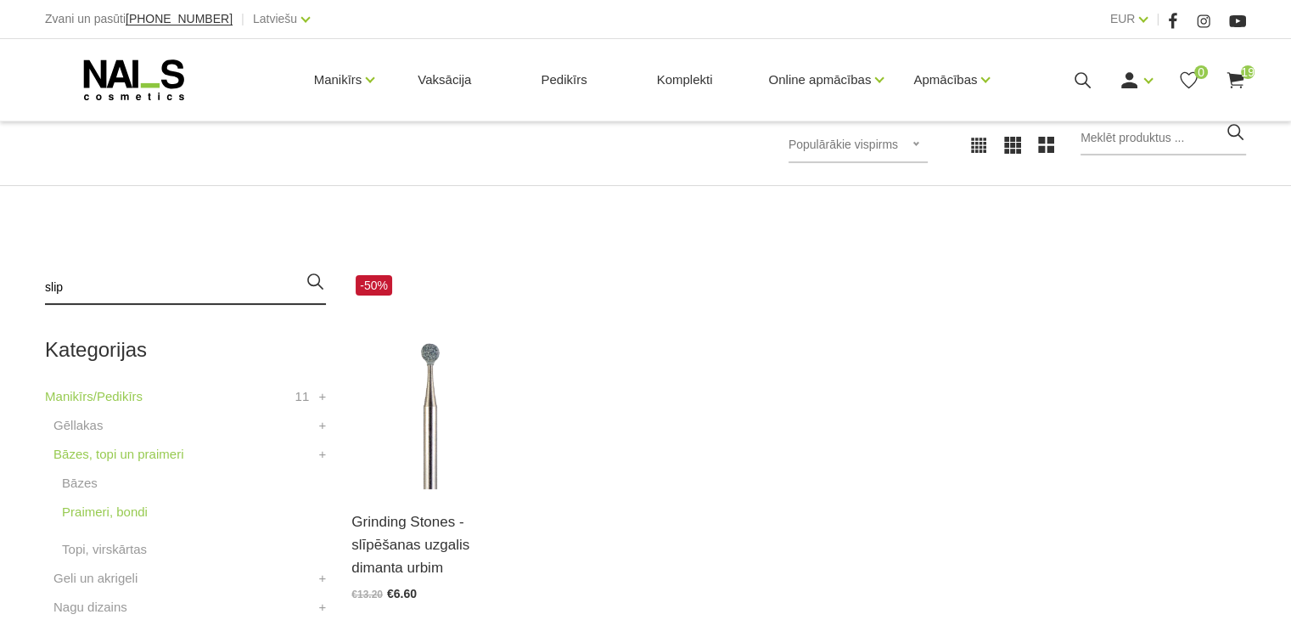
type input "slip"
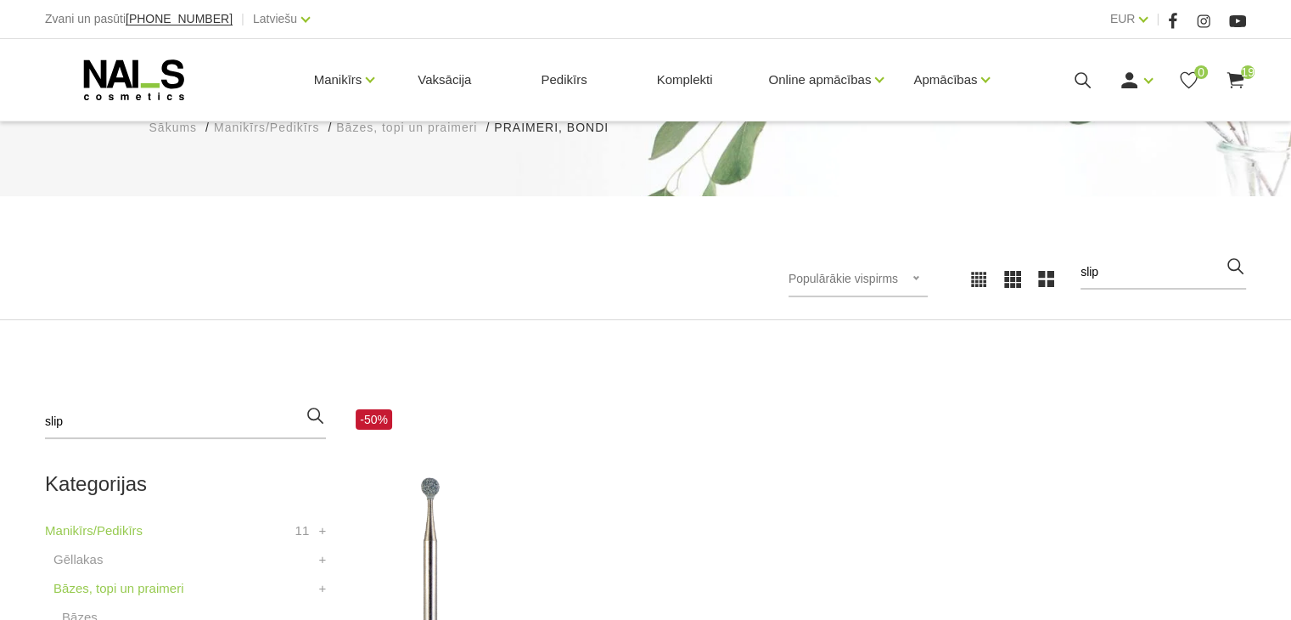
scroll to position [255, 0]
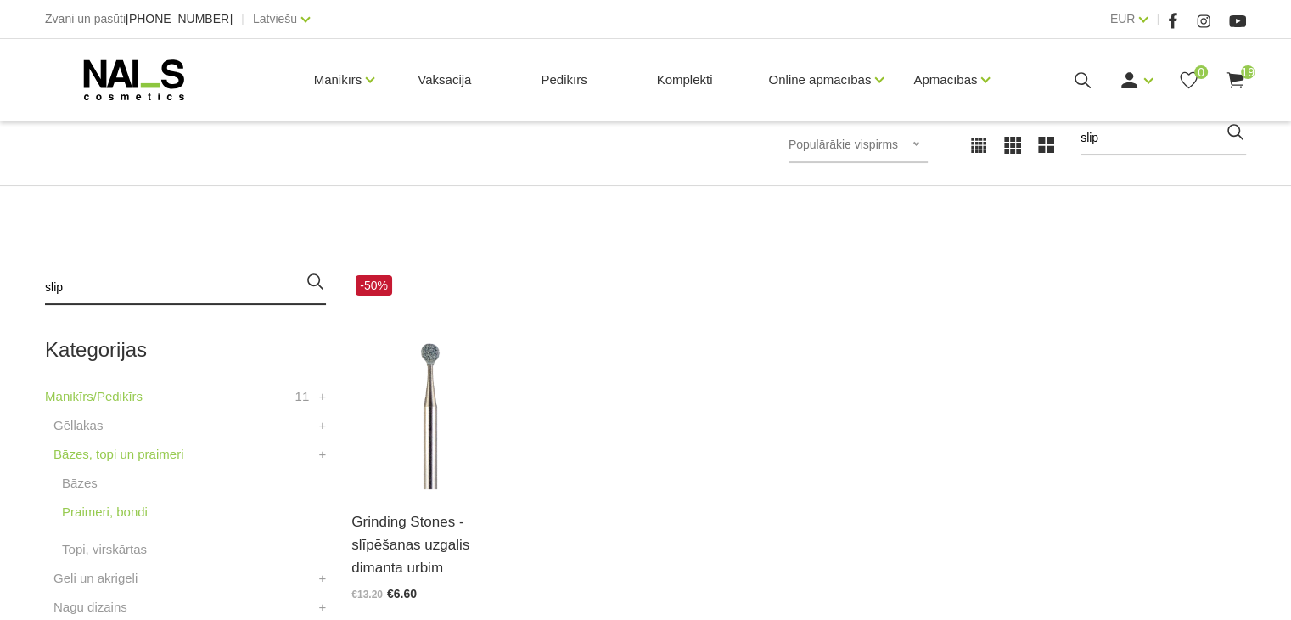
click at [155, 279] on input "slip" at bounding box center [185, 288] width 281 height 34
type input "solution"
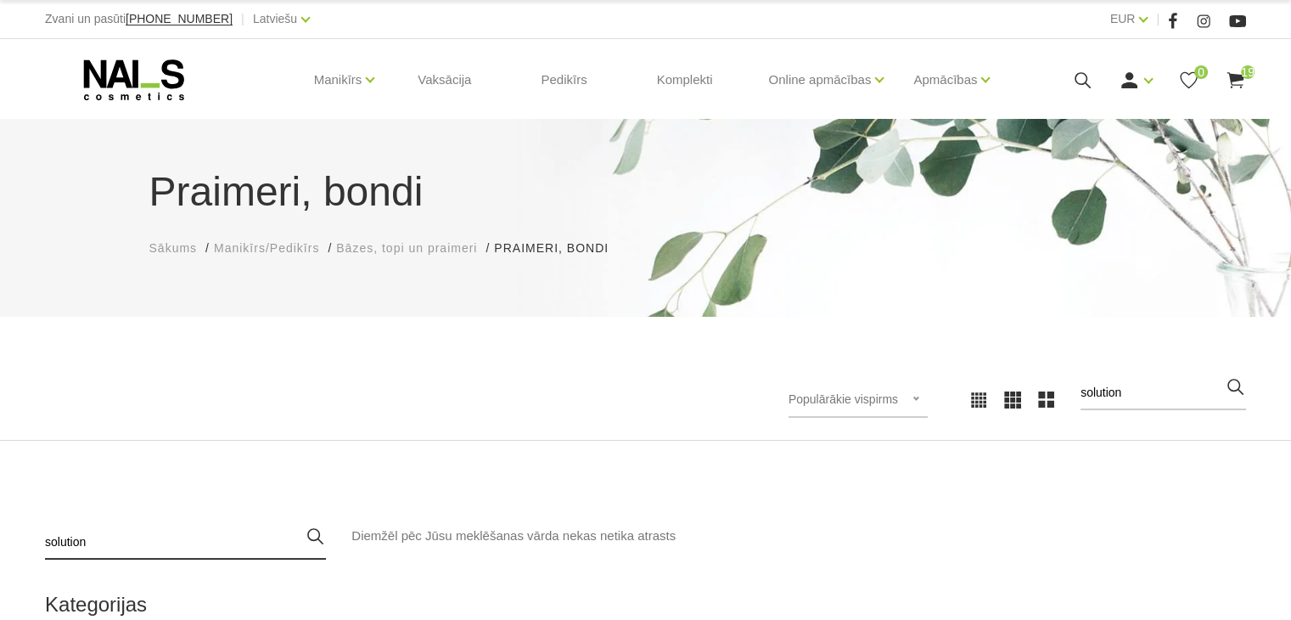
click at [203, 537] on input "solution" at bounding box center [185, 543] width 281 height 34
type input "s"
click at [183, 250] on span "Sākums" at bounding box center [173, 248] width 48 height 14
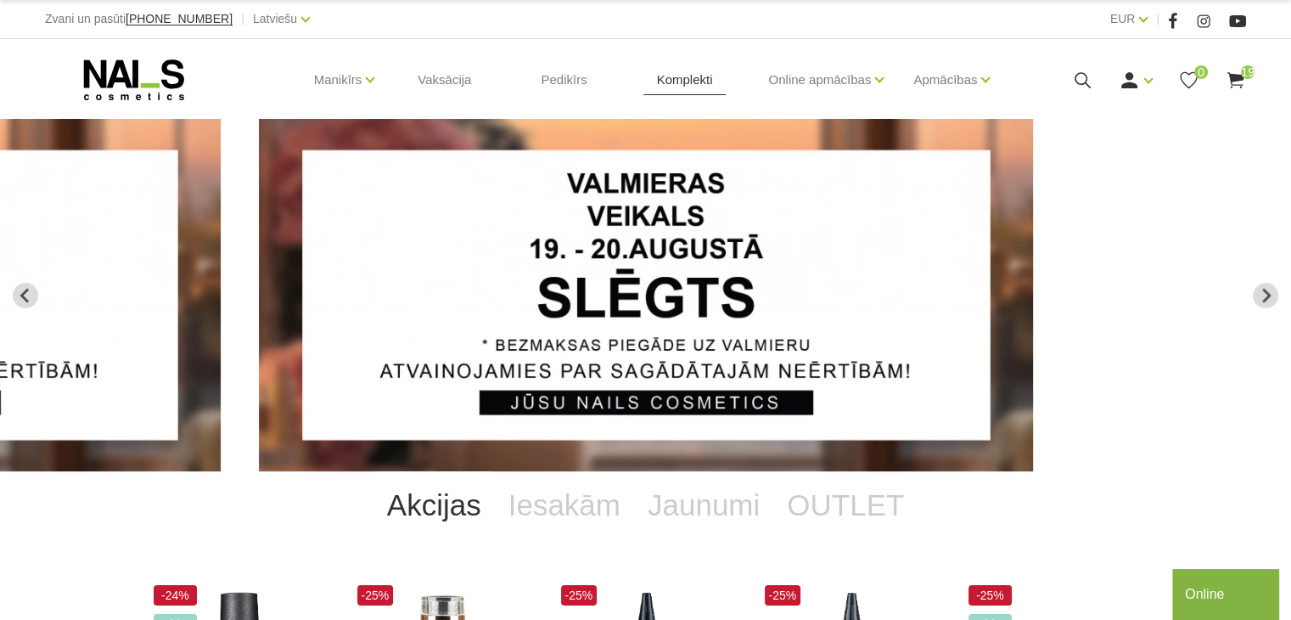
click at [689, 76] on link "Komplekti" at bounding box center [685, 80] width 83 height 82
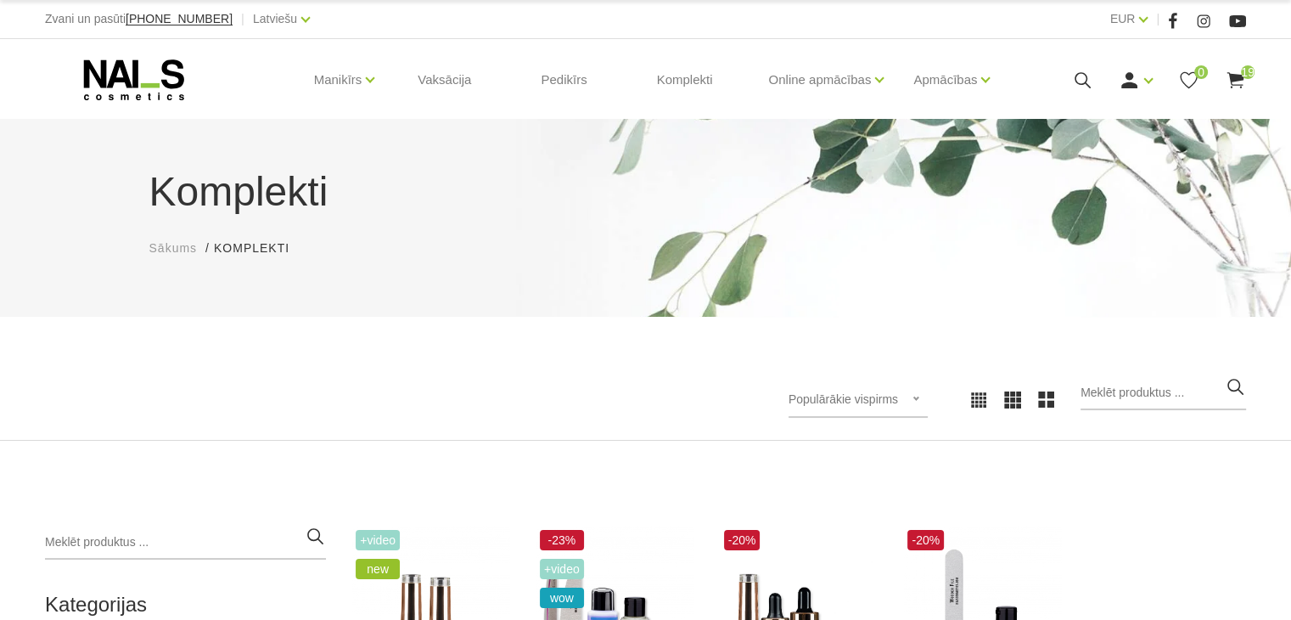
click at [179, 249] on span "Sākums" at bounding box center [173, 248] width 48 height 14
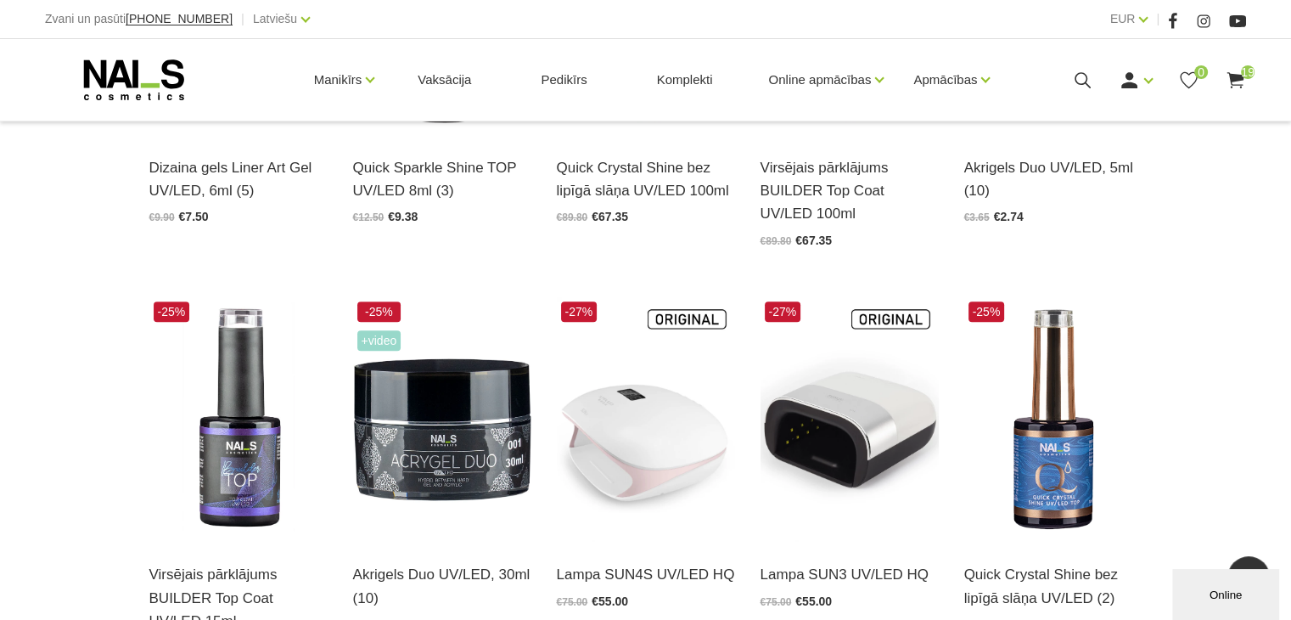
scroll to position [925, 0]
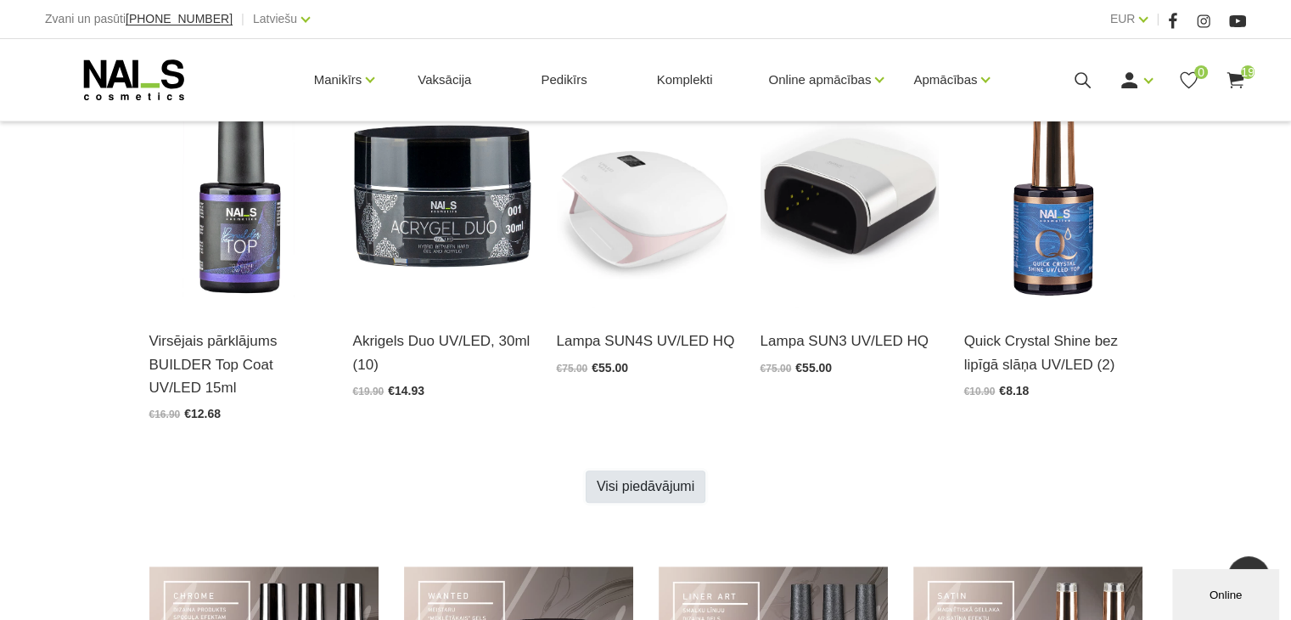
click at [658, 502] on link "Visi piedāvājumi" at bounding box center [646, 486] width 120 height 32
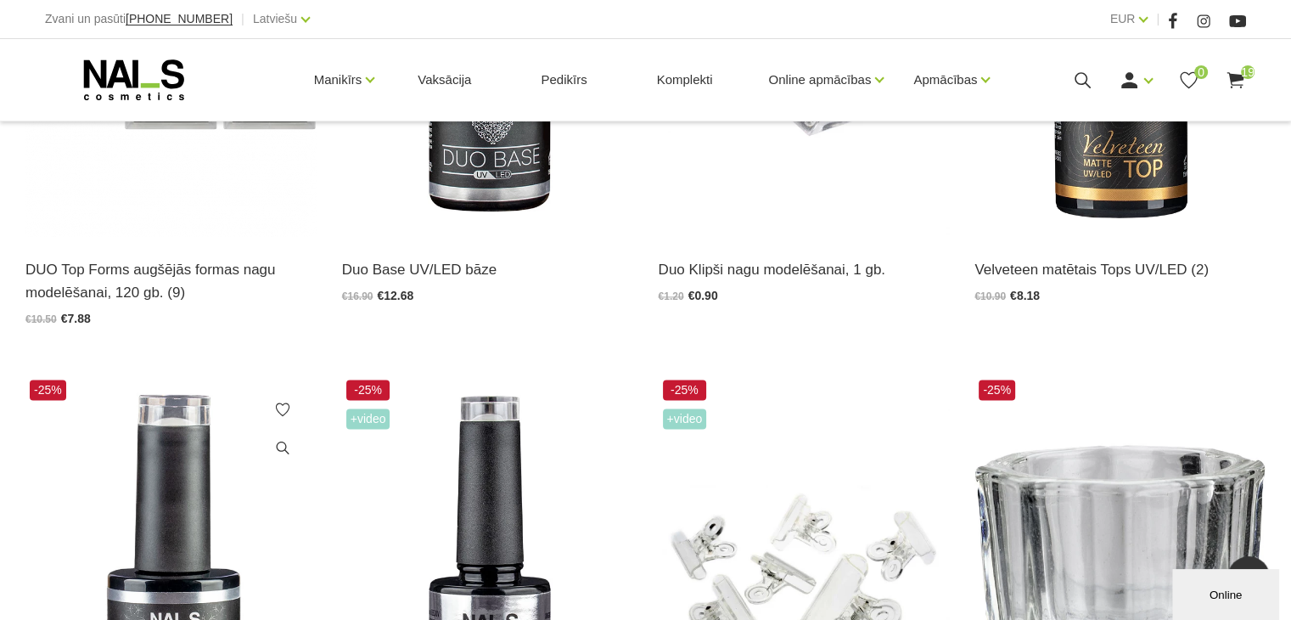
scroll to position [2292, 0]
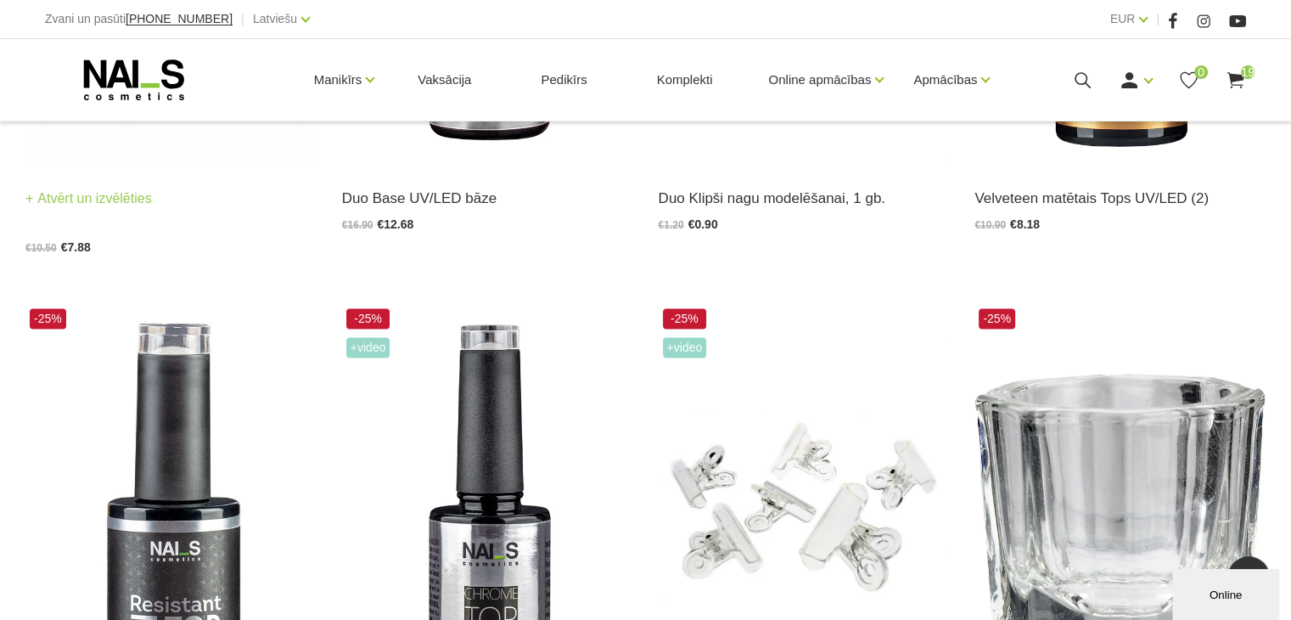
click at [145, 191] on link "Atvērt un izvēlēties" at bounding box center [88, 199] width 127 height 24
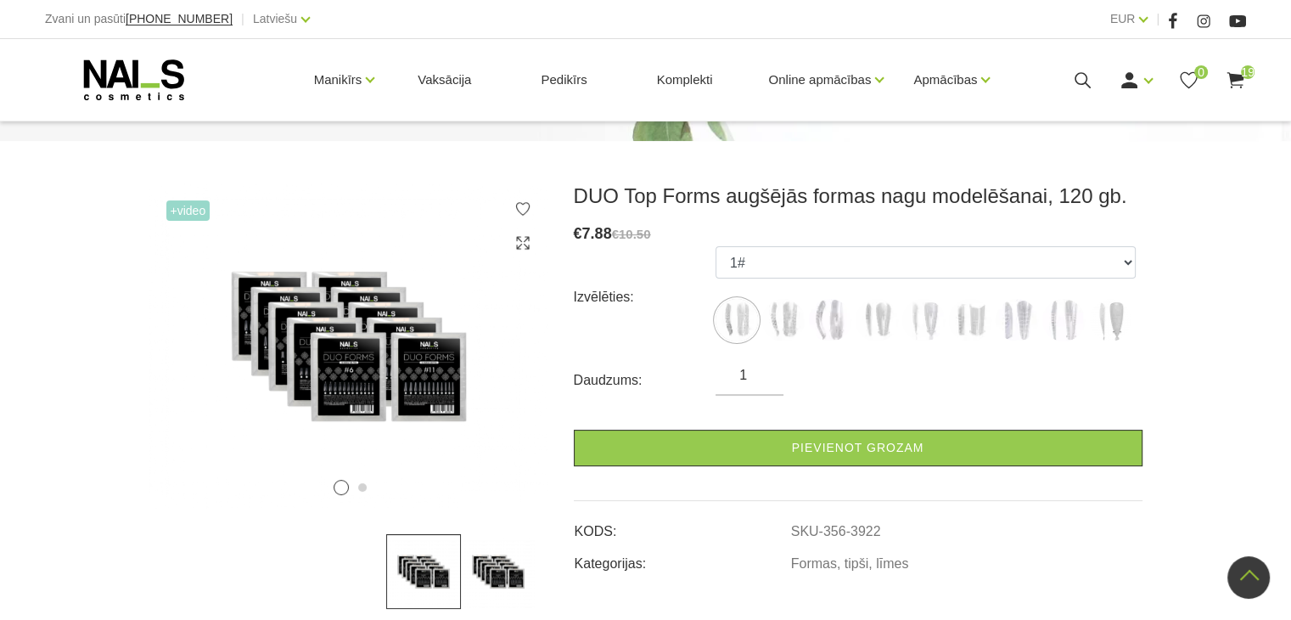
scroll to position [255, 0]
click at [804, 328] on label at bounding box center [783, 320] width 42 height 42
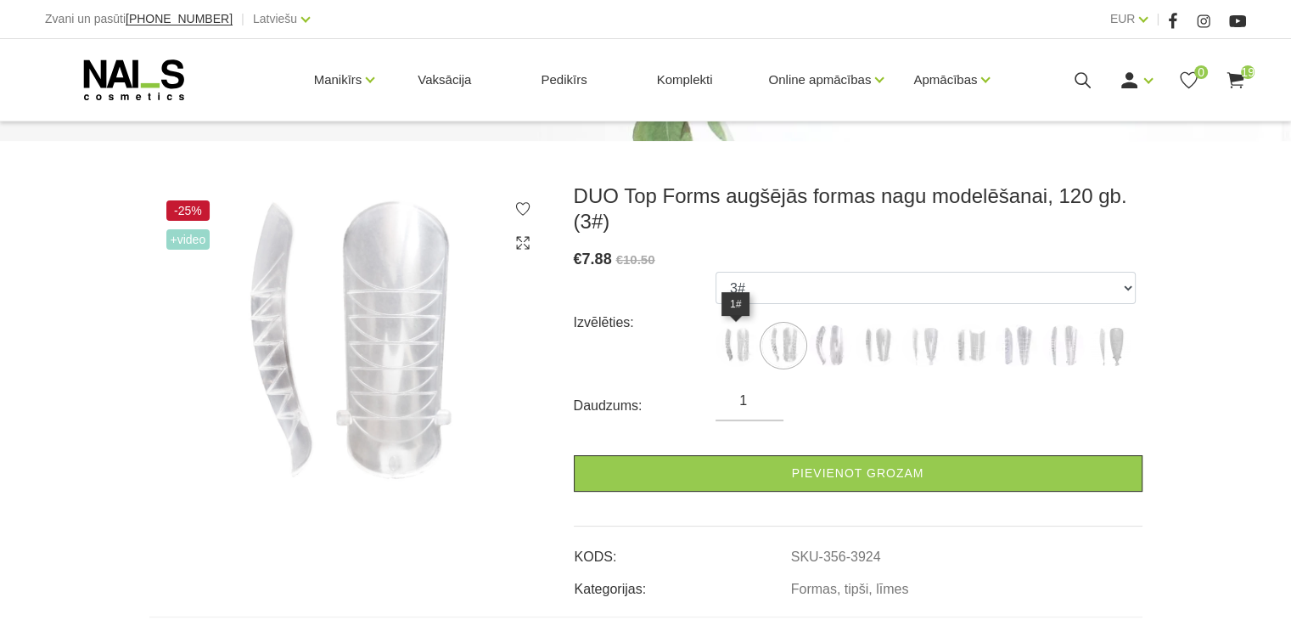
click at [730, 336] on img at bounding box center [737, 345] width 42 height 42
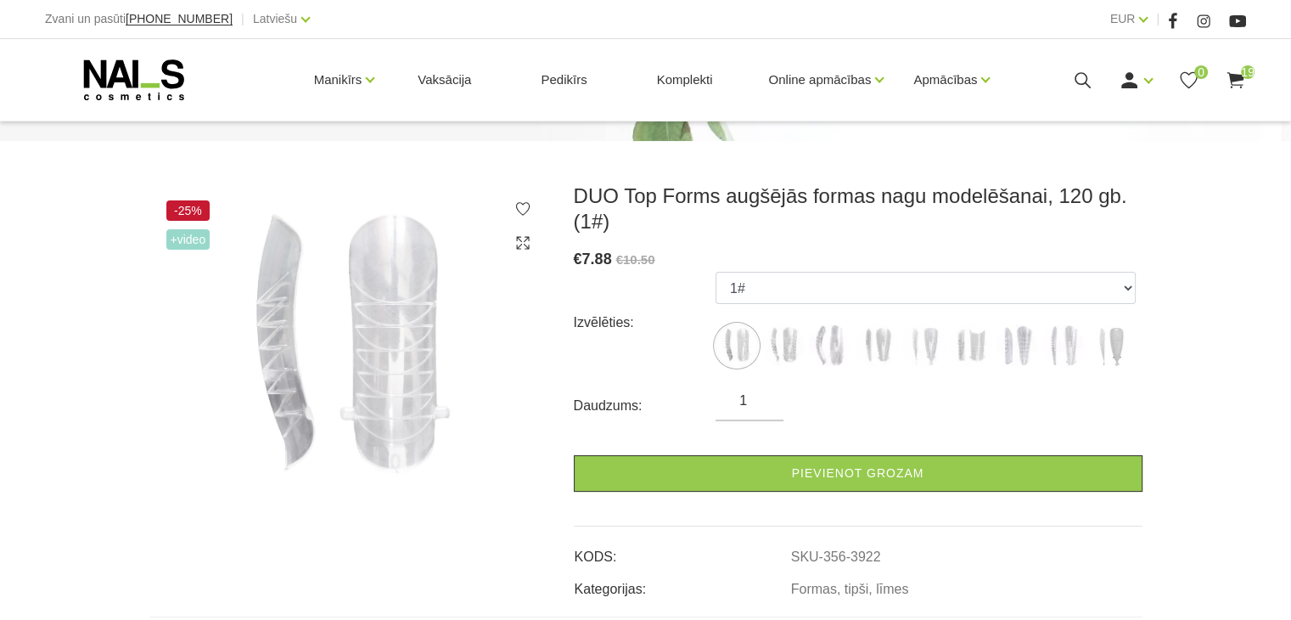
click at [742, 351] on img at bounding box center [737, 345] width 42 height 42
click at [795, 351] on img at bounding box center [783, 345] width 42 height 42
click at [837, 351] on img at bounding box center [830, 345] width 42 height 42
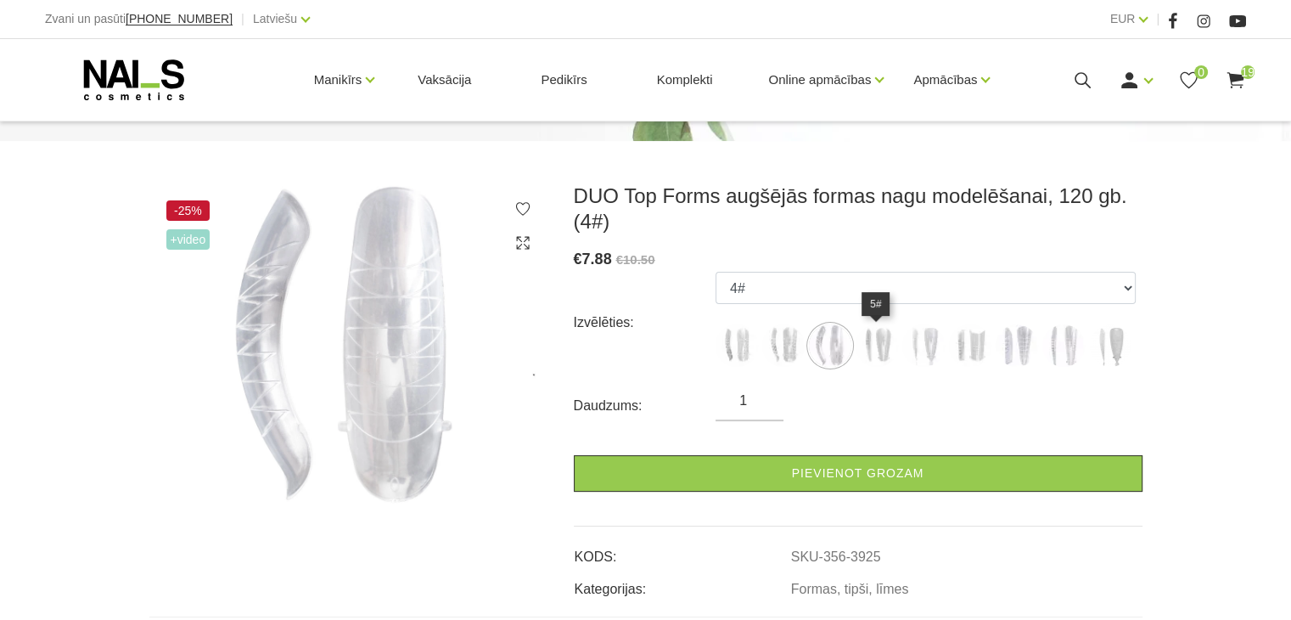
click at [874, 350] on img at bounding box center [877, 345] width 42 height 42
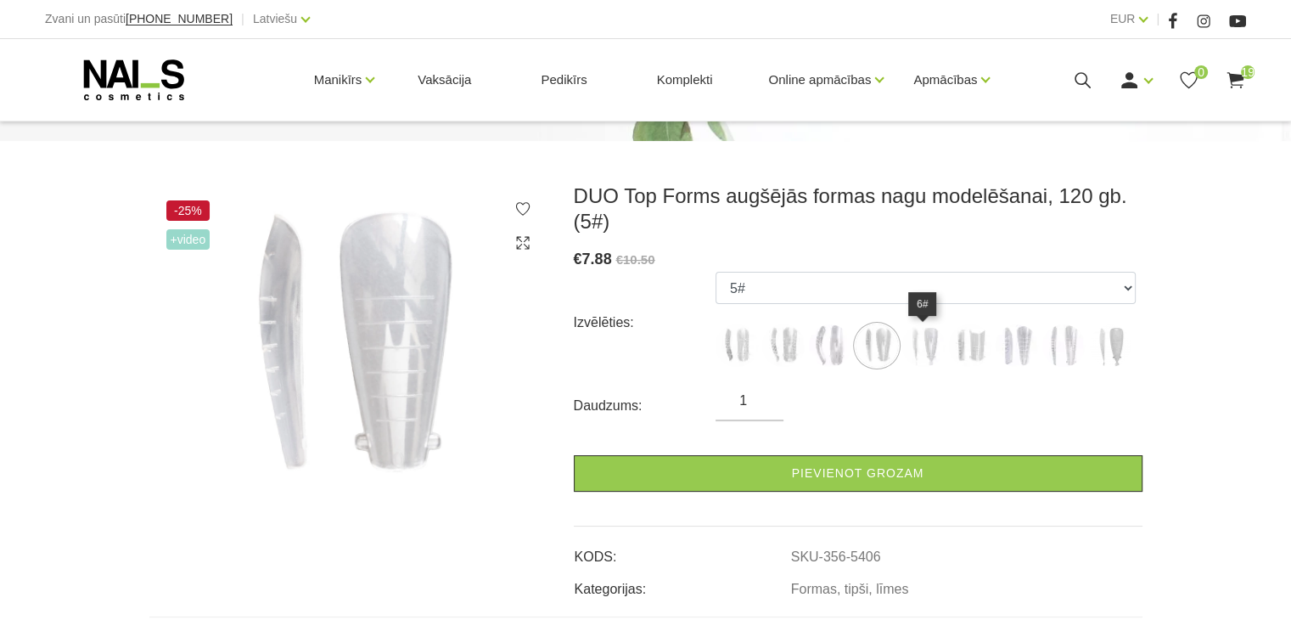
click at [919, 349] on img at bounding box center [924, 345] width 42 height 42
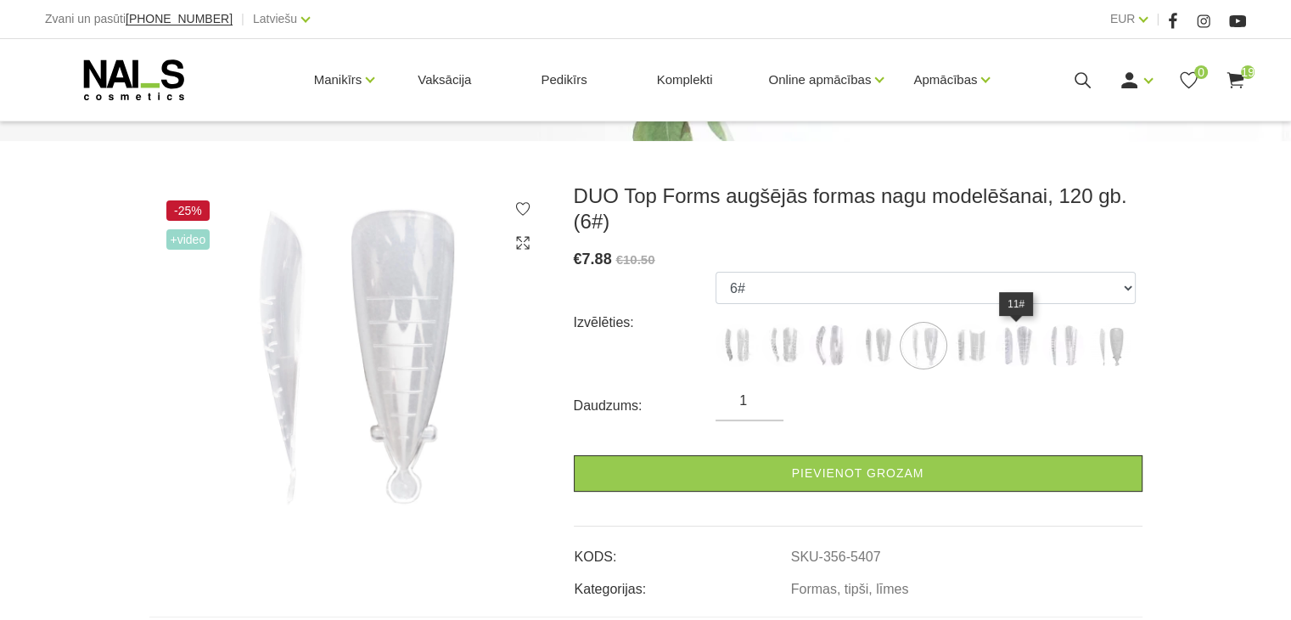
click at [1026, 351] on img at bounding box center [1017, 345] width 42 height 42
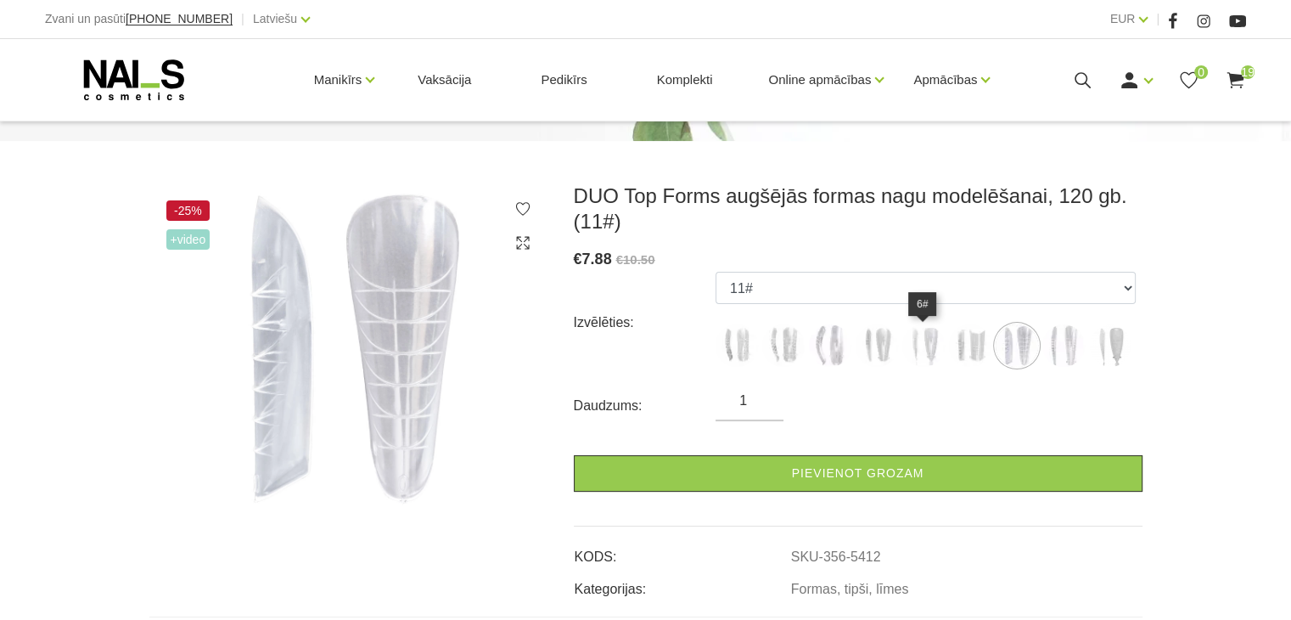
click at [935, 340] on img at bounding box center [924, 345] width 42 height 42
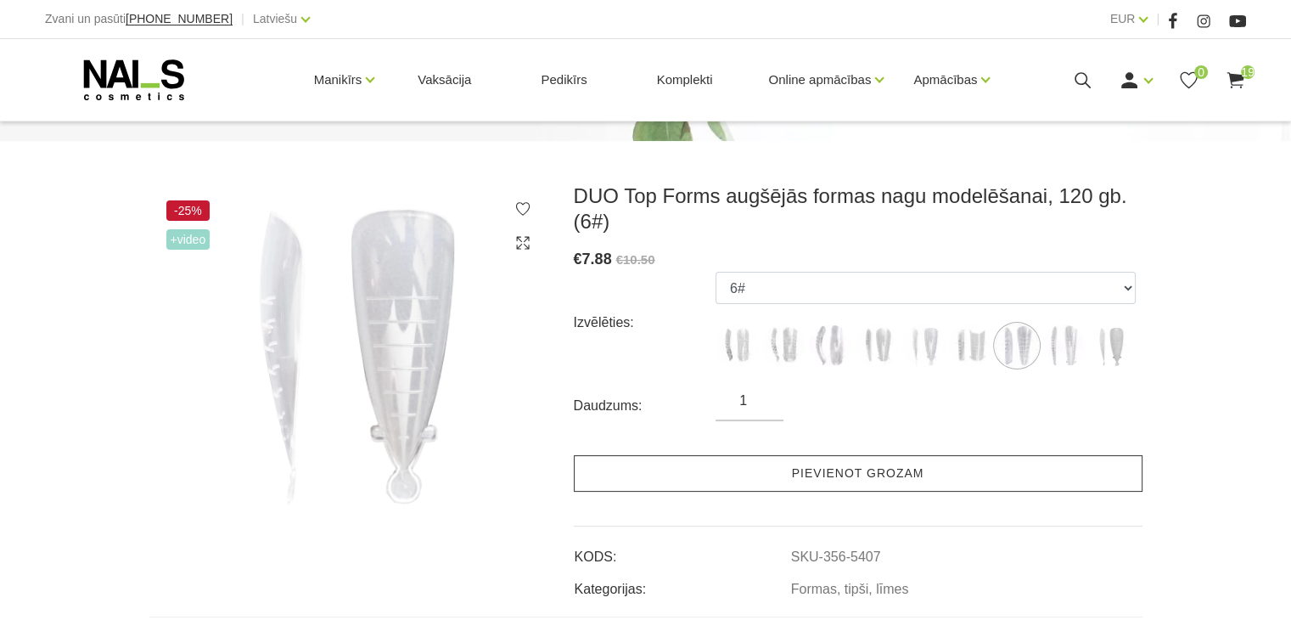
click at [885, 481] on link "Pievienot grozam" at bounding box center [858, 473] width 569 height 37
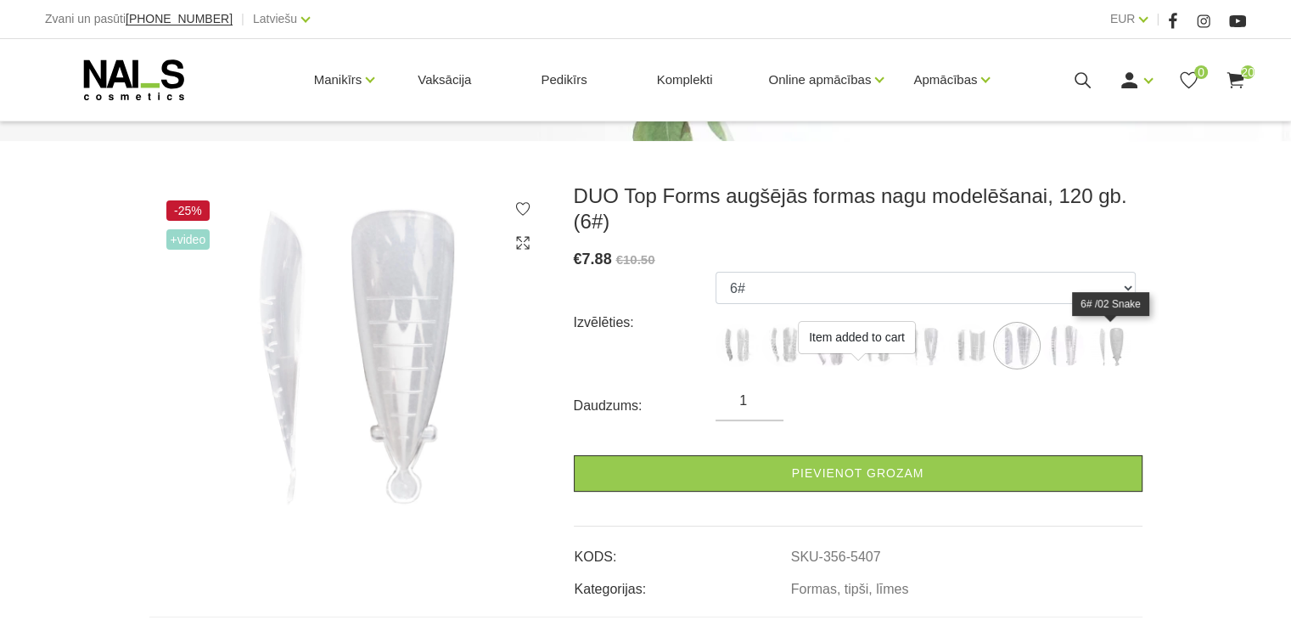
click at [1105, 355] on img at bounding box center [1110, 345] width 42 height 42
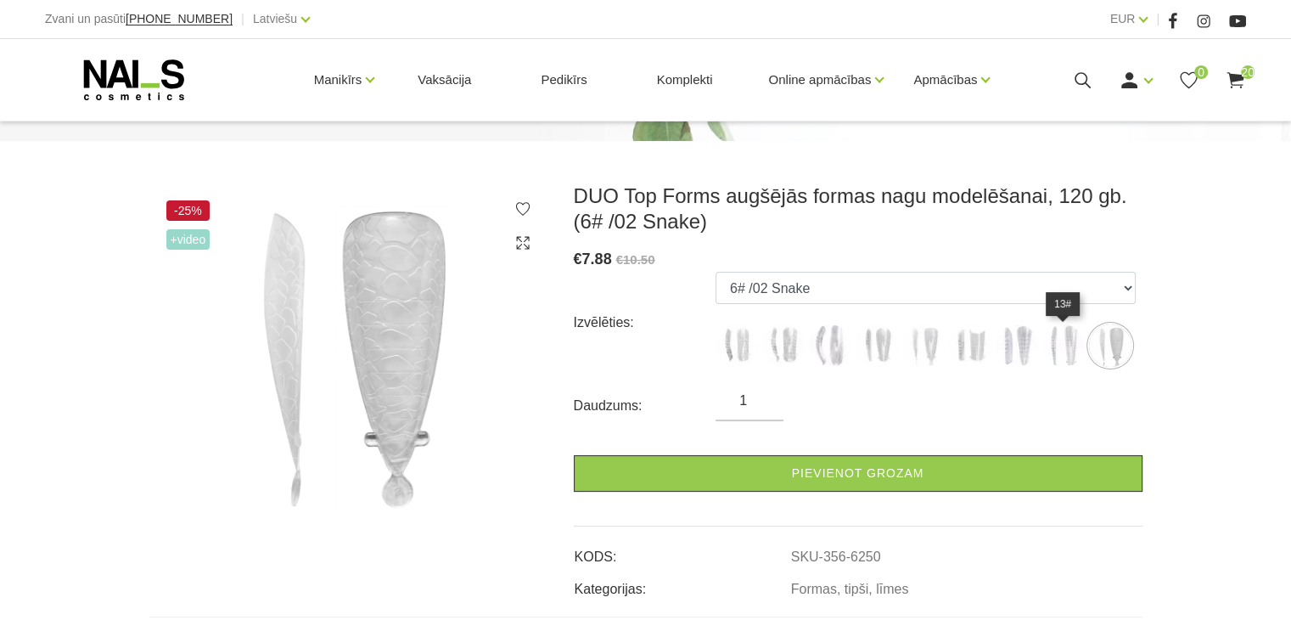
click at [1072, 340] on img at bounding box center [1064, 345] width 42 height 42
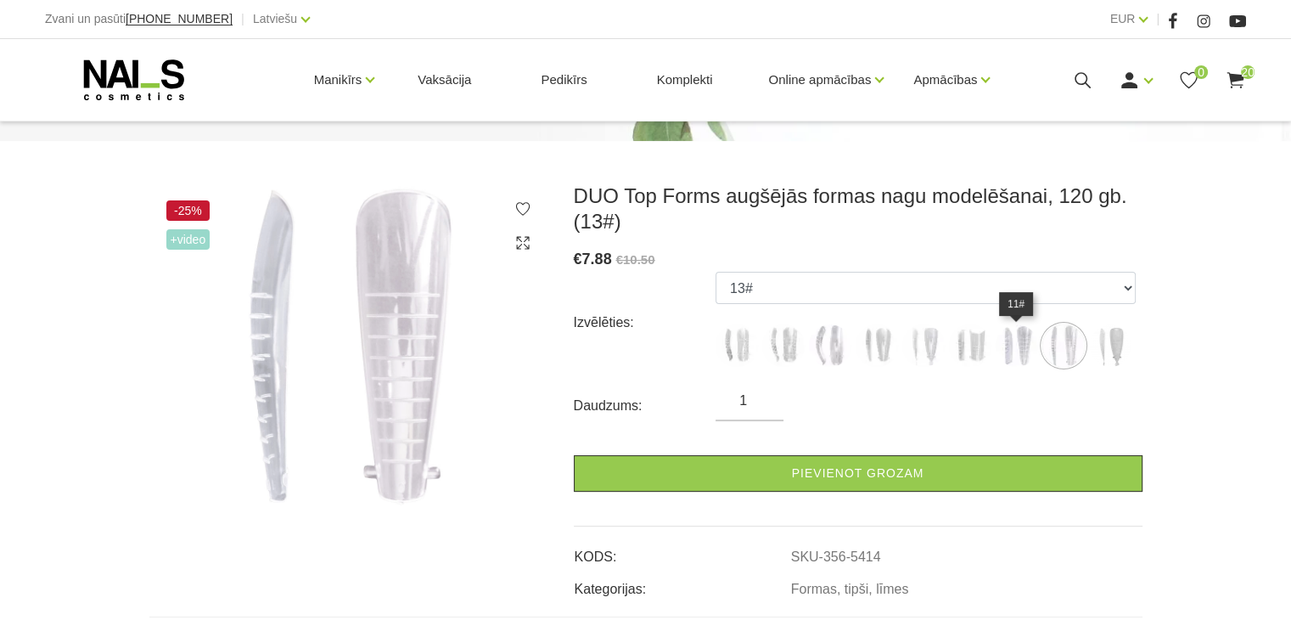
click at [1012, 354] on img at bounding box center [1017, 345] width 42 height 42
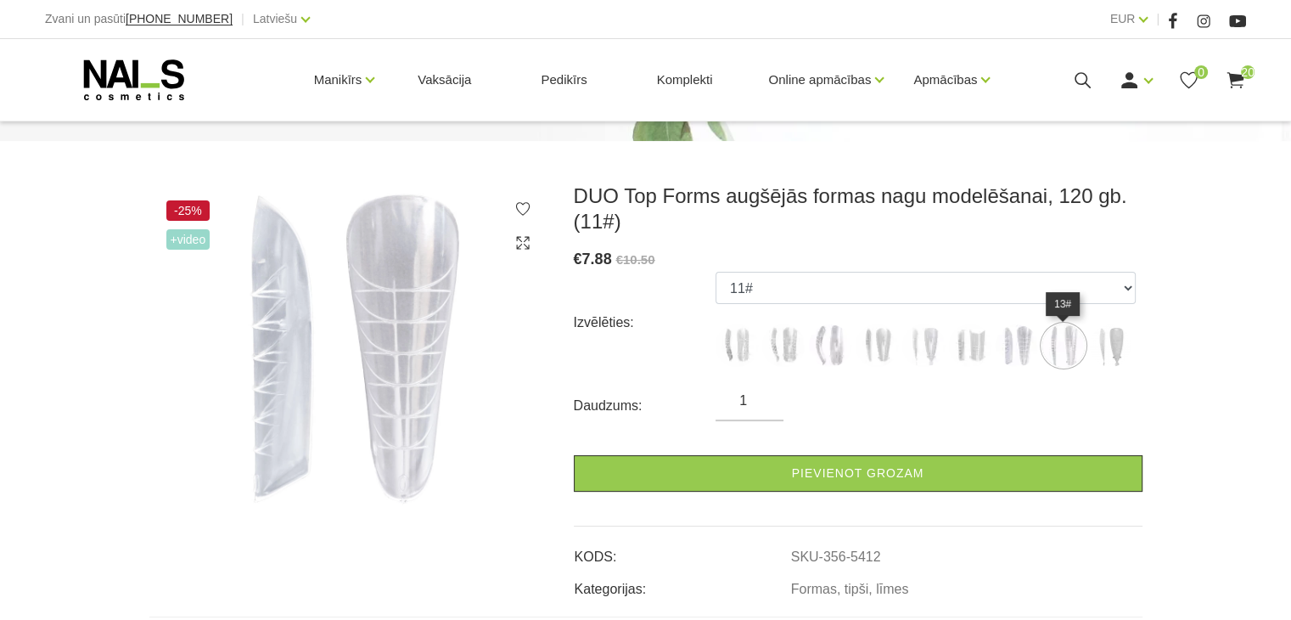
click at [1055, 344] on img at bounding box center [1064, 345] width 42 height 42
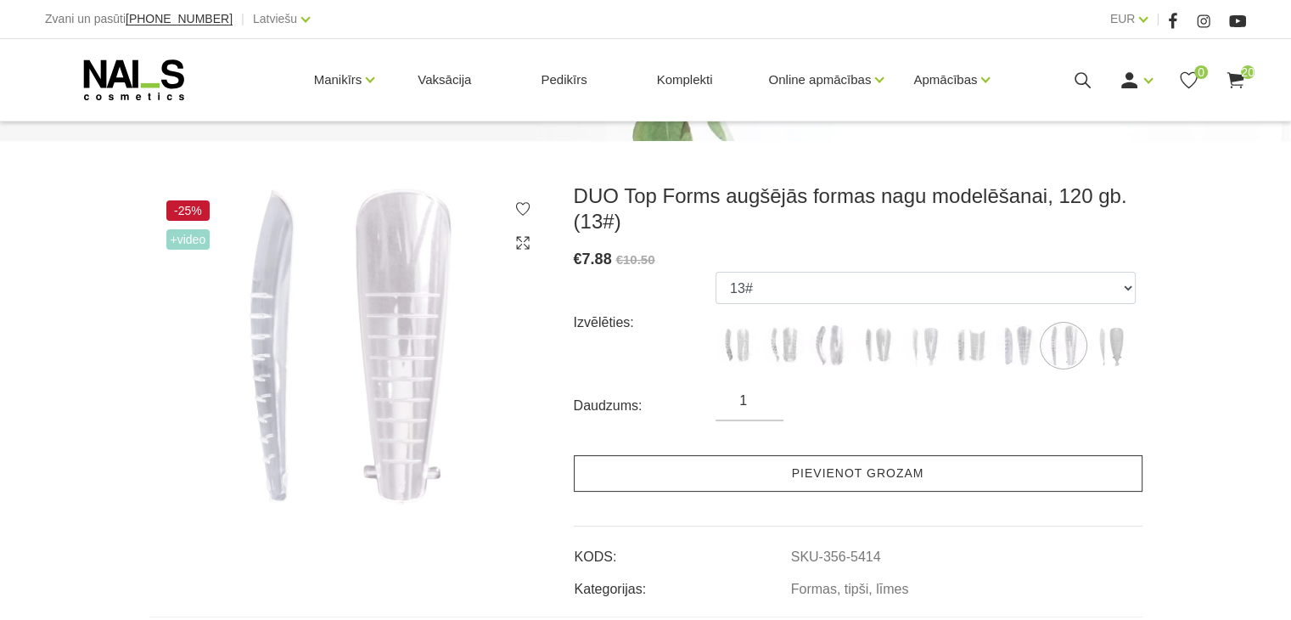
click at [903, 481] on link "Pievienot grozam" at bounding box center [858, 473] width 569 height 37
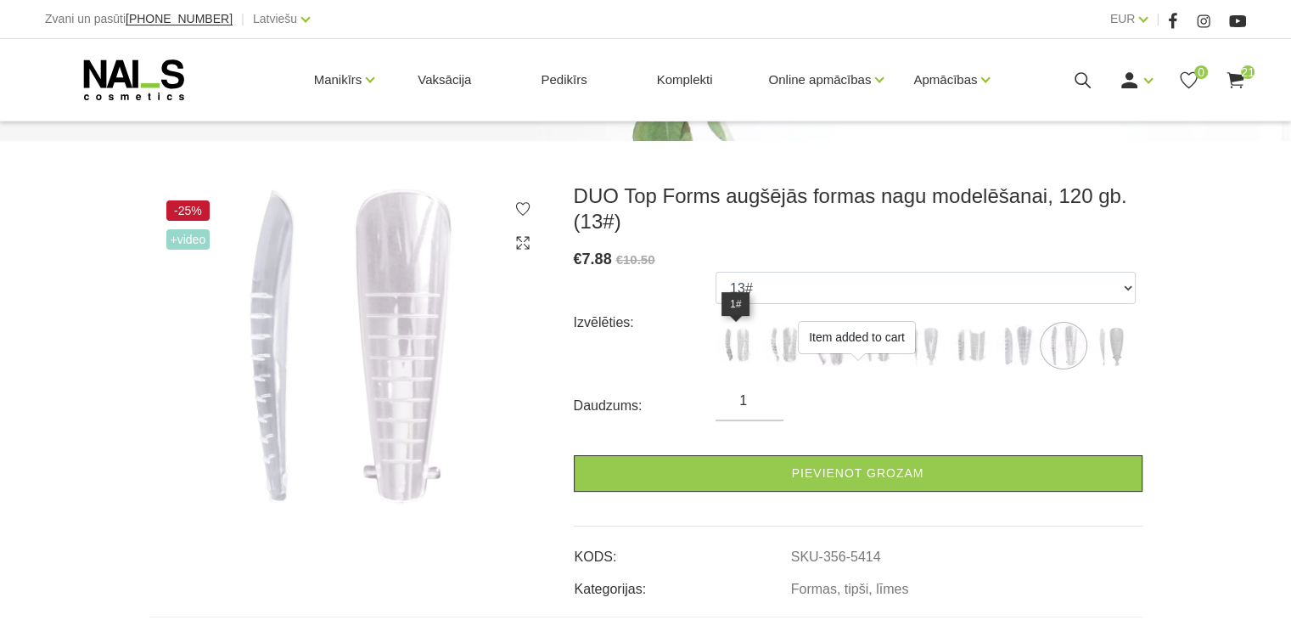
click at [740, 352] on img at bounding box center [737, 345] width 42 height 42
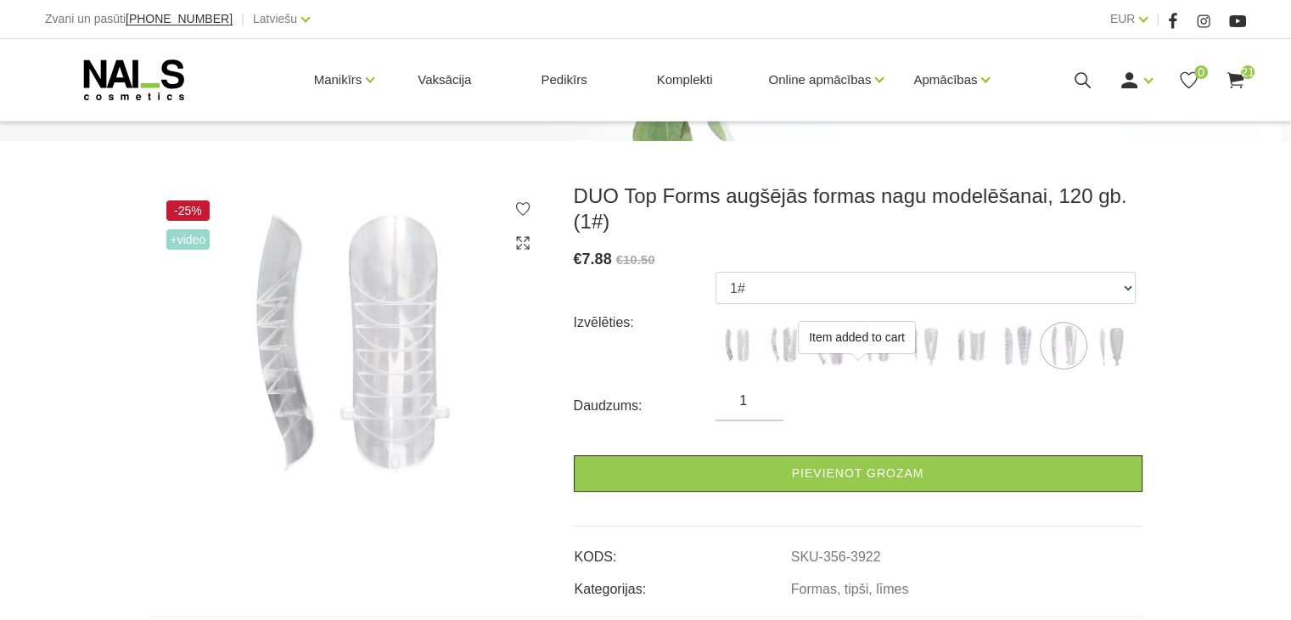
click at [832, 498] on div "DUO Top Forms augšējās formas nagu modelēšanai, 120 gb. (1#) € 7.88 €10.50 Izvē…" at bounding box center [858, 391] width 569 height 416
click at [788, 358] on img at bounding box center [783, 345] width 42 height 42
select select "3924"
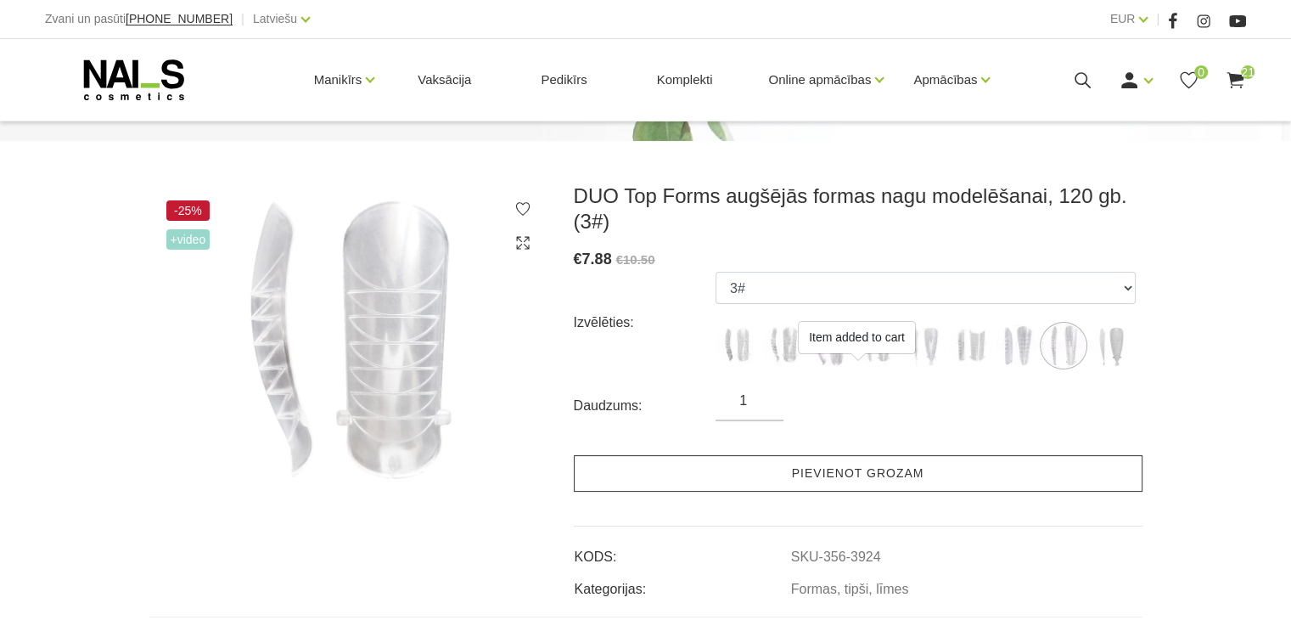
click at [829, 487] on link "Pievienot grozam" at bounding box center [858, 473] width 569 height 37
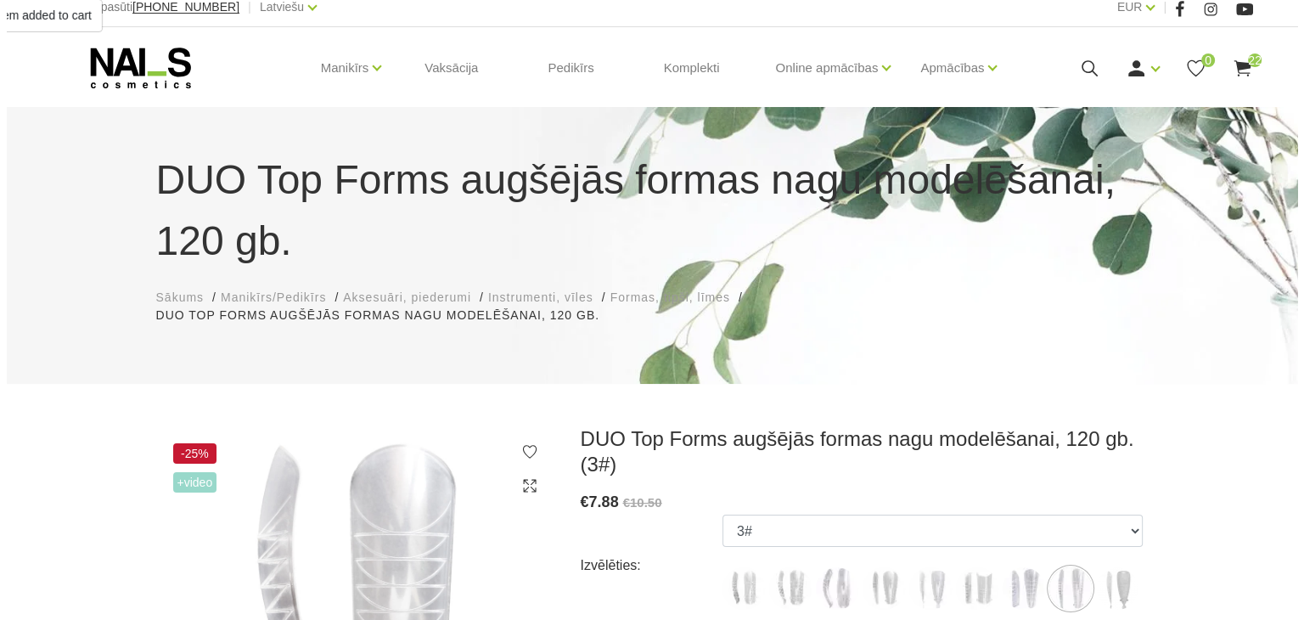
scroll to position [0, 0]
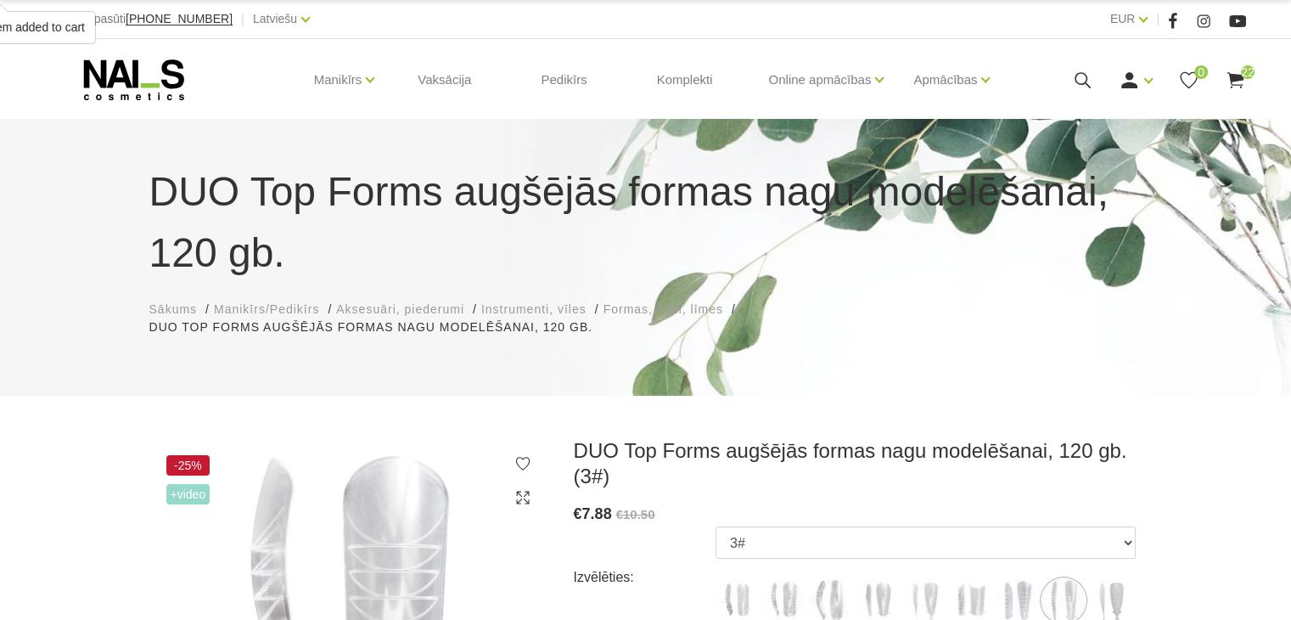
click at [1078, 79] on icon at bounding box center [1082, 80] width 21 height 21
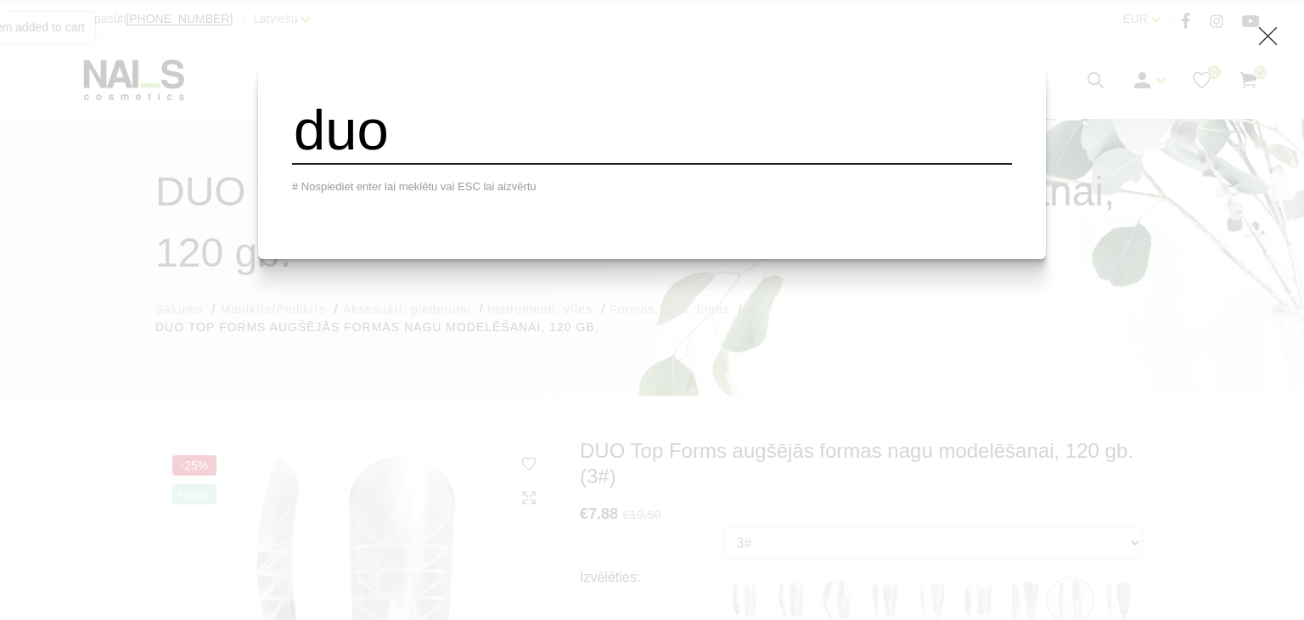
type input "duo"
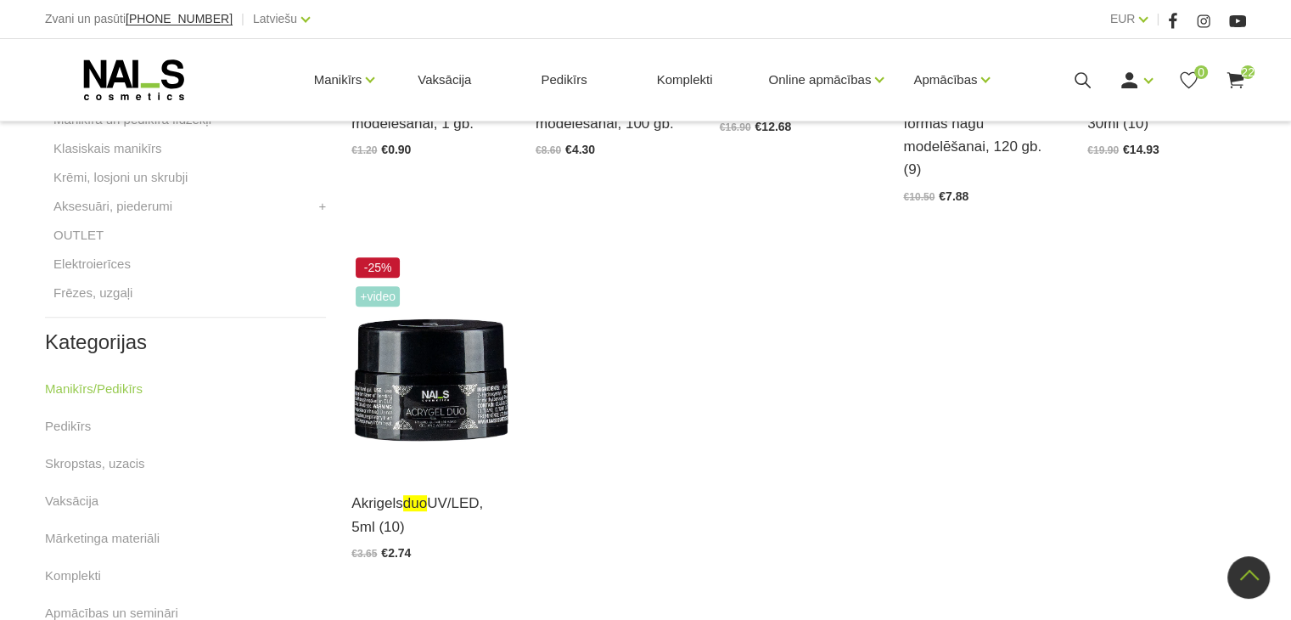
scroll to position [849, 0]
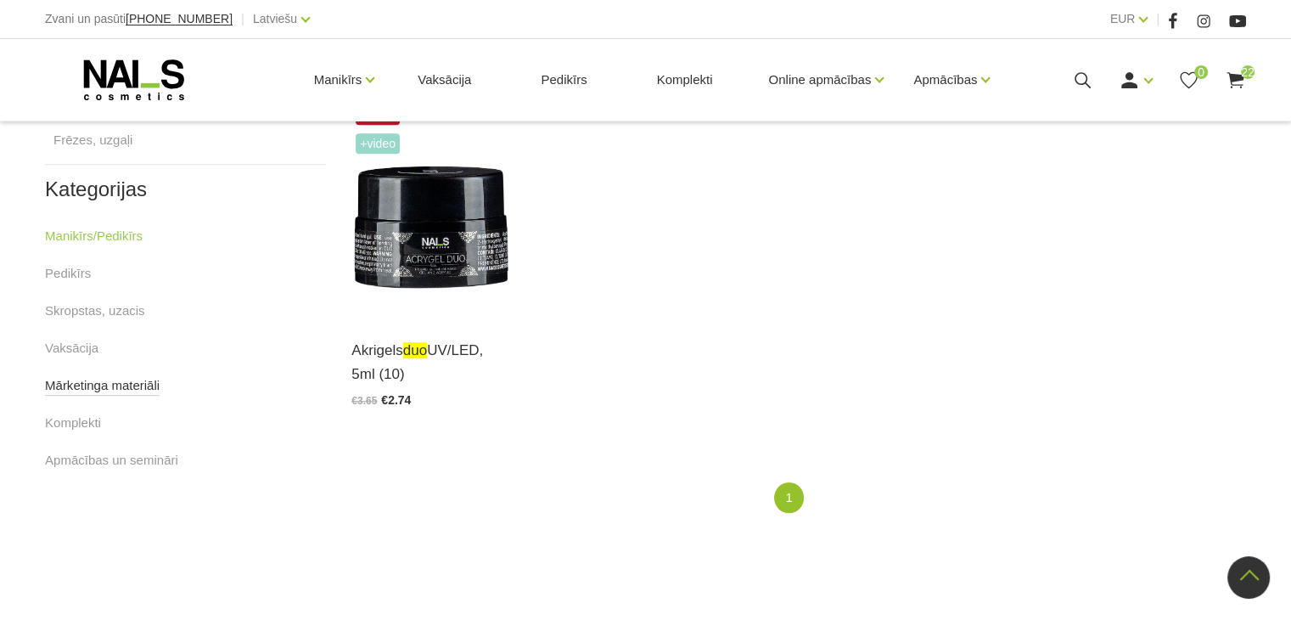
click at [78, 388] on link "Mārketinga materiāli" at bounding box center [102, 385] width 115 height 20
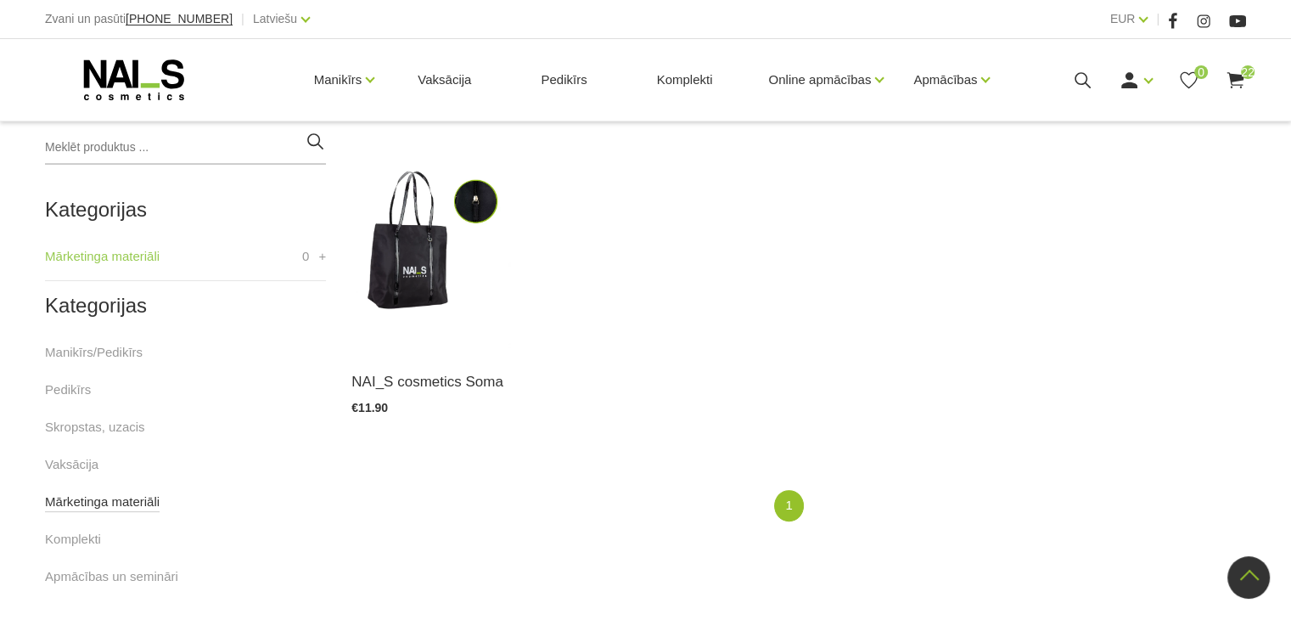
scroll to position [425, 0]
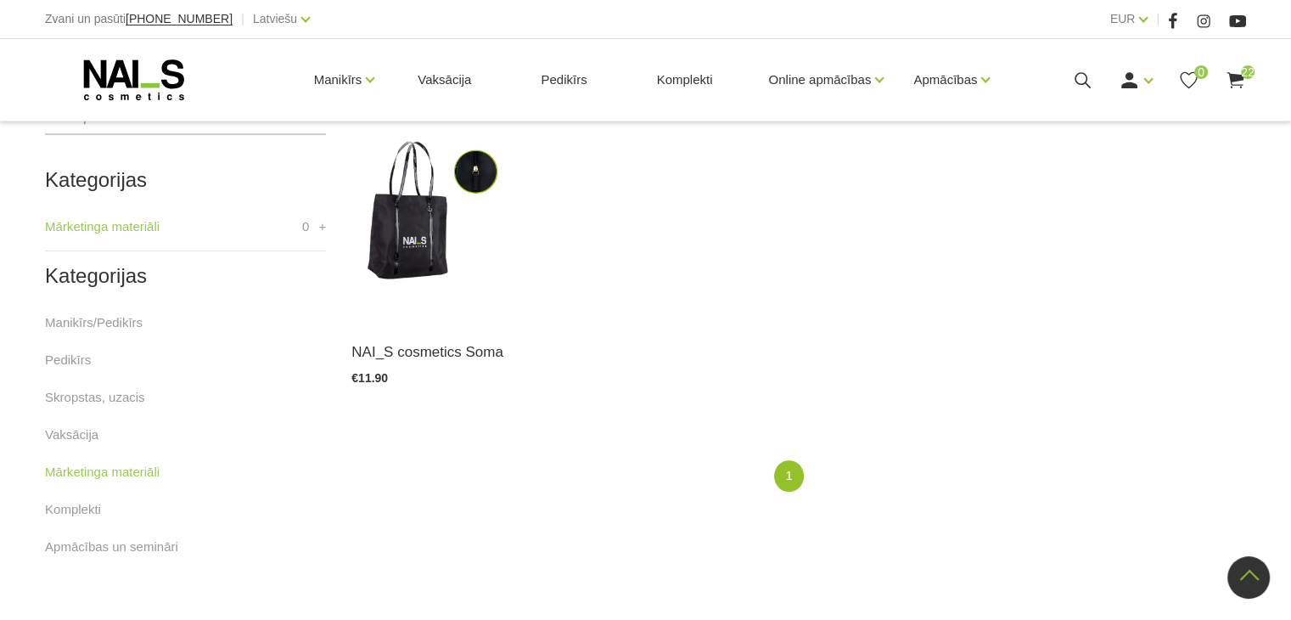
click at [66, 419] on li "Skropstas, uzacis" at bounding box center [185, 405] width 281 height 37
click at [67, 427] on link "Vaksācija" at bounding box center [71, 435] width 53 height 20
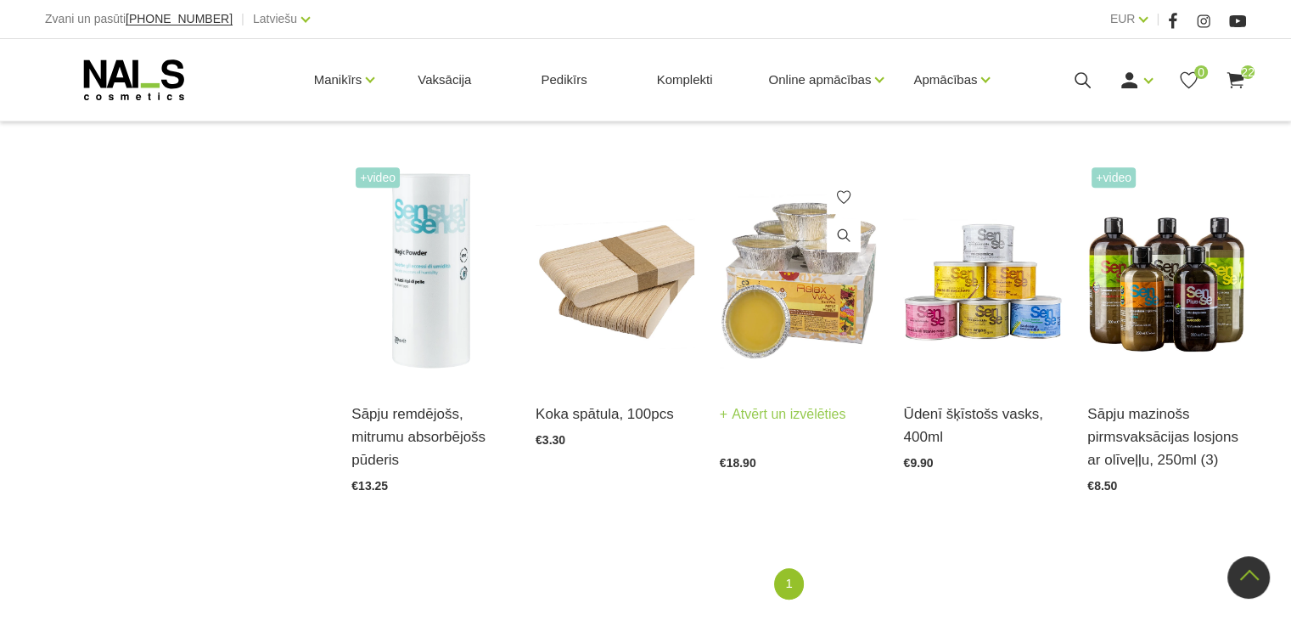
scroll to position [1121, 0]
